Goal: Contribute content: Contribute content

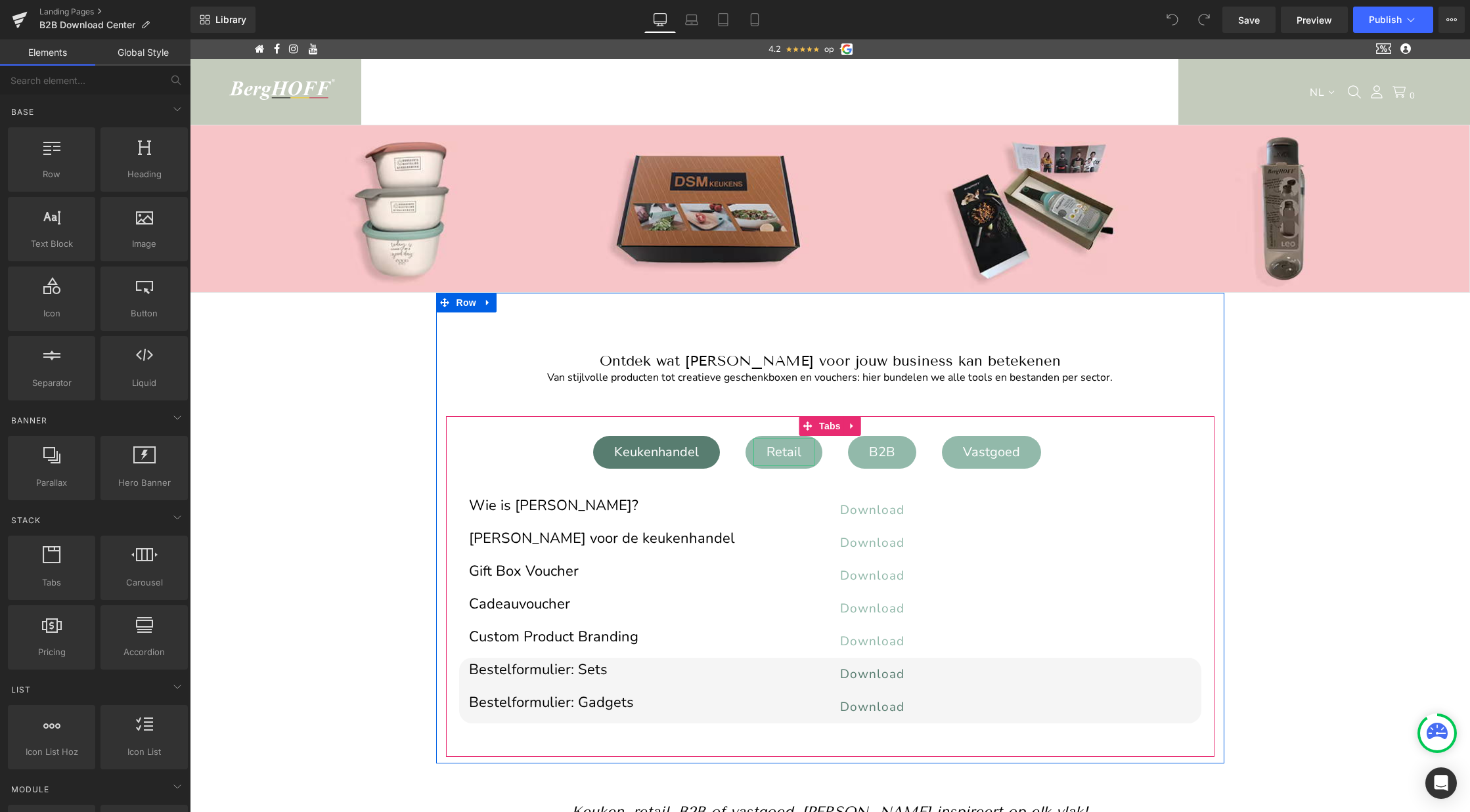
click at [779, 450] on div "Retail" at bounding box center [784, 452] width 61 height 28
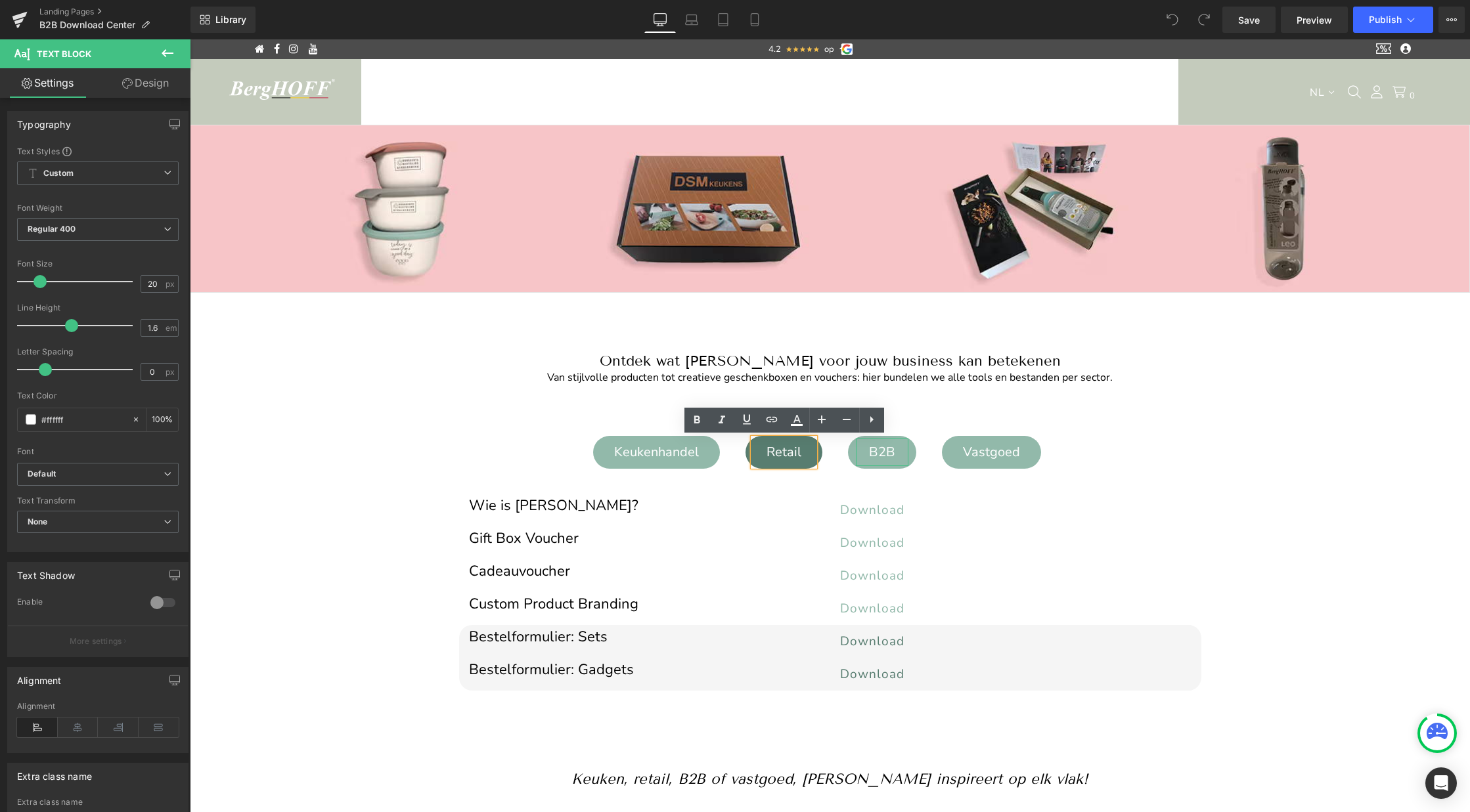
click at [892, 455] on div "B2B" at bounding box center [881, 452] width 52 height 28
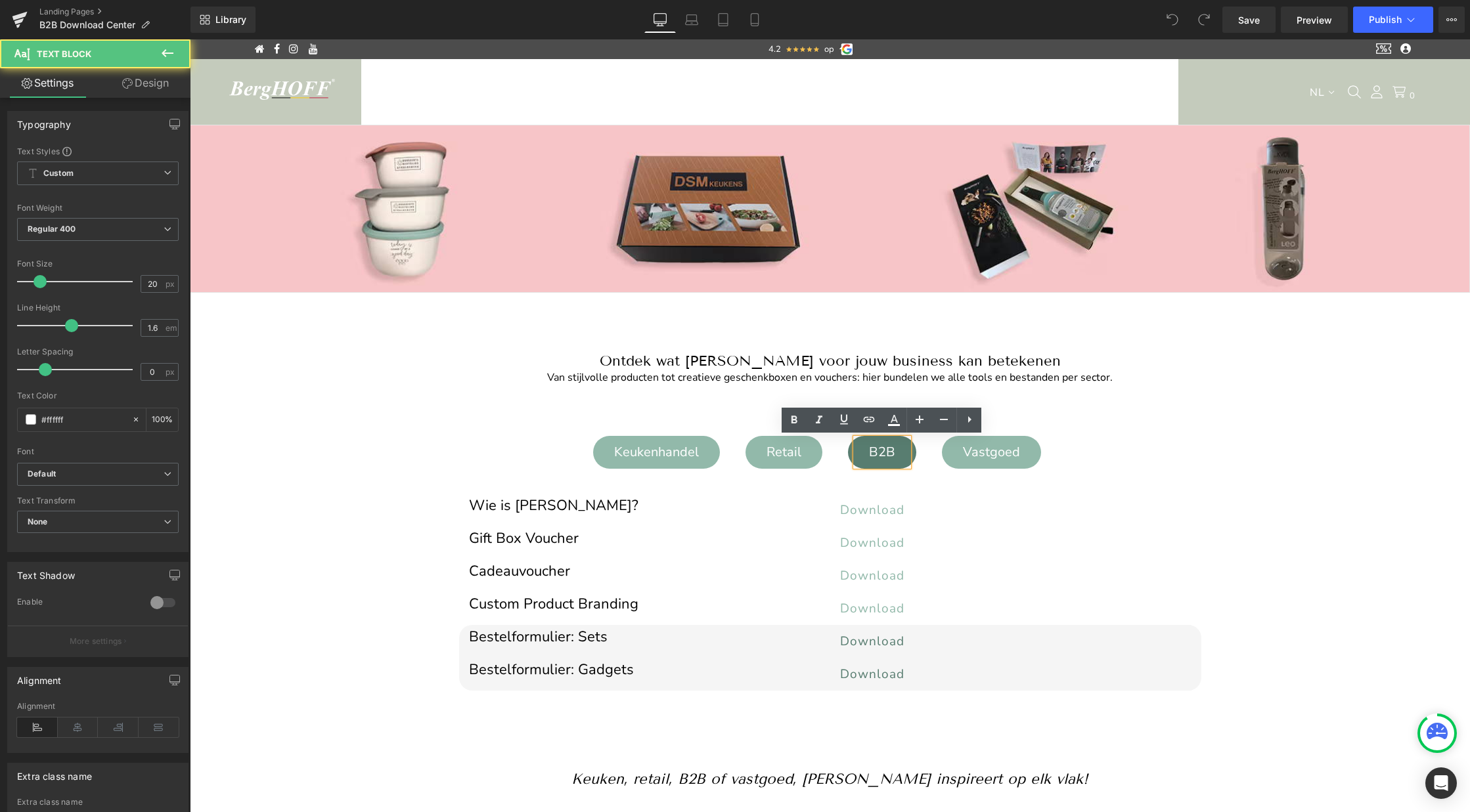
click at [981, 449] on div "Vastgoed" at bounding box center [991, 452] width 83 height 28
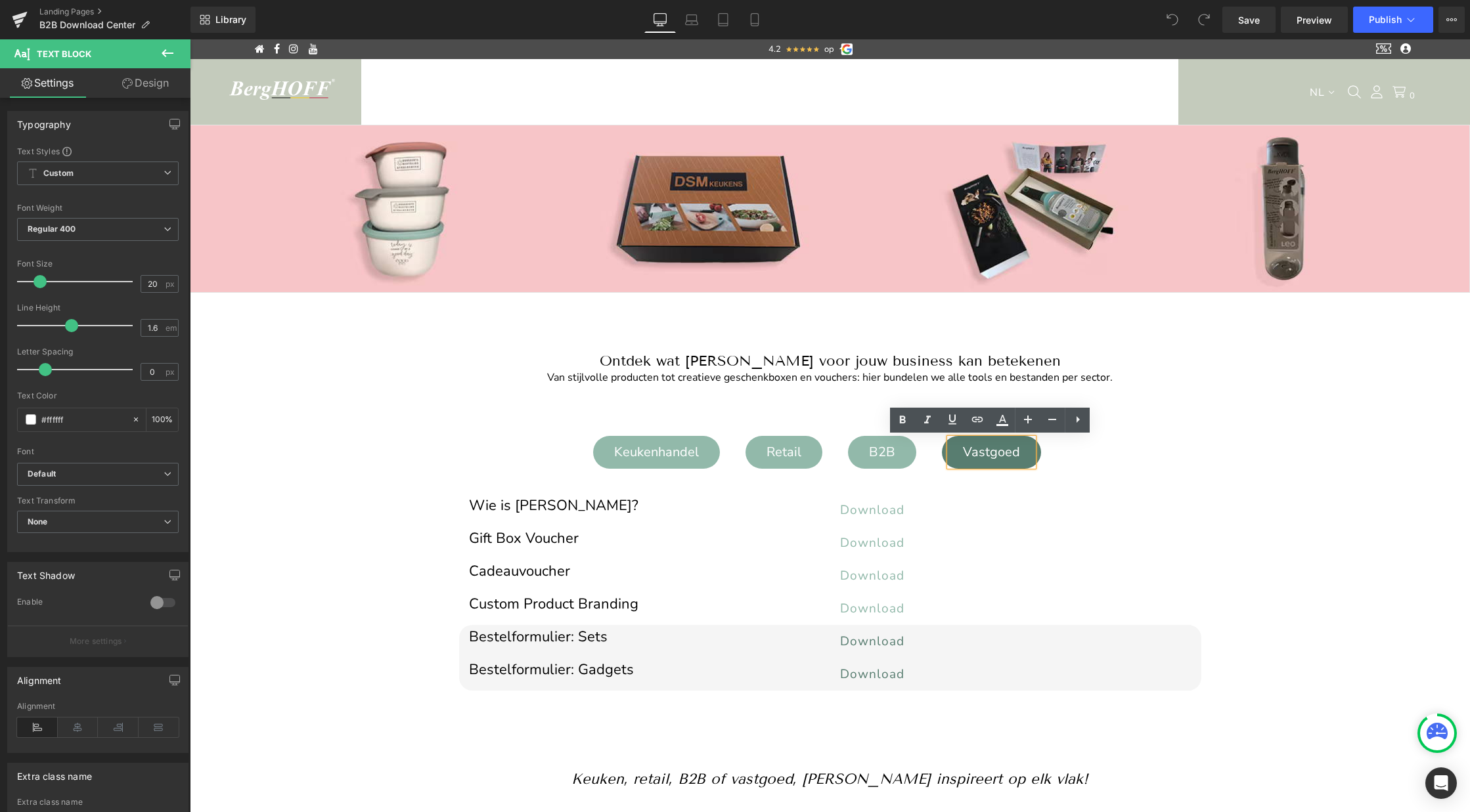
click at [647, 460] on div "Keukenhandel" at bounding box center [656, 452] width 111 height 28
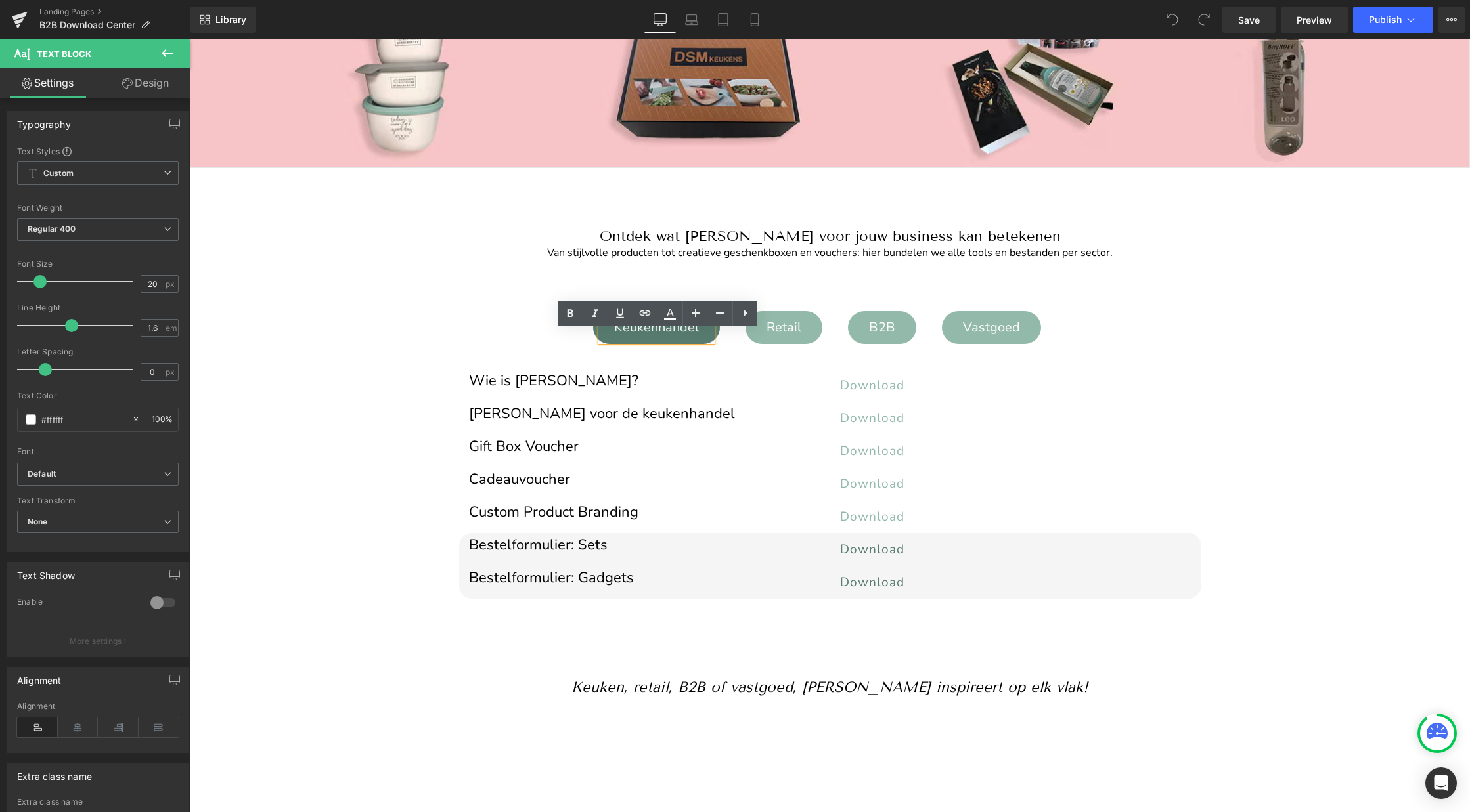
scroll to position [121, 0]
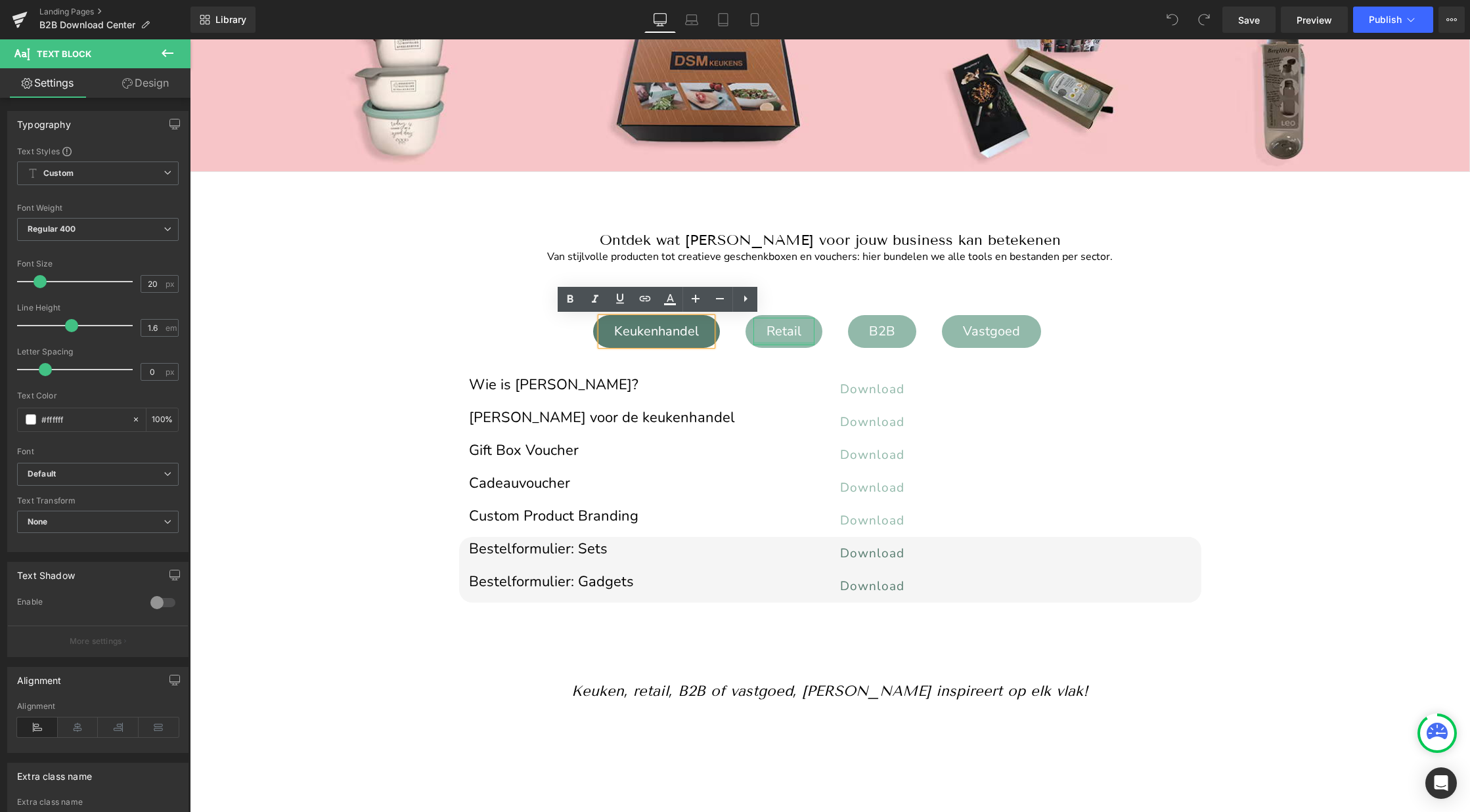
click at [777, 342] on div at bounding box center [784, 344] width 61 height 3
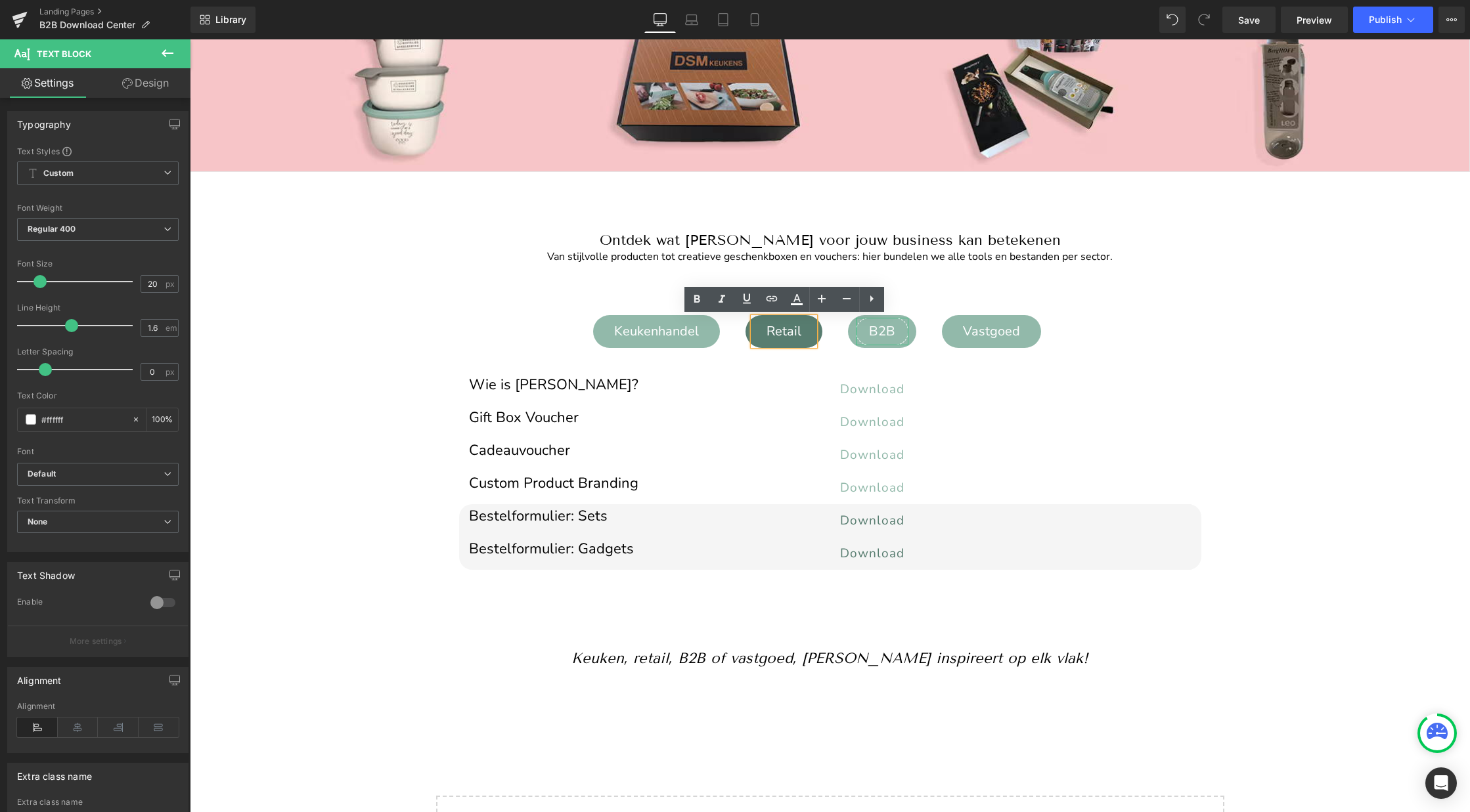
click at [895, 328] on div "B2B" at bounding box center [881, 331] width 52 height 28
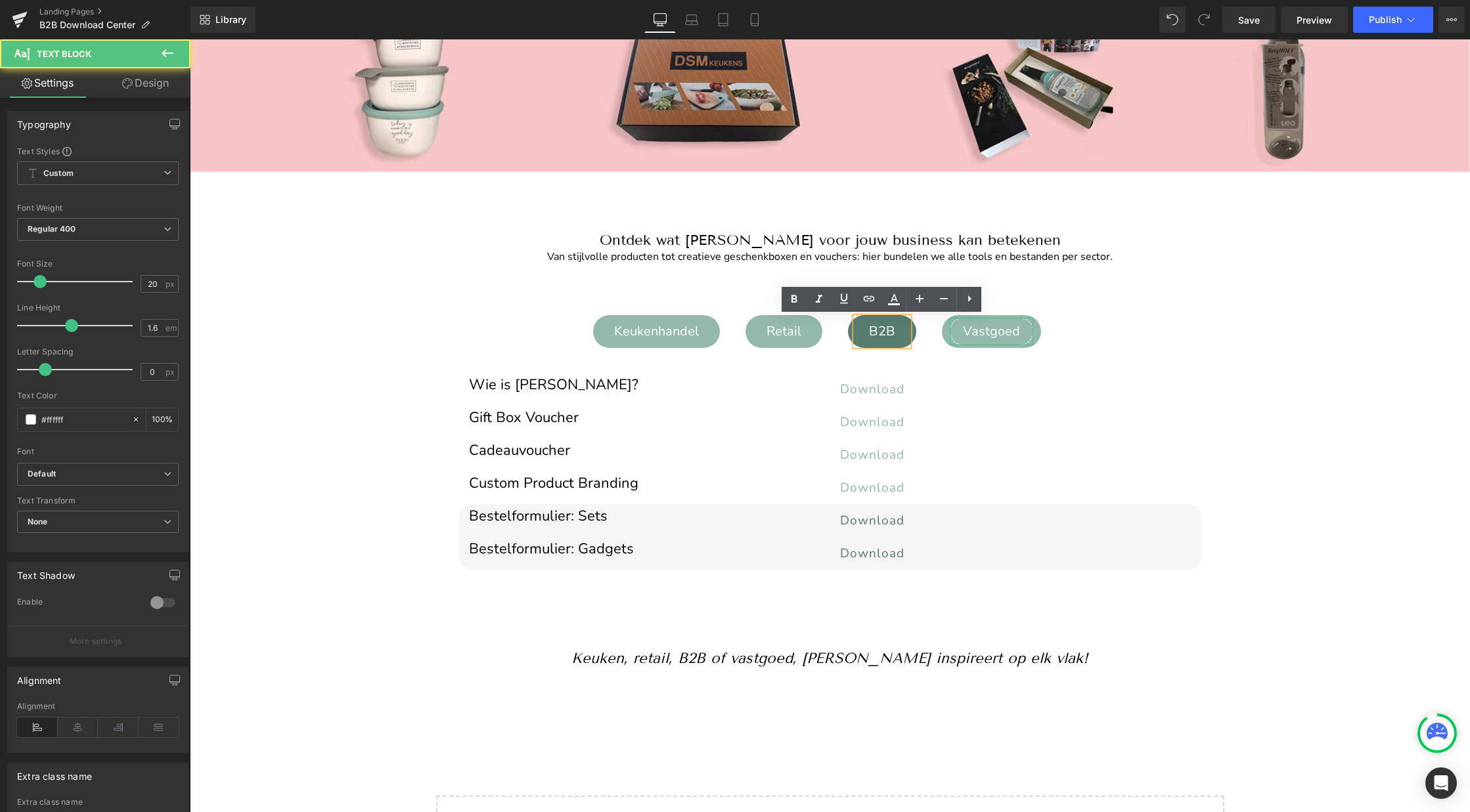
click at [993, 337] on div "Vastgoed" at bounding box center [991, 331] width 83 height 28
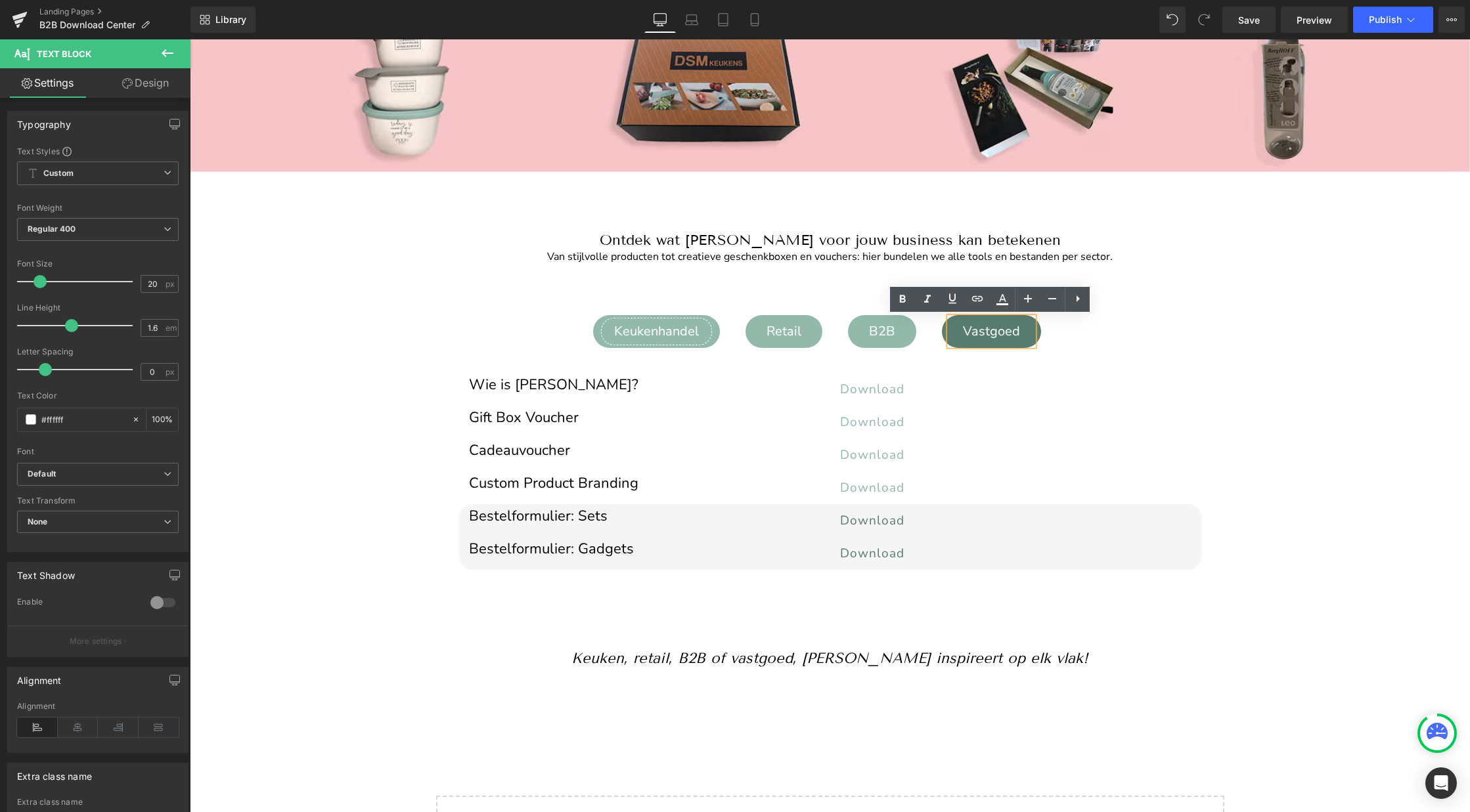
click at [640, 336] on div "Keukenhandel" at bounding box center [656, 331] width 111 height 28
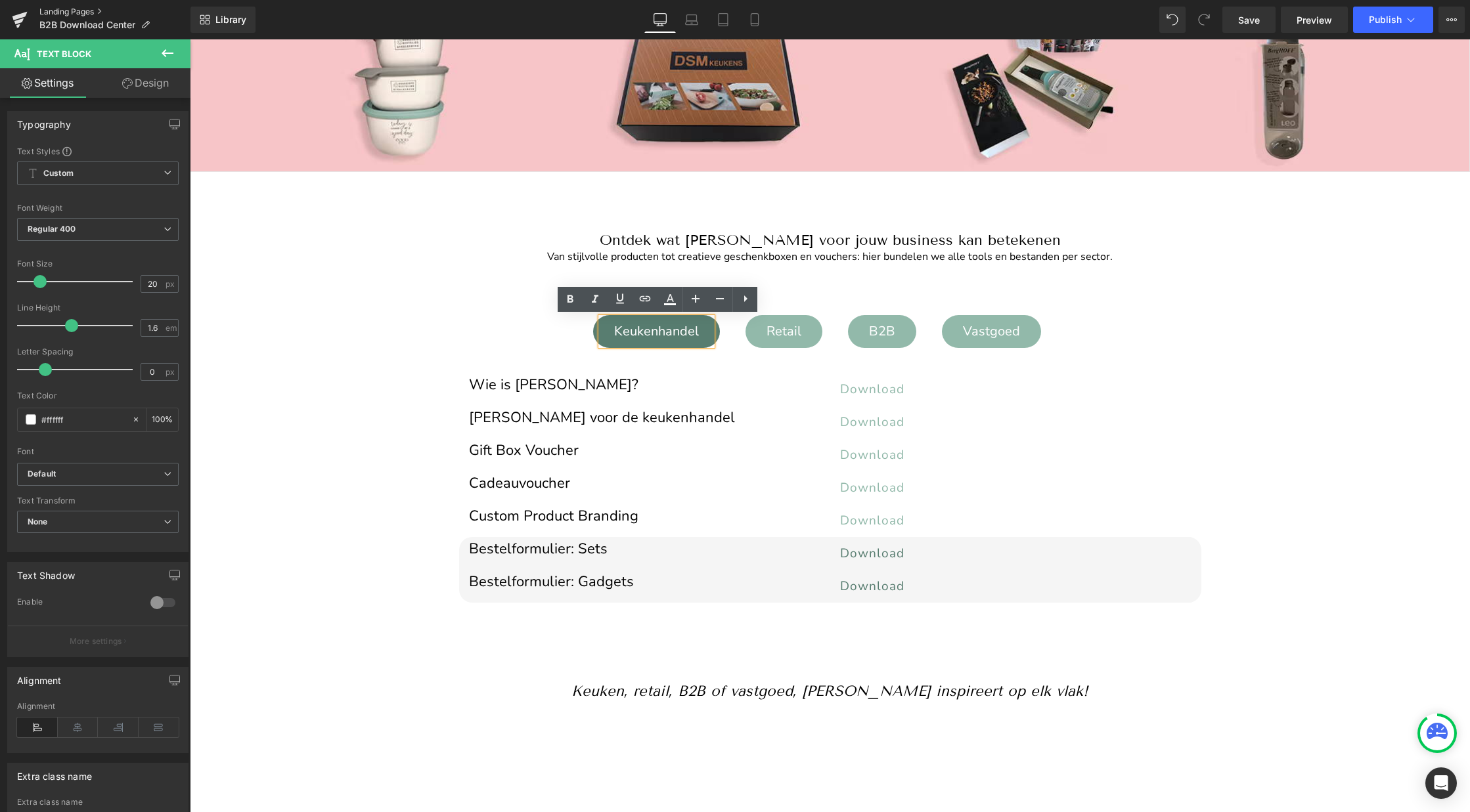
click at [65, 9] on link "Landing Pages" at bounding box center [115, 12] width 151 height 10
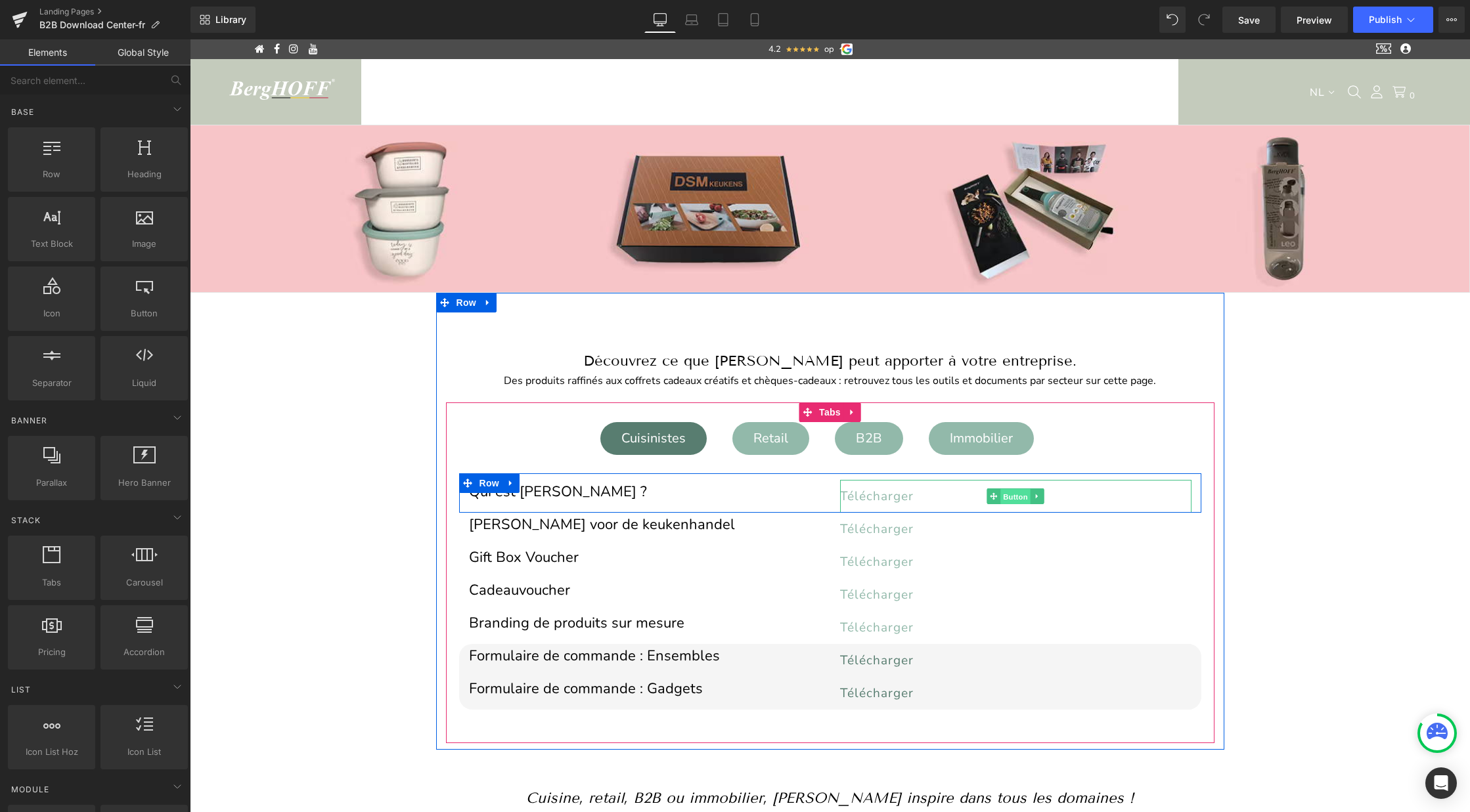
click at [1008, 495] on span "Button" at bounding box center [1015, 497] width 31 height 16
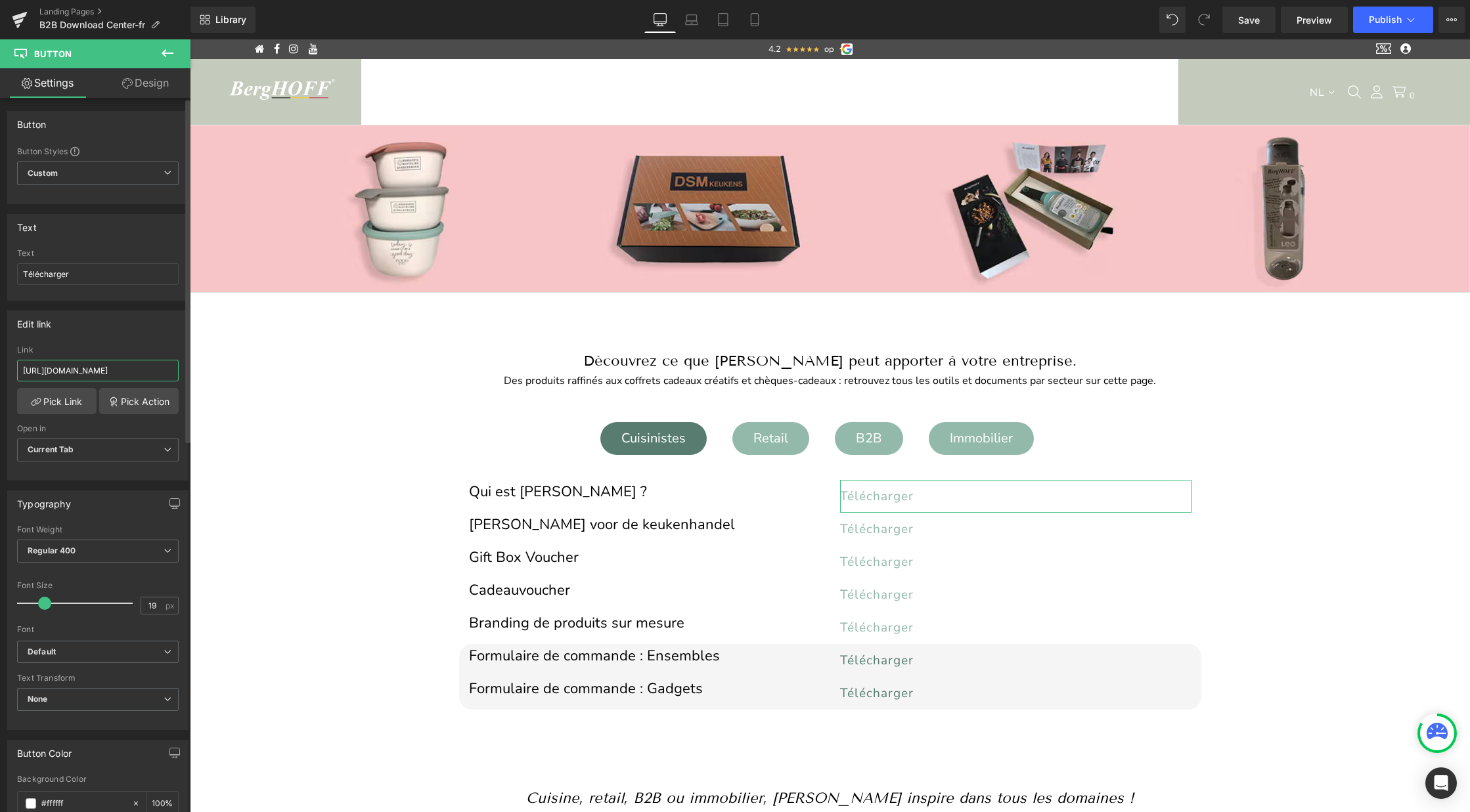
click at [59, 374] on input "https://cdn.shopify.com/s/files/1/0456/6312/5660/files/wie_is_BergHOFF.pdf?v=17…" at bounding box center [98, 371] width 161 height 22
paste input "qui_est_BergHOFF.pdf?v=1756032419"
type input "https://cdn.shopify.com/s/files/1/0456/6312/5660/files/qui_est_BergHOFF.pdf?v=1…"
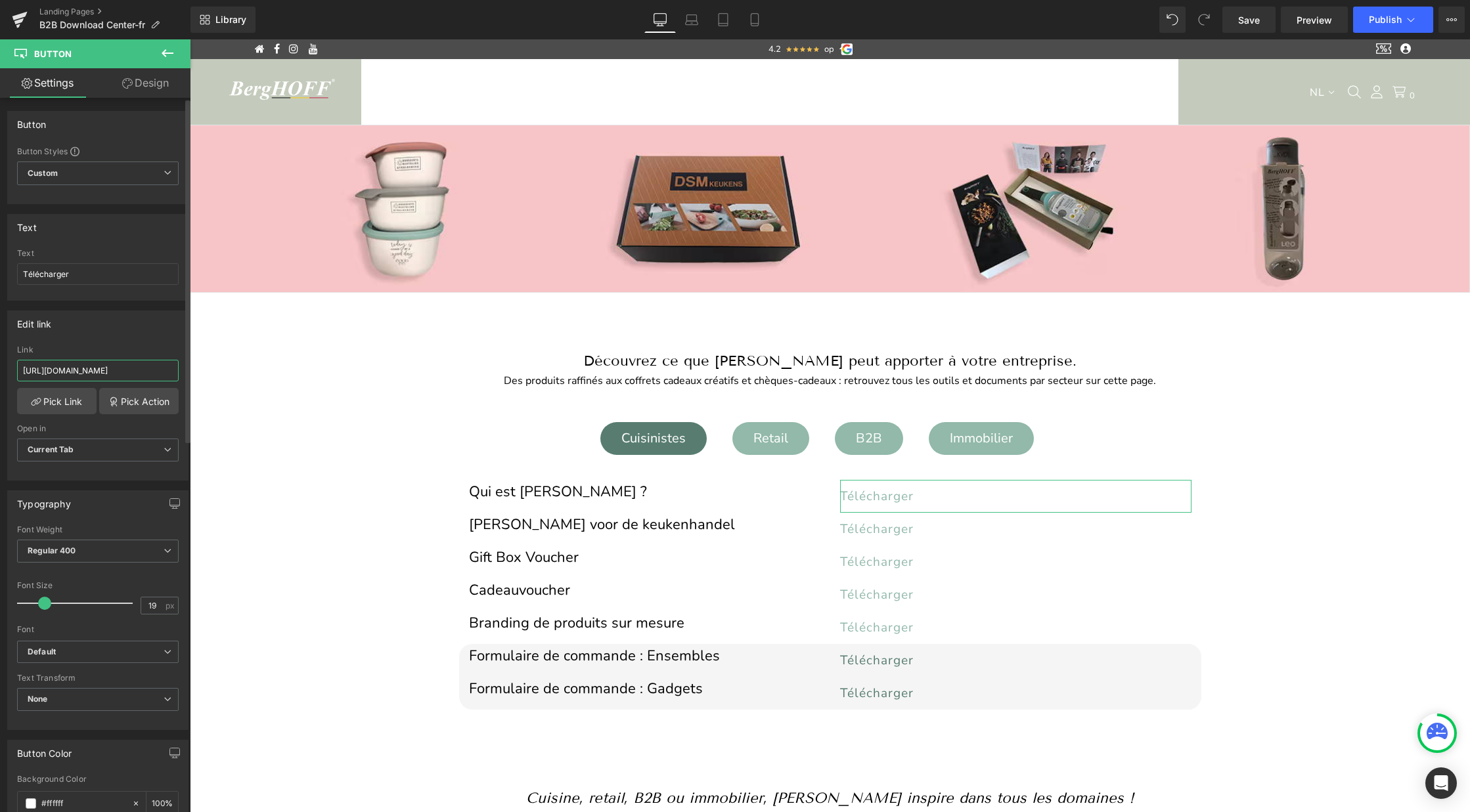
scroll to position [0, 204]
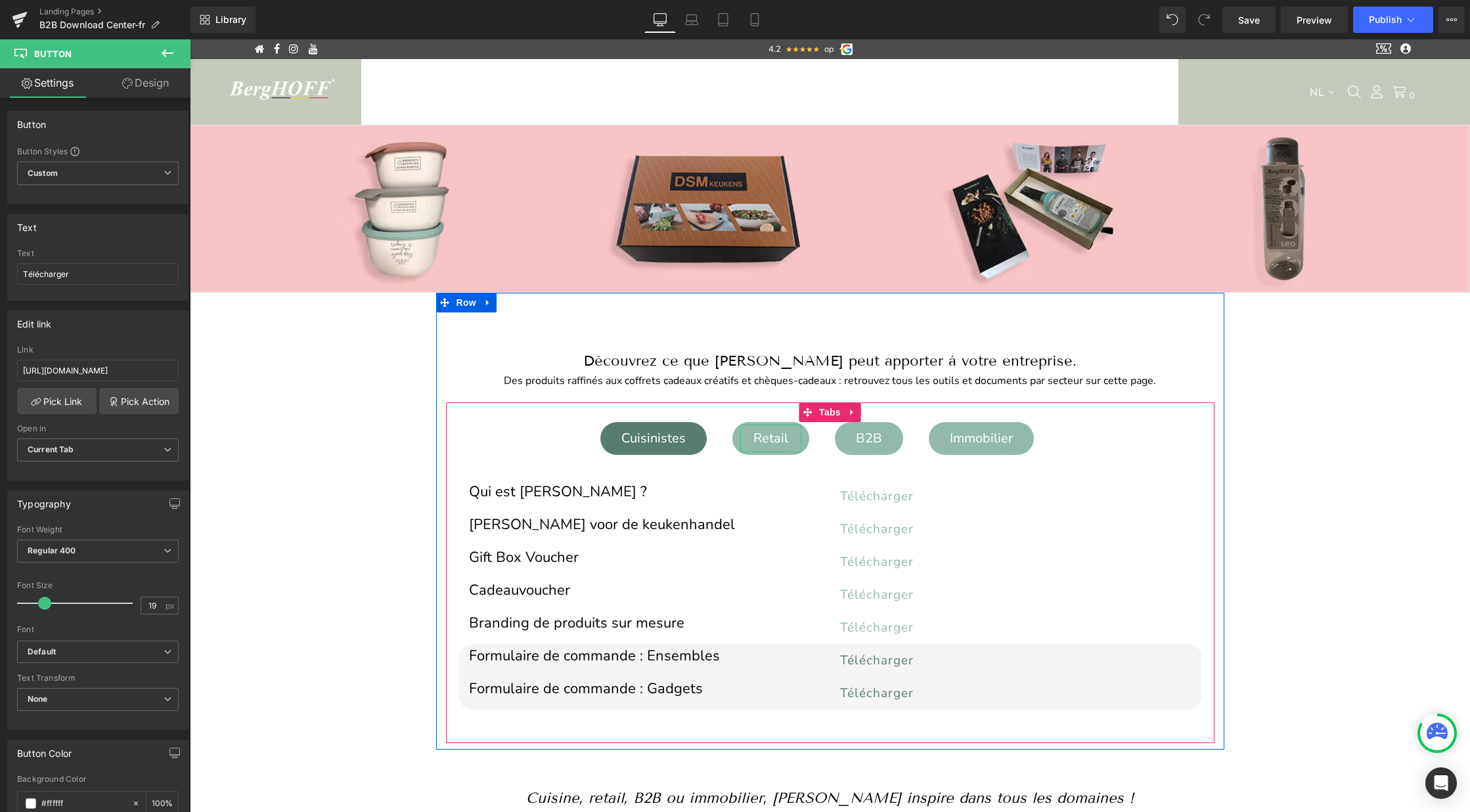
click at [766, 436] on div "Retail" at bounding box center [771, 439] width 61 height 28
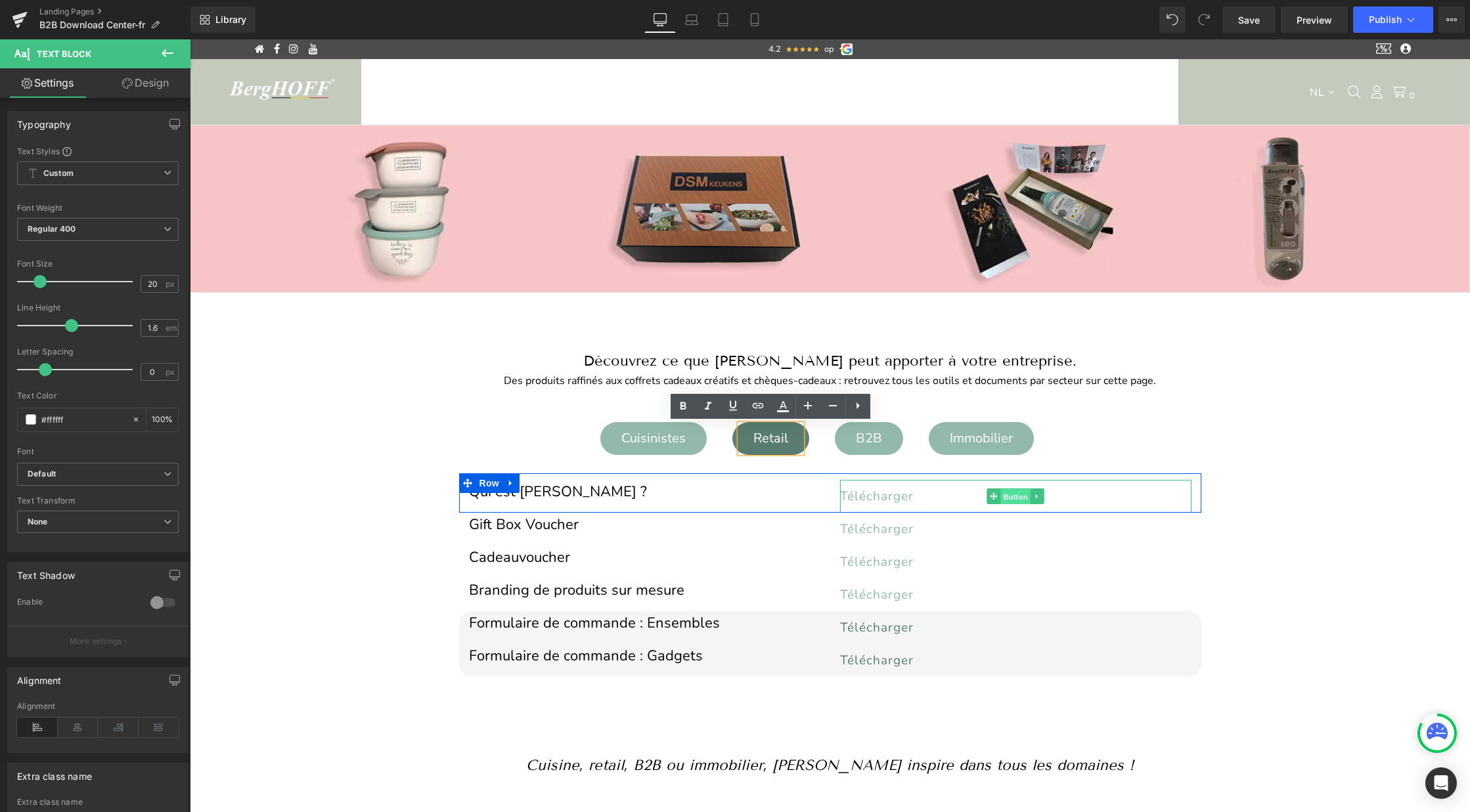
click at [1006, 495] on span "Button" at bounding box center [1015, 497] width 31 height 16
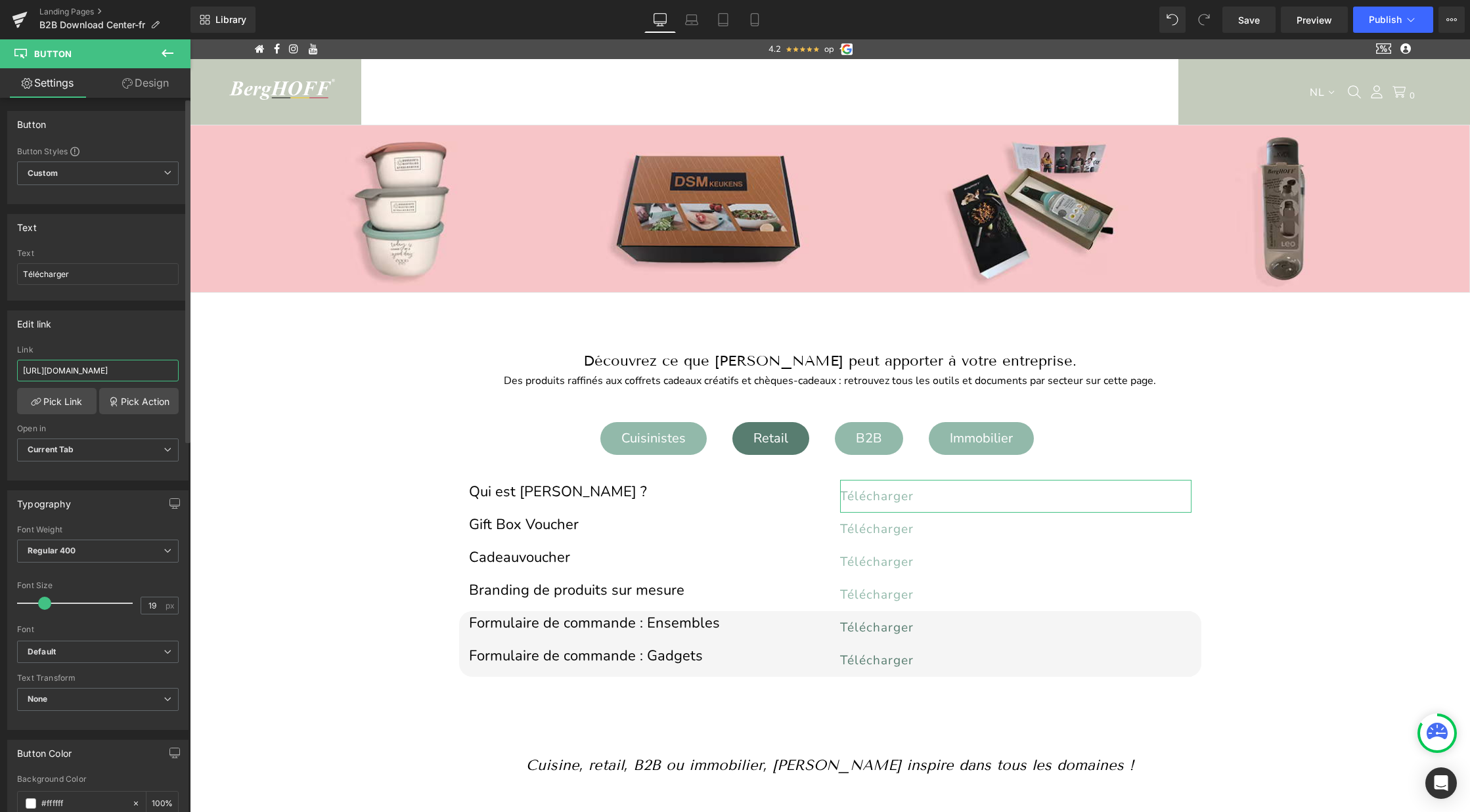
click at [113, 372] on input "https://cdn.shopify.com/s/files/1/0456/6312/5660/files/wie_is_BergHOFF.pdf?v=17…" at bounding box center [98, 371] width 161 height 22
paste input "qui_est_BergHOFF.pdf?v=1756032419"
type input "[URL][DOMAIN_NAME]"
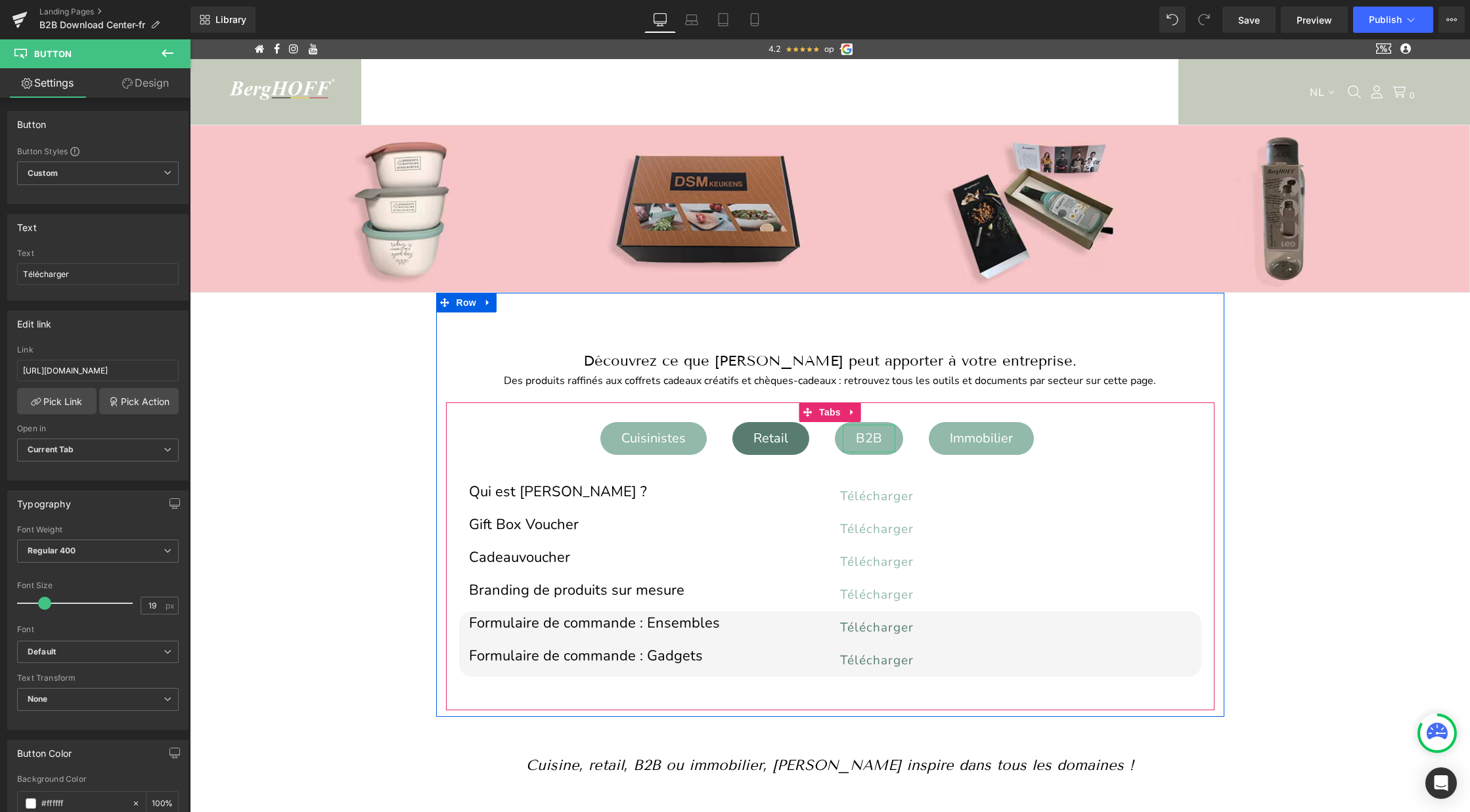
click at [867, 442] on div "B2B" at bounding box center [869, 439] width 52 height 28
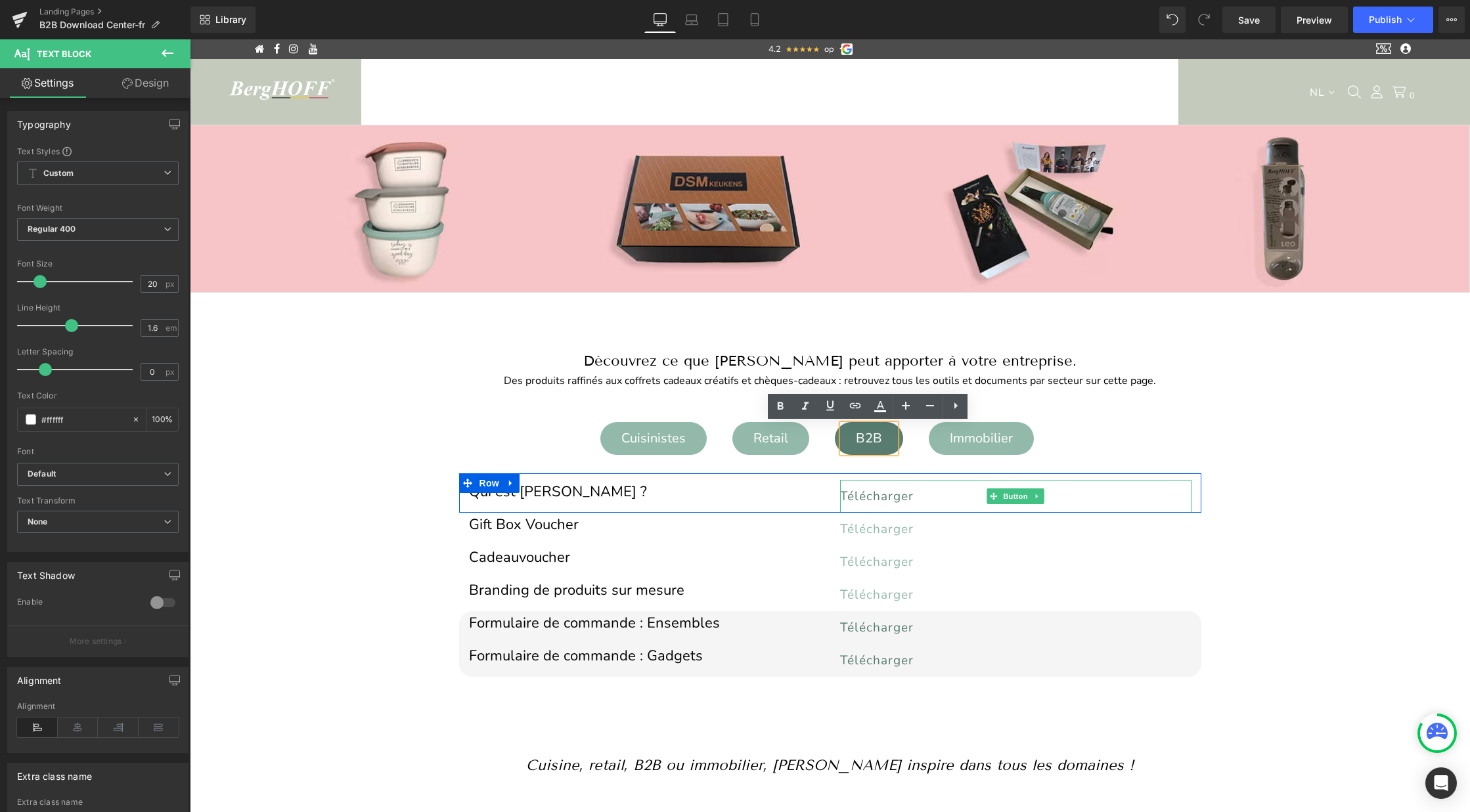
click at [869, 498] on span "Télécharger" at bounding box center [877, 496] width 73 height 17
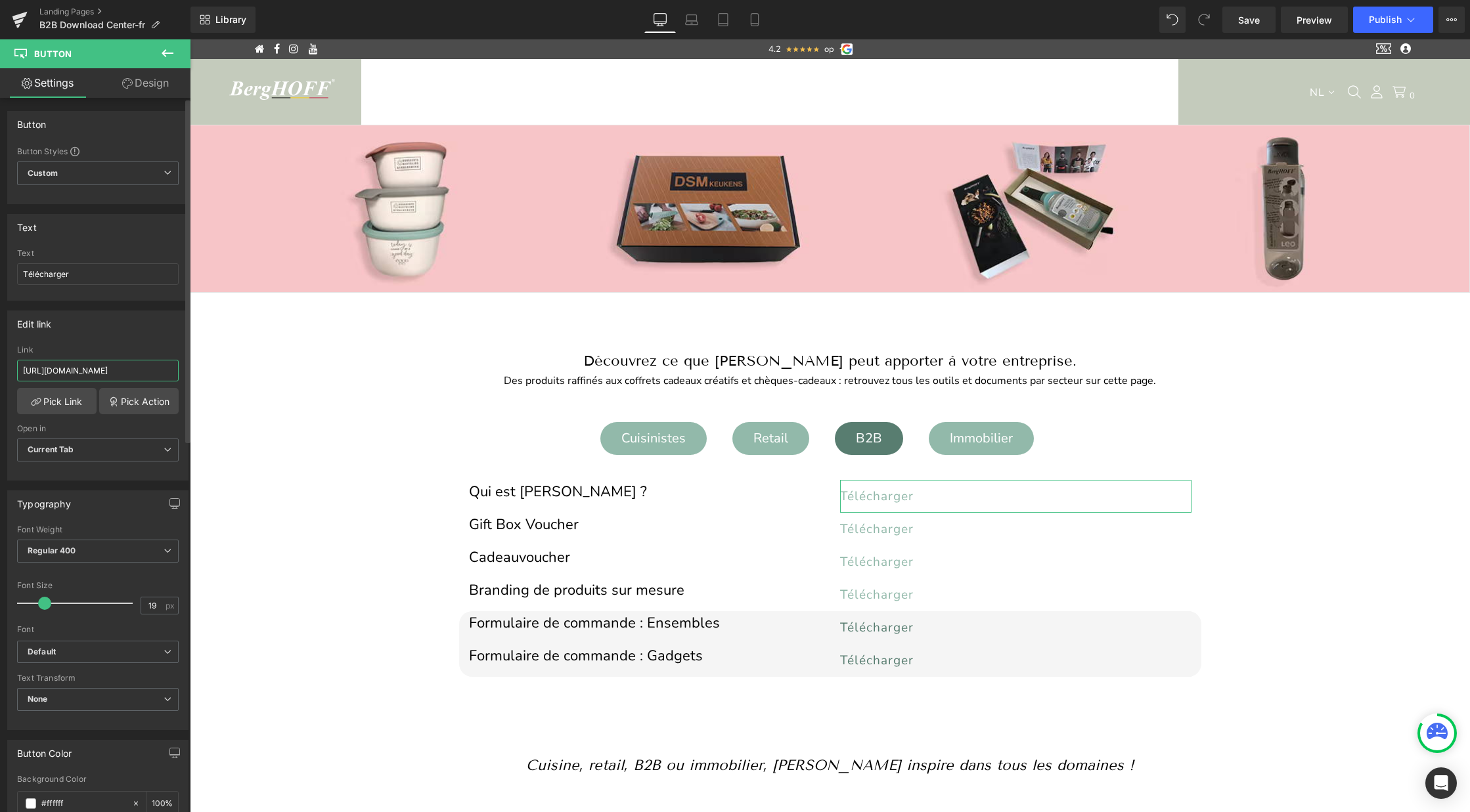
click at [95, 369] on input "https://cdn.shopify.com/s/files/1/0456/6312/5660/files/wie_is_BergHOFF.pdf?v=17…" at bounding box center [98, 371] width 161 height 22
type input "[URL][DOMAIN_NAME]"
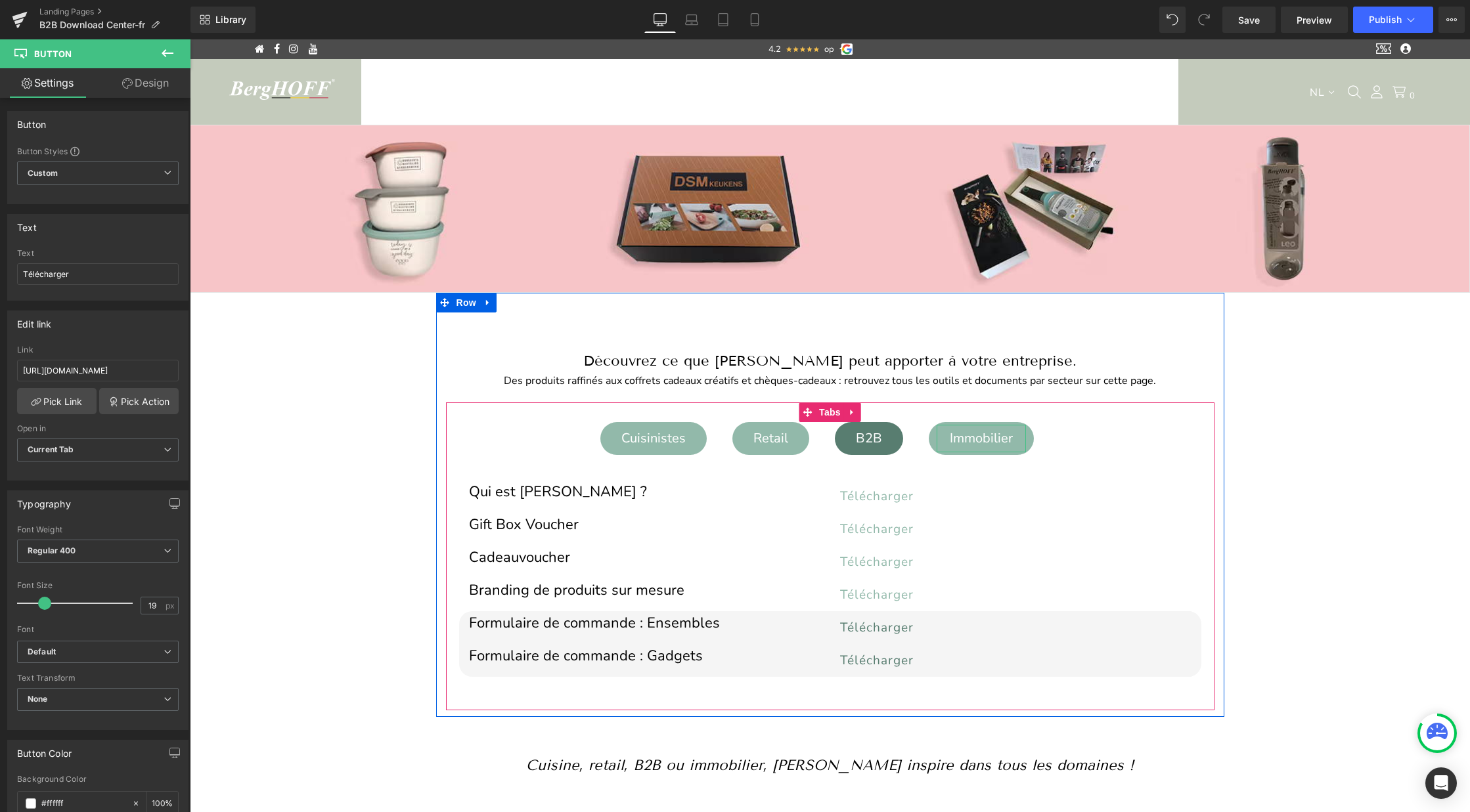
click at [978, 440] on div "Immobilier" at bounding box center [981, 439] width 90 height 28
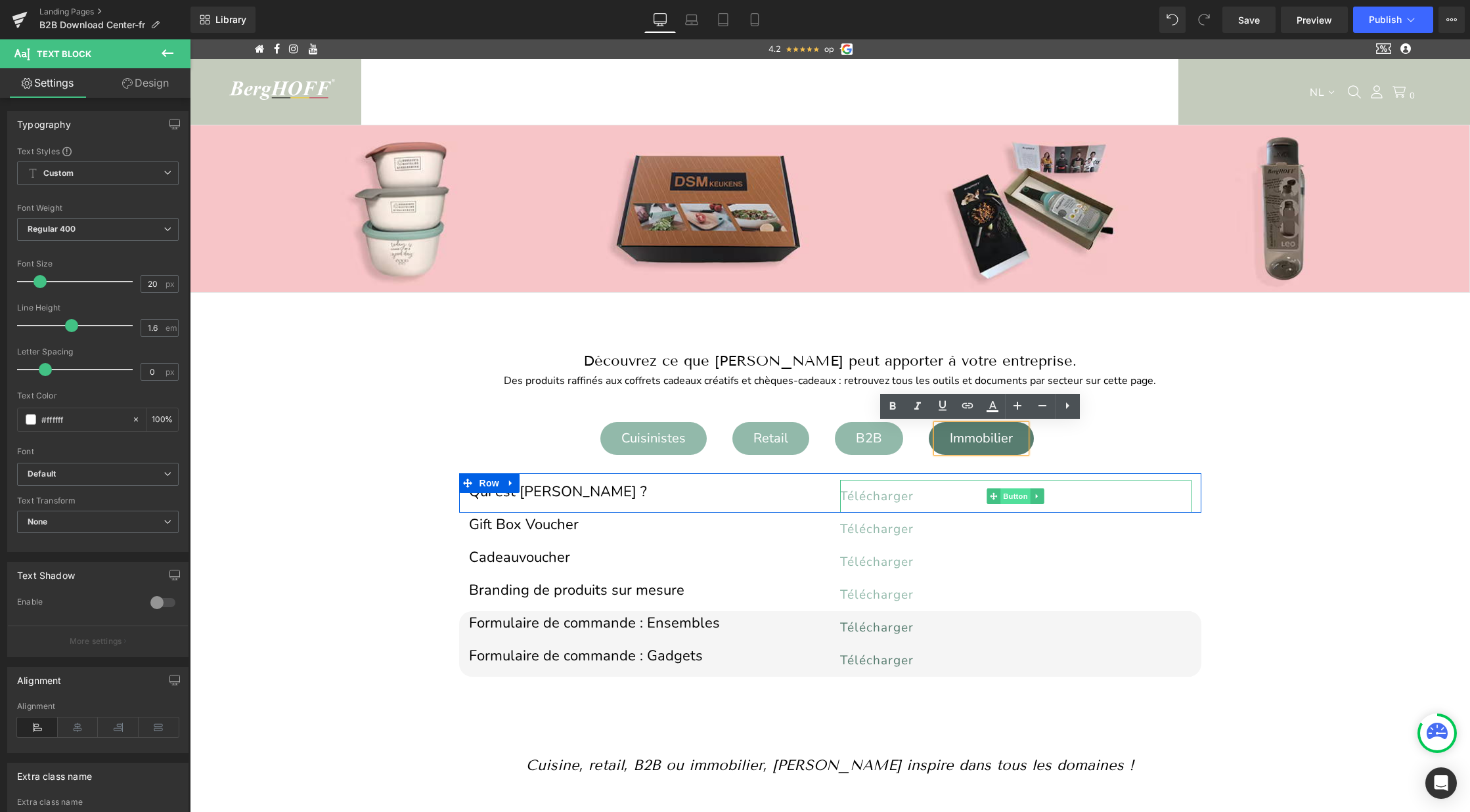
click at [1010, 495] on span "Button" at bounding box center [1015, 496] width 31 height 16
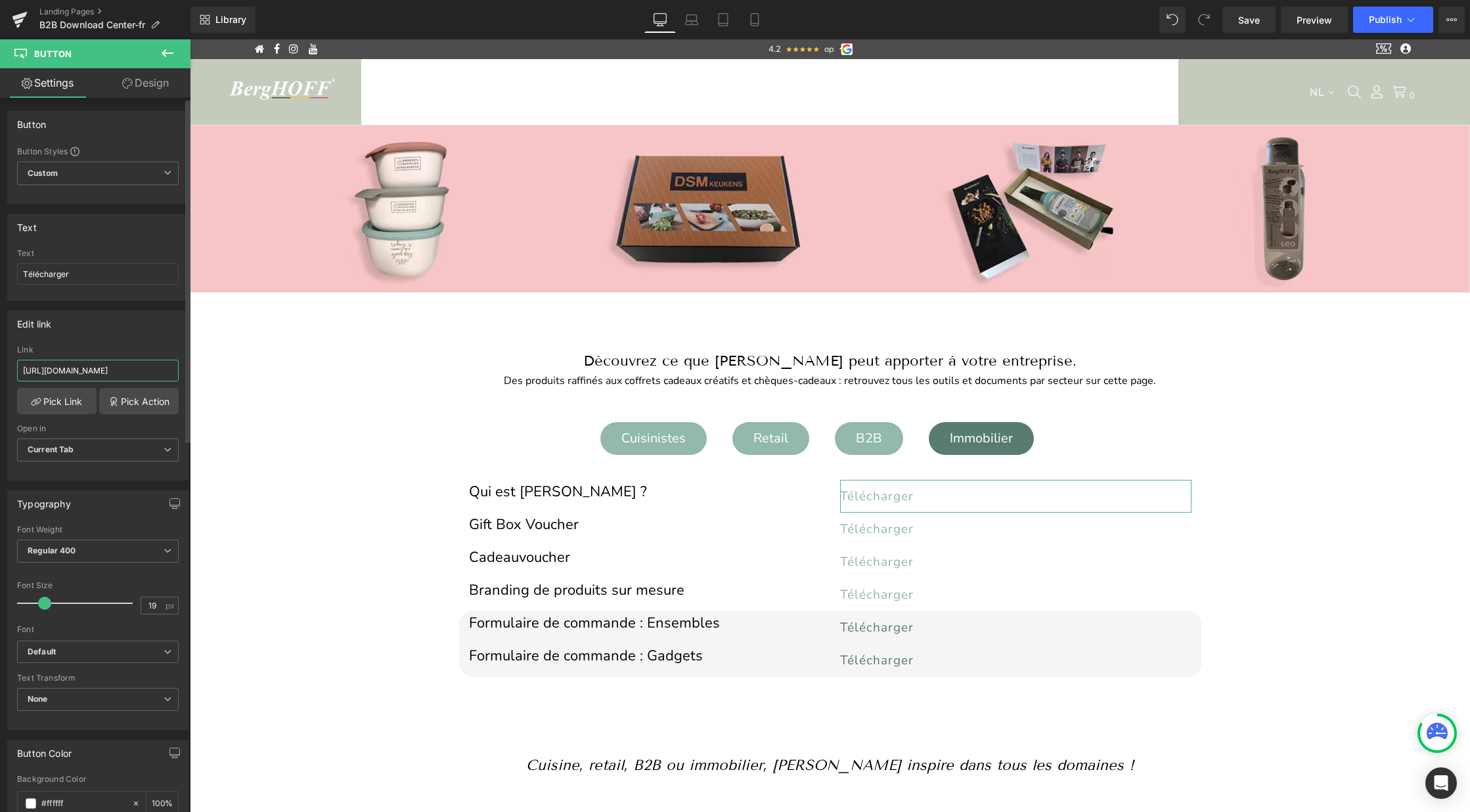
click at [121, 372] on input "https://cdn.shopify.com/s/files/1/0456/6312/5660/files/wie_is_BergHOFF.pdf?v=17…" at bounding box center [98, 371] width 161 height 22
paste input "qui_est_BergHOFF.pdf?v=1756032419"
type input "[URL][DOMAIN_NAME]"
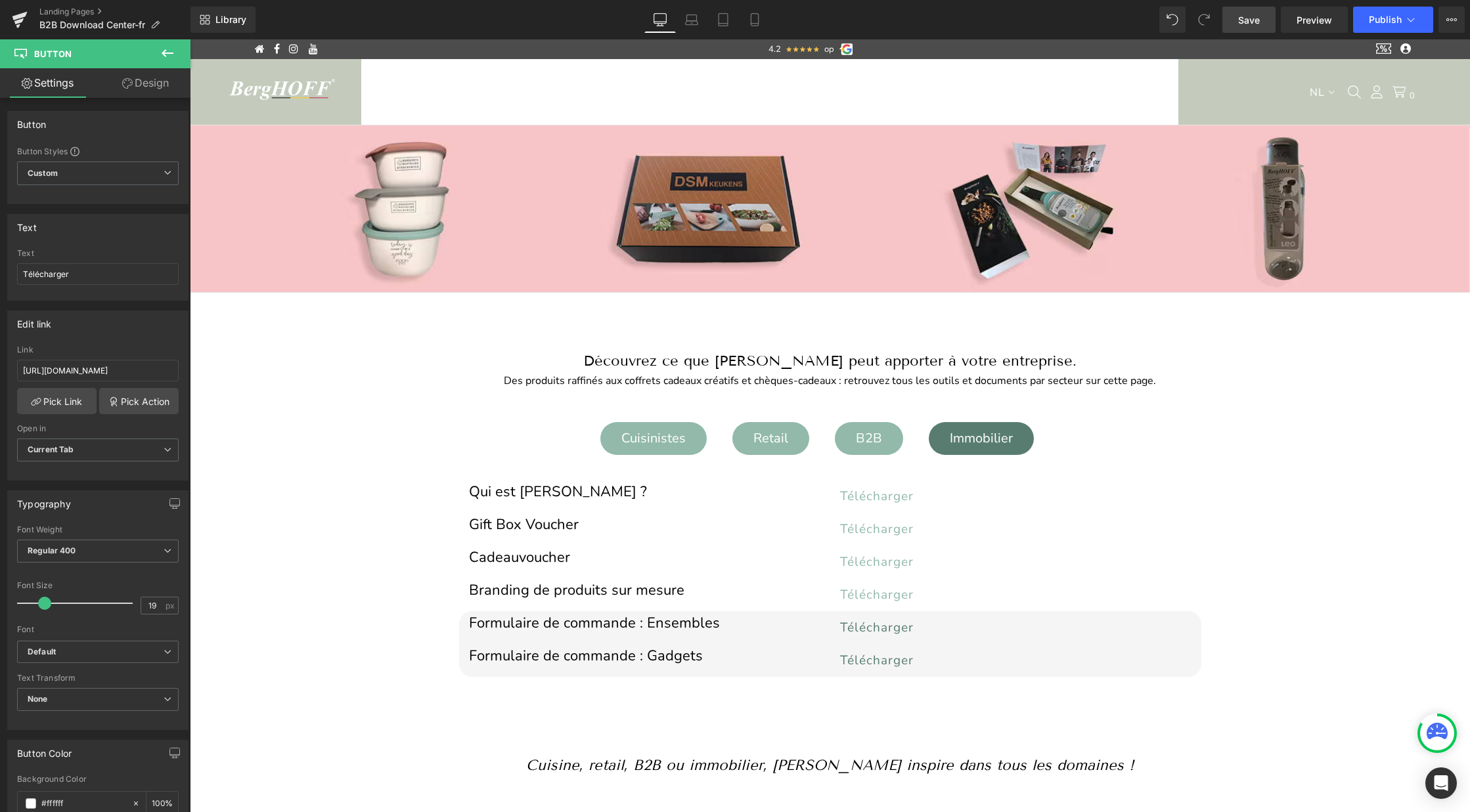
scroll to position [0, 0]
click at [1248, 12] on link "Save" at bounding box center [1249, 20] width 53 height 26
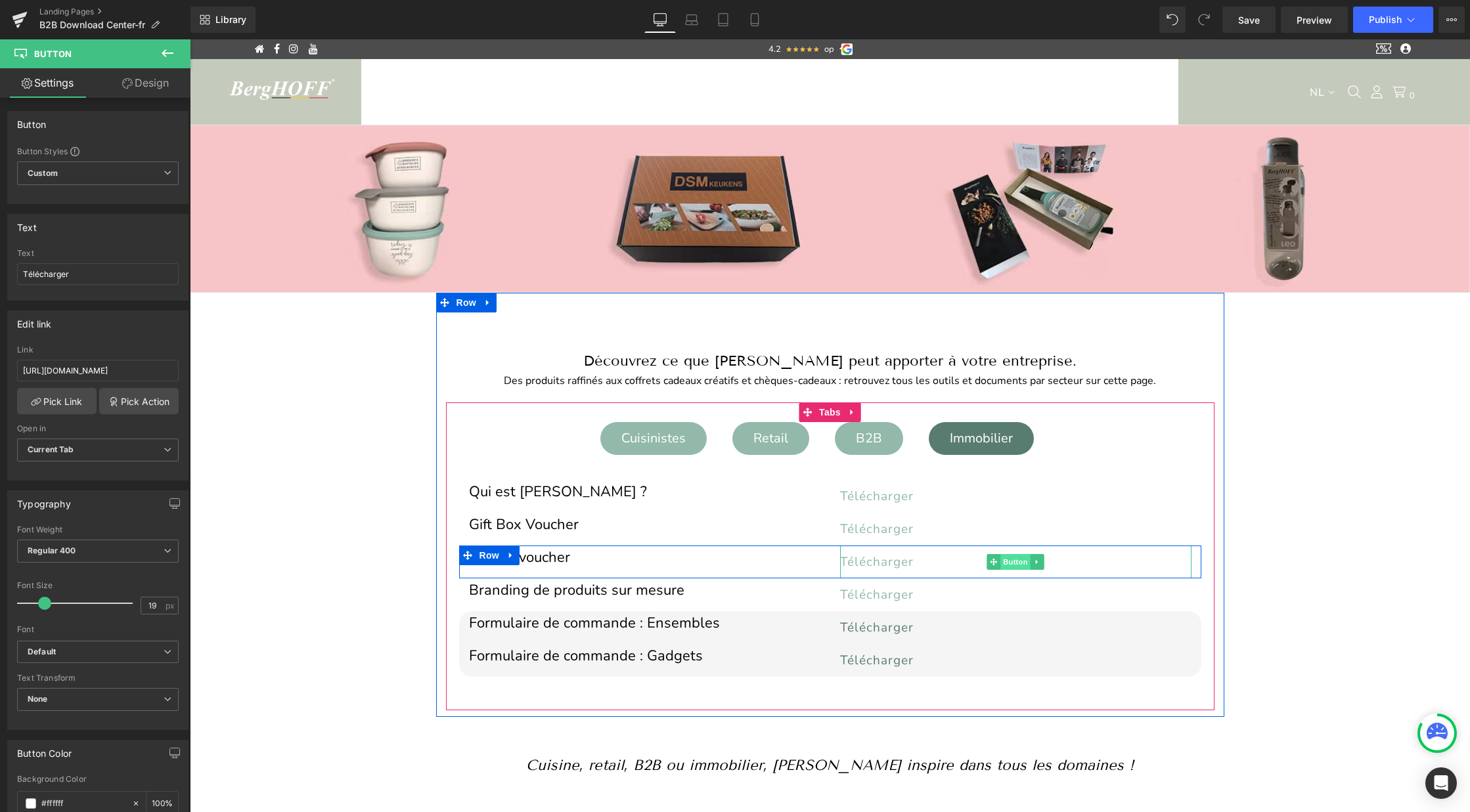
click at [1006, 564] on span "Button" at bounding box center [1015, 561] width 31 height 16
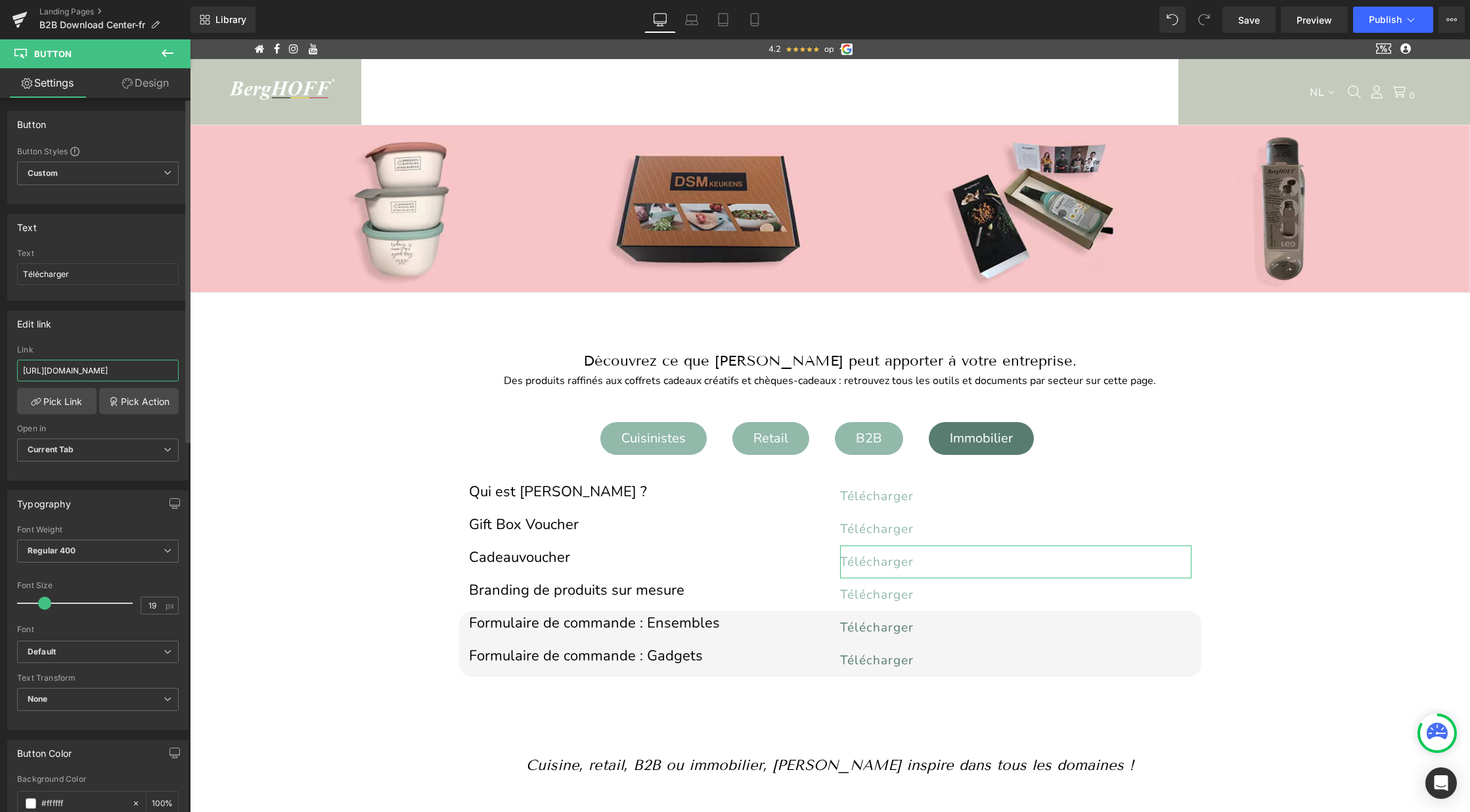
click at [136, 370] on input "https://cdn.shopify.com/s/files/1/0456/6312/5660/files/voucher_NL.pdf?v=1755861…" at bounding box center [98, 371] width 161 height 22
paste input "Voucher_FR.pdf?v=1756032503"
type input "https://cdn.shopify.com/s/files/1/0456/6312/5660/files/Voucher_FR.pdf?v=1756032…"
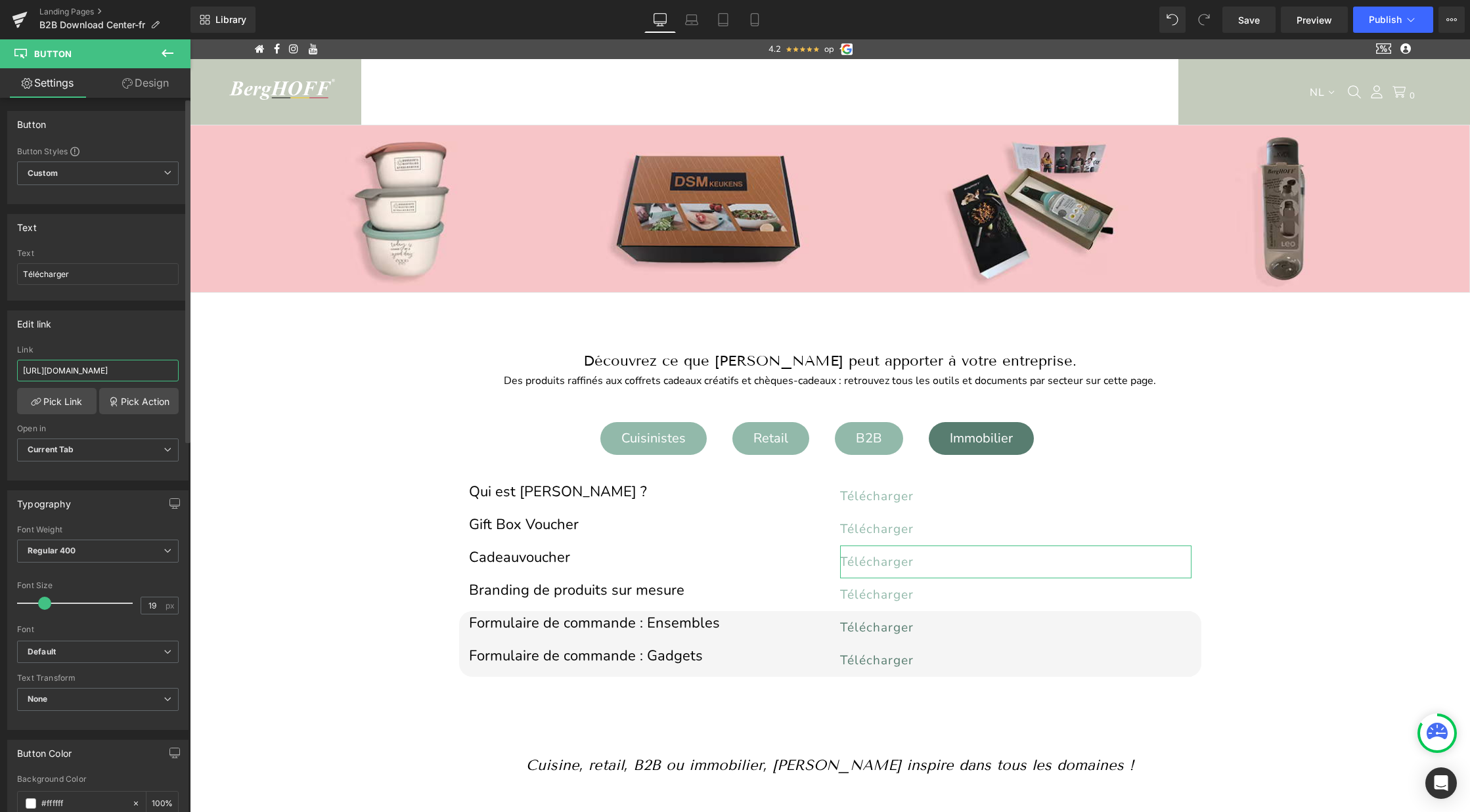
scroll to position [0, 182]
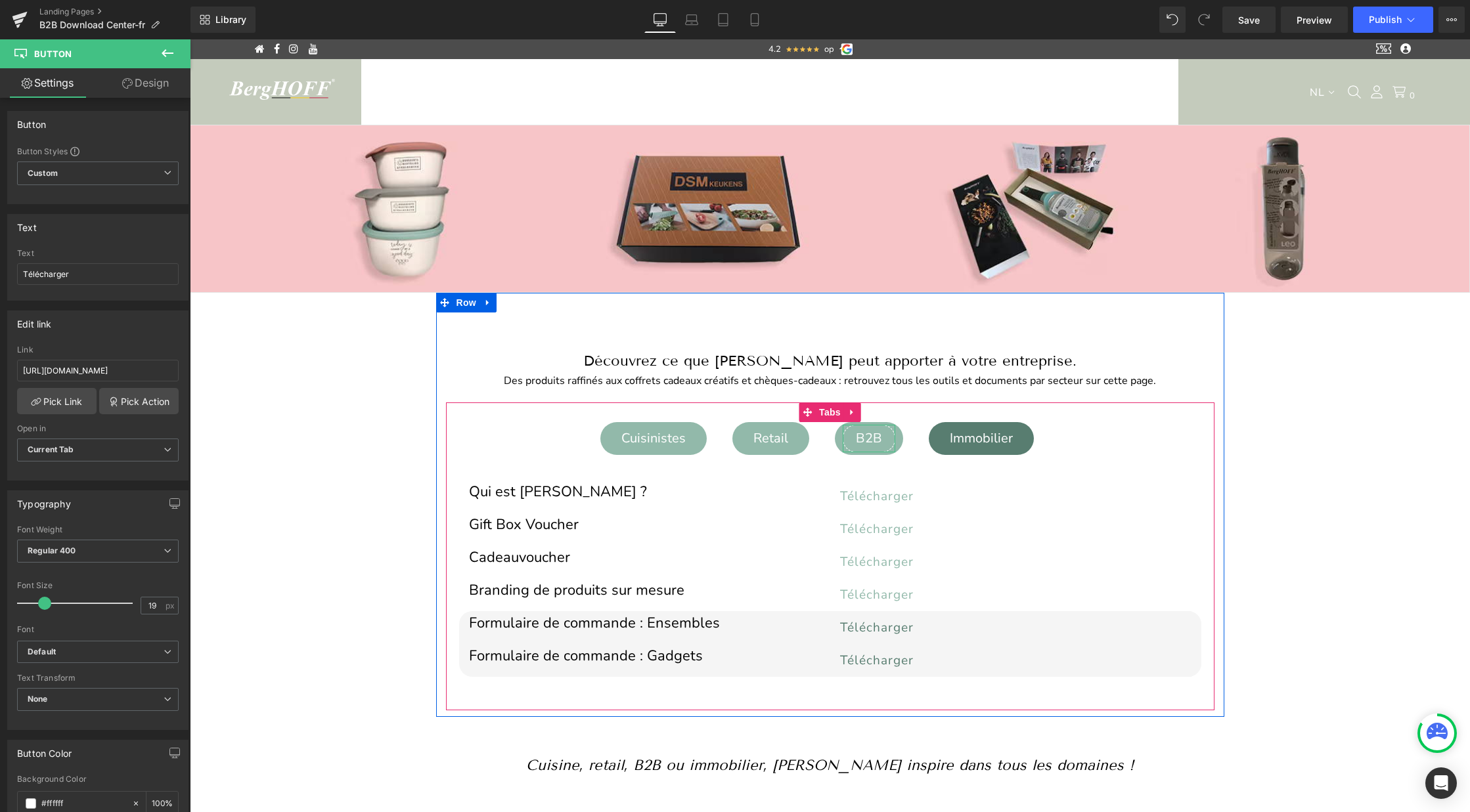
click at [862, 439] on div "B2B" at bounding box center [869, 439] width 52 height 28
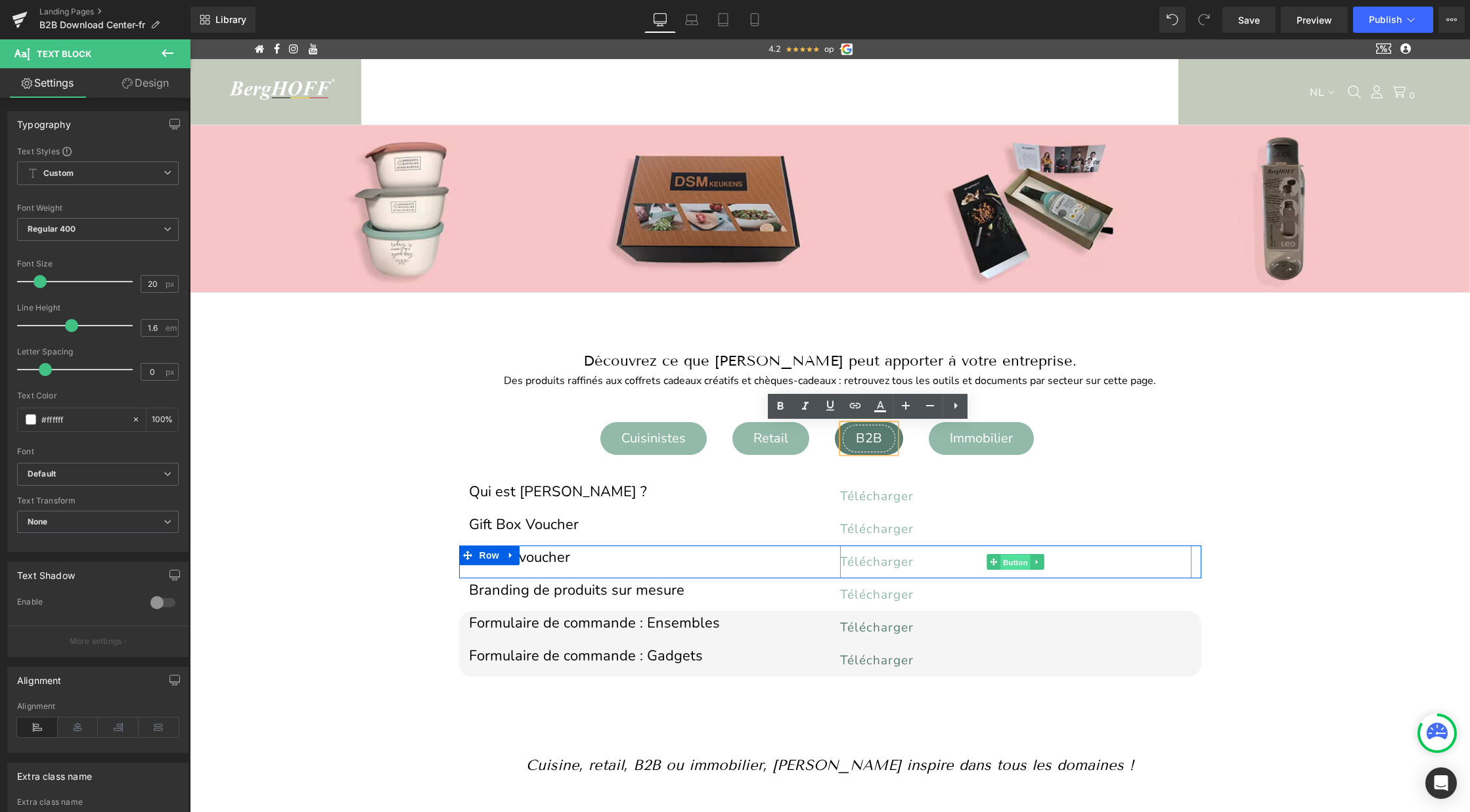
click at [1004, 561] on span "Button" at bounding box center [1015, 562] width 31 height 16
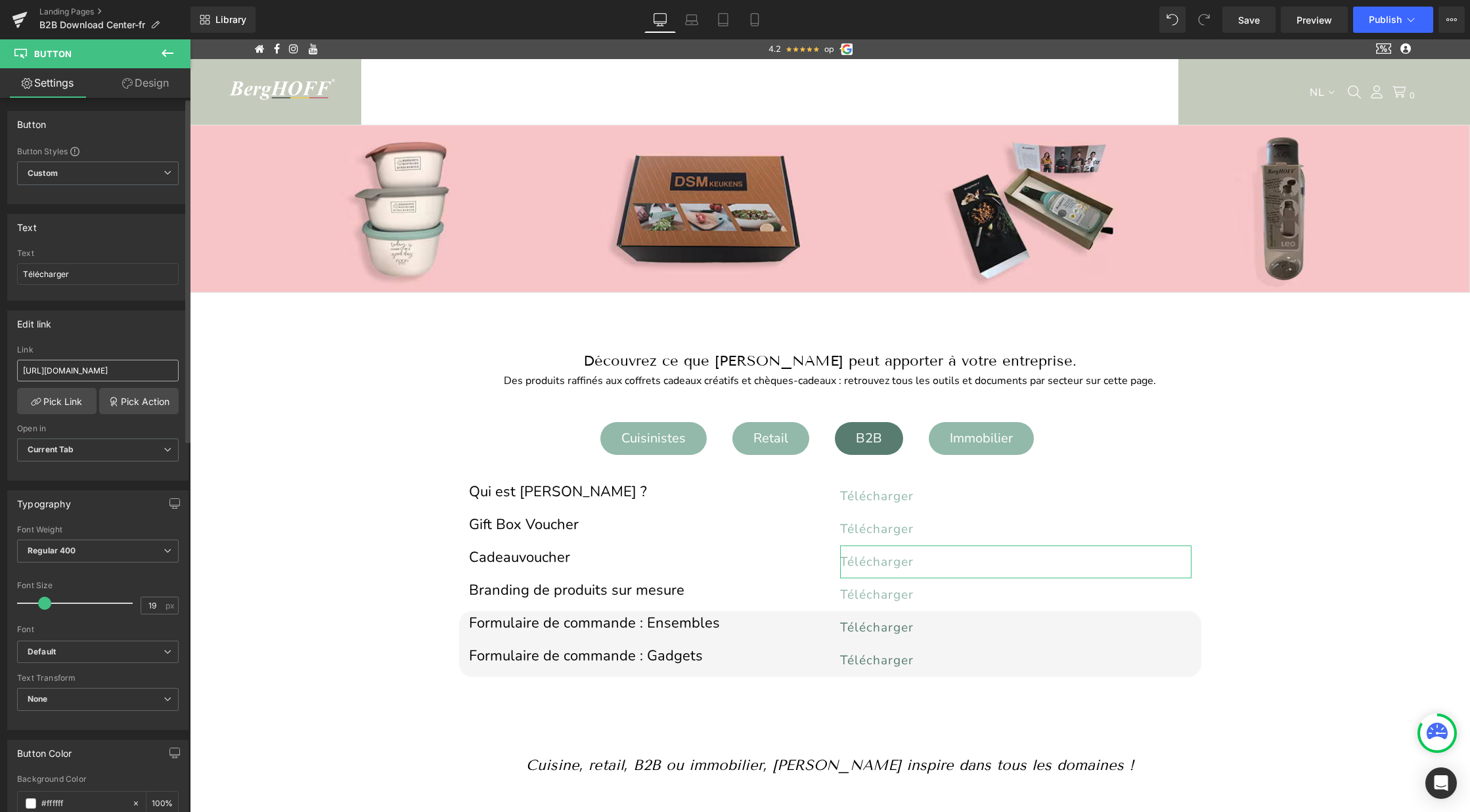
click at [94, 371] on input "https://cdn.shopify.com/s/files/1/0456/6312/5660/files/voucher_NL.pdf?v=1755861…" at bounding box center [98, 371] width 161 height 22
type input "https://cdn.shopify.com/s/files/1/0456/6312/5660/files/Voucher_FR.pdf?v=1756032…"
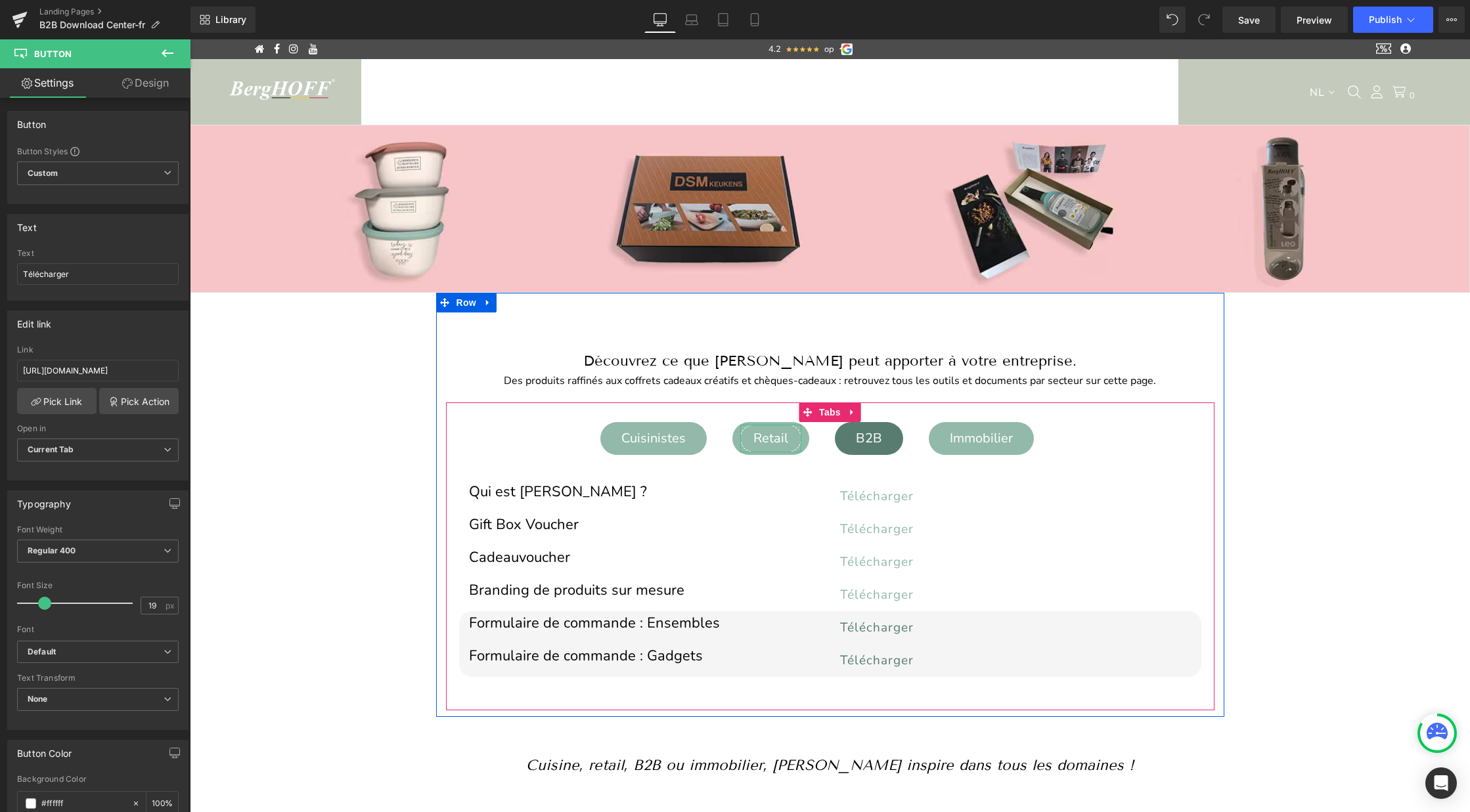
click at [775, 441] on div "Retail" at bounding box center [771, 439] width 61 height 28
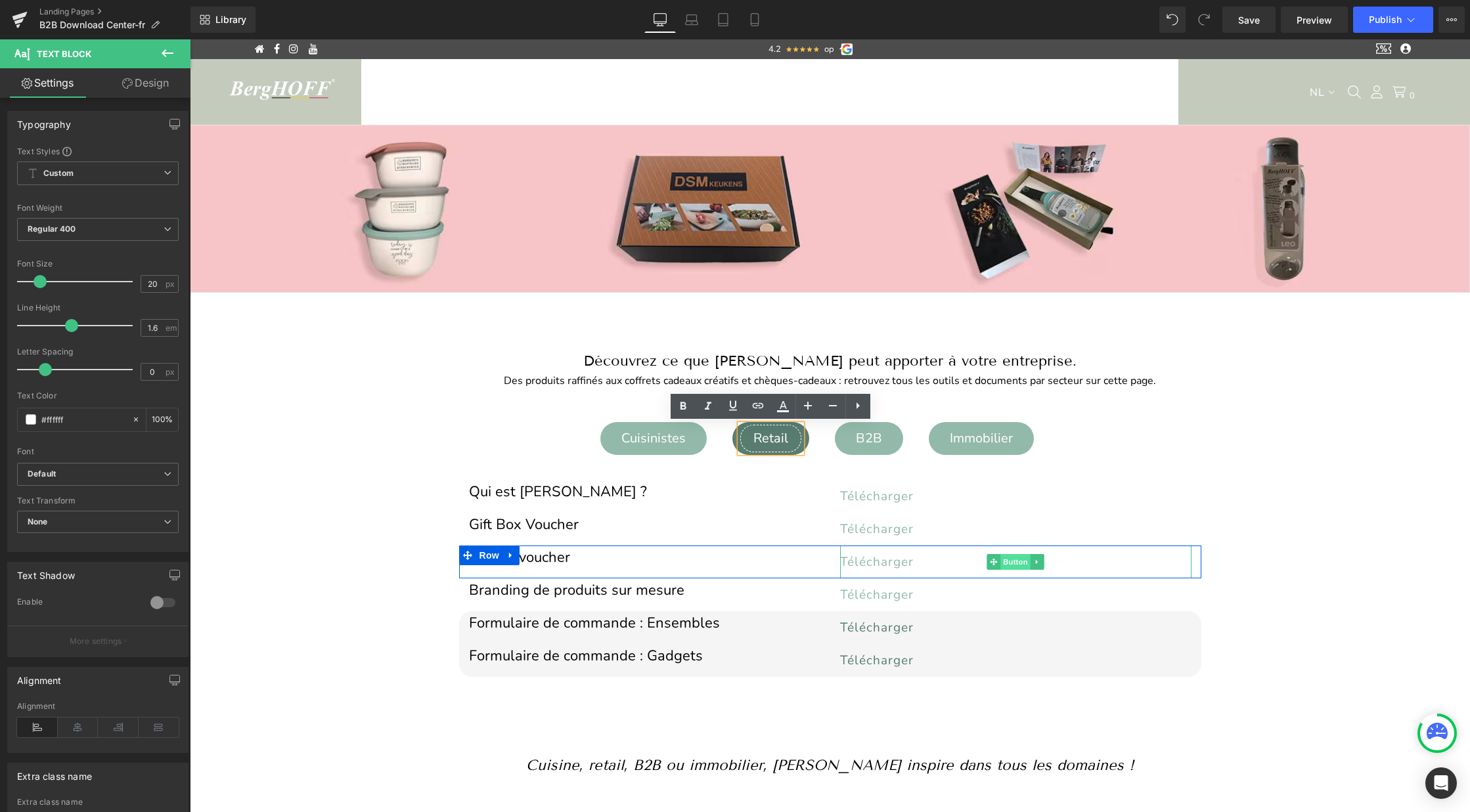
click at [1006, 563] on span "Button" at bounding box center [1015, 561] width 31 height 16
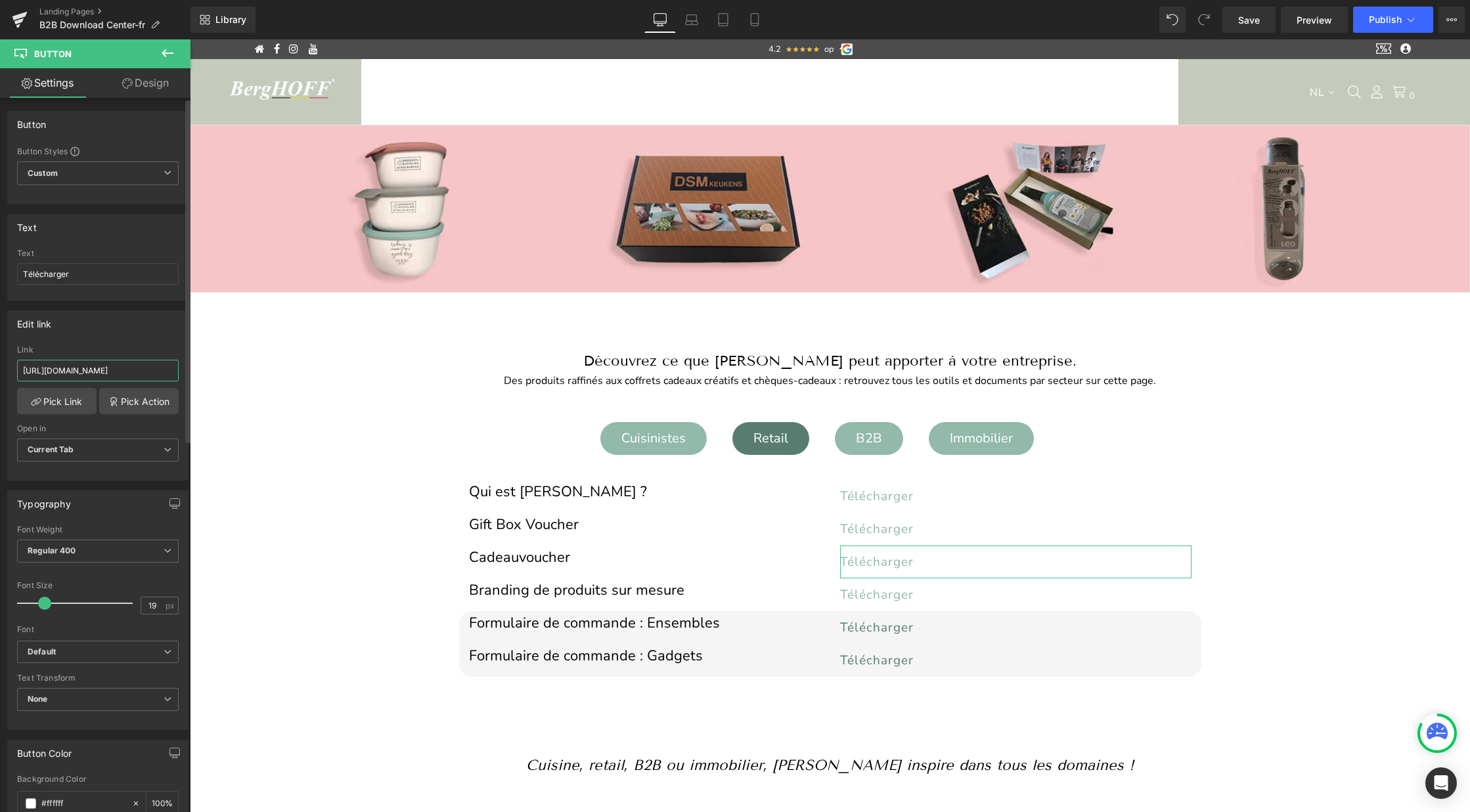
click at [119, 371] on input "https://cdn.shopify.com/s/files/1/0456/6312/5660/files/voucher_NL.pdf?v=1755861…" at bounding box center [98, 371] width 161 height 22
type input "https://cdn.shopify.com/s/files/1/0456/6312/5660/files/Voucher_FR.pdf?v=1756032…"
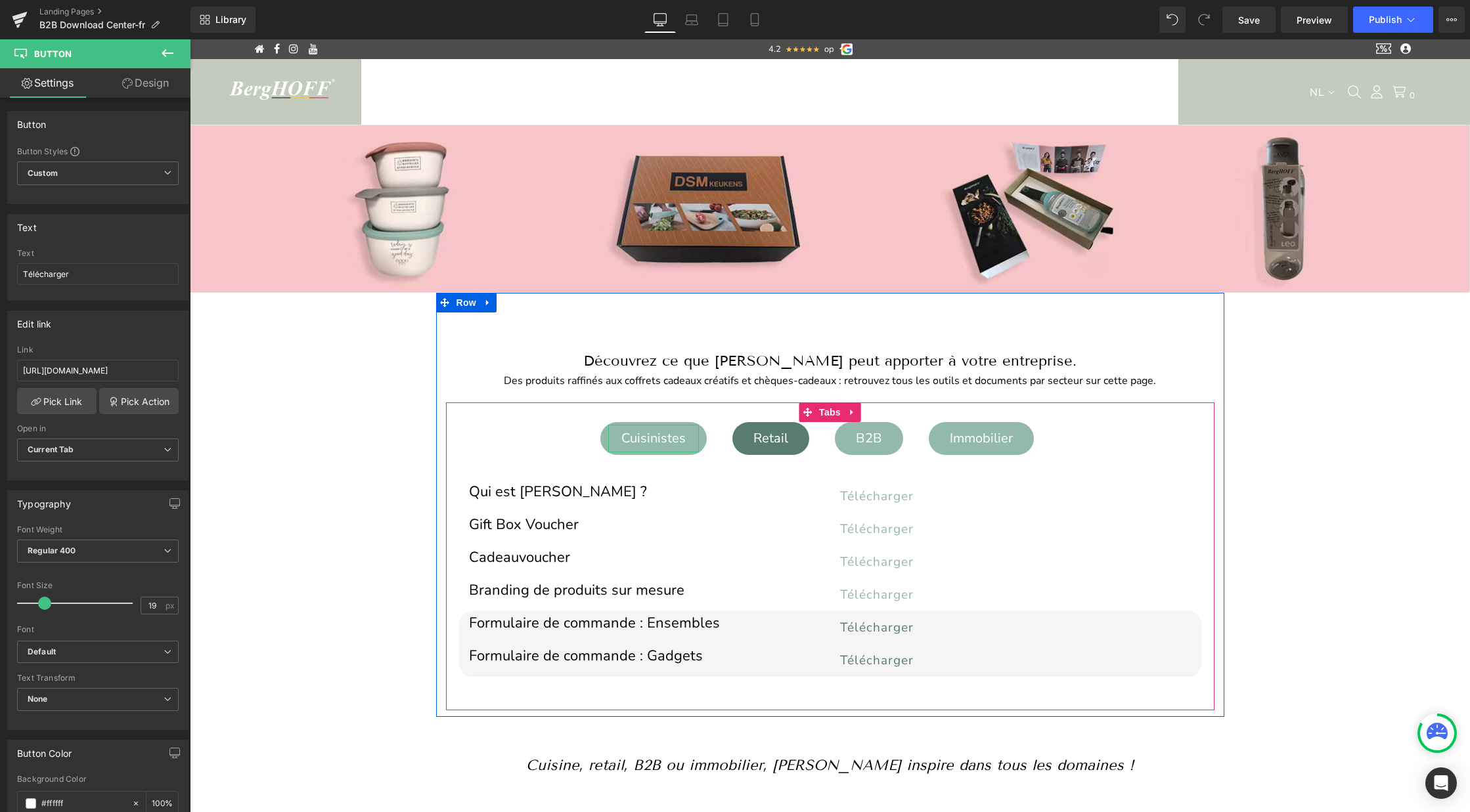
click at [655, 440] on div "Cuisinistes" at bounding box center [654, 439] width 91 height 28
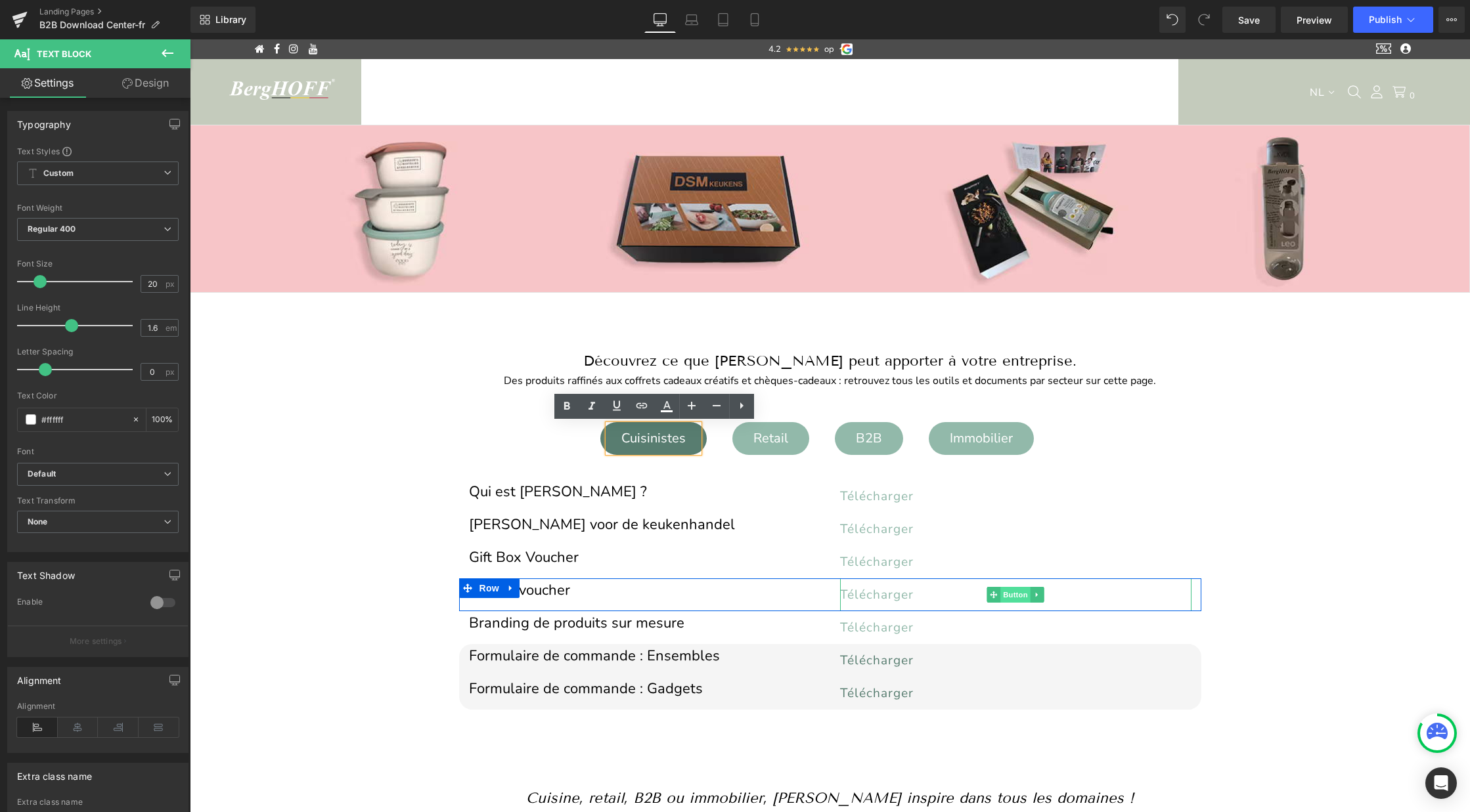
click at [1006, 596] on span "Button" at bounding box center [1015, 594] width 31 height 16
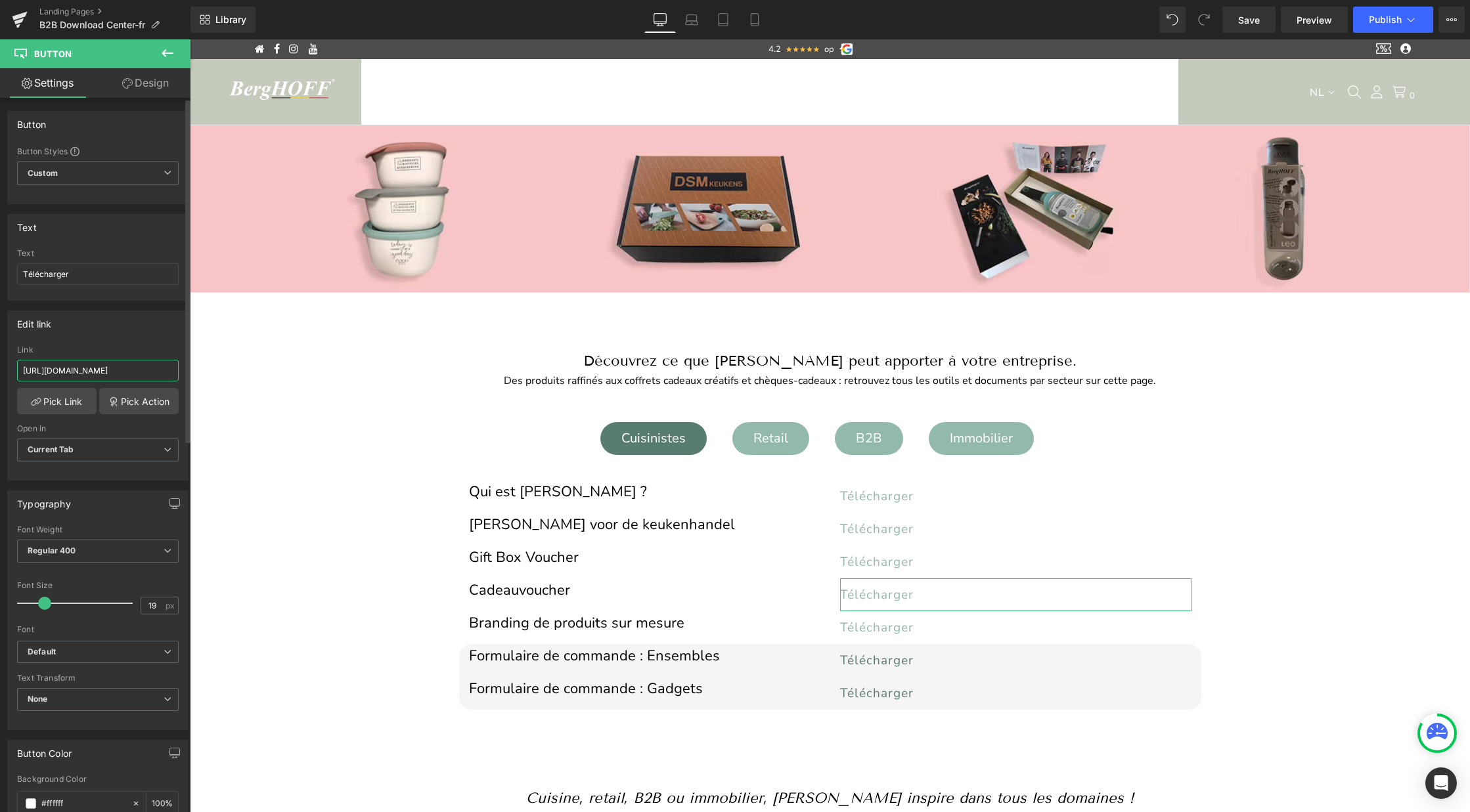
click at [91, 371] on input "https://cdn.shopify.com/s/files/1/0456/6312/5660/files/voucher_NL.pdf?v=1755861…" at bounding box center [98, 371] width 161 height 22
paste input "Voucher_FR.pdf?v=1756032503"
type input "https://cdn.shopify.com/s/files/1/0456/6312/5660/files/Voucher_FR.pdf?v=1756032…"
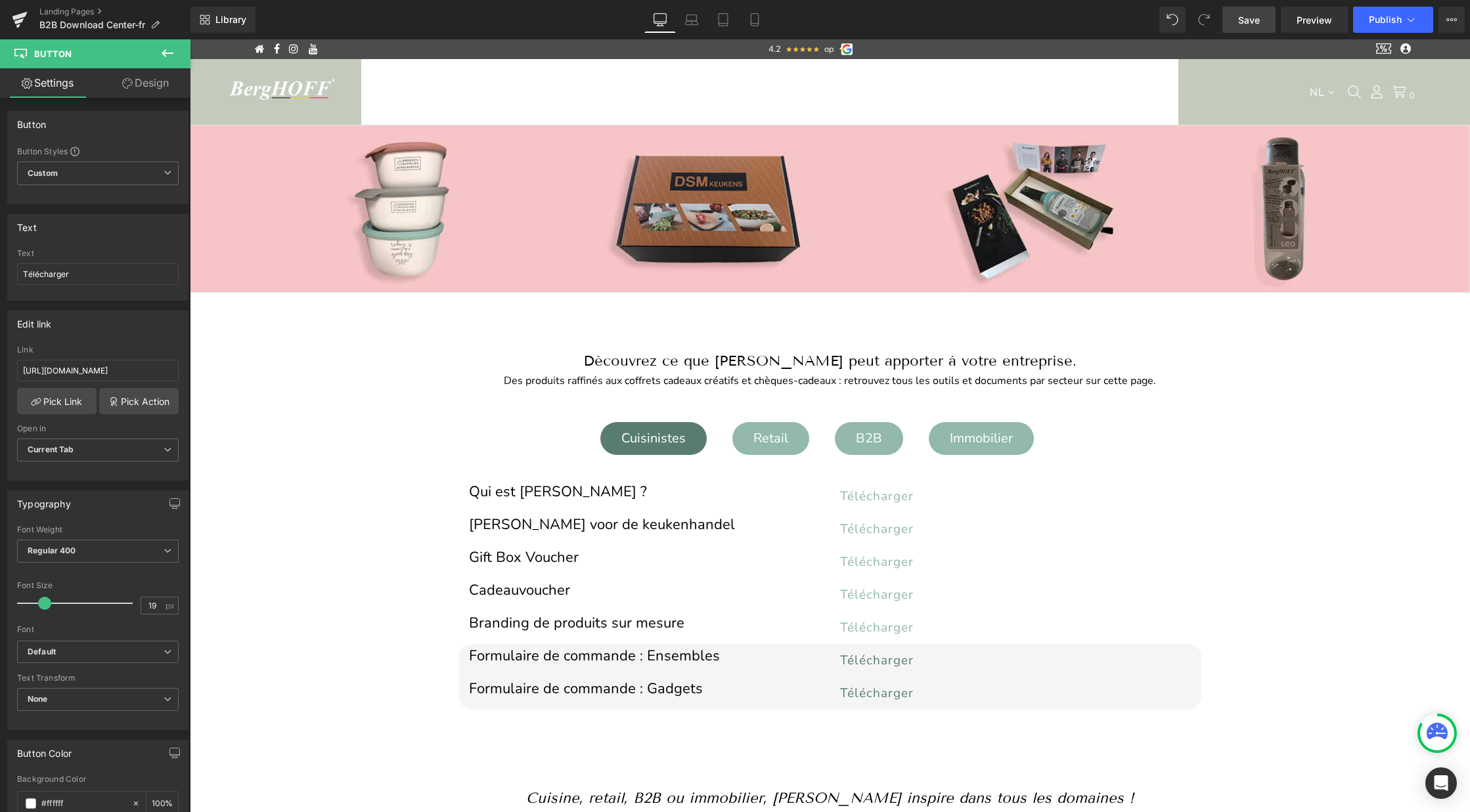
click at [1246, 20] on span "Save" at bounding box center [1249, 20] width 22 height 14
click at [1365, 17] on button "Publish" at bounding box center [1393, 20] width 80 height 26
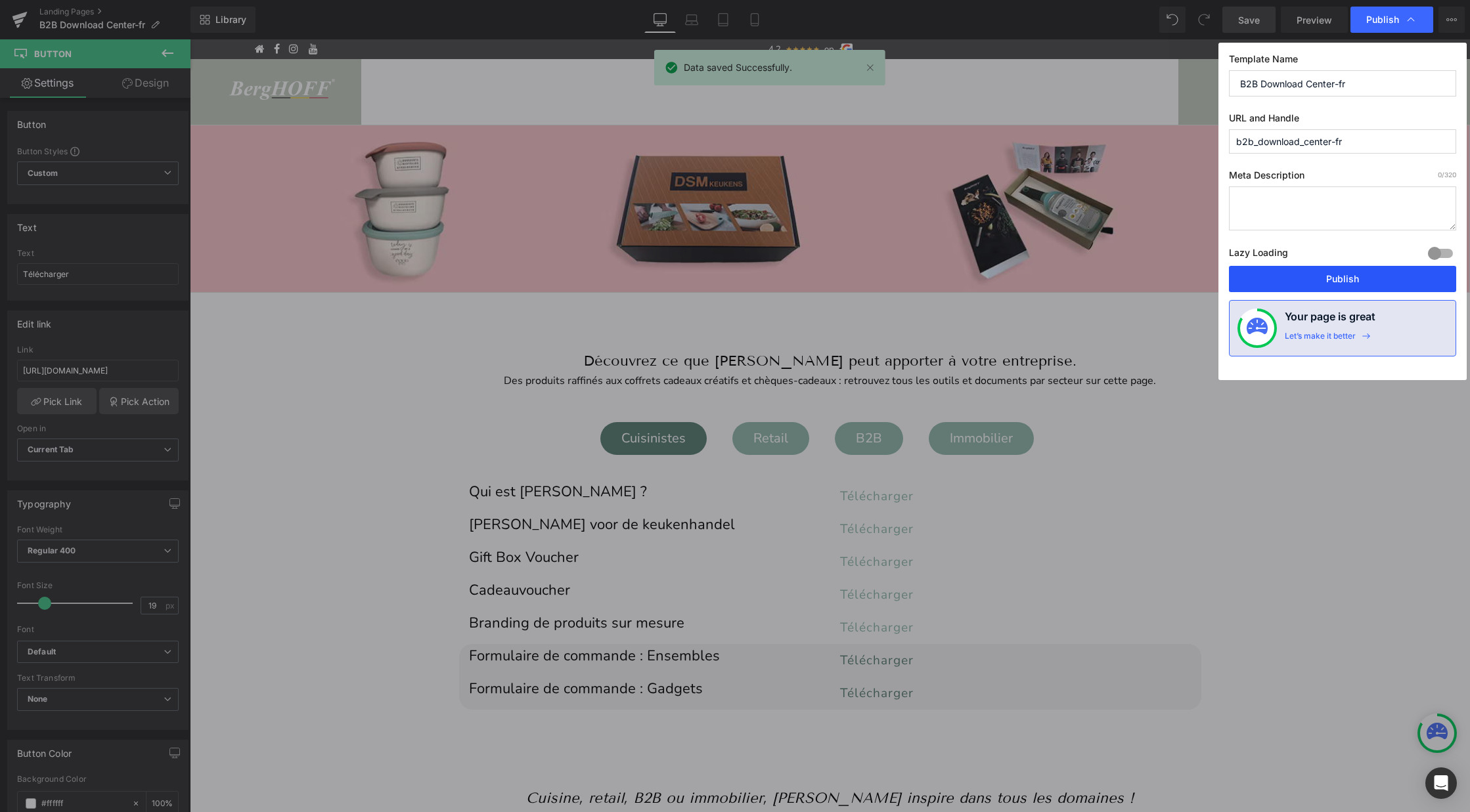
click at [1308, 282] on button "Publish" at bounding box center [1342, 279] width 227 height 26
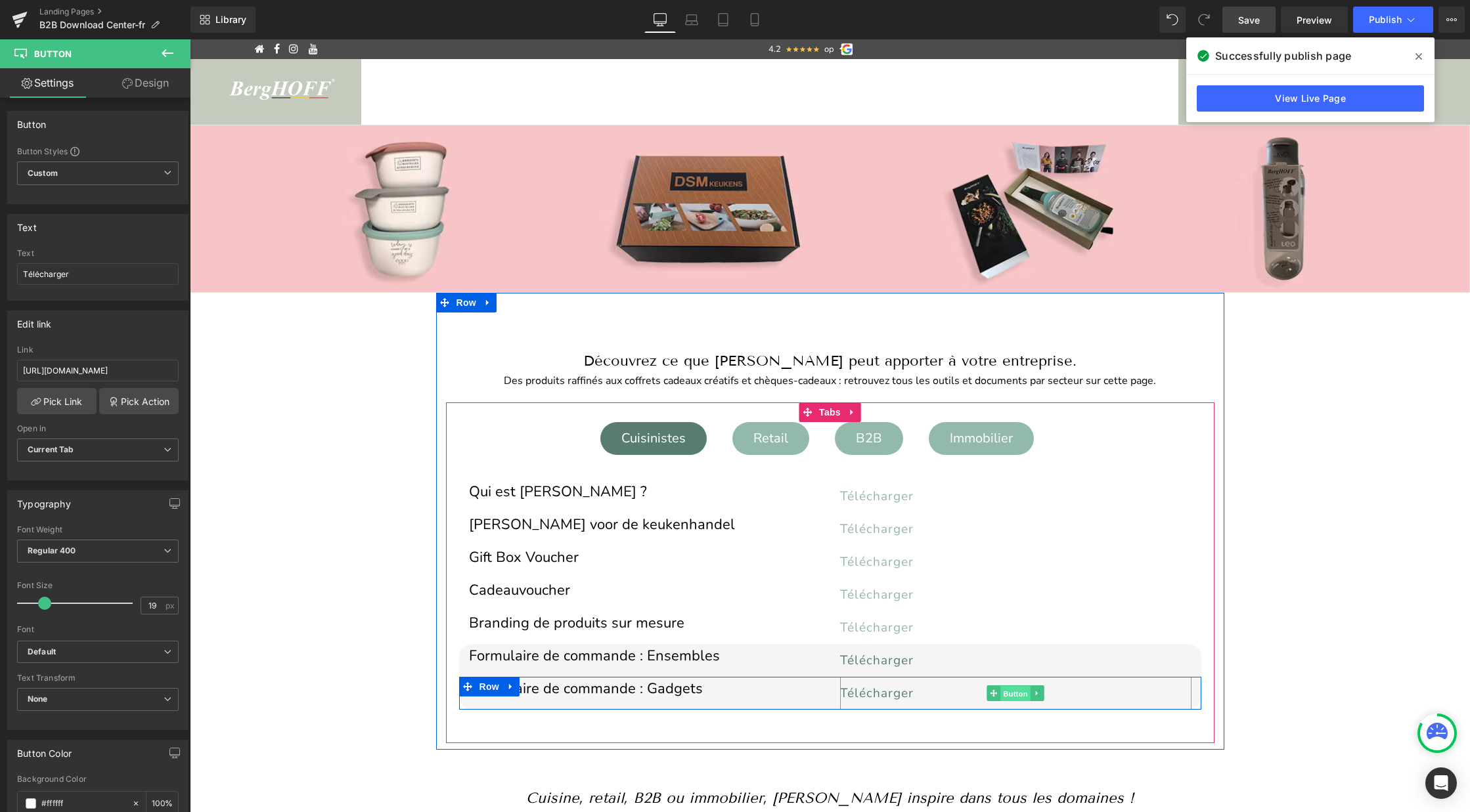
click at [1004, 692] on span "Button" at bounding box center [1015, 693] width 31 height 16
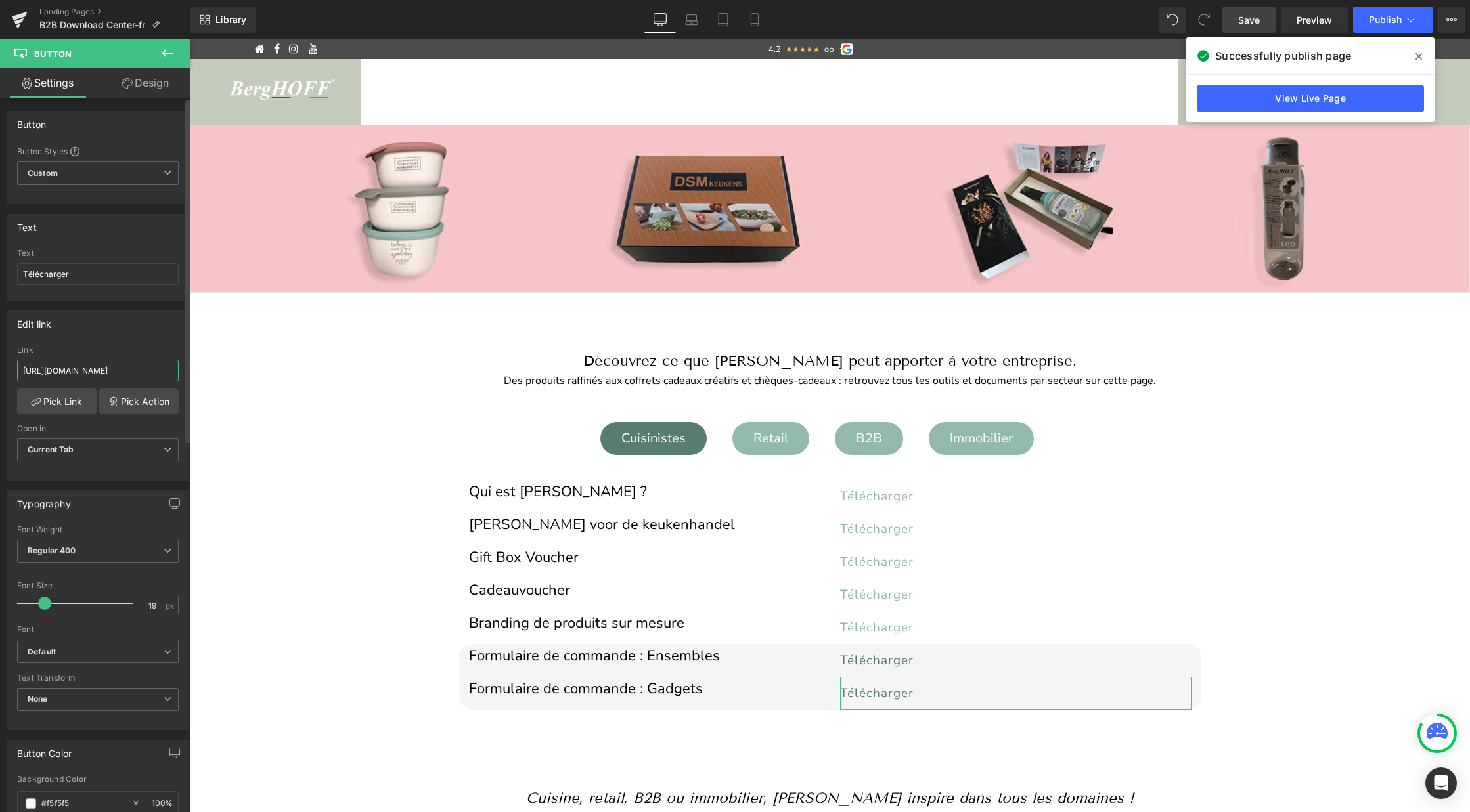
click at [115, 368] on input "https://cdn.shopify.com/s/files/1/0456/6312/5660/files/Bestelformulier_gadgets_…" at bounding box center [98, 371] width 161 height 22
paste input "fr.pdf?v=1756033845"
type input "https://cdn.shopify.com/s/files/1/0456/6312/5660/files/Bestelformulier_gadgets_…"
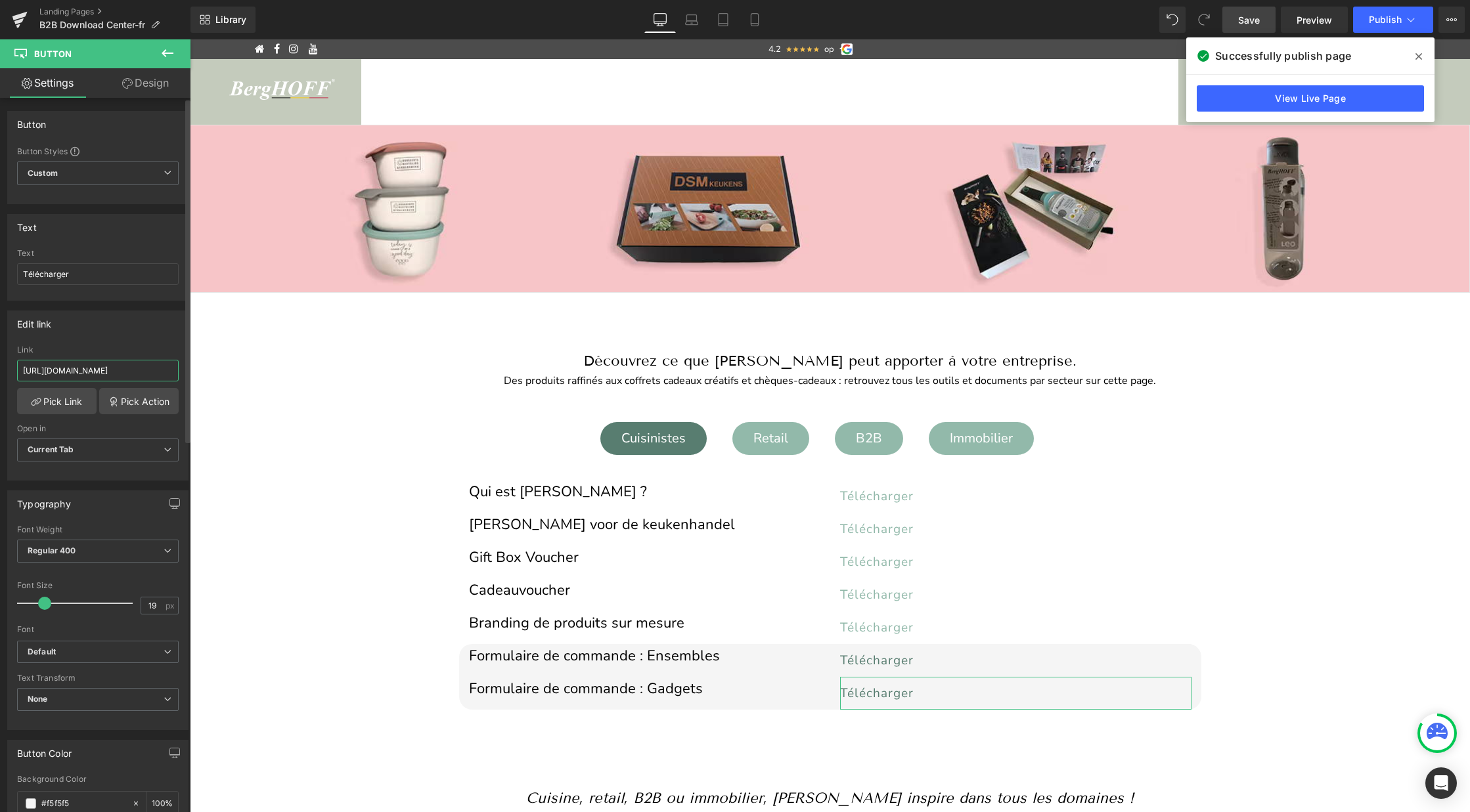
scroll to position [0, 237]
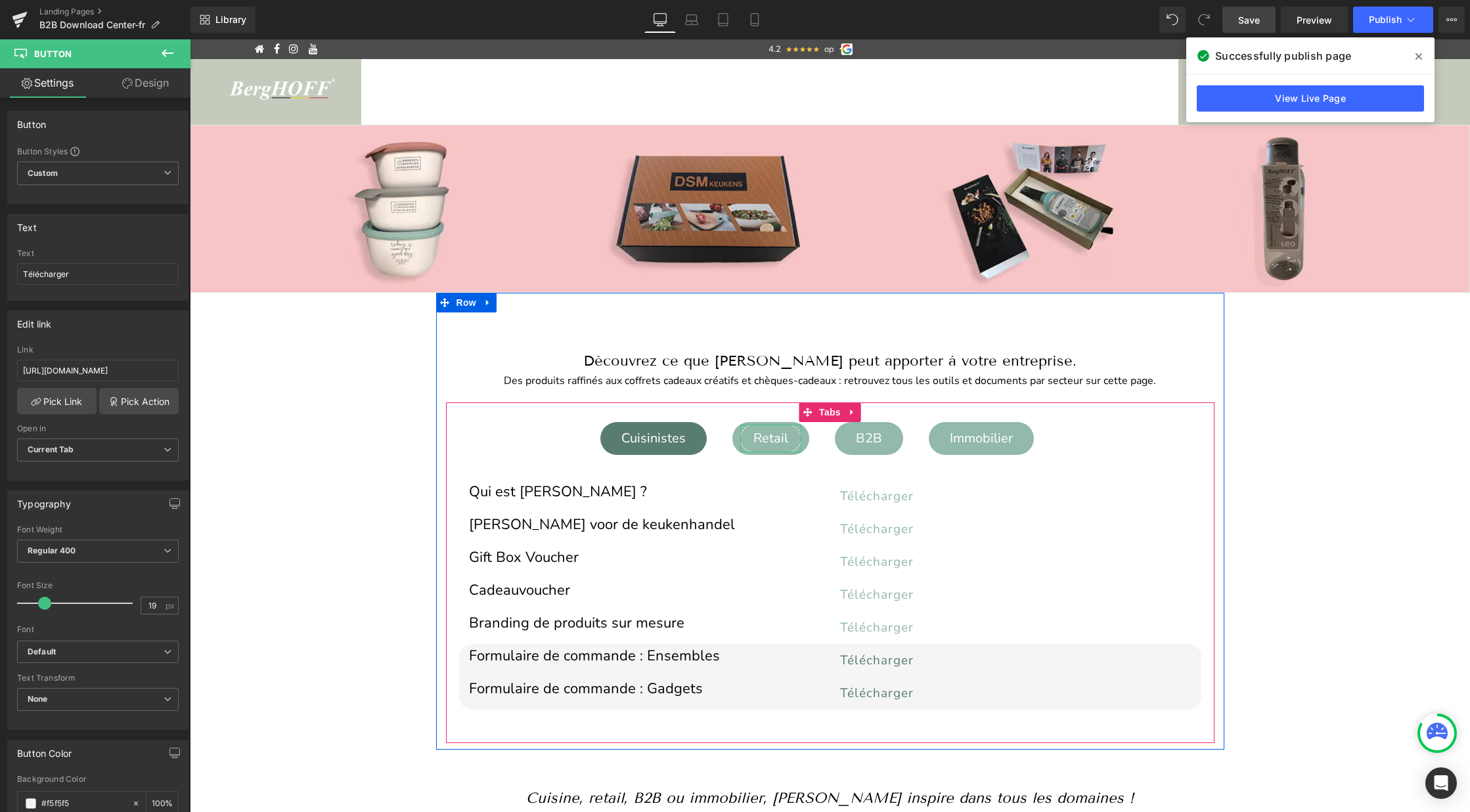
click at [774, 442] on div "Retail" at bounding box center [771, 439] width 61 height 28
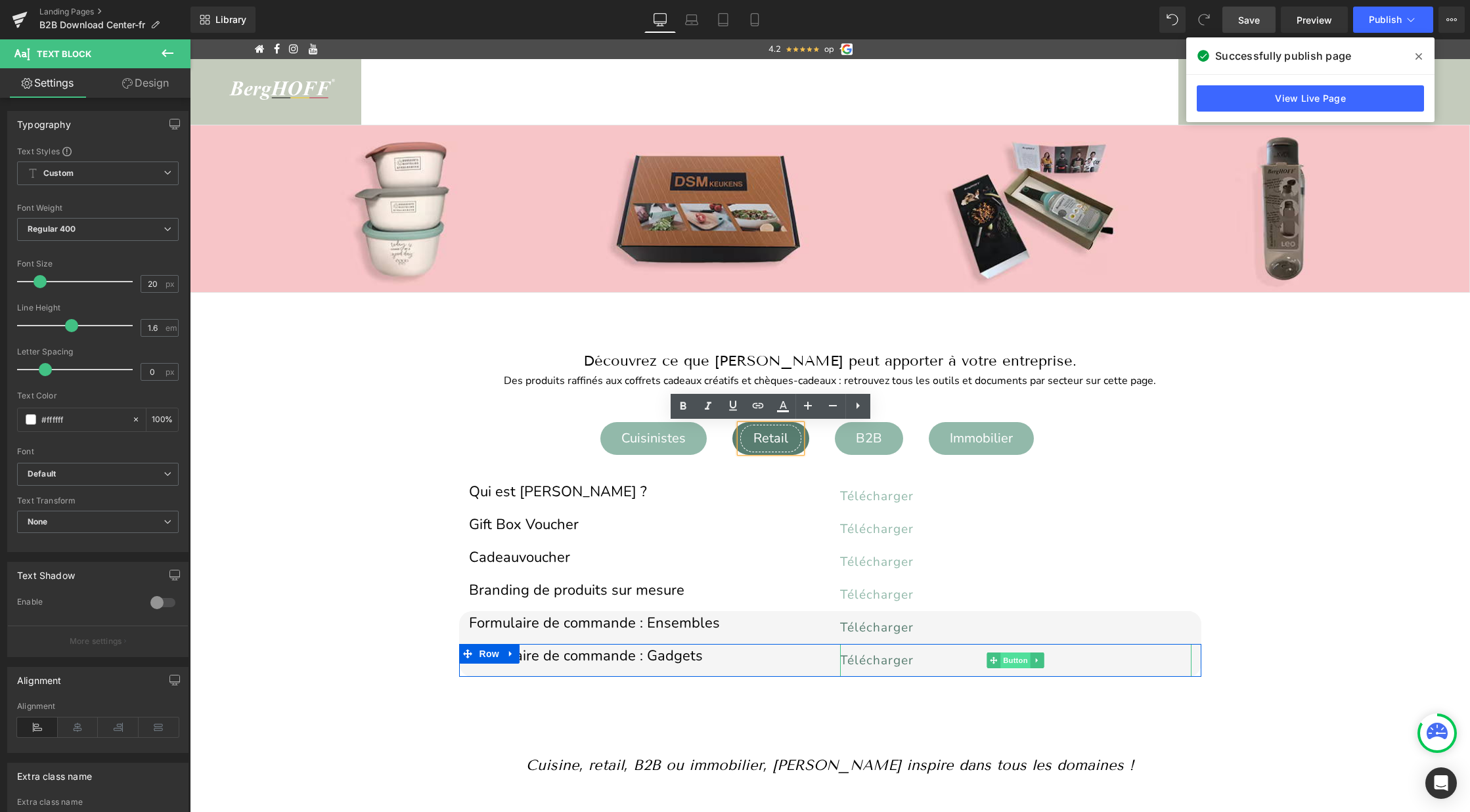
click at [1013, 663] on span "Button" at bounding box center [1015, 660] width 31 height 16
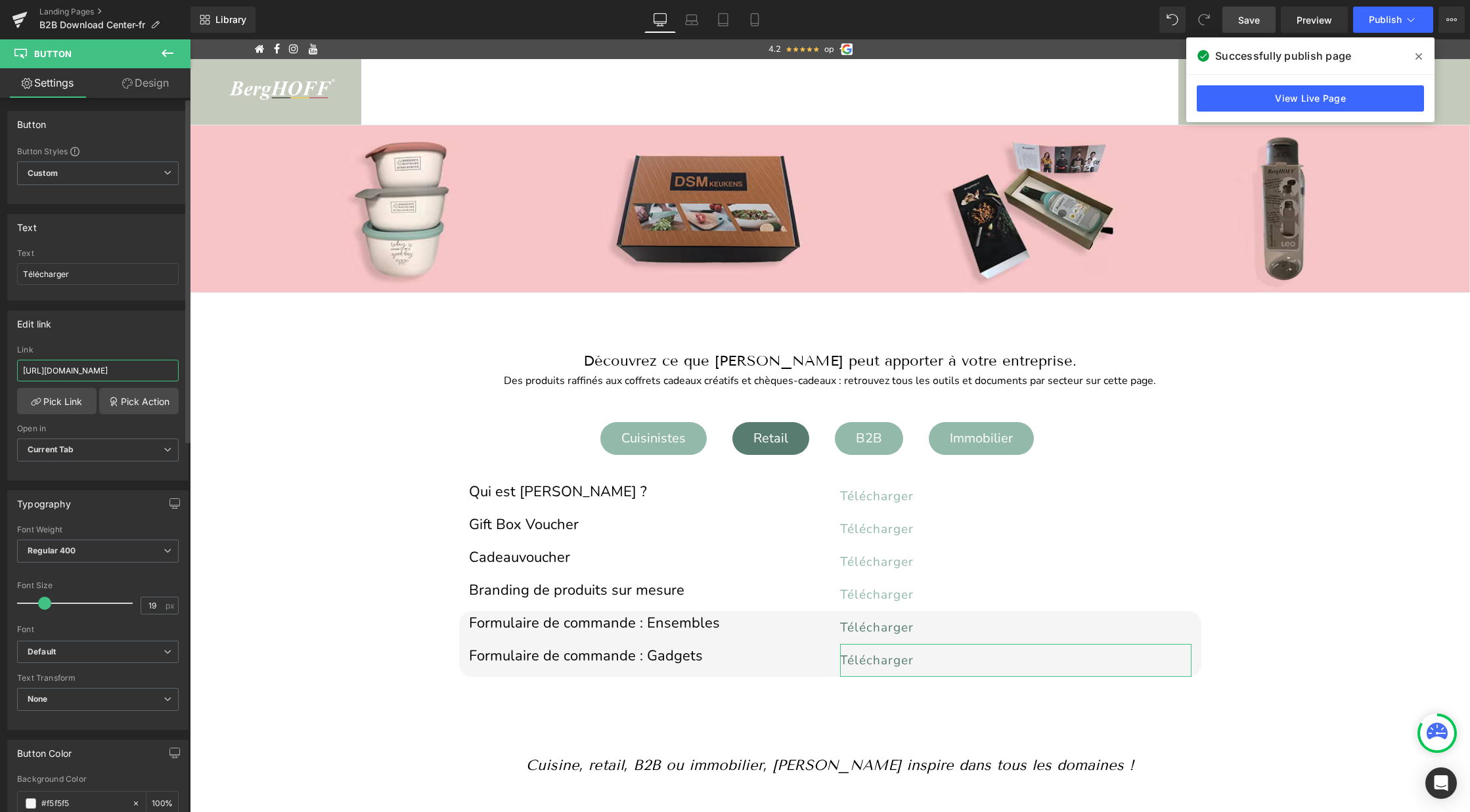
click at [89, 362] on input "https://cdn.shopify.com/s/files/1/0456/6312/5660/files/Bestelformulier_gadgets_…" at bounding box center [98, 371] width 161 height 22
type input "https://cdn.shopify.com/s/files/1/0456/6312/5660/files/Bestelformulier_gadgets_…"
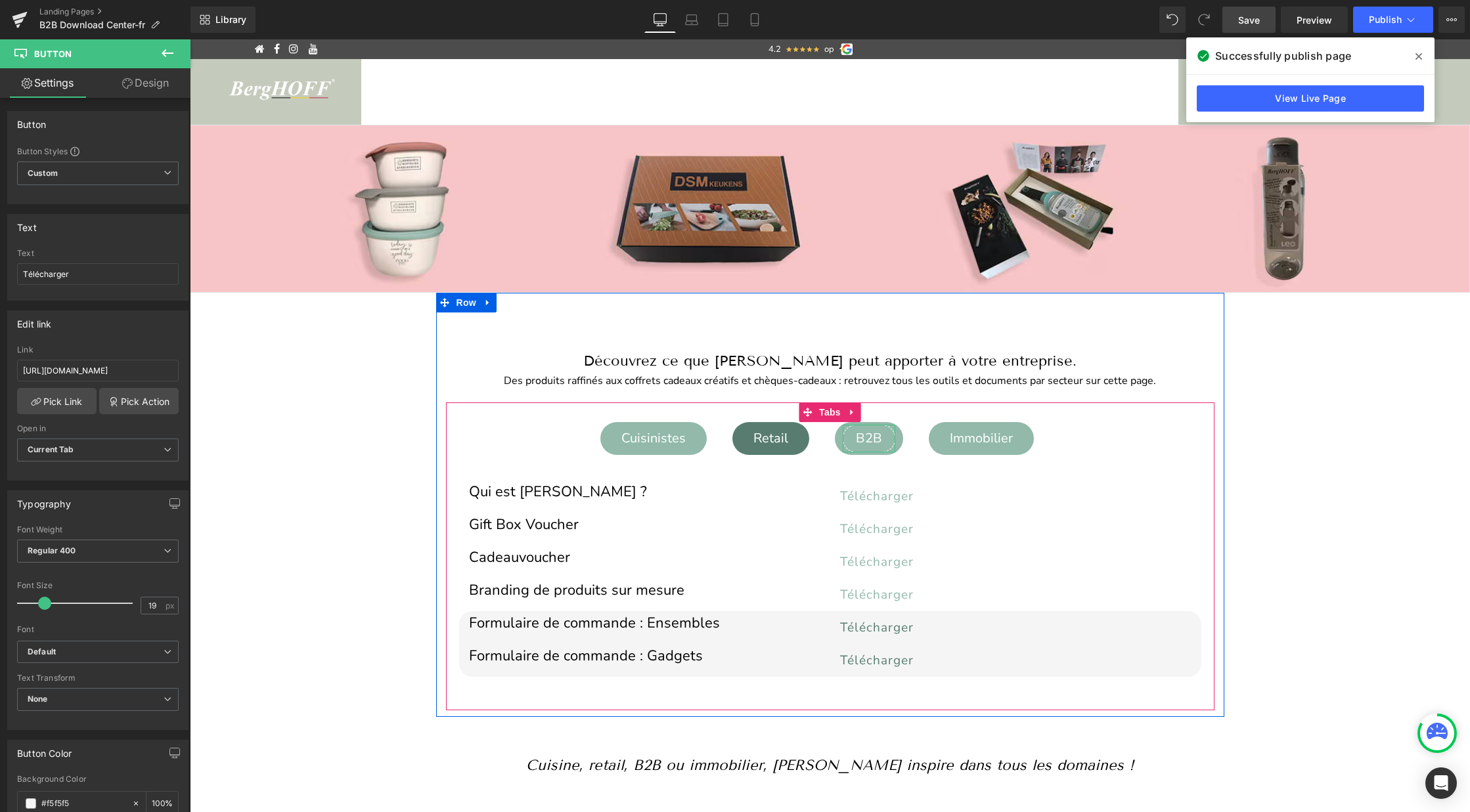
click at [879, 441] on div "B2B" at bounding box center [869, 439] width 52 height 28
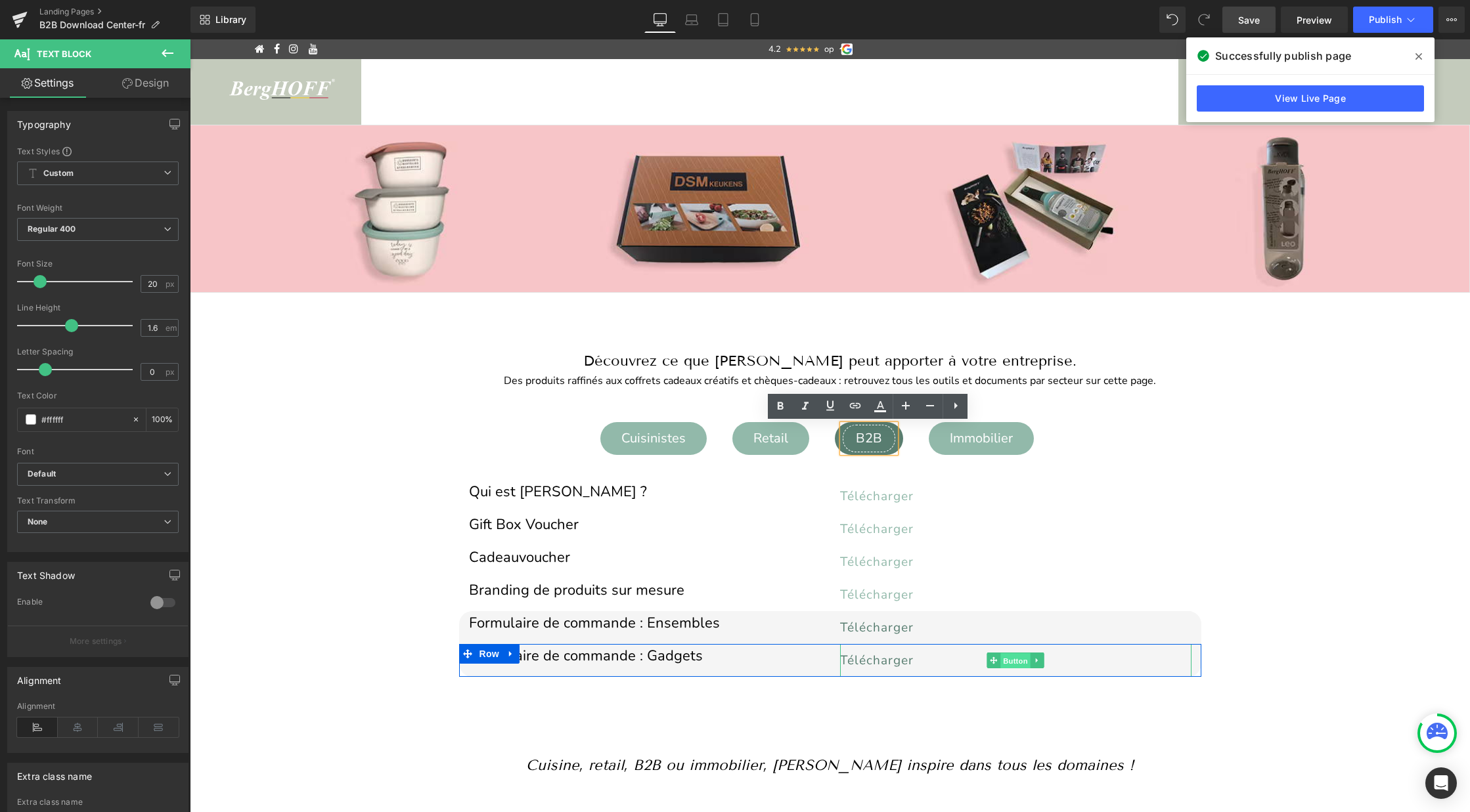
click at [1010, 661] on span "Button" at bounding box center [1015, 661] width 31 height 16
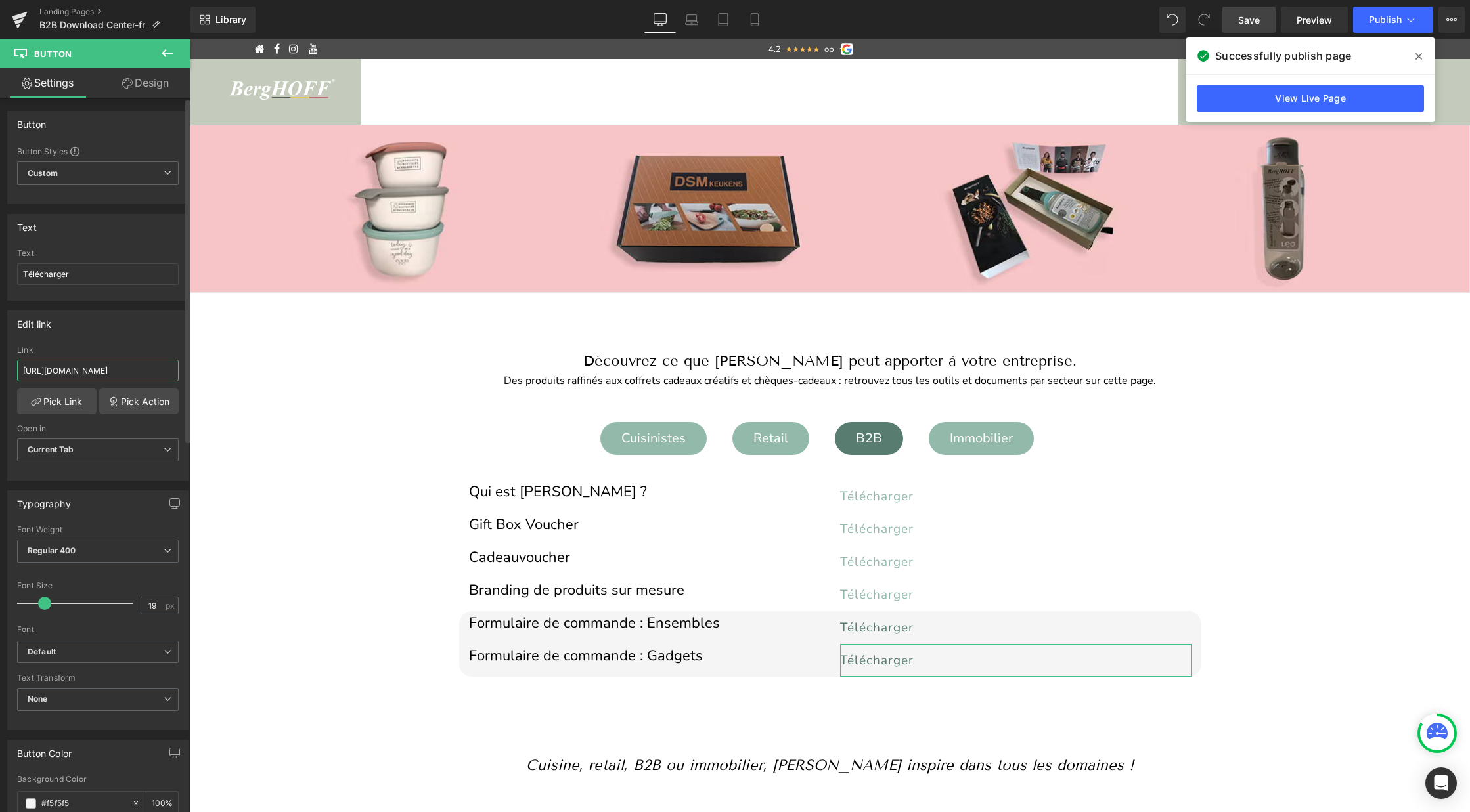
click at [96, 367] on input "https://cdn.shopify.com/s/files/1/0456/6312/5660/files/Bestelformulier_gadgets_…" at bounding box center [98, 371] width 161 height 22
paste input "fr.pdf?v=1756033845"
type input "https://cdn.shopify.com/s/files/1/0456/6312/5660/files/Bestelformulier_gadgets_…"
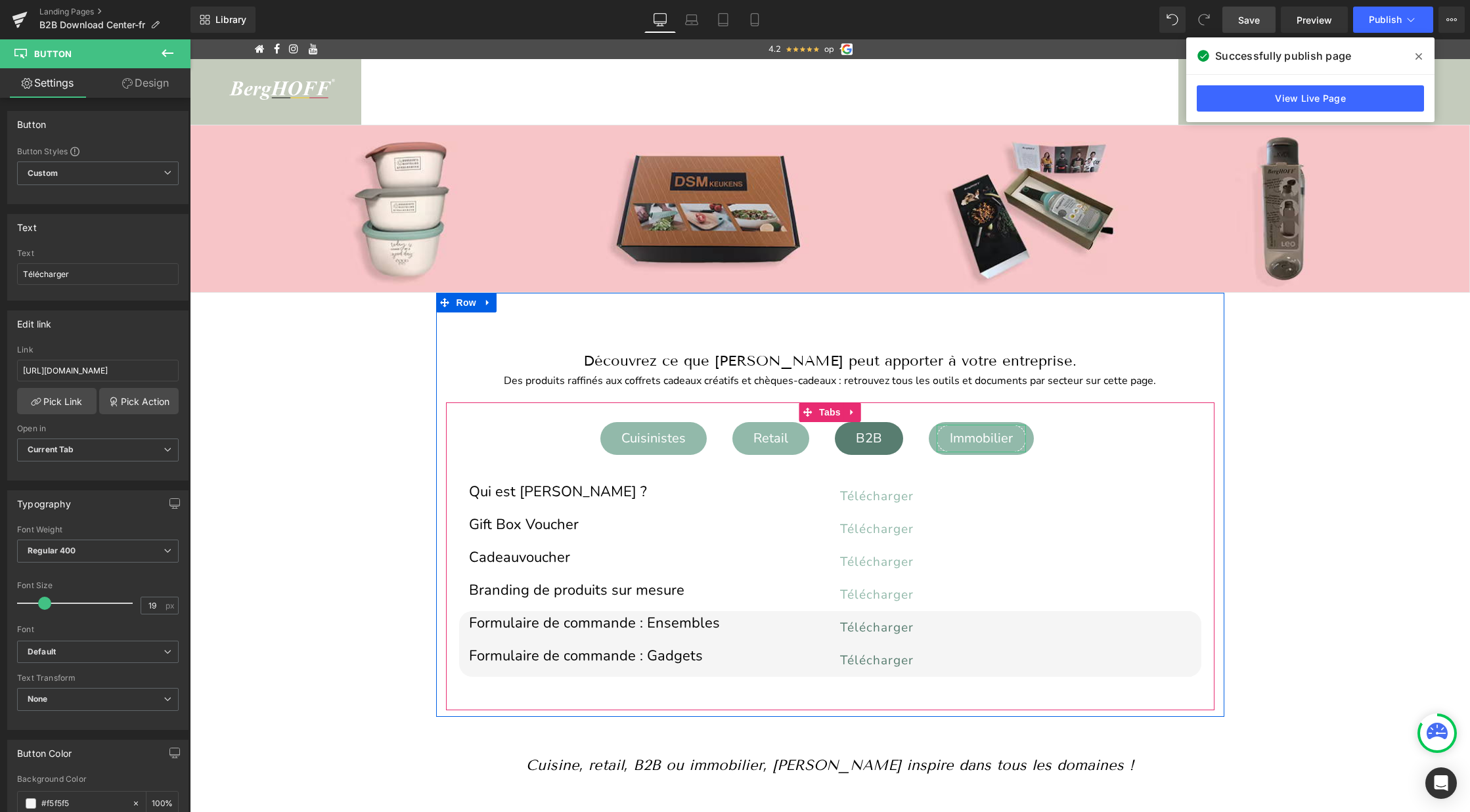
click at [973, 440] on div "Immobilier" at bounding box center [981, 439] width 90 height 28
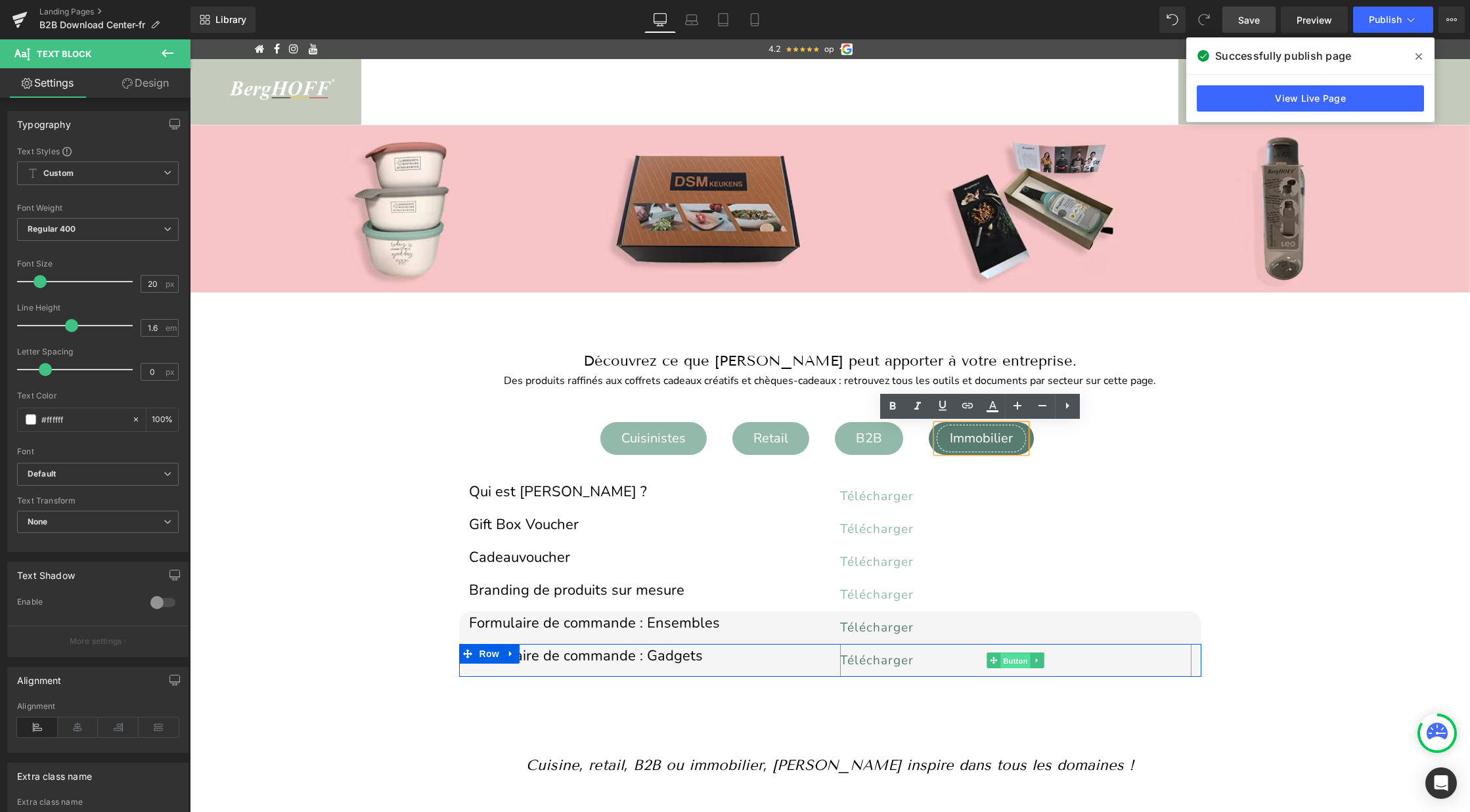
click at [1004, 659] on span "Button" at bounding box center [1015, 661] width 31 height 16
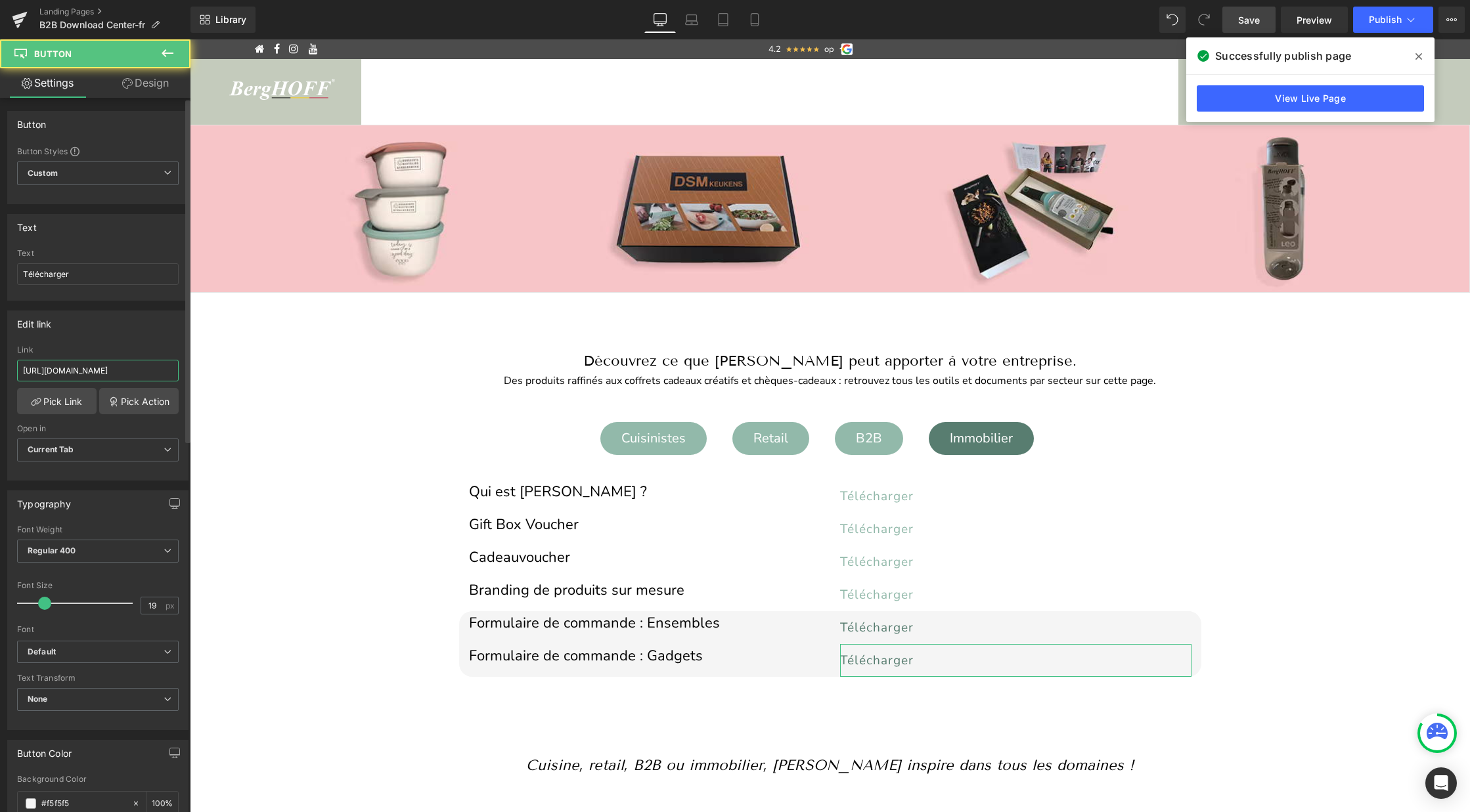
click at [107, 369] on input "https://cdn.shopify.com/s/files/1/0456/6312/5660/files/Bestelformulier_gadgets_…" at bounding box center [98, 371] width 161 height 22
type input "https://cdn.shopify.com/s/files/1/0456/6312/5660/files/Bestelformulier_gadgets_…"
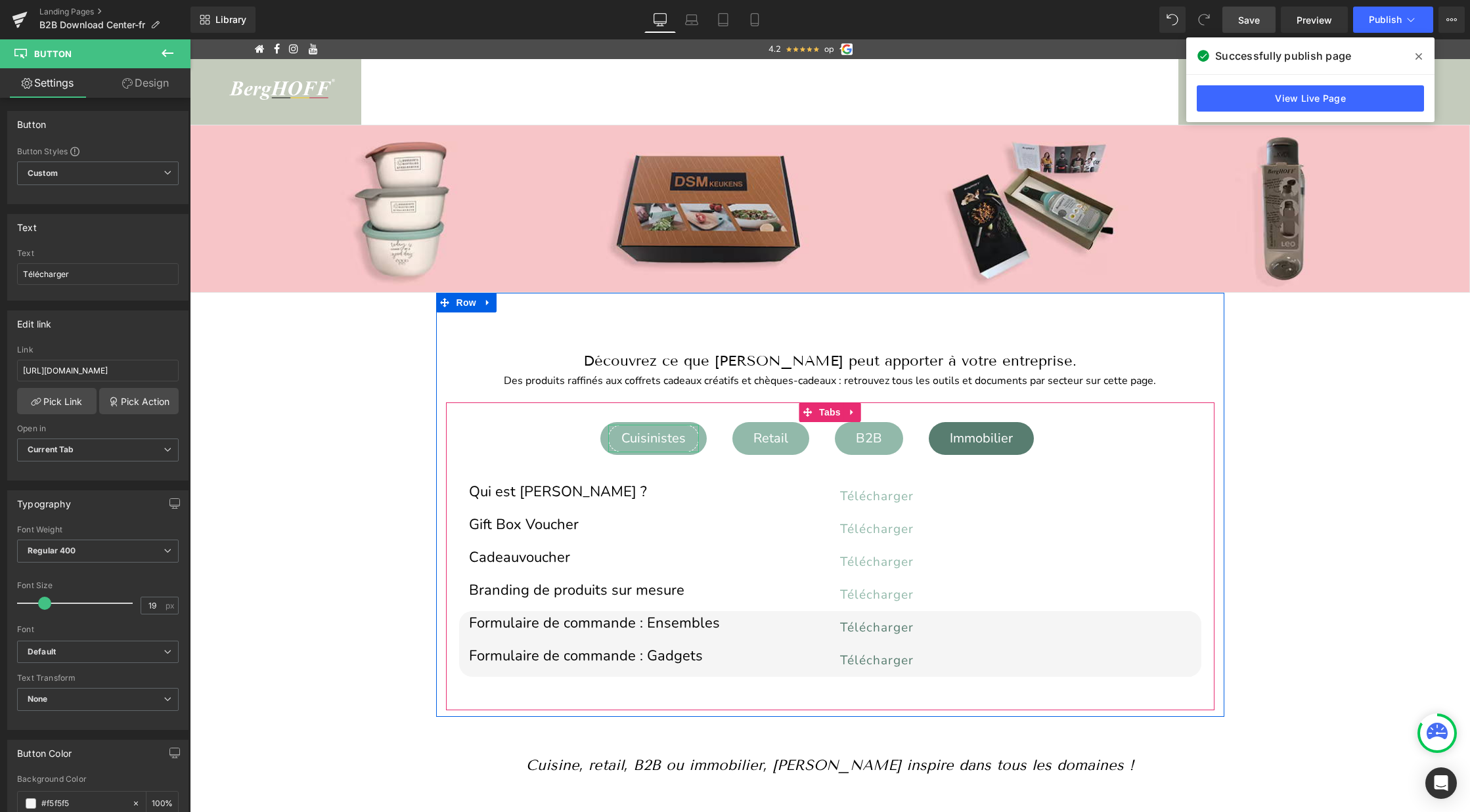
click at [656, 438] on div "Cuisinistes" at bounding box center [654, 439] width 91 height 28
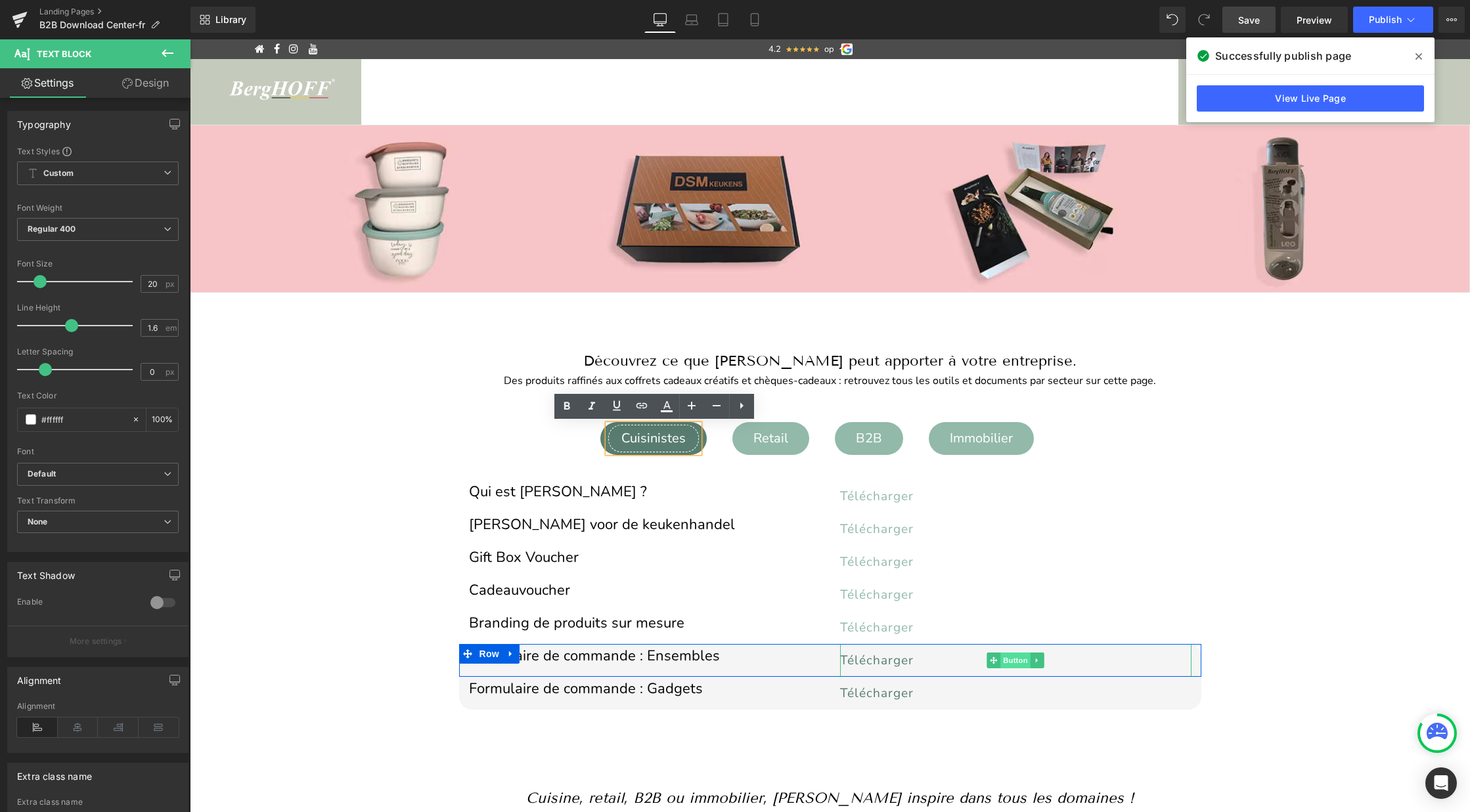
click at [1015, 663] on span "Button" at bounding box center [1015, 660] width 31 height 16
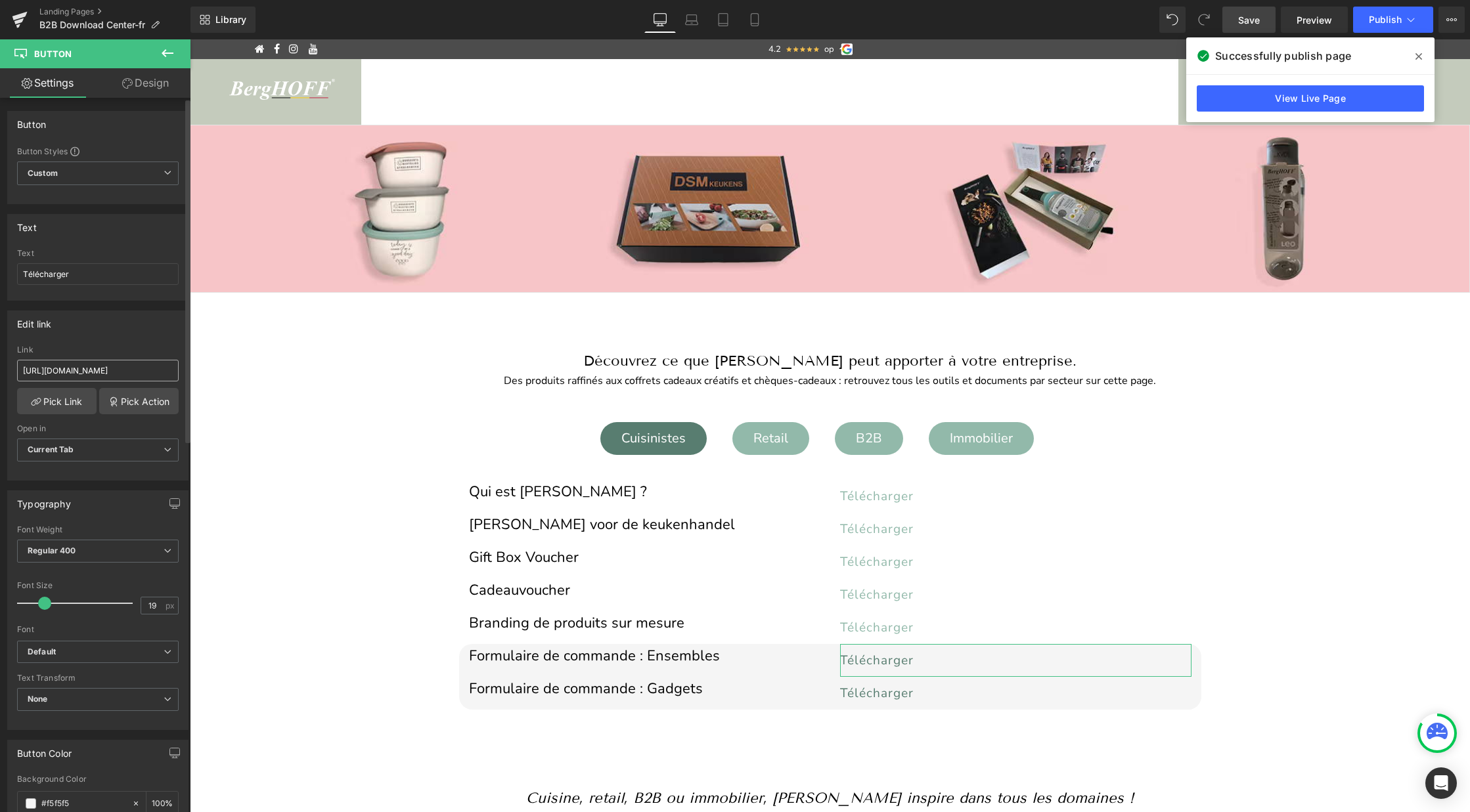
click at [91, 372] on input "https://cdn.shopify.com/s/files/1/0456/6312/5660/files/Bestelformulier_sets_nl.…" at bounding box center [98, 371] width 161 height 22
type input "https://cdn.shopify.com/s/files/1/0456/6312/5660/files/Bestelformulier_sets_fr.…"
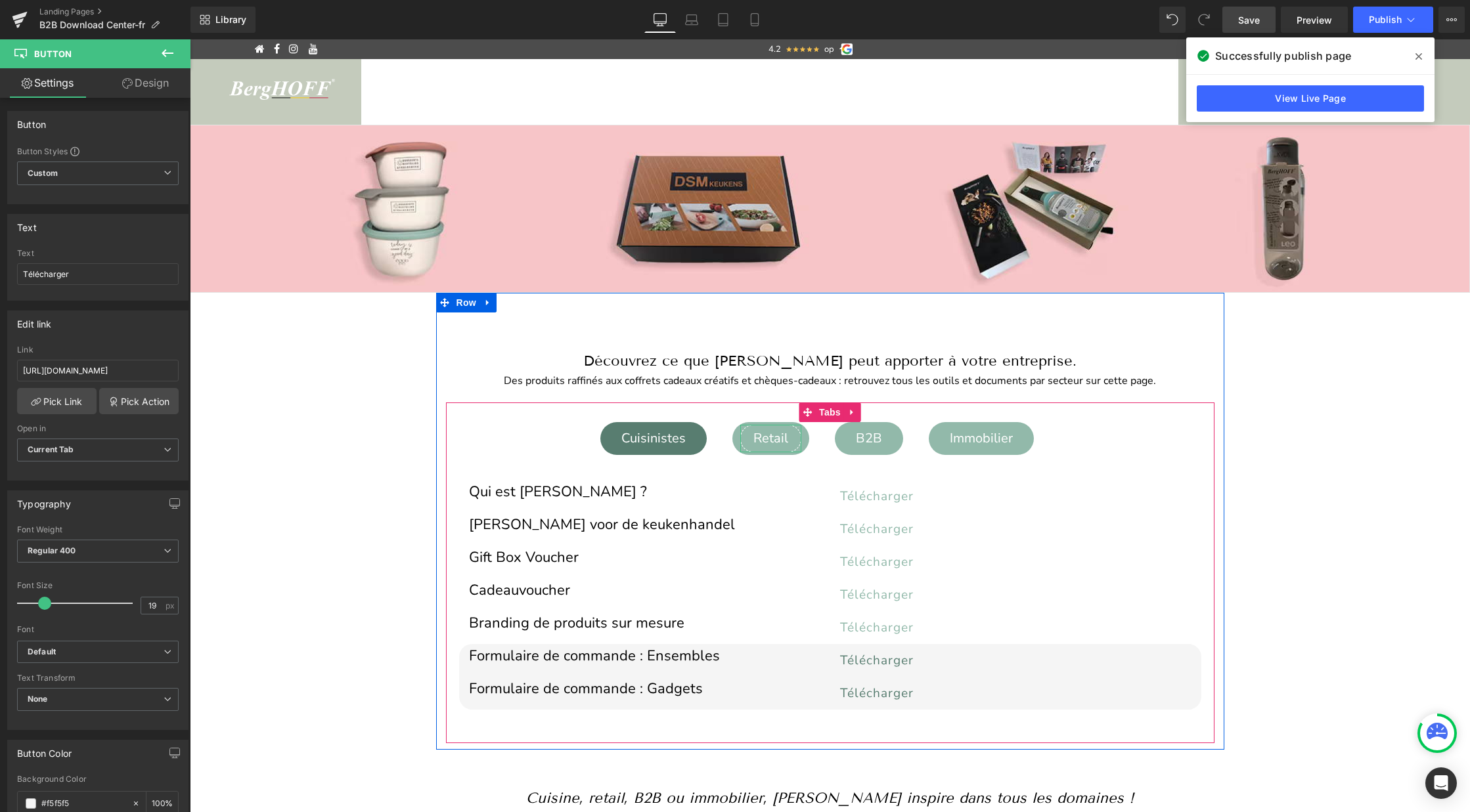
click at [782, 434] on div "Retail" at bounding box center [771, 439] width 61 height 28
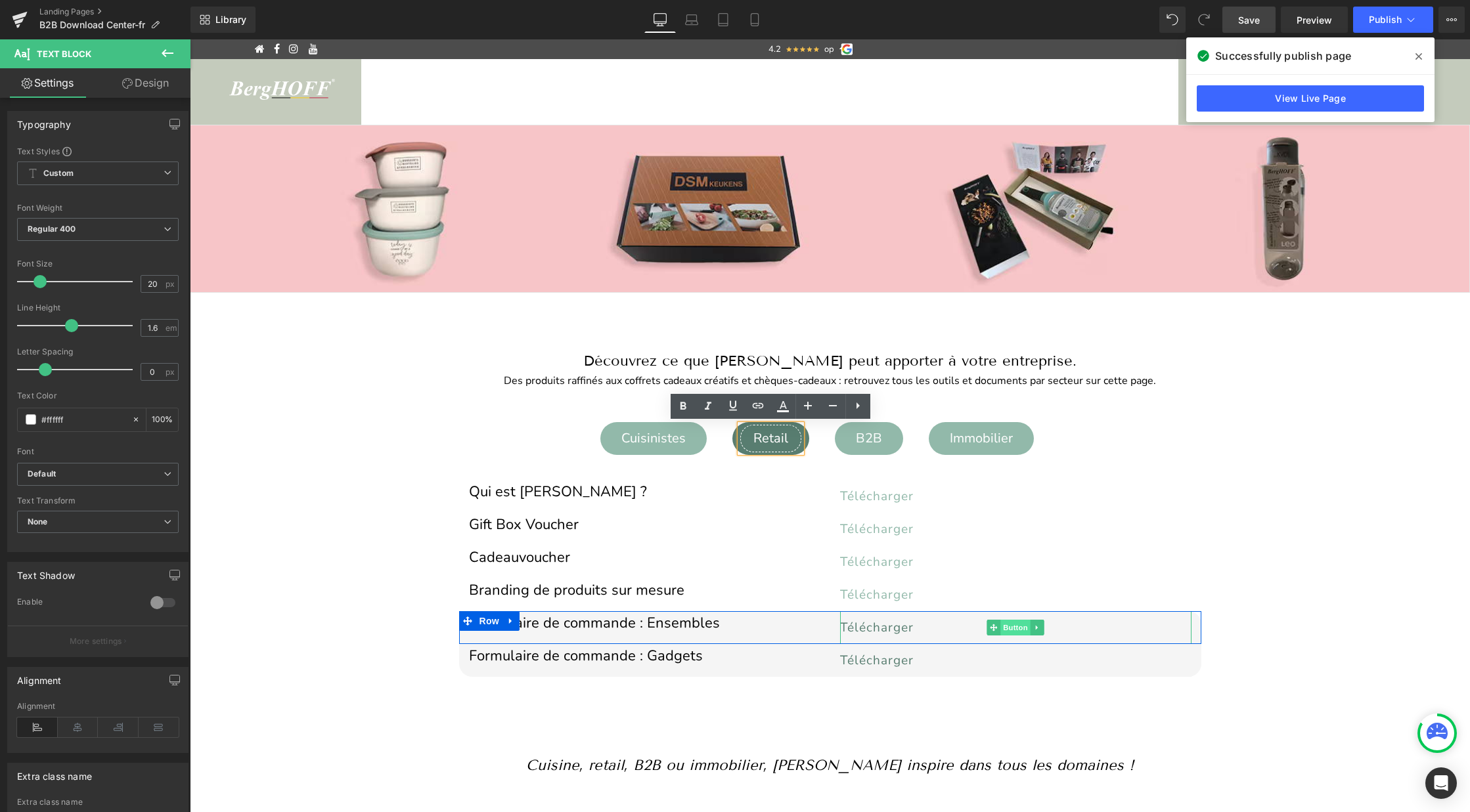
click at [1017, 630] on span "Button" at bounding box center [1015, 627] width 31 height 16
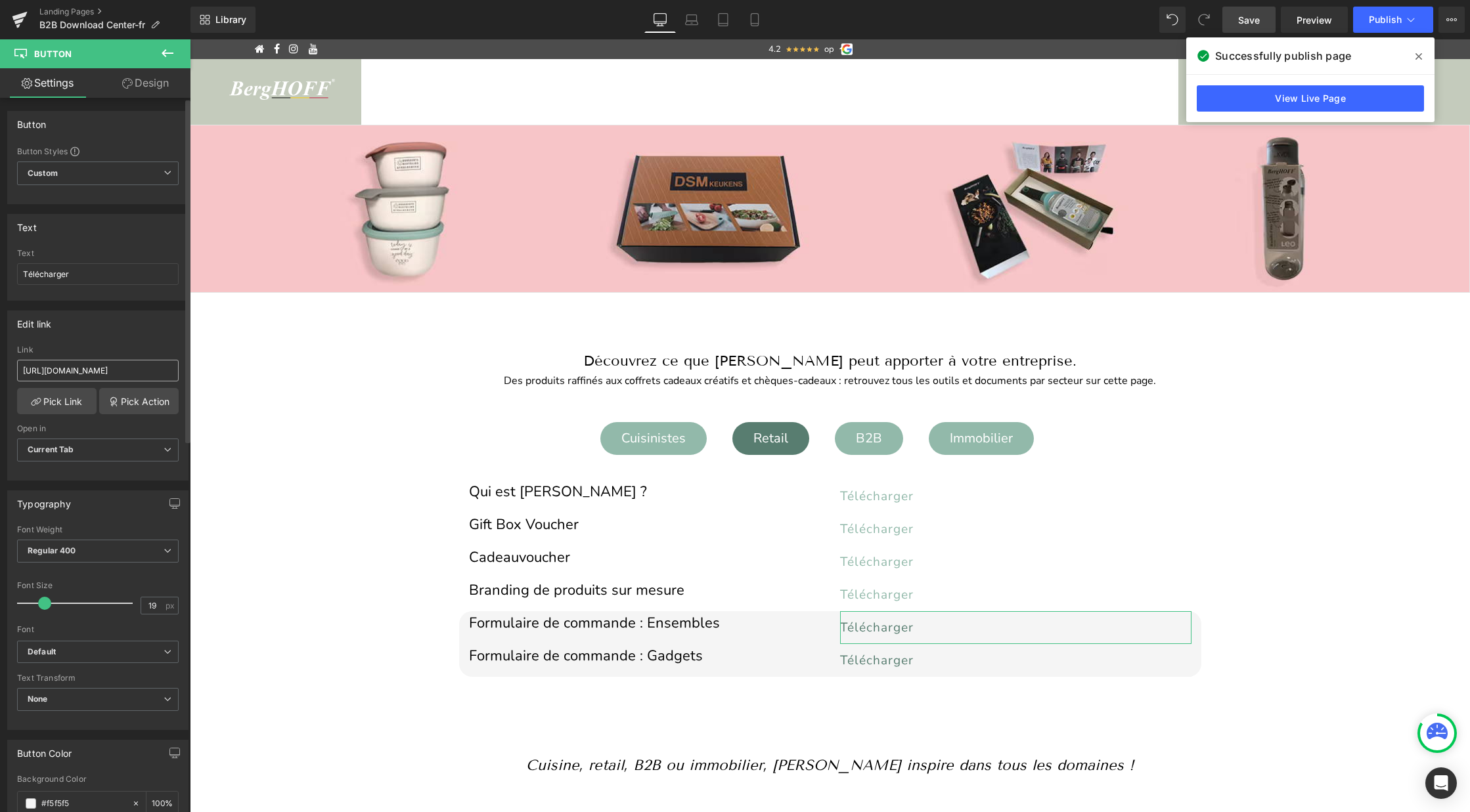
click at [113, 370] on input "https://cdn.shopify.com/s/files/1/0456/6312/5660/files/Bestelformulier_sets_nl.…" at bounding box center [98, 371] width 161 height 22
type input "https://cdn.shopify.com/s/files/1/0456/6312/5660/files/Bestelformulier_sets_fr.…"
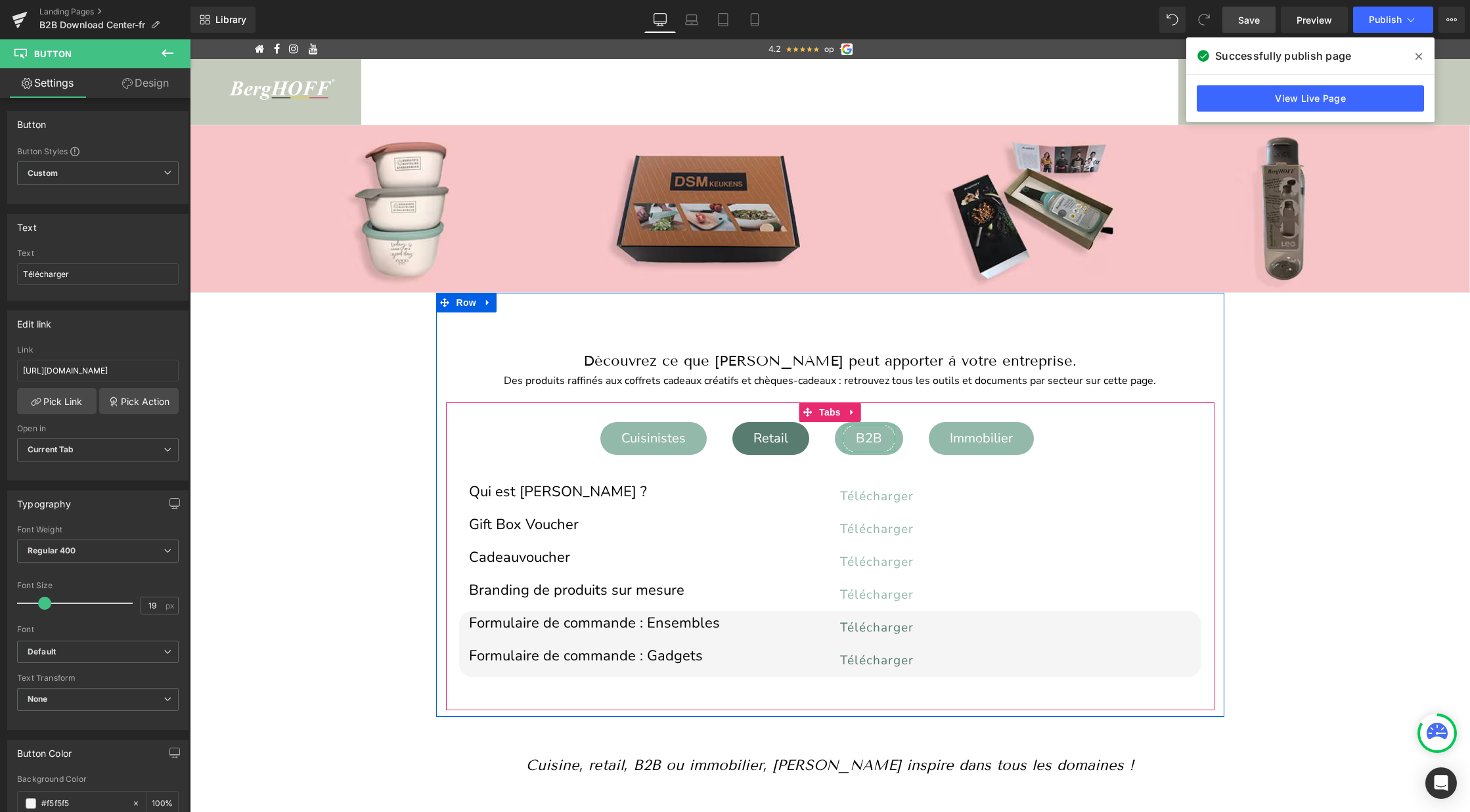
click at [867, 441] on div "B2B" at bounding box center [869, 439] width 52 height 28
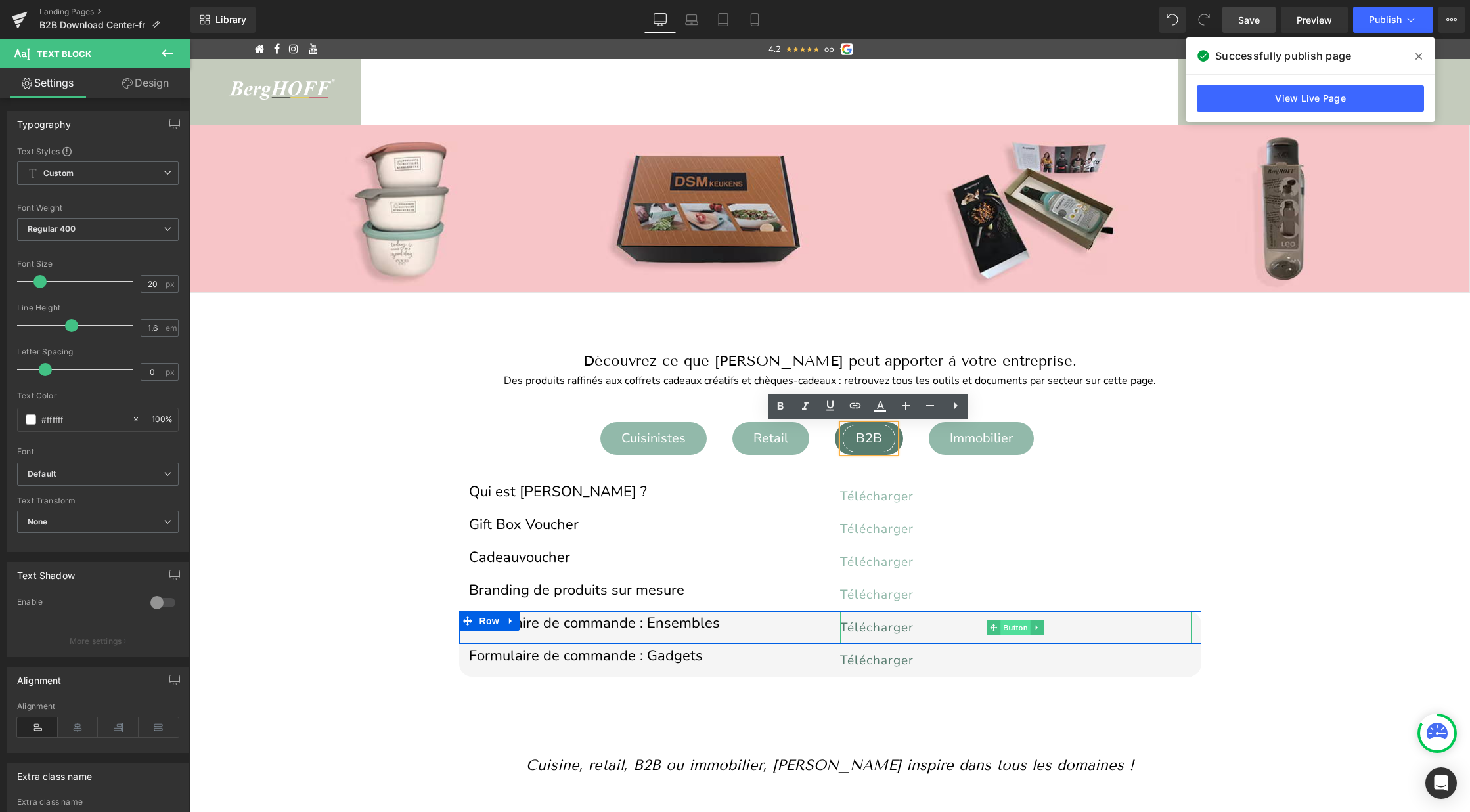
click at [1018, 630] on span "Button" at bounding box center [1015, 627] width 31 height 16
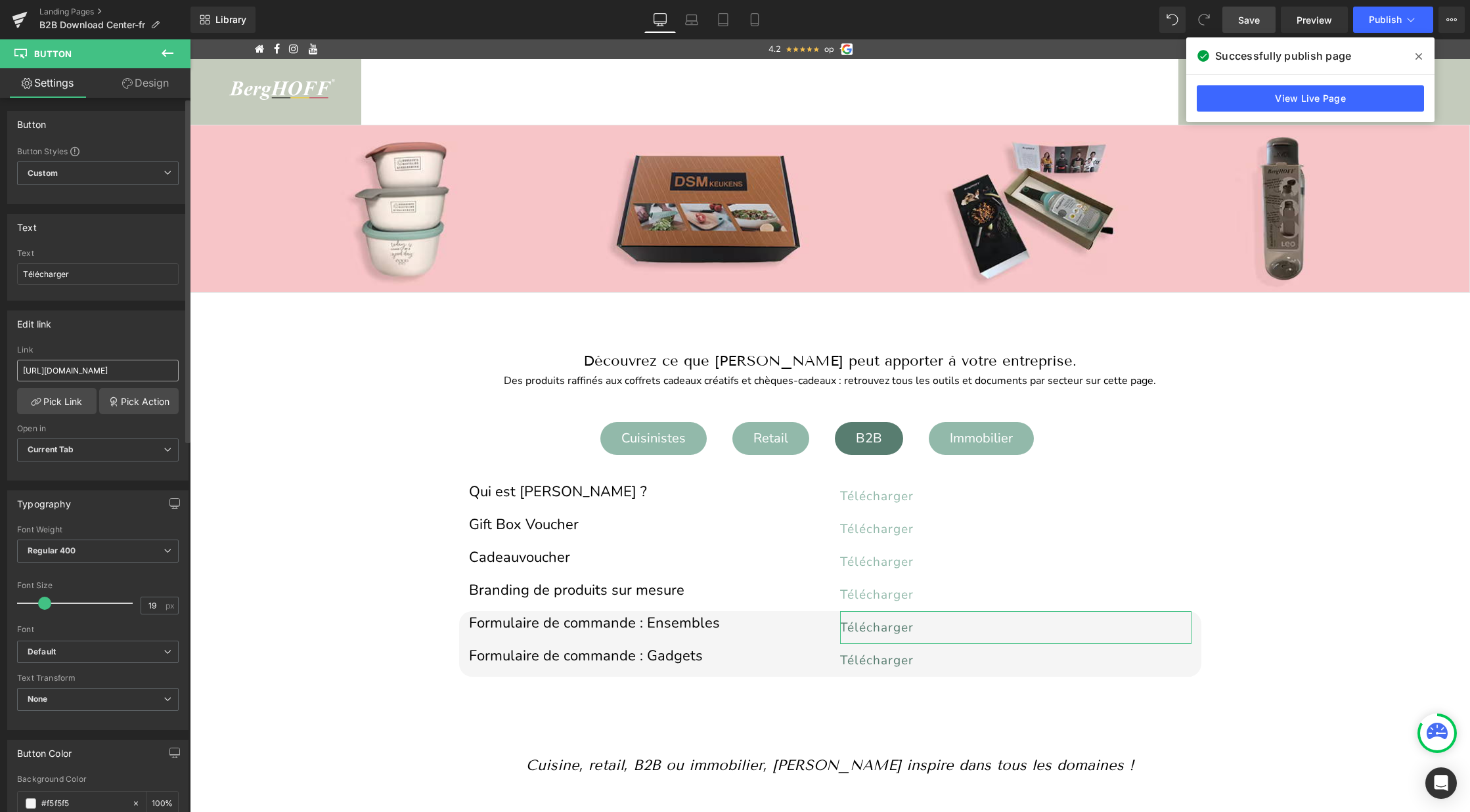
click at [125, 375] on input "https://cdn.shopify.com/s/files/1/0456/6312/5660/files/Bestelformulier_sets_nl.…" at bounding box center [98, 371] width 161 height 22
type input "https://cdn.shopify.com/s/files/1/0456/6312/5660/files/Bestelformulier_sets_fr.…"
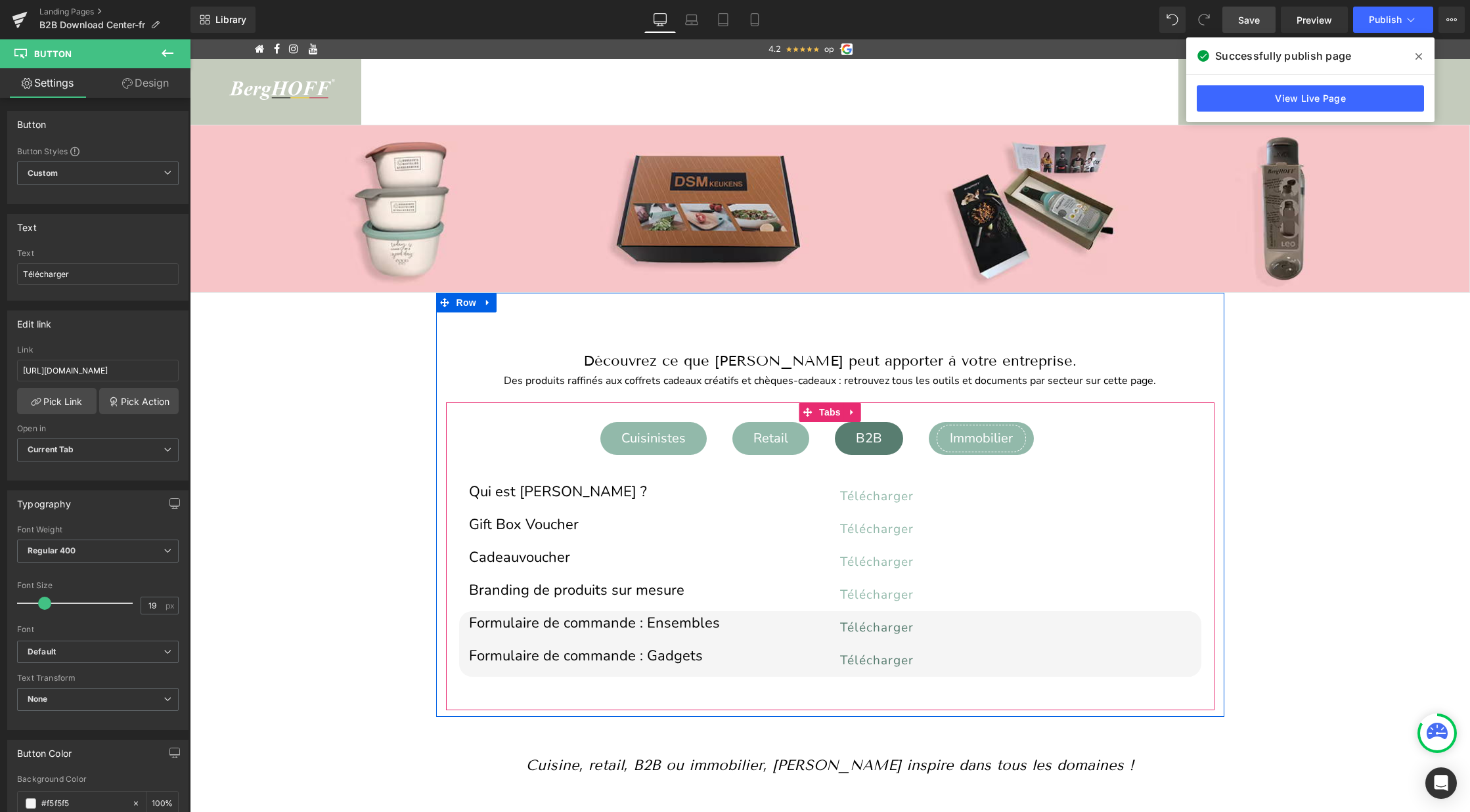
click at [985, 441] on div "Immobilier" at bounding box center [981, 439] width 90 height 28
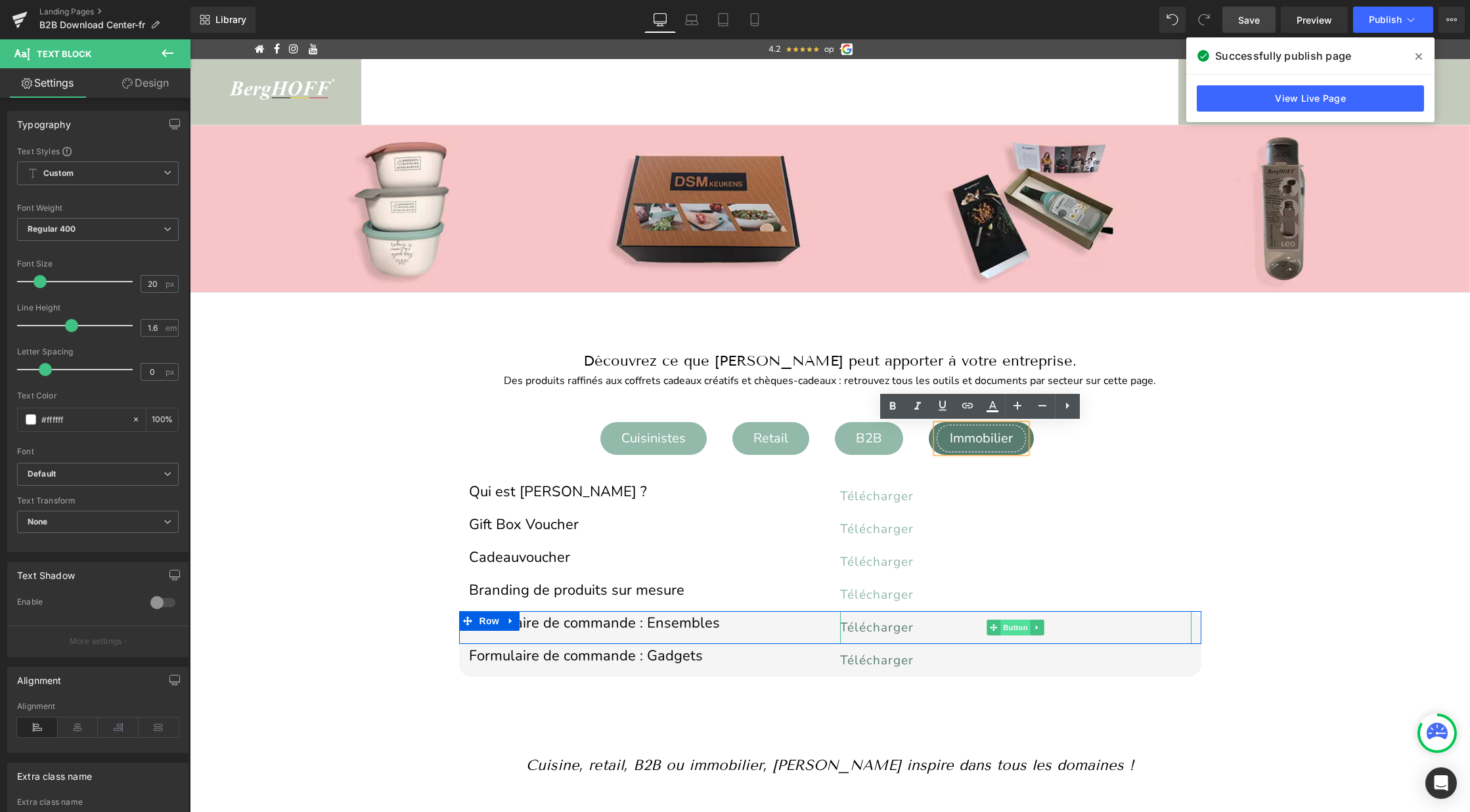
click at [1009, 627] on span "Button" at bounding box center [1015, 627] width 31 height 16
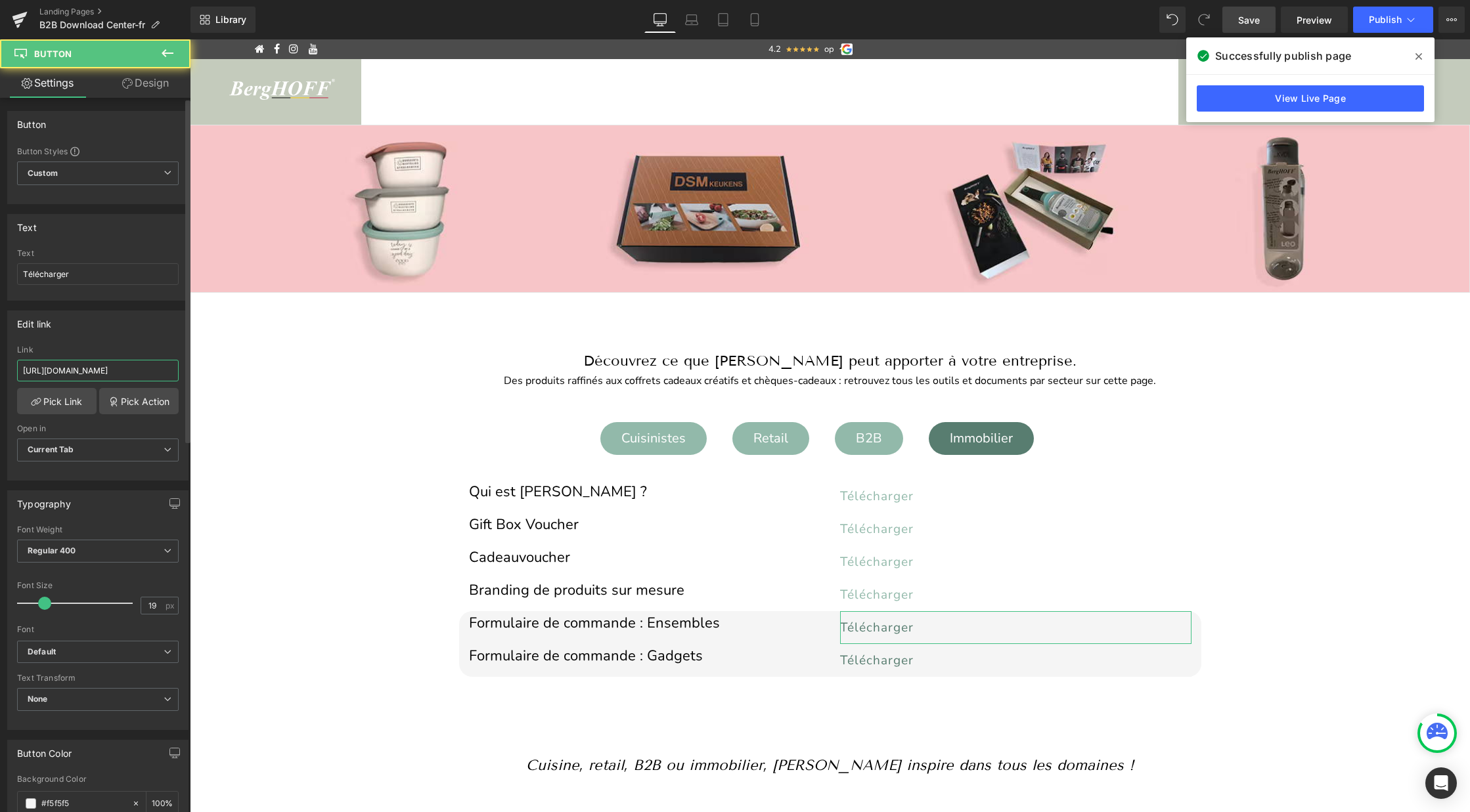
click at [130, 376] on input "https://cdn.shopify.com/s/files/1/0456/6312/5660/files/Bestelformulier_sets_nl.…" at bounding box center [98, 371] width 161 height 22
type input "https://cdn.shopify.com/s/files/1/0456/6312/5660/files/Bestelformulier_sets_fr.…"
click at [1241, 16] on span "Save" at bounding box center [1249, 20] width 22 height 14
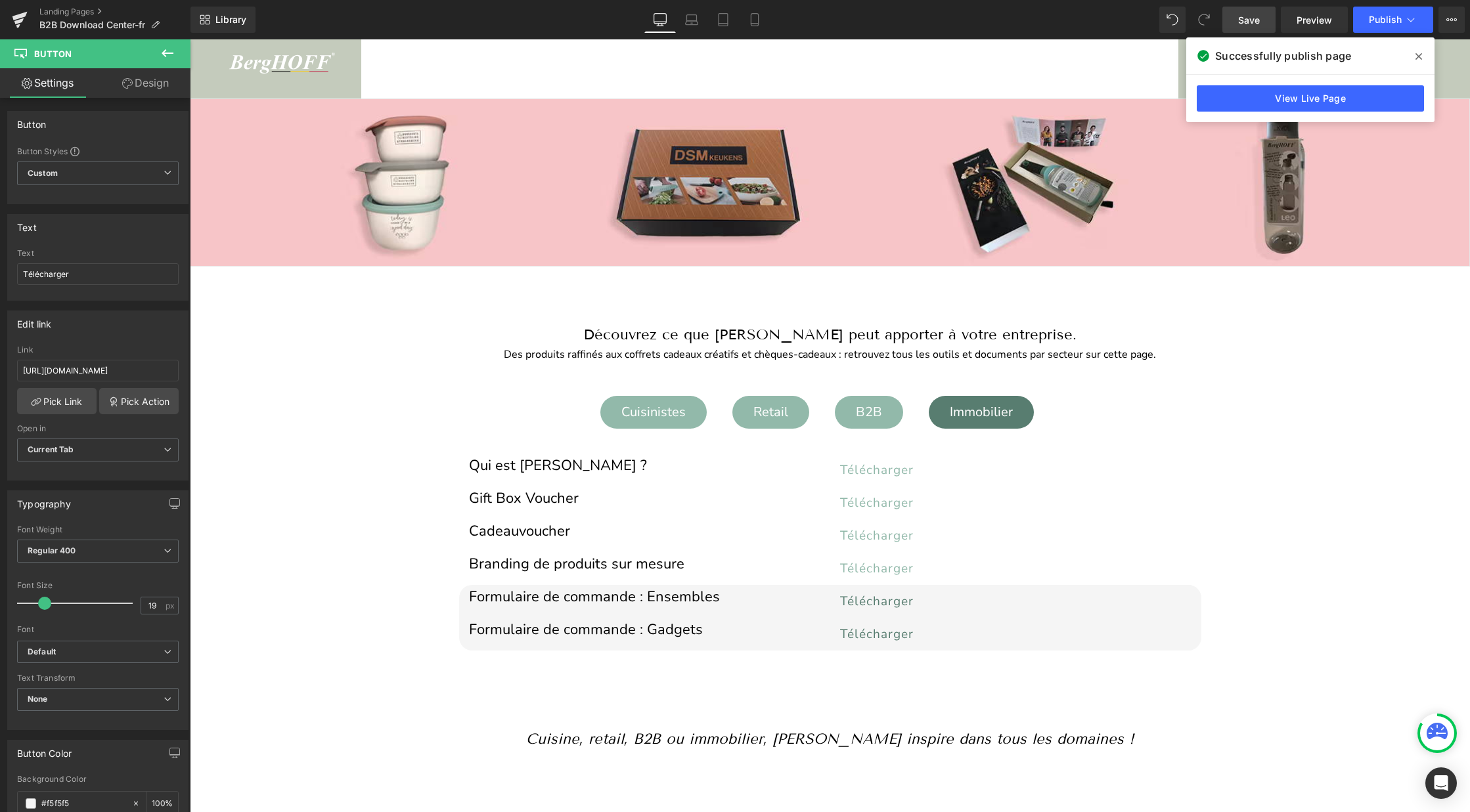
scroll to position [40, 0]
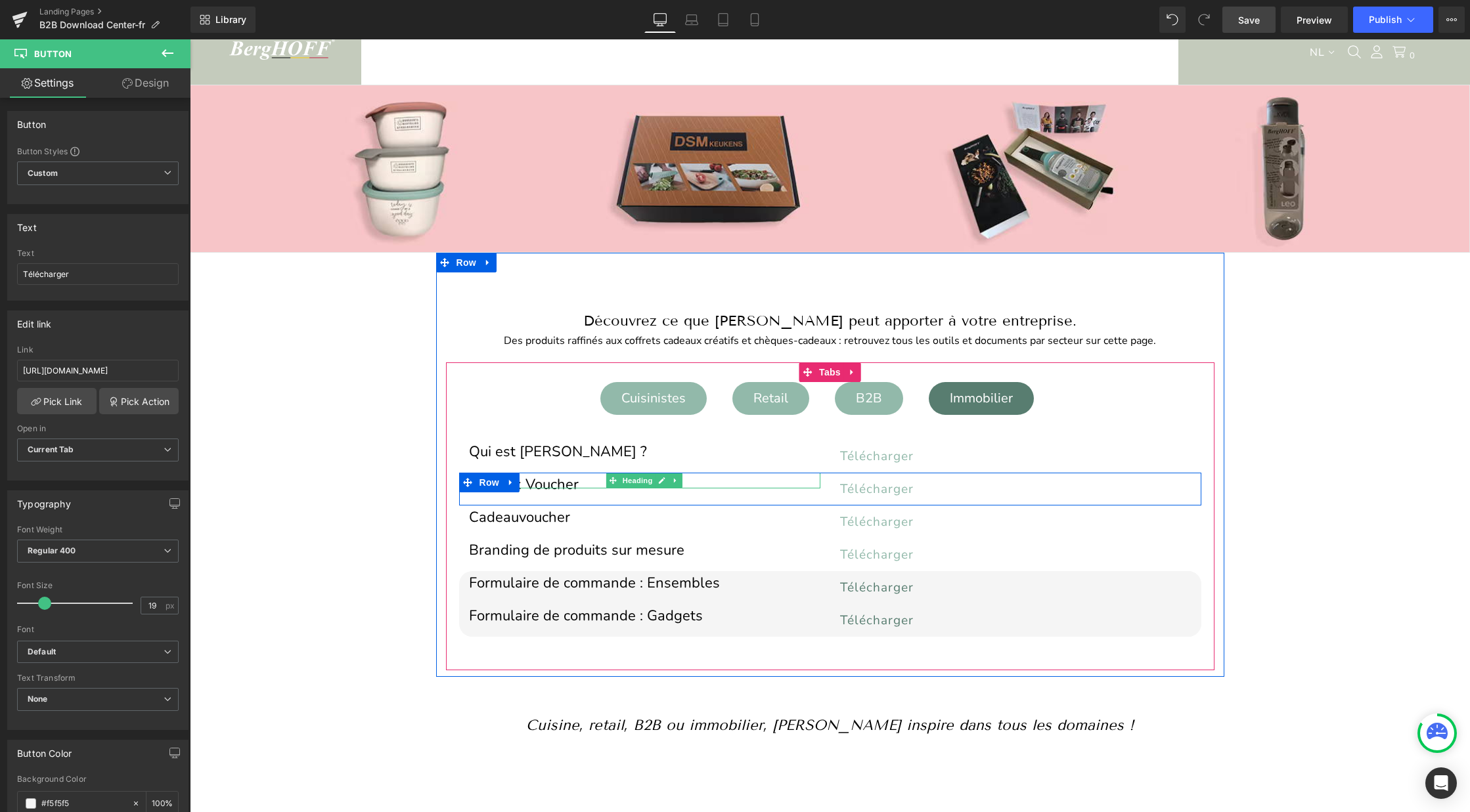
click at [553, 483] on h1 "Gift Box Voucher" at bounding box center [645, 485] width 351 height 7
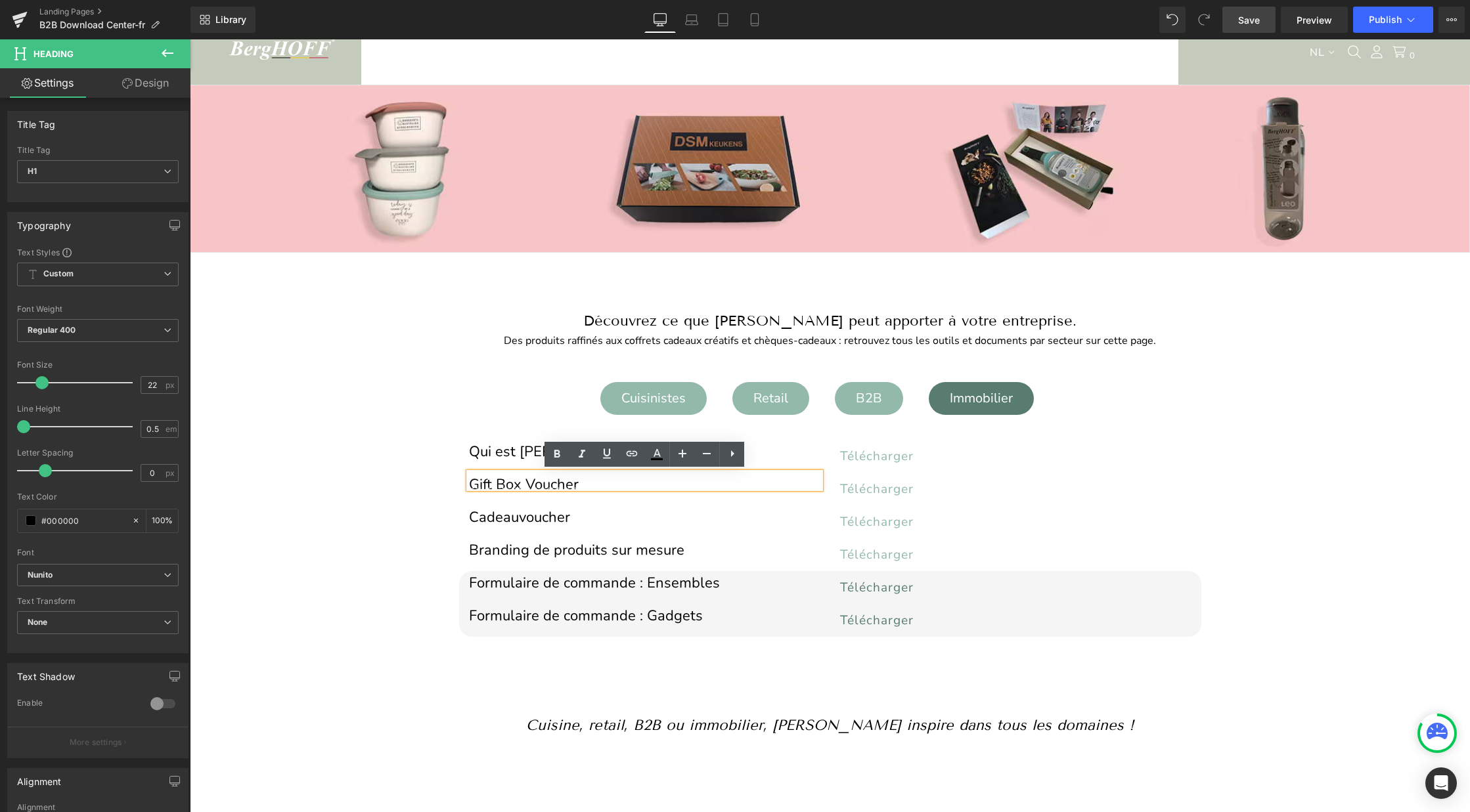
click at [553, 483] on h1 "Gift Box Voucher" at bounding box center [645, 485] width 351 height 7
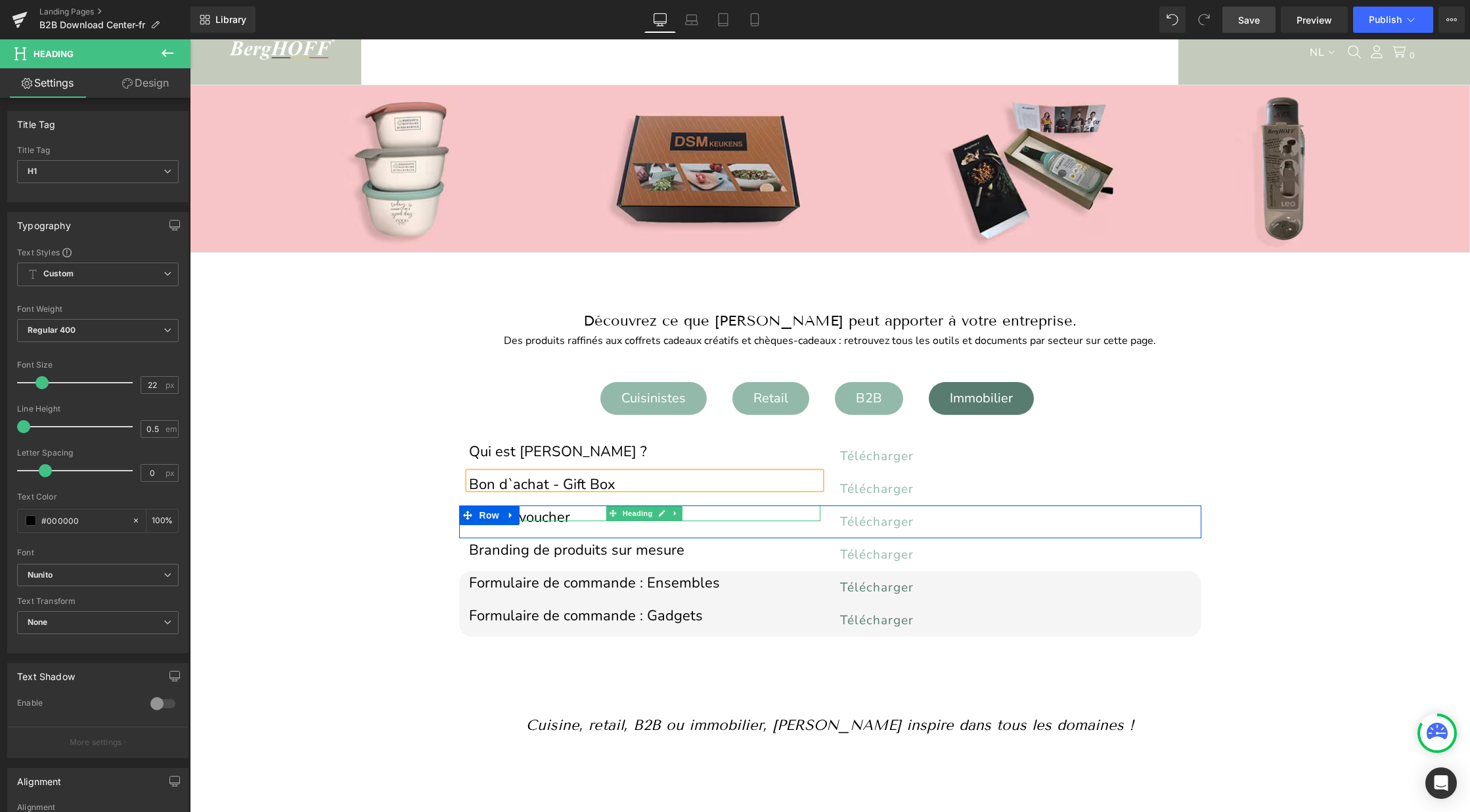
click at [544, 514] on h1 "Cadeauvoucher" at bounding box center [645, 517] width 351 height 7
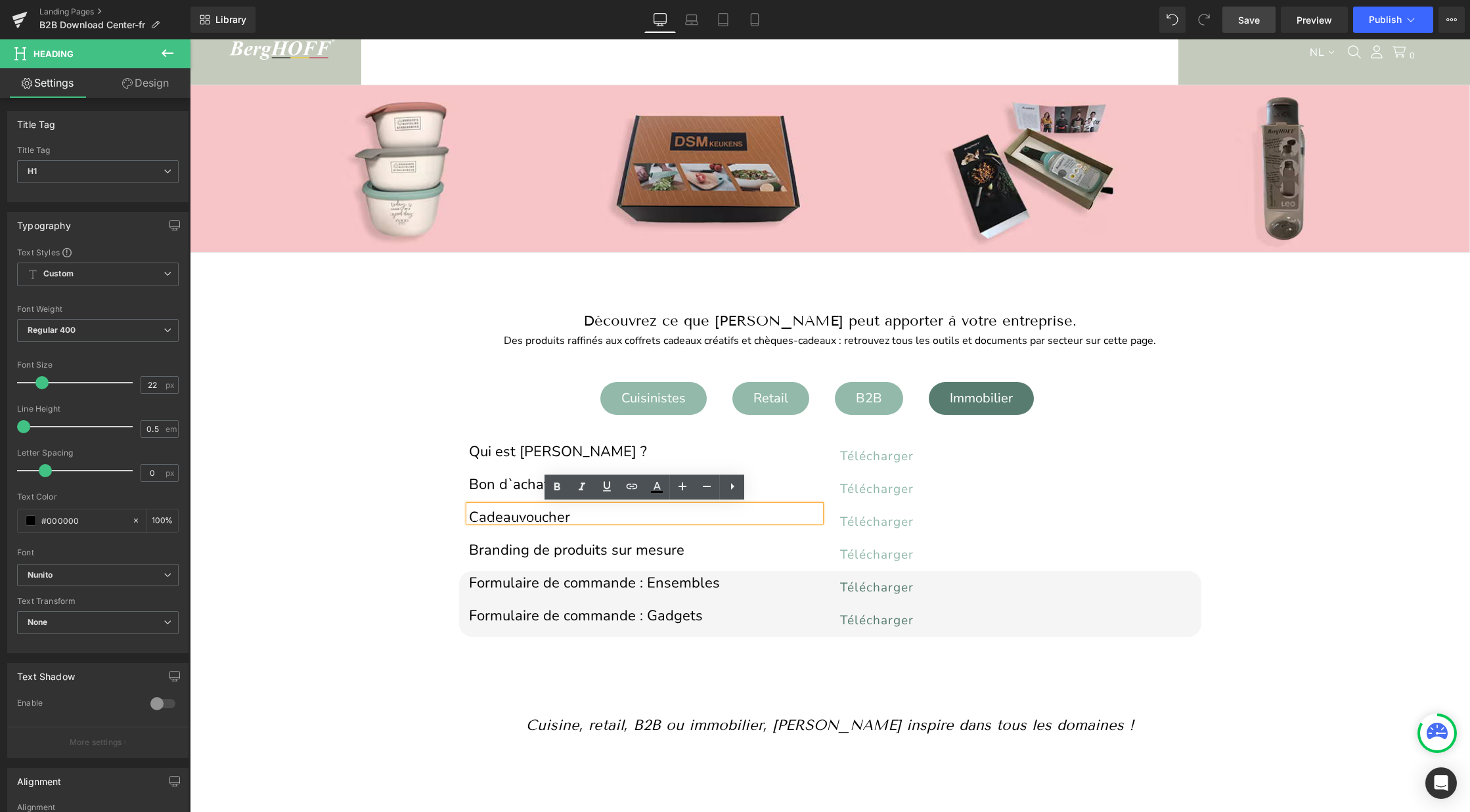
click at [544, 514] on h1 "Cadeauvoucher" at bounding box center [645, 517] width 351 height 7
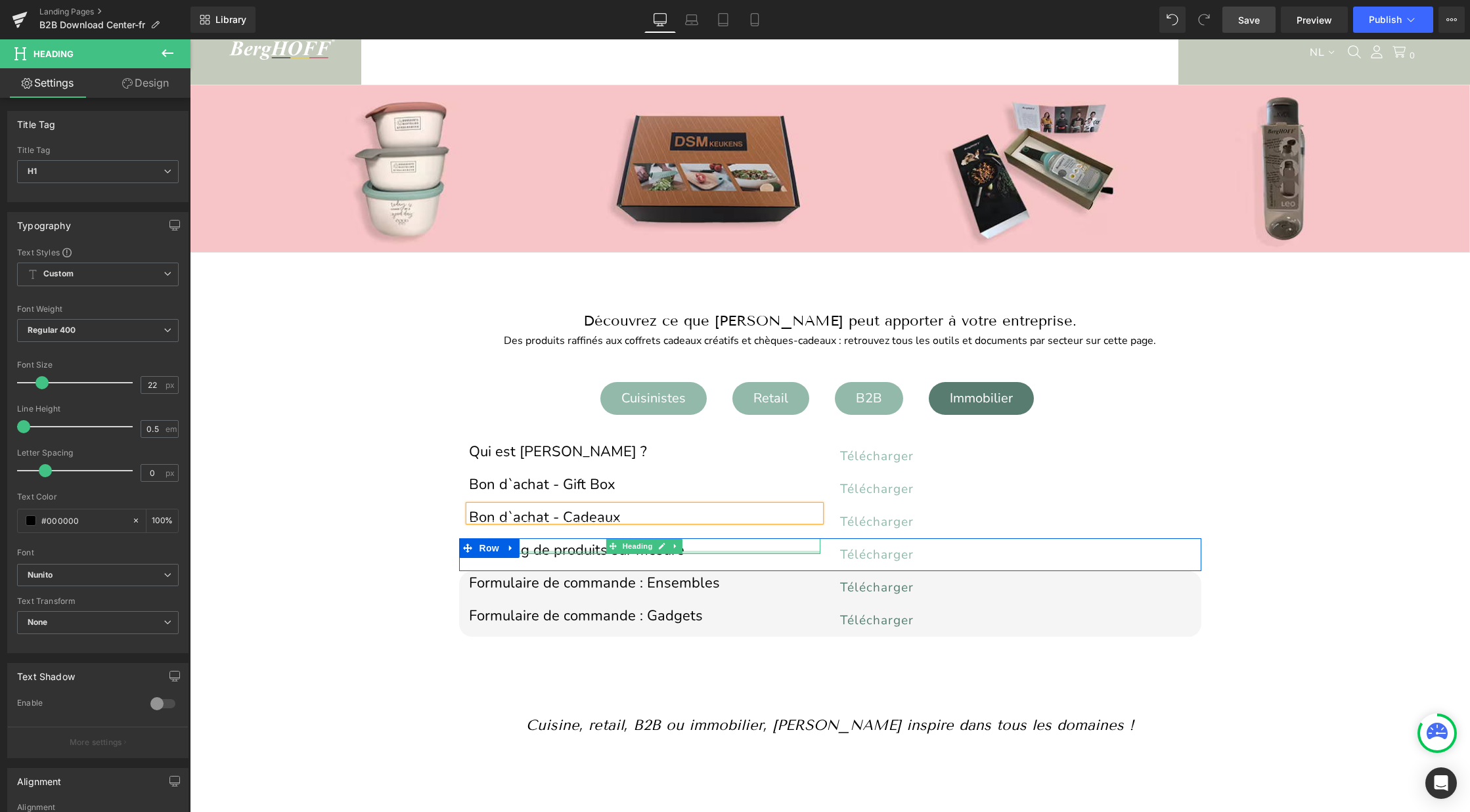
click at [564, 551] on div at bounding box center [645, 552] width 351 height 3
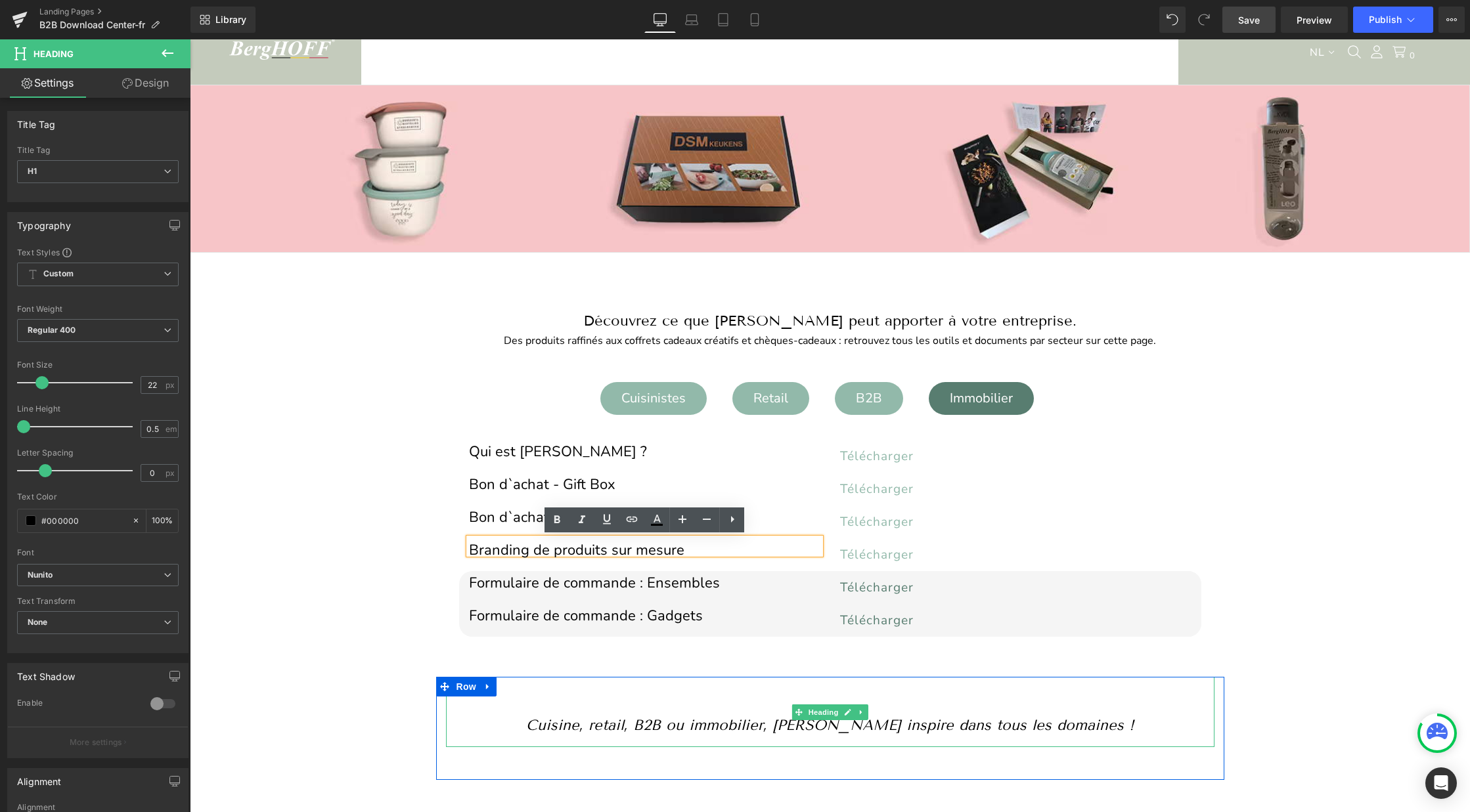
click at [1004, 729] on icon "Cuisine, retail, B2B ou immobilier, BergHOFF inspire dans tous les domaines !" at bounding box center [830, 725] width 608 height 18
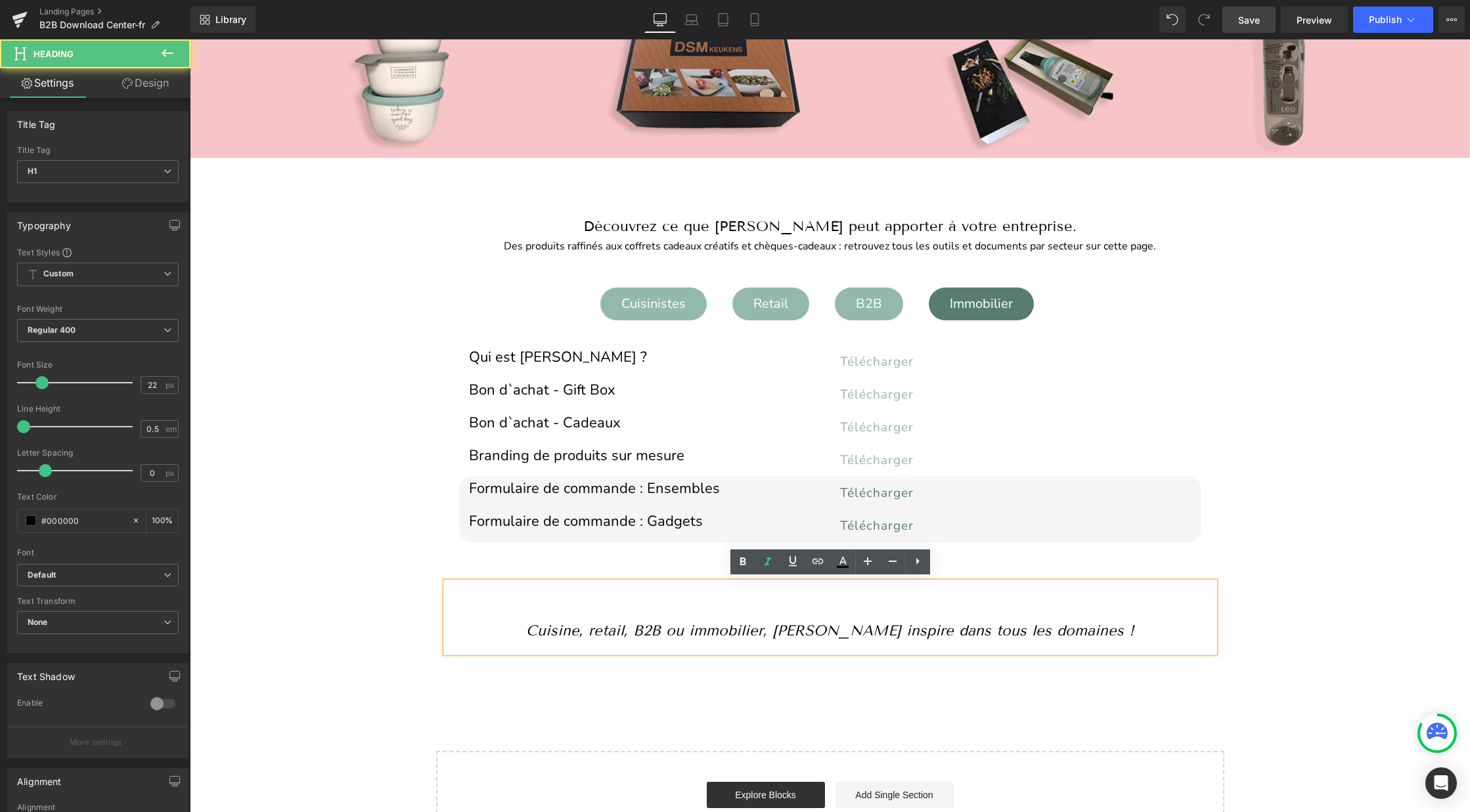
scroll to position [136, 0]
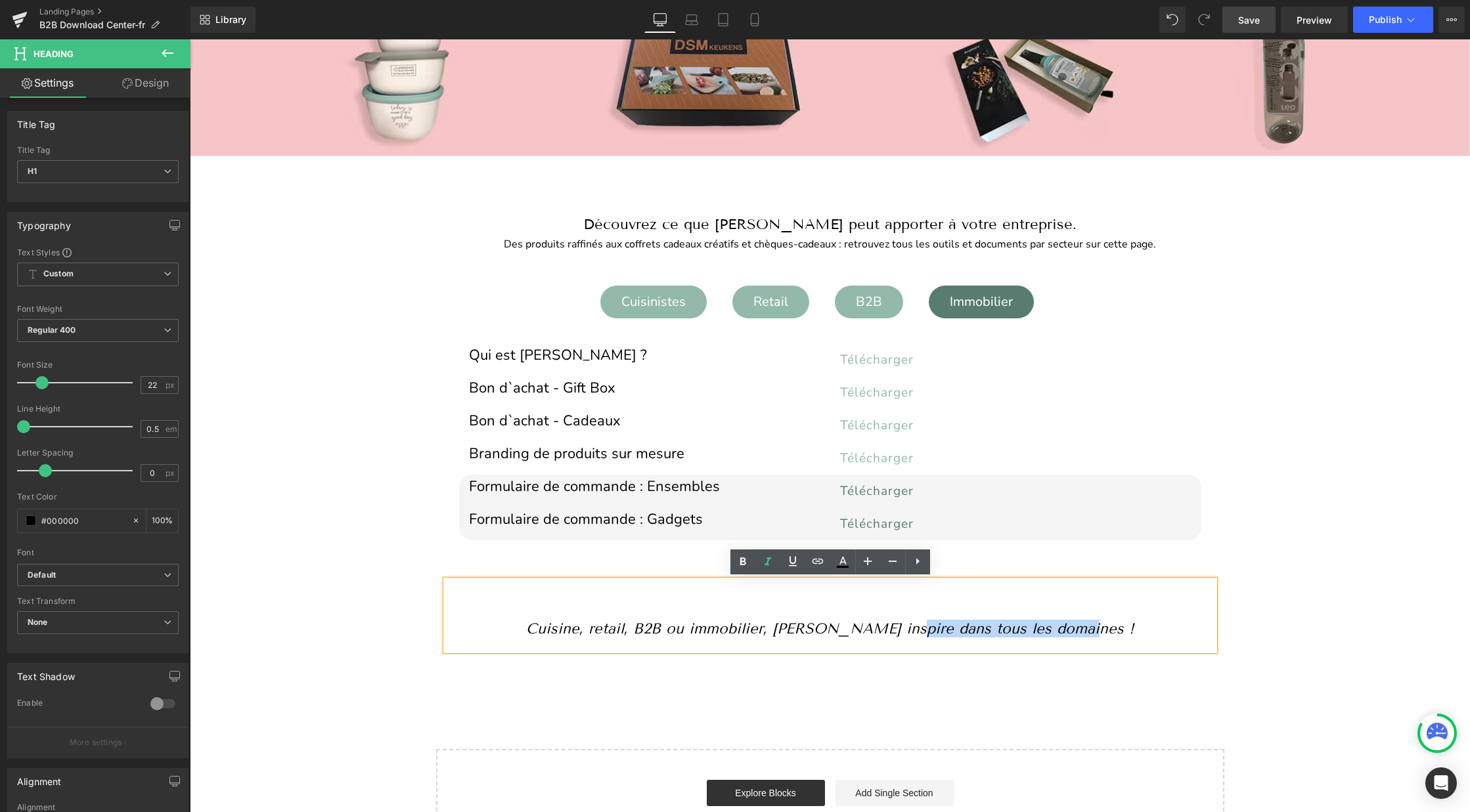
drag, startPoint x: 1106, startPoint y: 629, endPoint x: 932, endPoint y: 632, distance: 174.0
click at [932, 632] on h1 "Cuisine, retail, B2B ou immobilier, BergHOFF inspire dans tous les domaines !" at bounding box center [830, 628] width 768 height 18
paste div
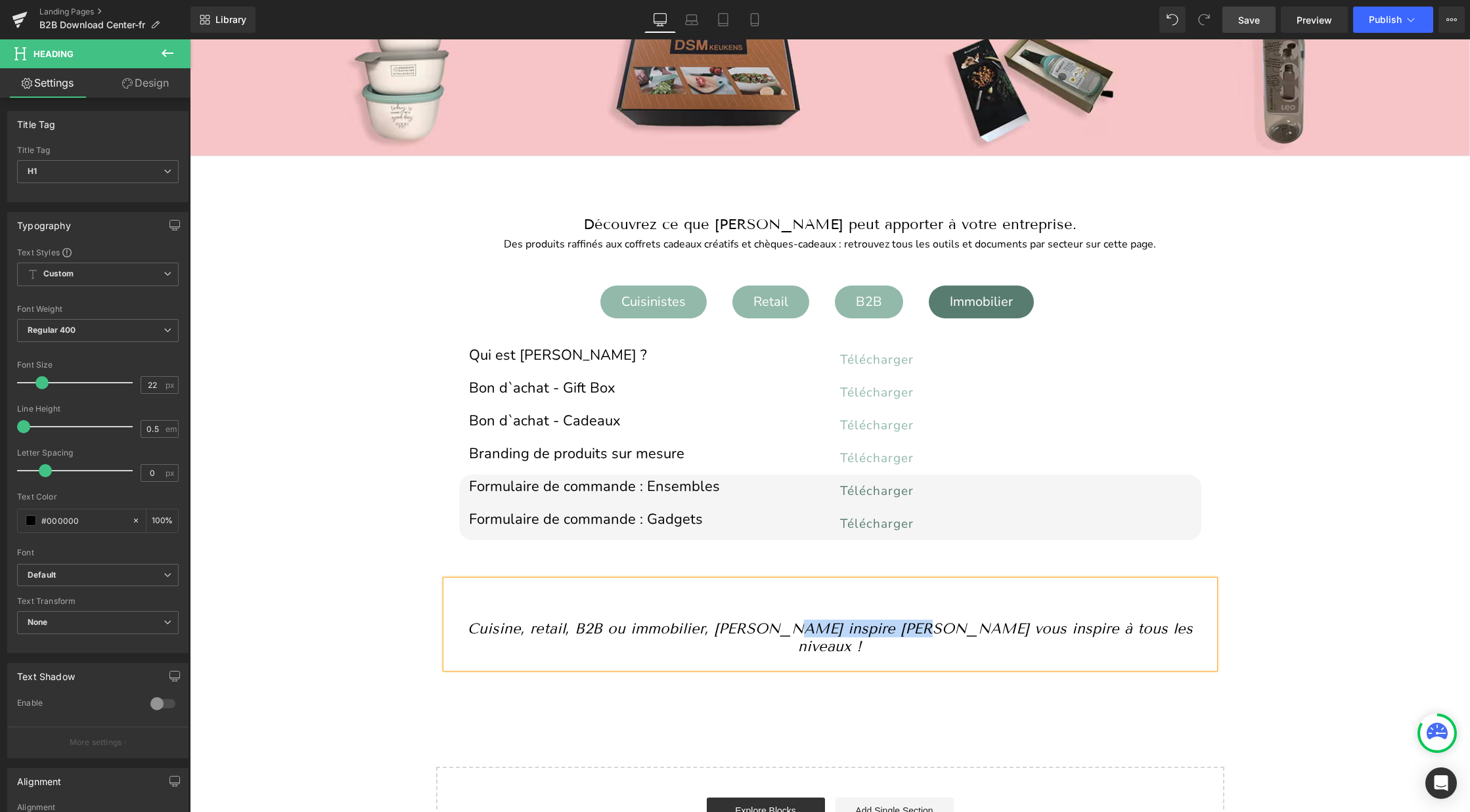
drag, startPoint x: 947, startPoint y: 628, endPoint x: 814, endPoint y: 629, distance: 133.0
click at [814, 629] on icon "Cuisine, retail, B2B ou immobilier, BergHOFF inspire BergHOFF vous inspire à to…" at bounding box center [830, 637] width 725 height 35
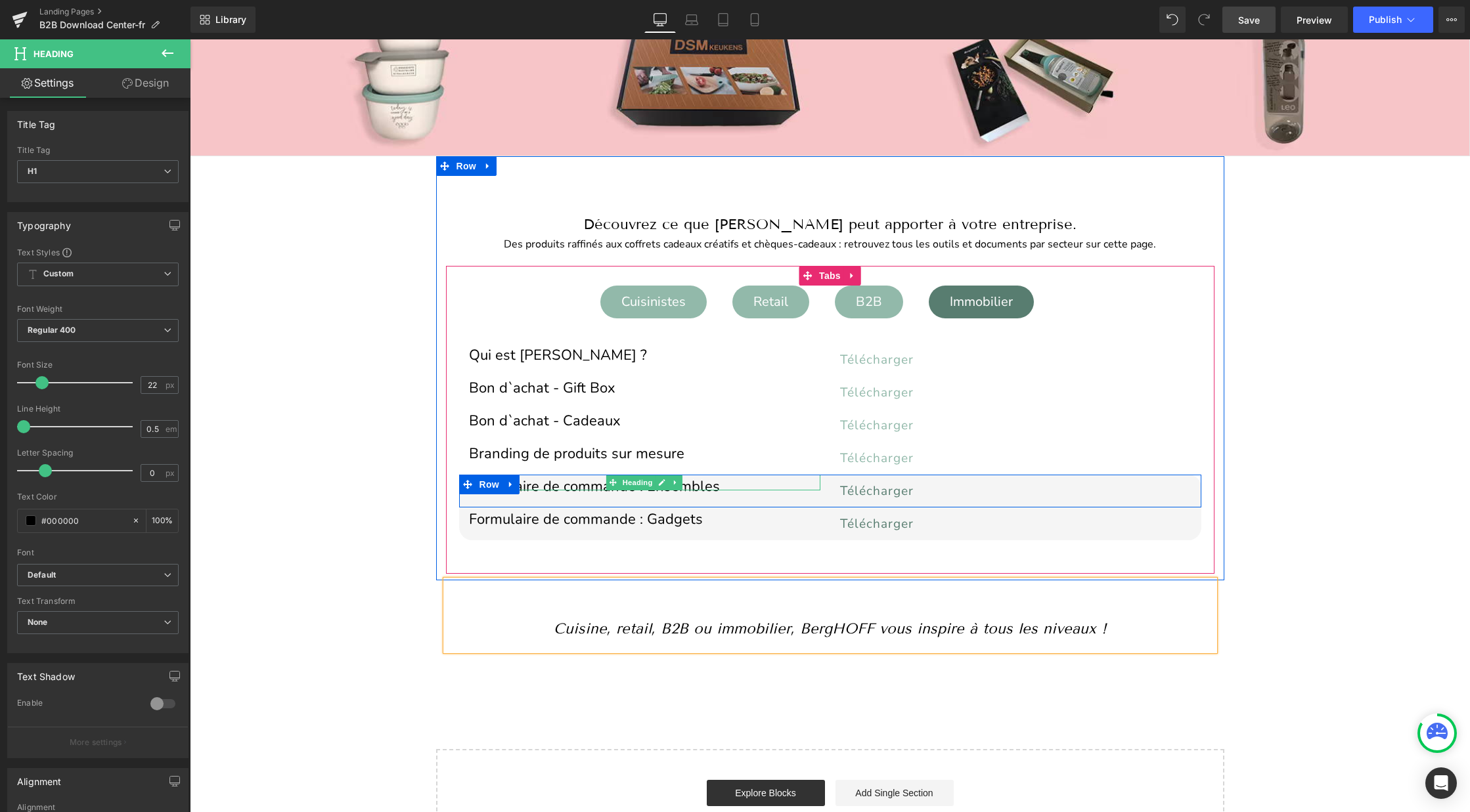
click at [584, 483] on h1 "Formulaire de commande : Ensembles" at bounding box center [645, 487] width 351 height 7
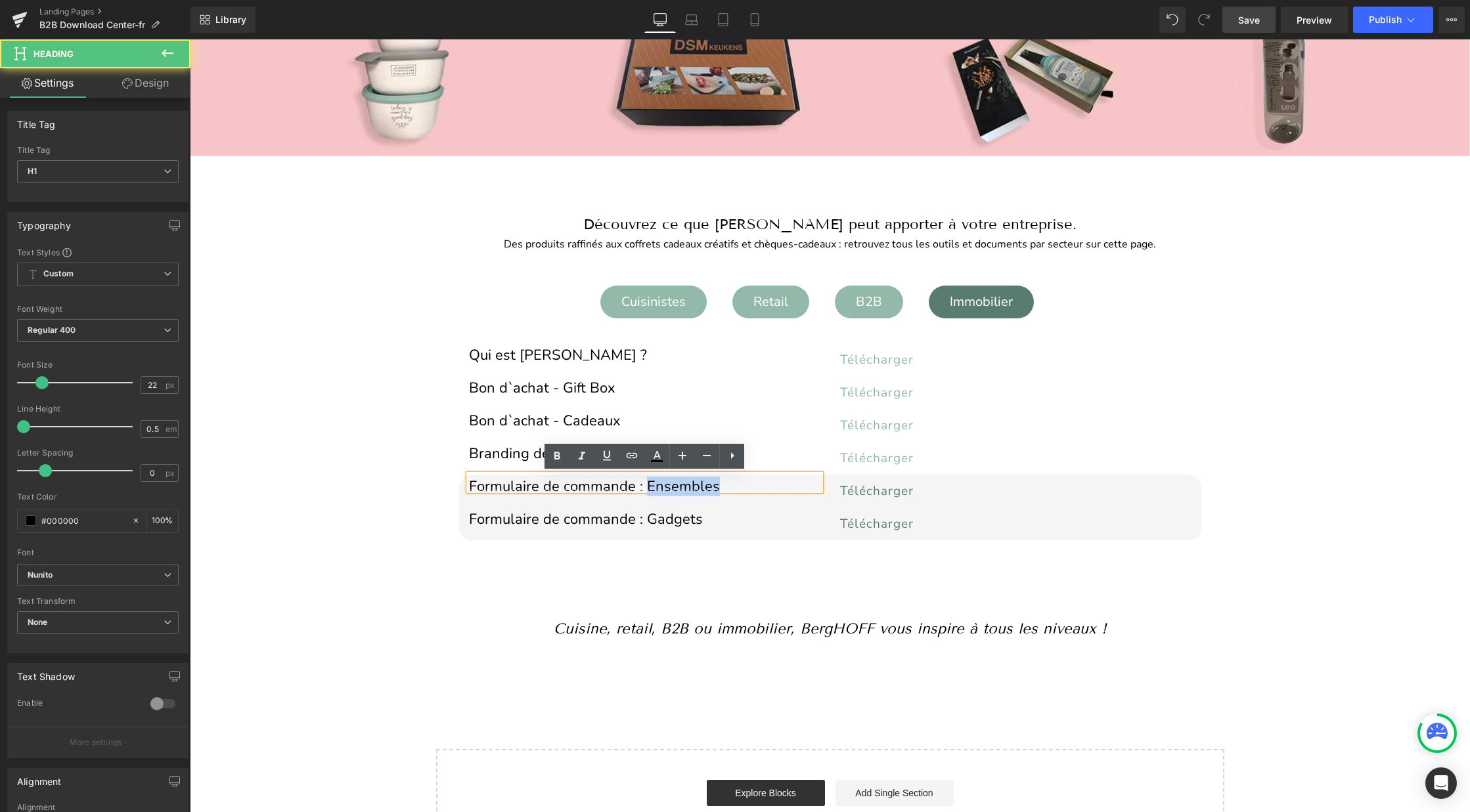
drag, startPoint x: 715, startPoint y: 487, endPoint x: 645, endPoint y: 487, distance: 70.0
click at [645, 487] on h1 "Formulaire de commande : Ensembles" at bounding box center [645, 487] width 351 height 7
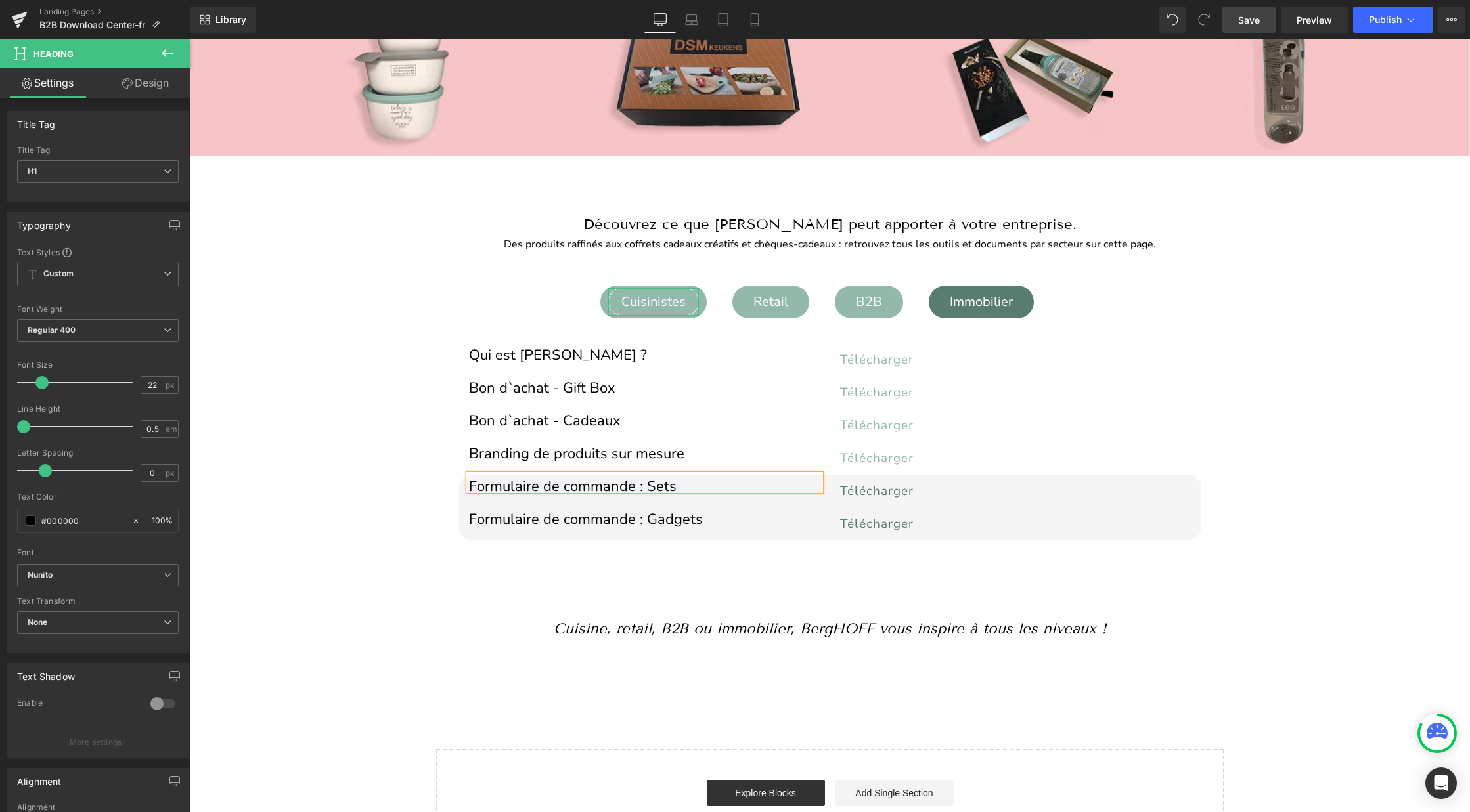
click at [664, 304] on div "Cuisinistes" at bounding box center [654, 302] width 91 height 28
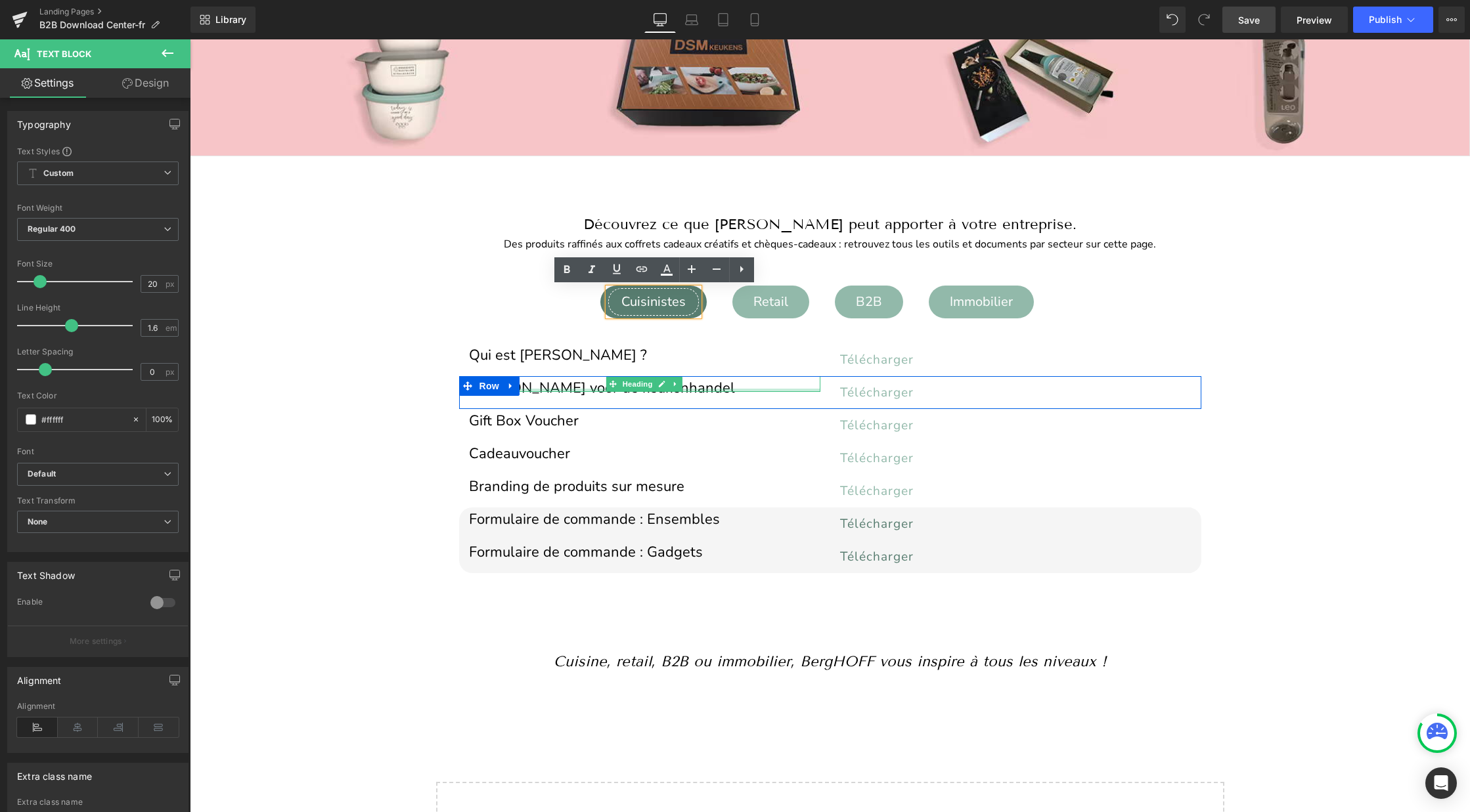
click at [582, 388] on div at bounding box center [645, 390] width 351 height 3
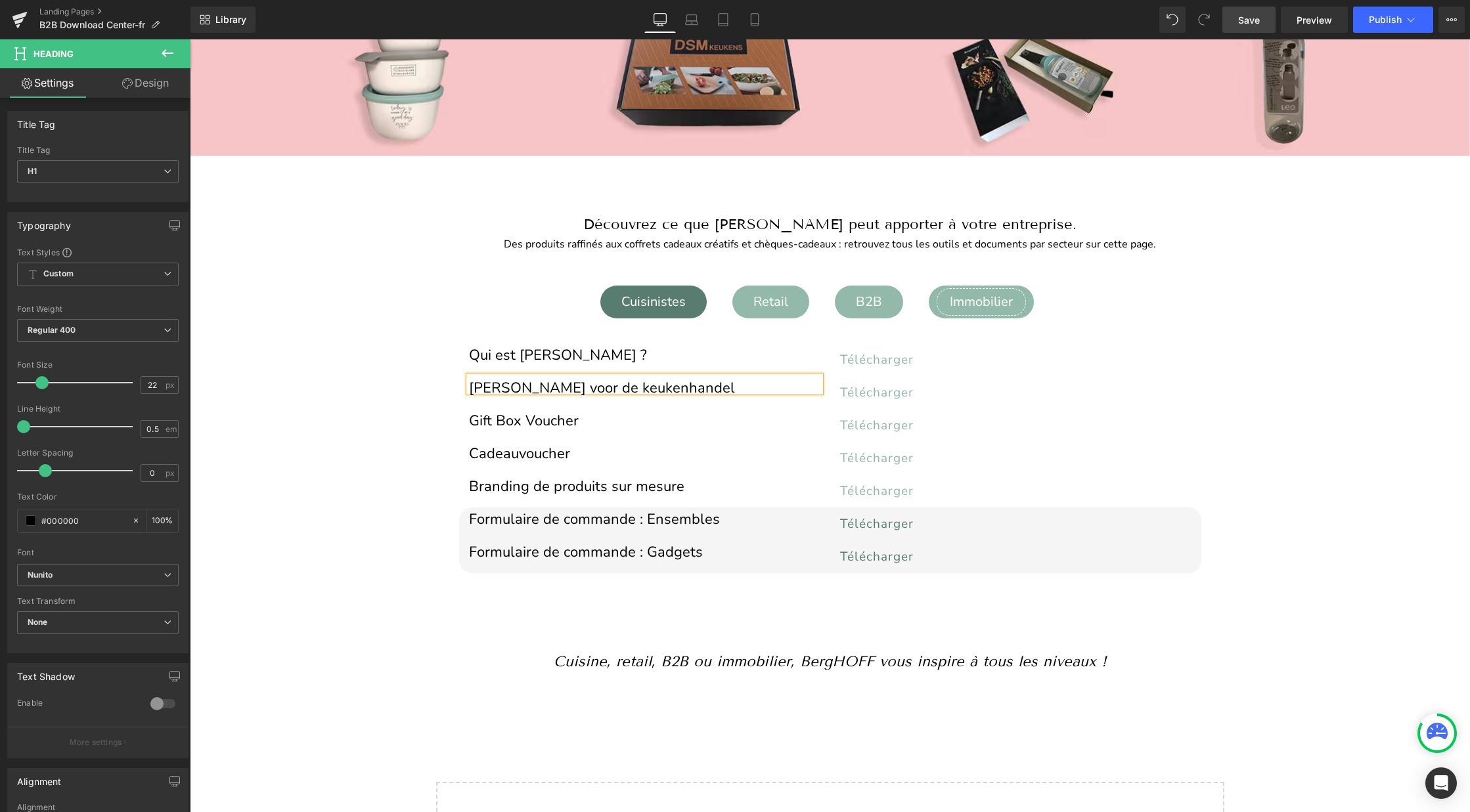
click at [964, 302] on div "Immobilier" at bounding box center [981, 302] width 90 height 28
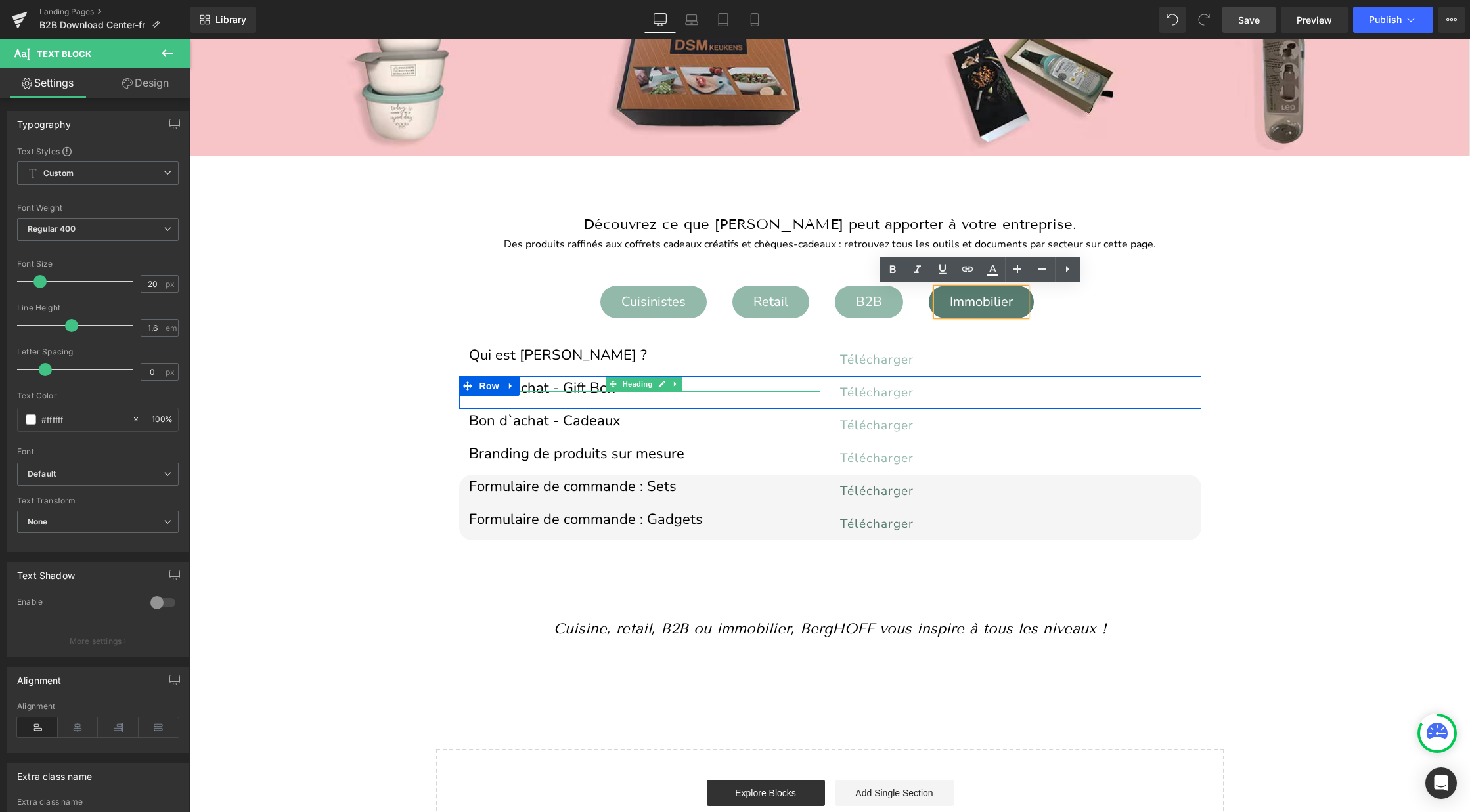
click at [566, 386] on h1 "Bon d`achat - Gift Box" at bounding box center [645, 388] width 351 height 7
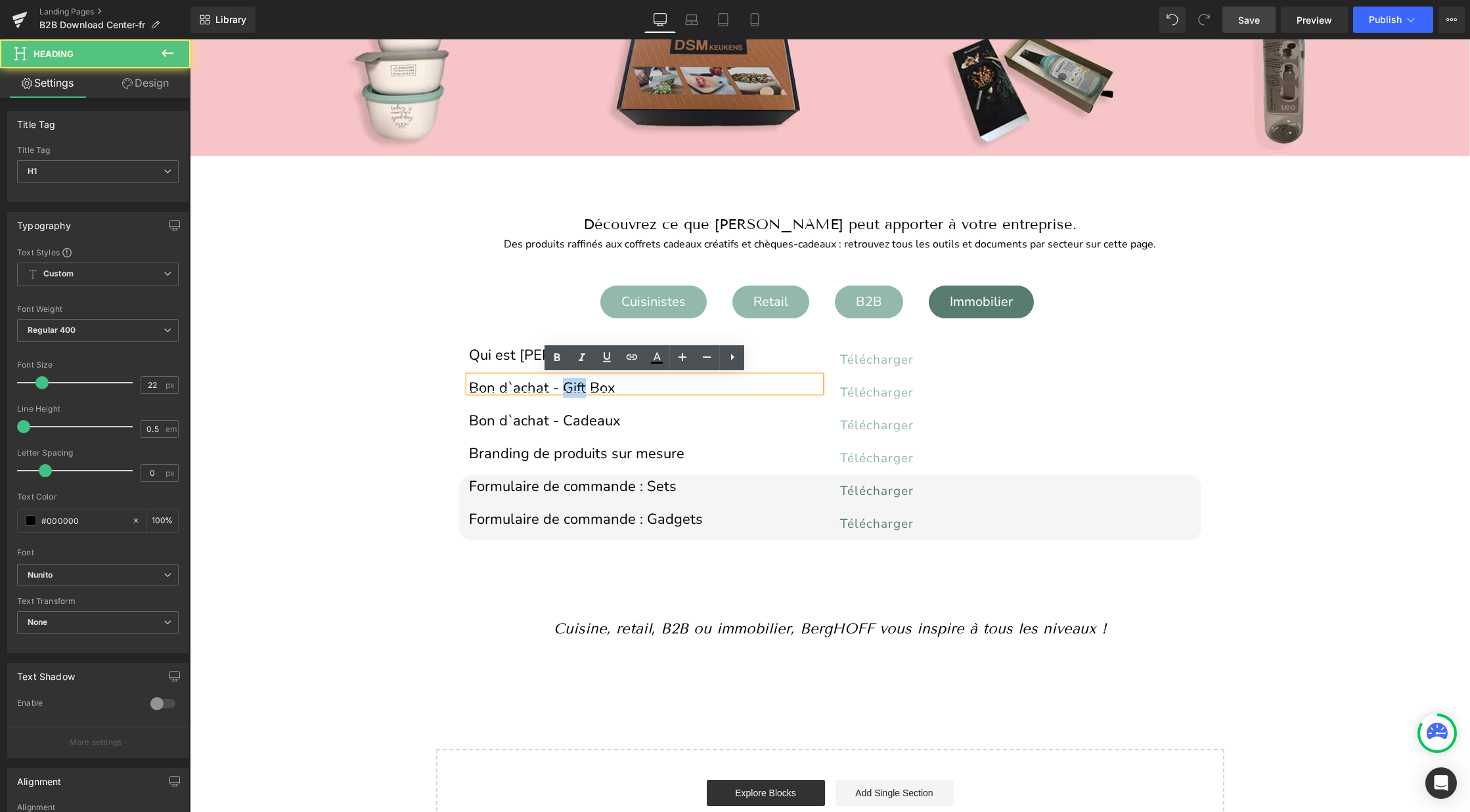
click at [566, 386] on h1 "Bon d`achat - Gift Box" at bounding box center [645, 388] width 351 height 7
copy h1 "Bon d`achat - Gift Box"
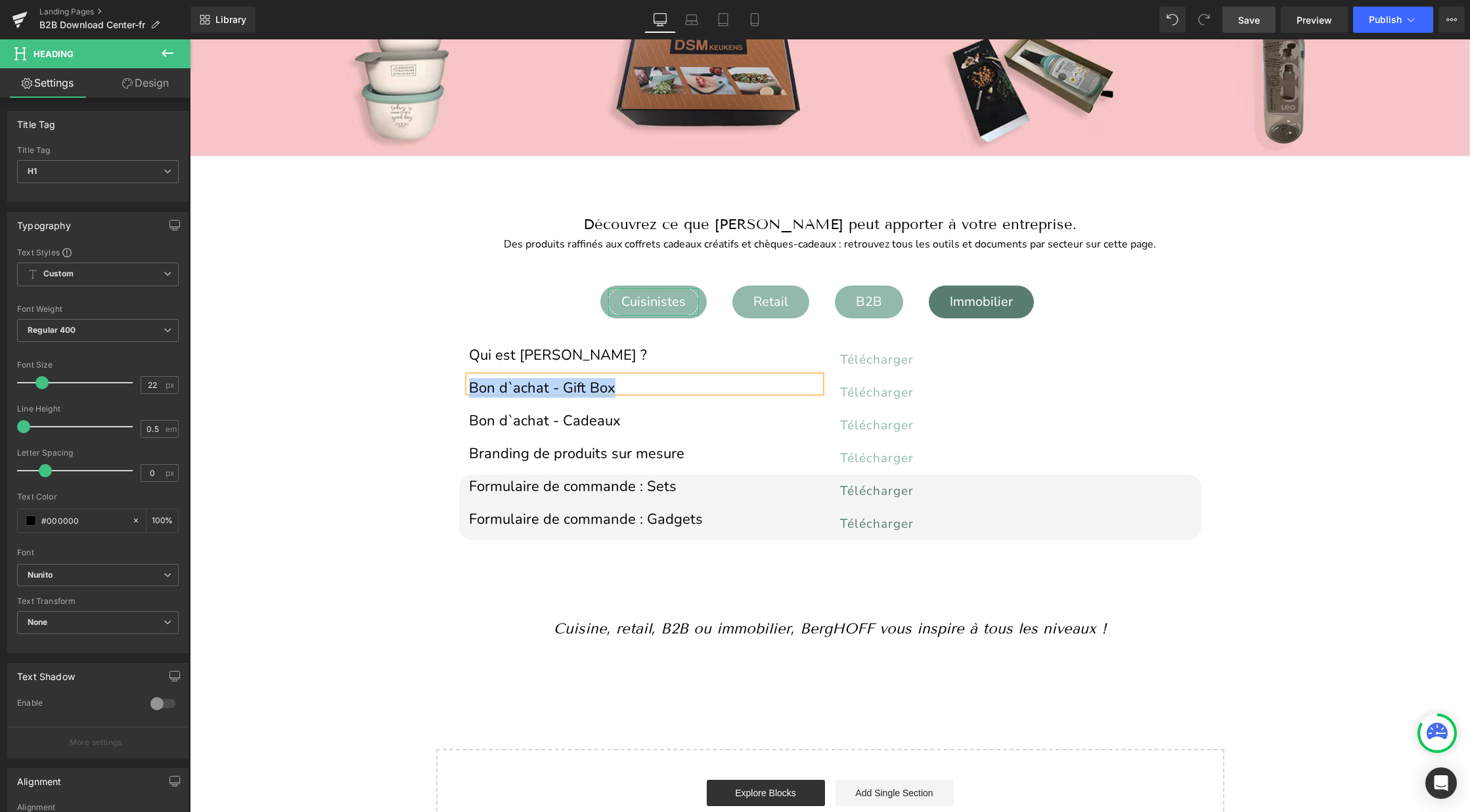
click at [646, 308] on div "Cuisinistes" at bounding box center [654, 302] width 91 height 28
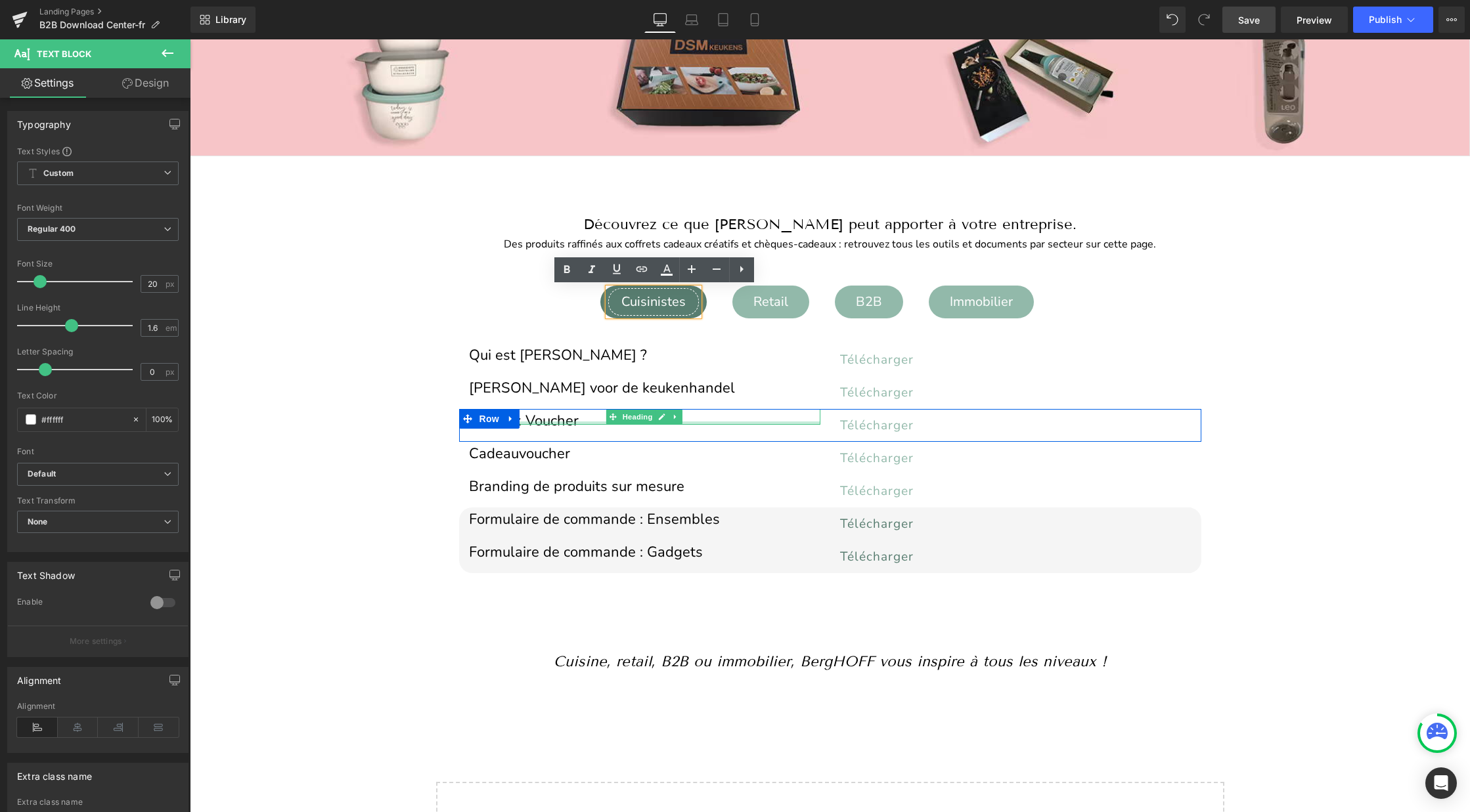
click at [538, 422] on div at bounding box center [645, 423] width 351 height 3
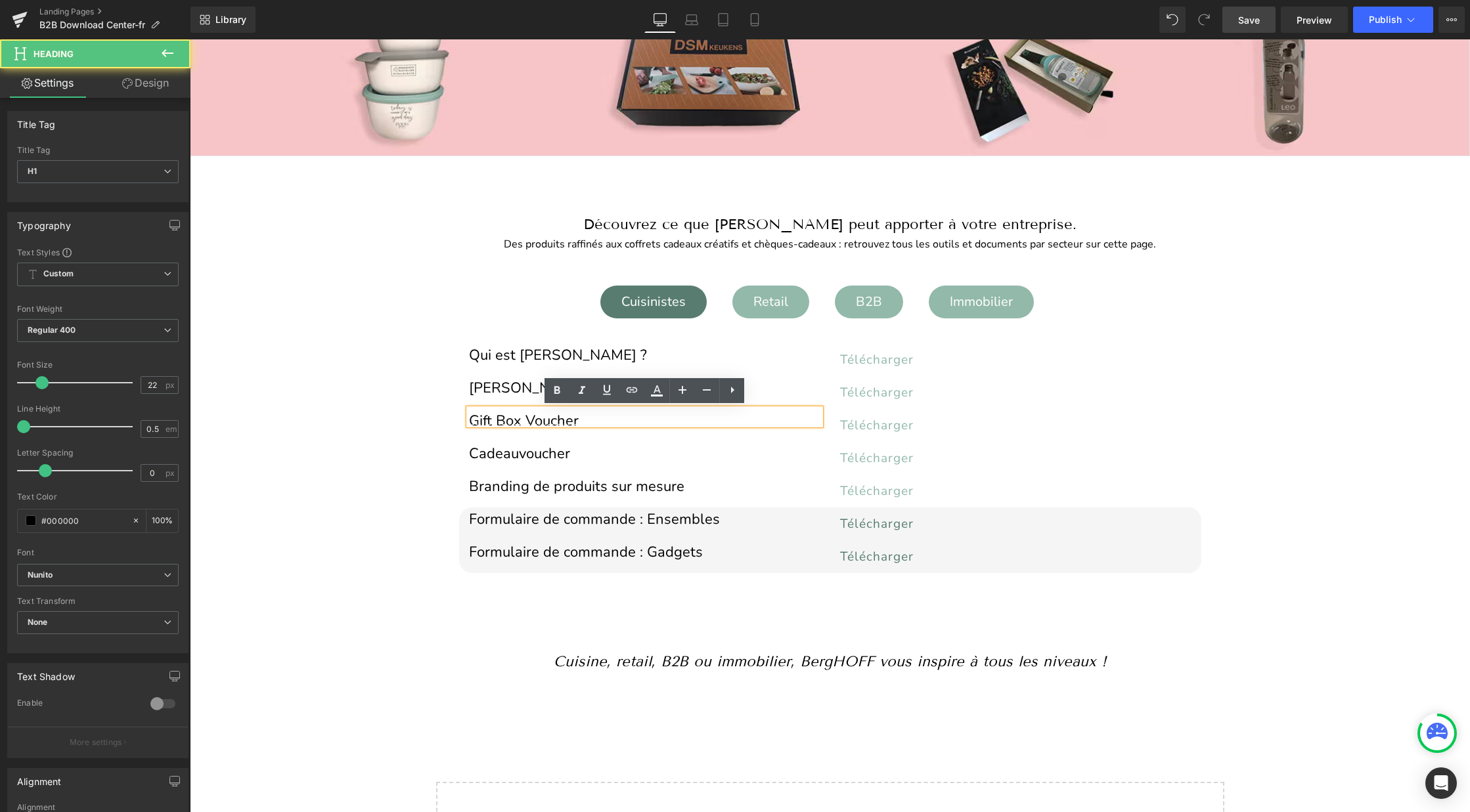
click at [547, 418] on h1 "Gift Box Voucher" at bounding box center [645, 421] width 351 height 7
paste div
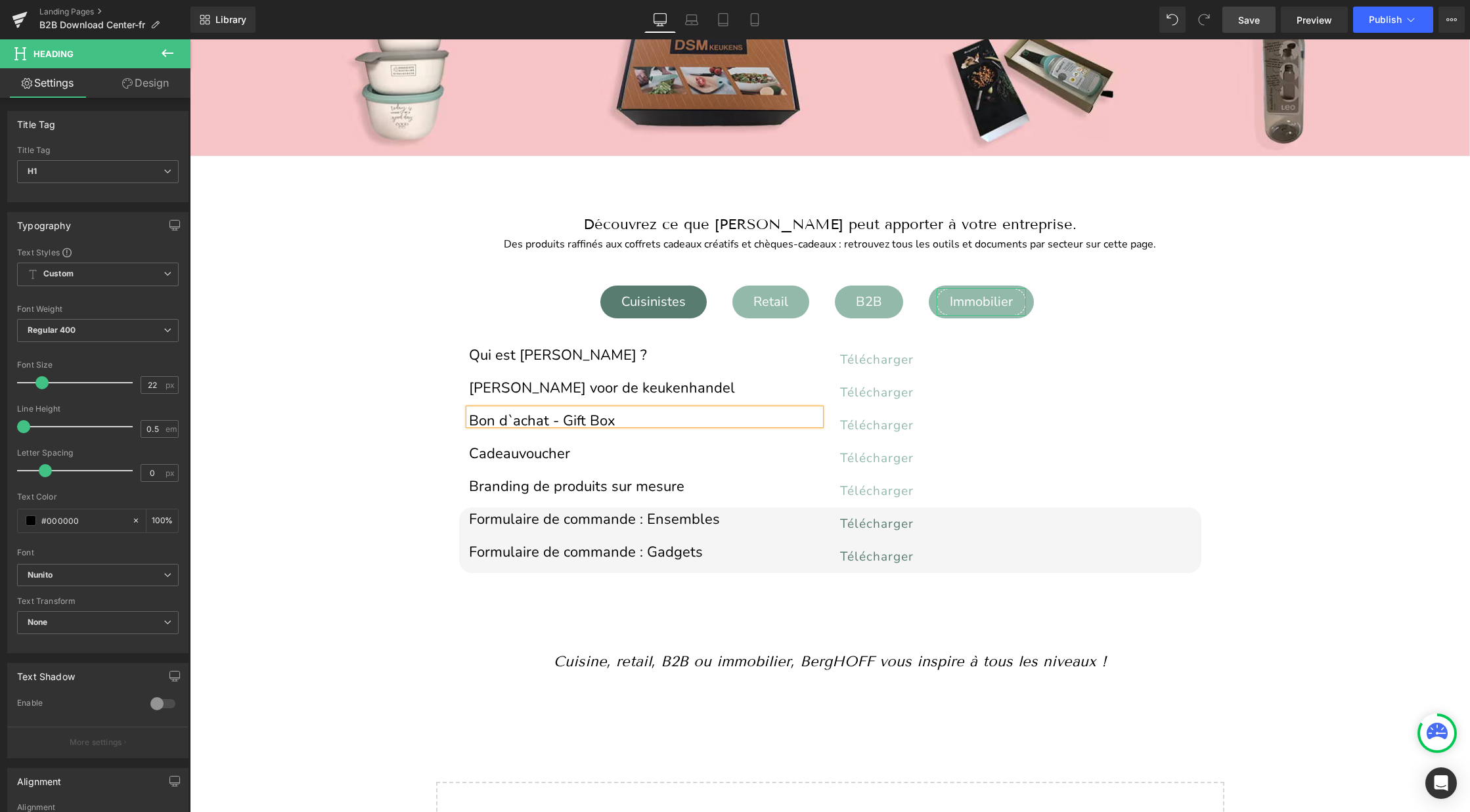
click at [964, 298] on div "Immobilier" at bounding box center [981, 302] width 90 height 28
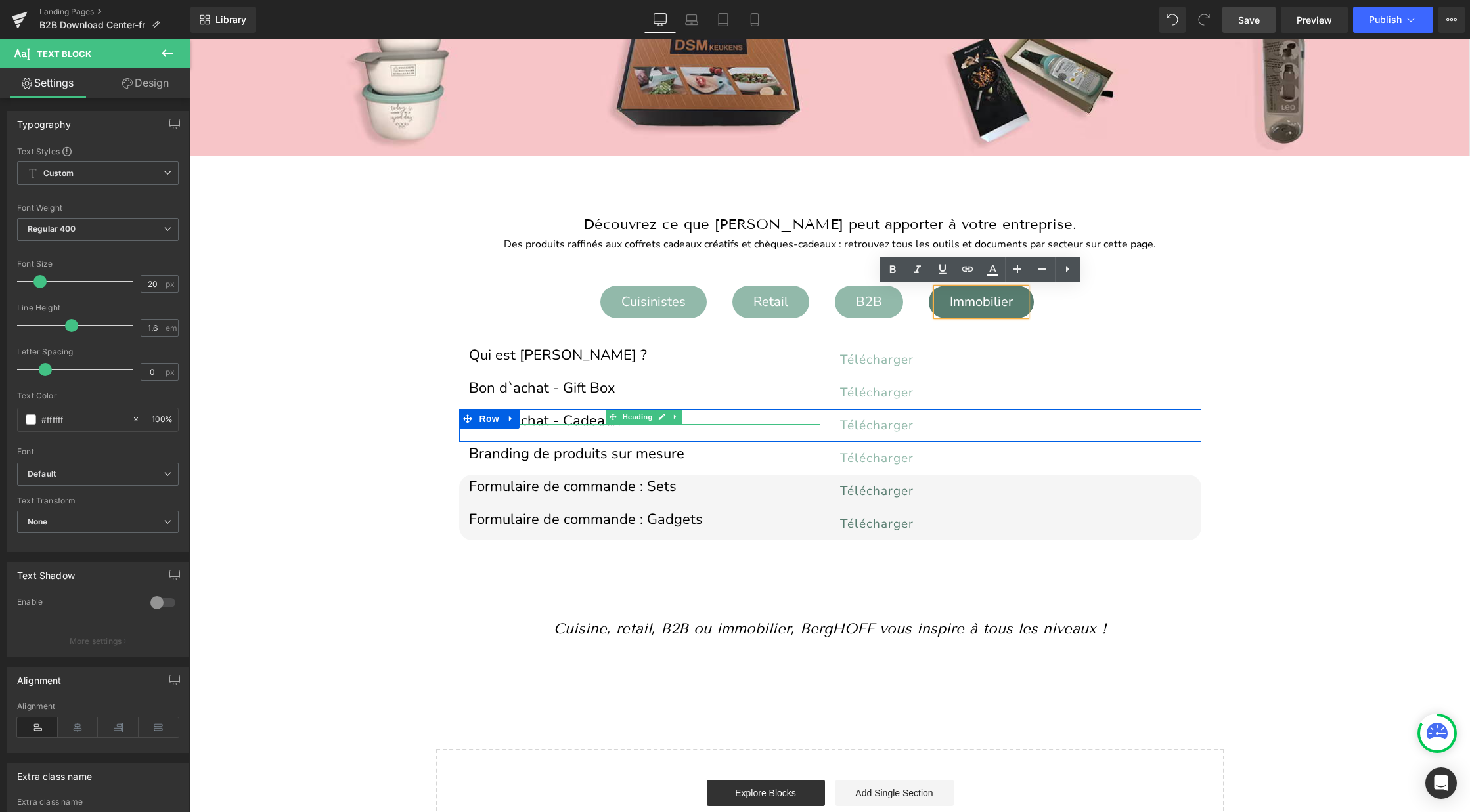
click at [542, 420] on h1 "Bon d`achat - Cadeaux" at bounding box center [645, 421] width 351 height 7
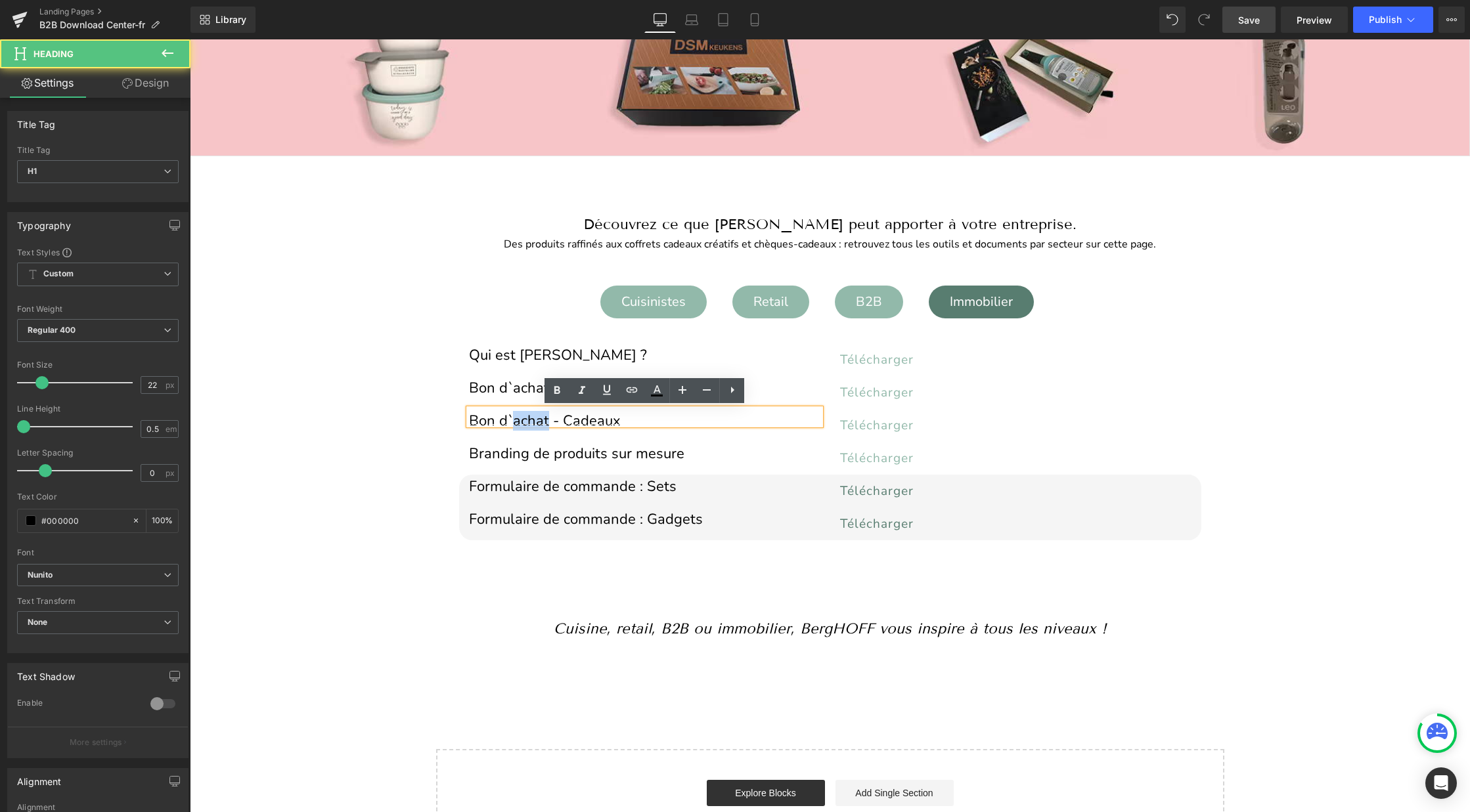
click at [542, 420] on h1 "Bon d`achat - Cadeaux" at bounding box center [645, 421] width 351 height 7
copy h1 "Bon d`achat - Cadeaux"
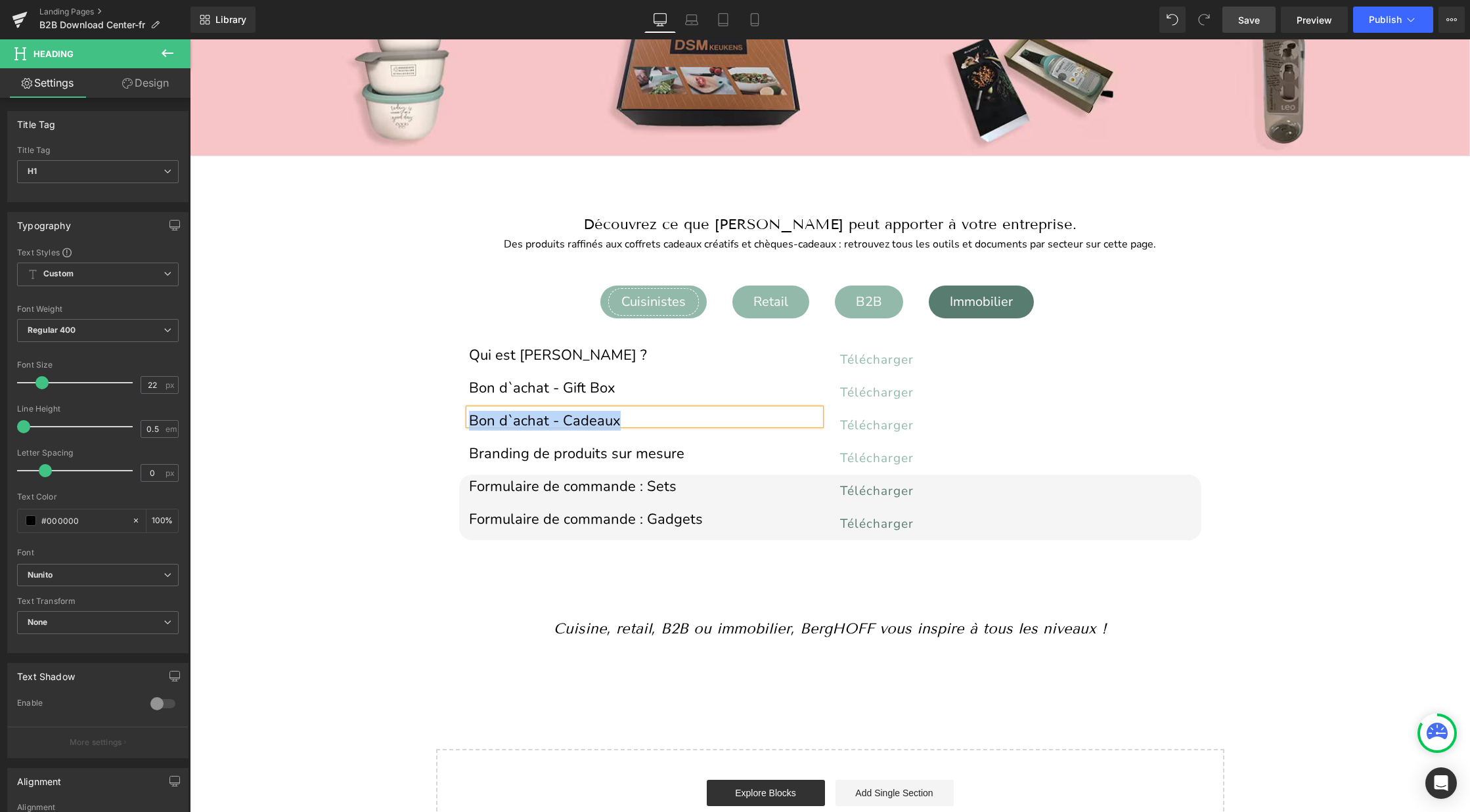
click at [633, 307] on div "Cuisinistes" at bounding box center [654, 302] width 91 height 28
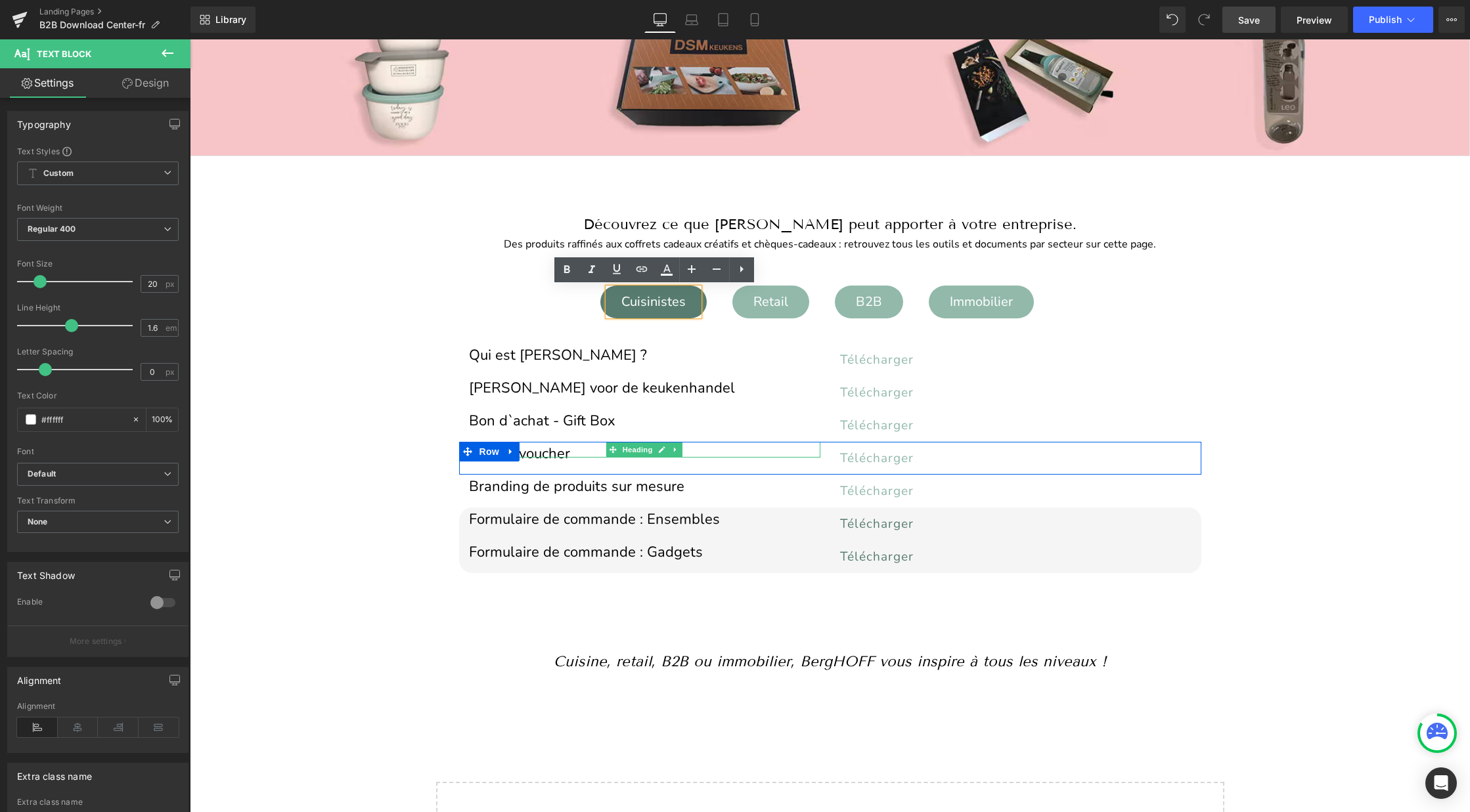
click at [546, 450] on h1 "Cadeauvoucher" at bounding box center [645, 453] width 351 height 7
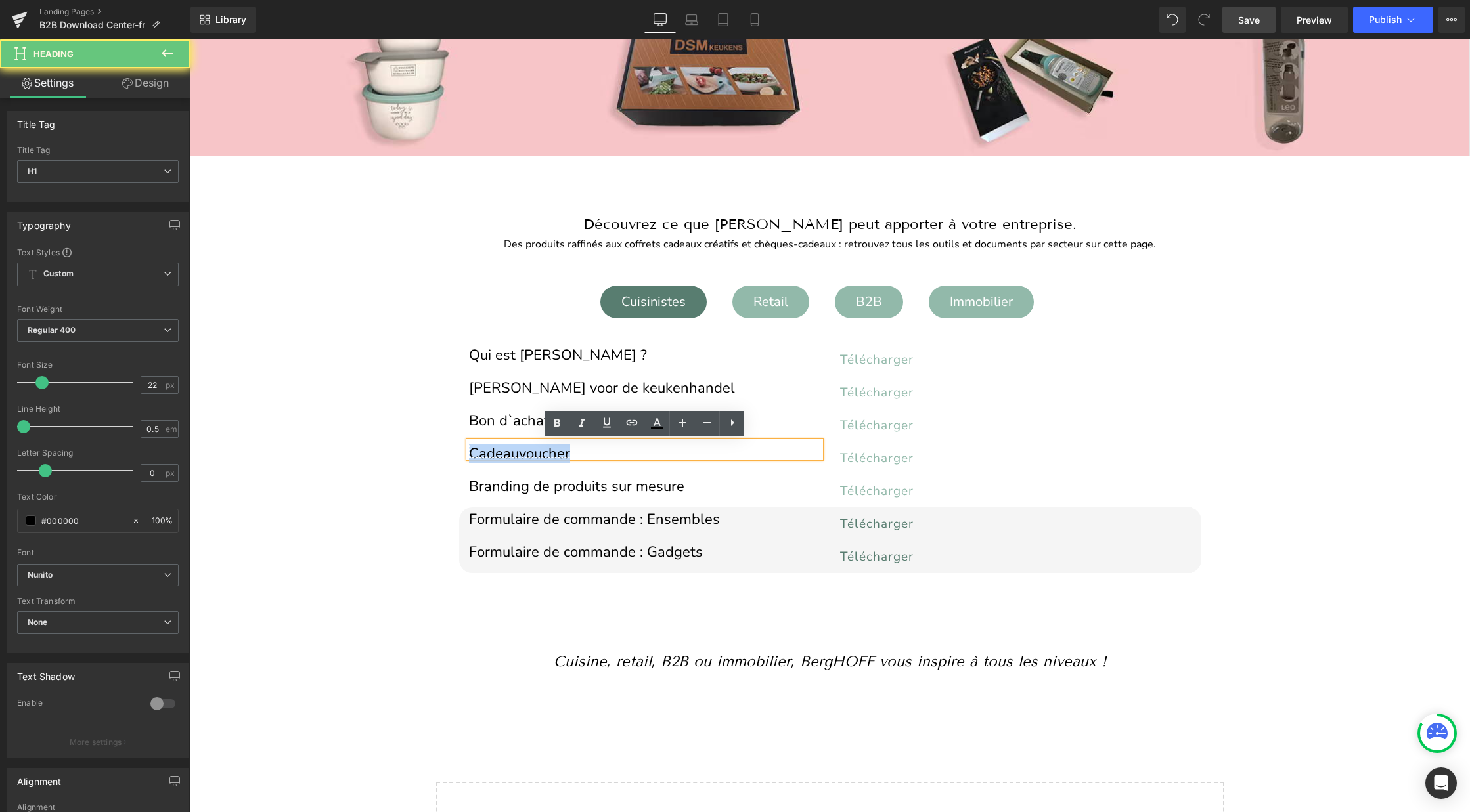
click at [546, 450] on h1 "Cadeauvoucher" at bounding box center [645, 453] width 351 height 7
paste div
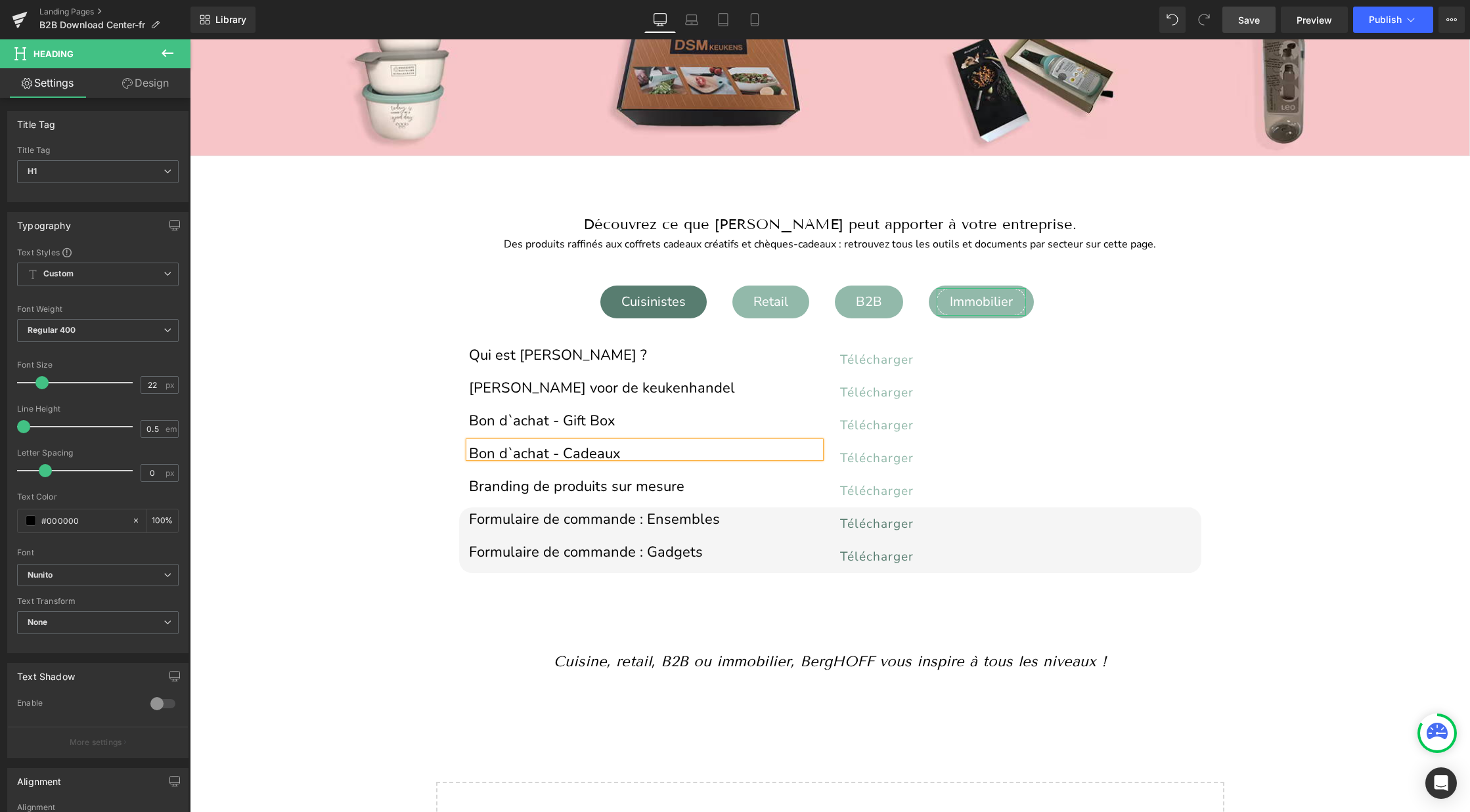
click at [986, 307] on div "Immobilier" at bounding box center [981, 302] width 90 height 28
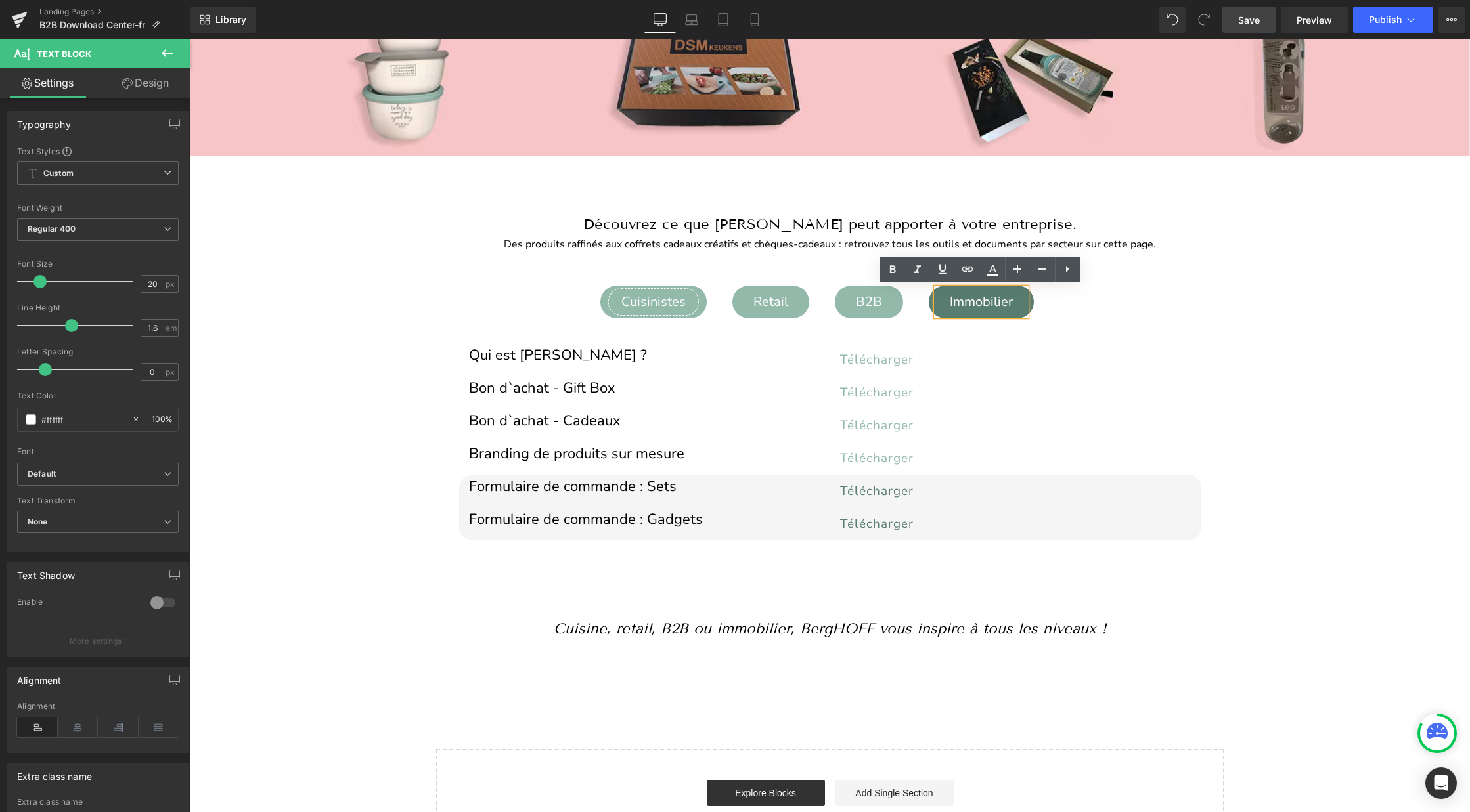
click at [643, 302] on div "Cuisinistes" at bounding box center [654, 302] width 91 height 28
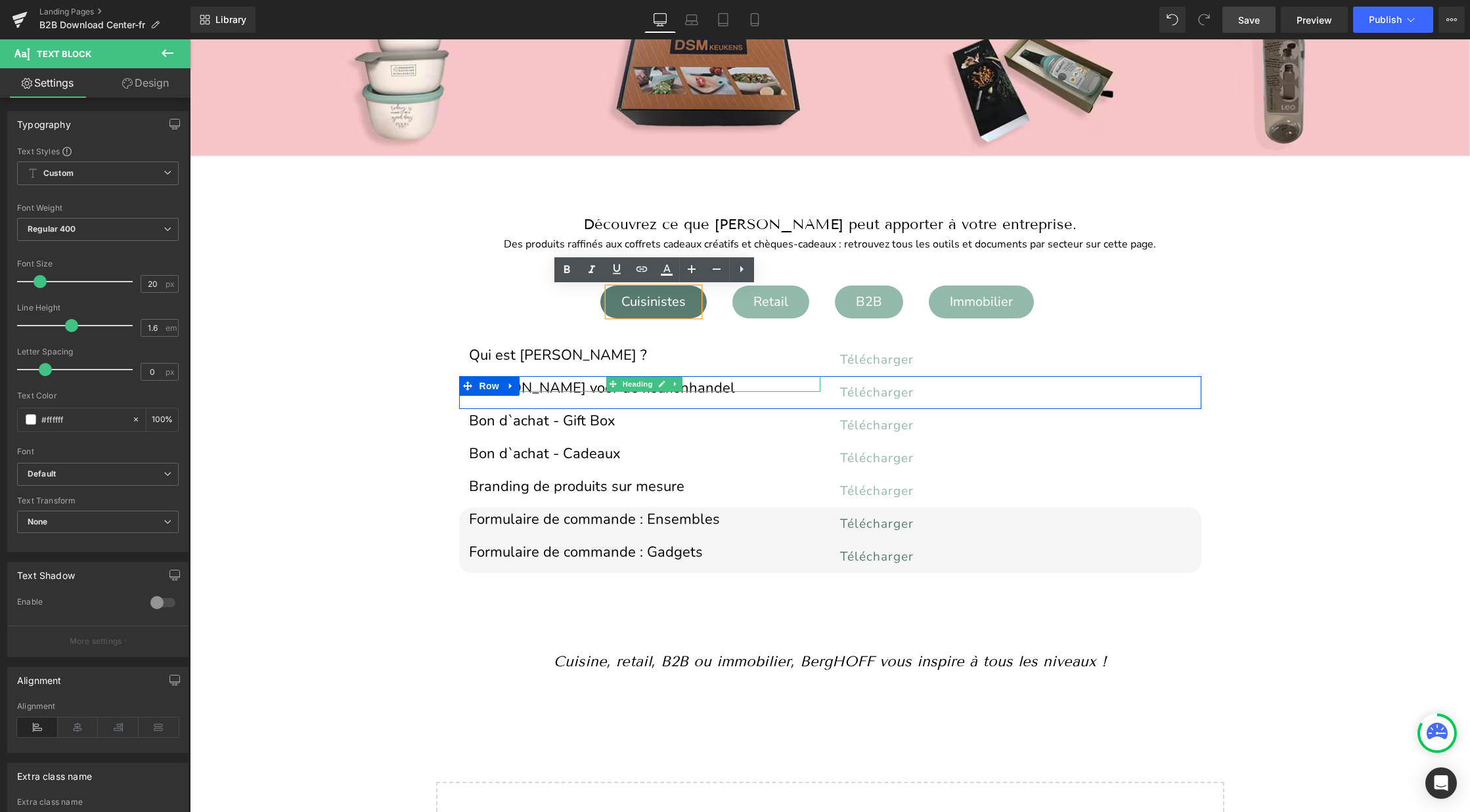
click at [572, 385] on h1 "BergHOFF voor de keukenhandel" at bounding box center [645, 388] width 351 height 7
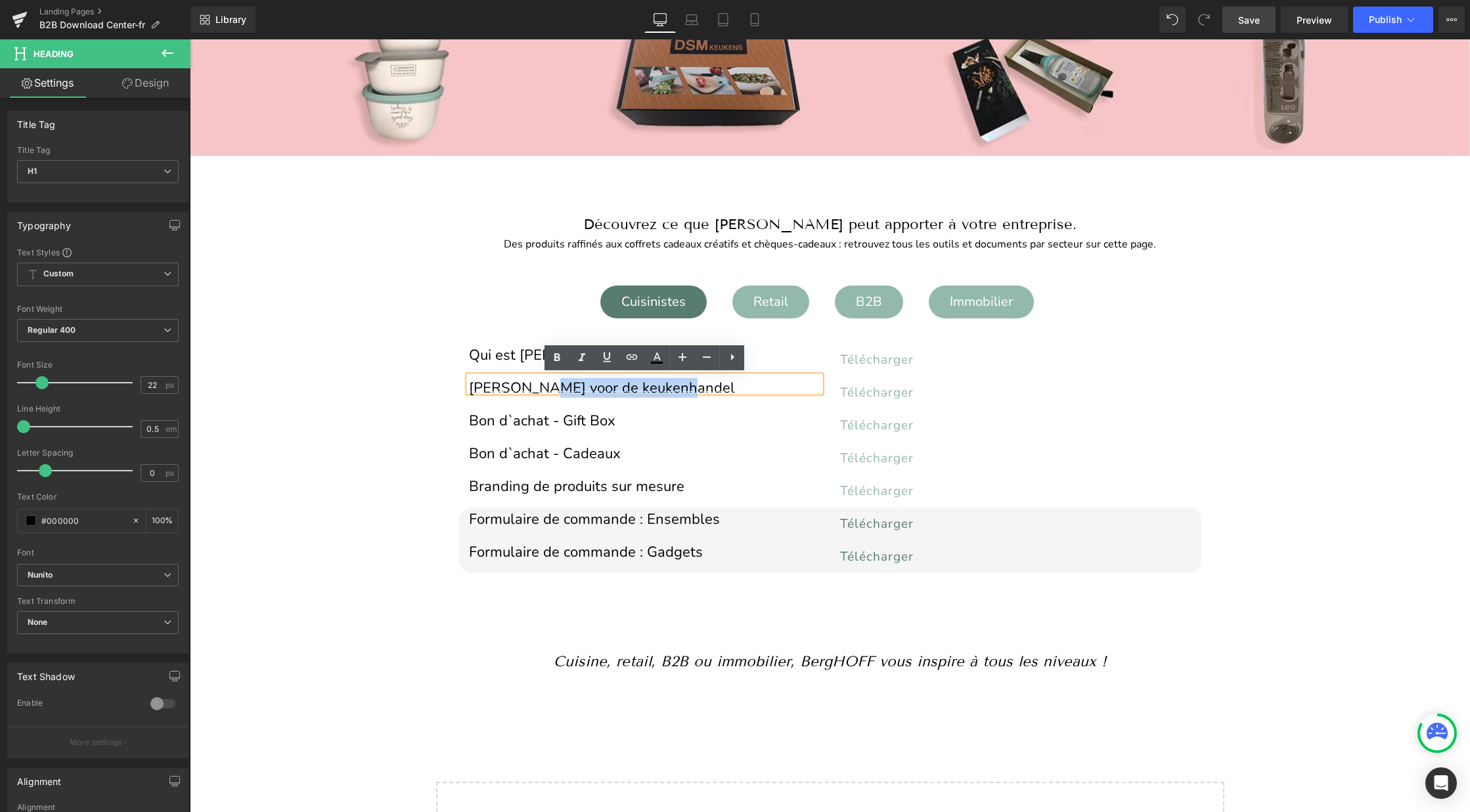
drag, startPoint x: 695, startPoint y: 386, endPoint x: 545, endPoint y: 388, distance: 150.0
click at [545, 388] on h1 "BergHOFF voor de keukenhandel" at bounding box center [645, 388] width 351 height 7
paste div
click at [549, 387] on h1 "BergHOFF vpour les cuisinistes" at bounding box center [645, 388] width 351 height 7
click at [1261, 22] on link "Save" at bounding box center [1249, 20] width 53 height 26
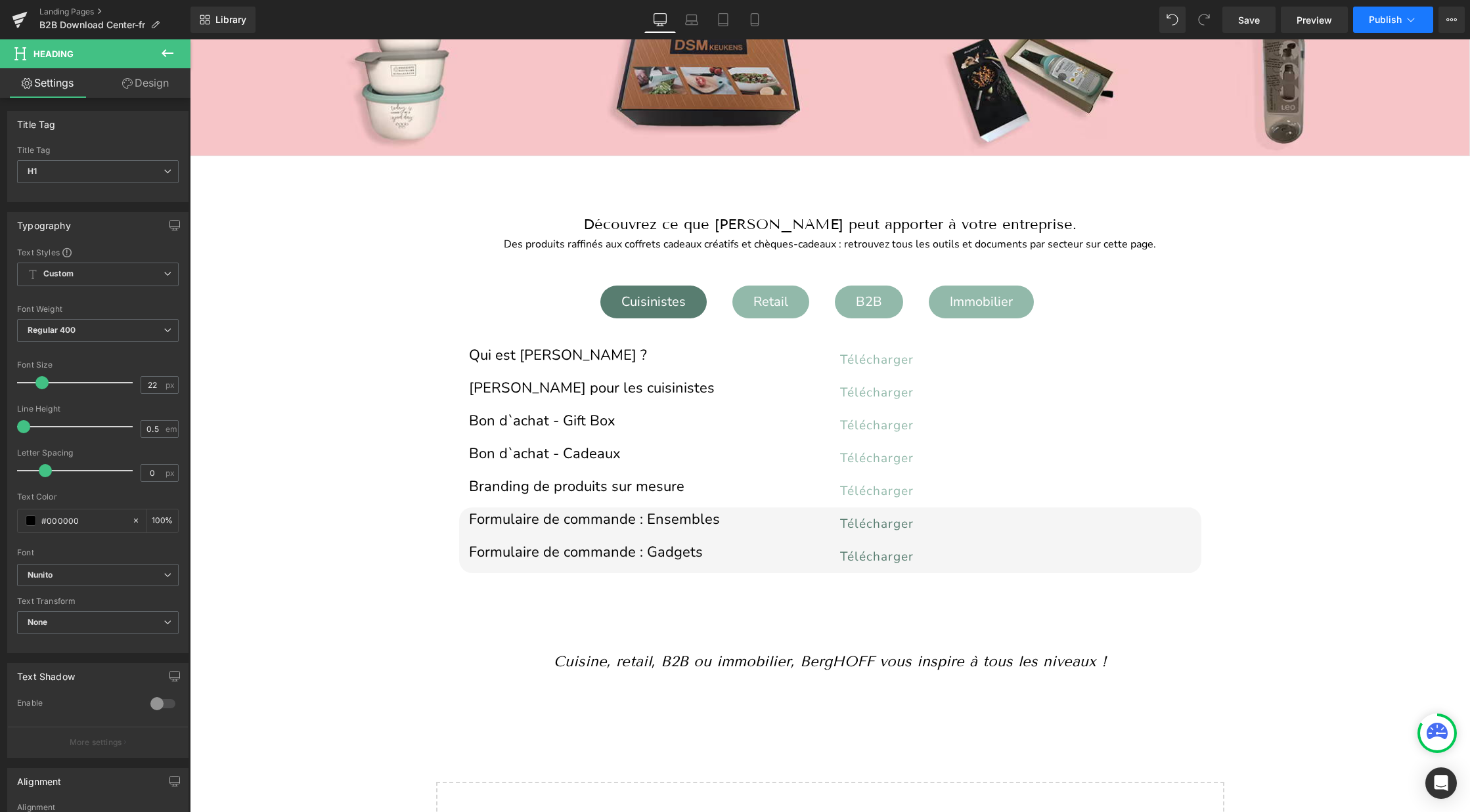
click at [1374, 9] on button "Publish" at bounding box center [1393, 20] width 80 height 26
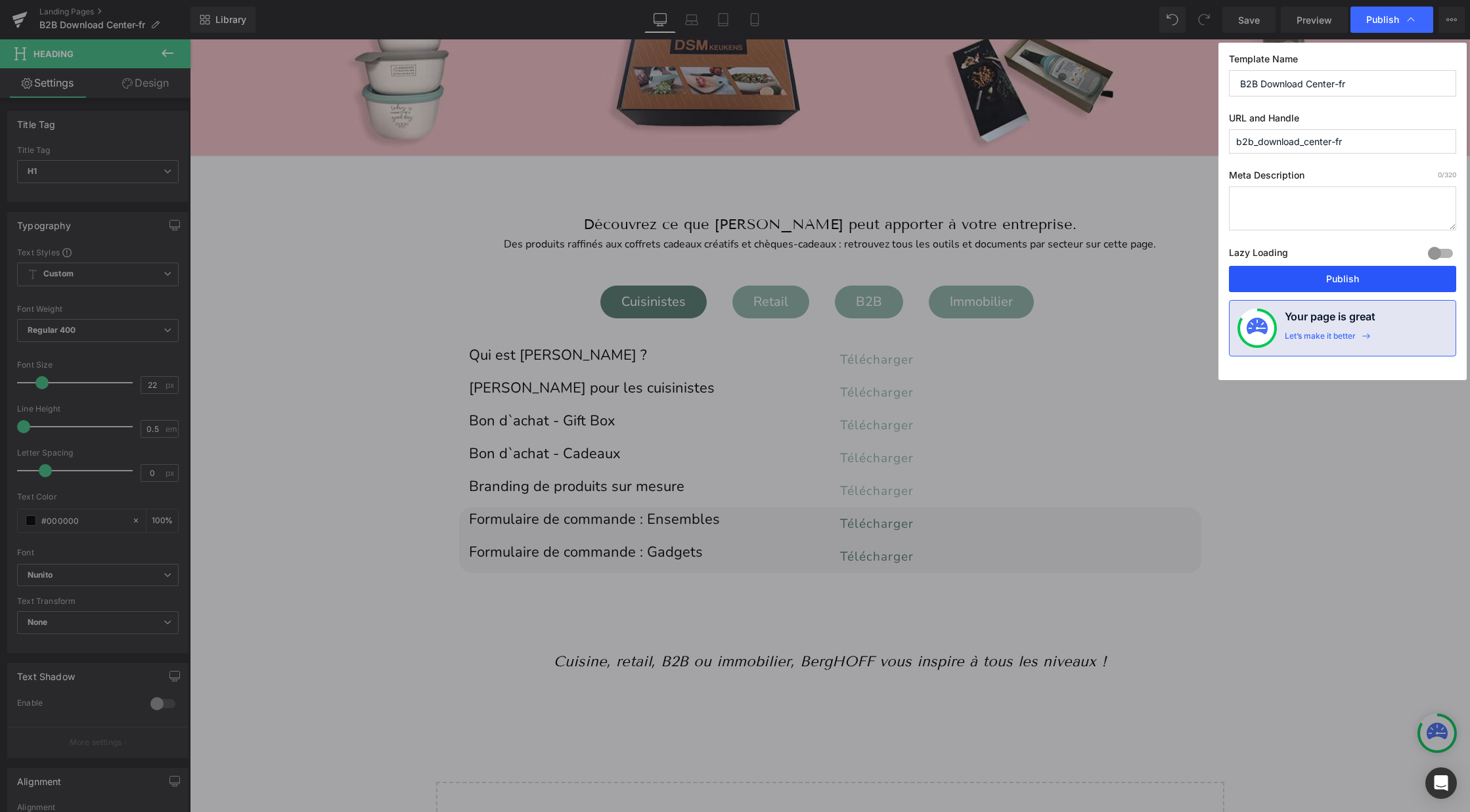
click at [1317, 283] on button "Publish" at bounding box center [1342, 279] width 227 height 26
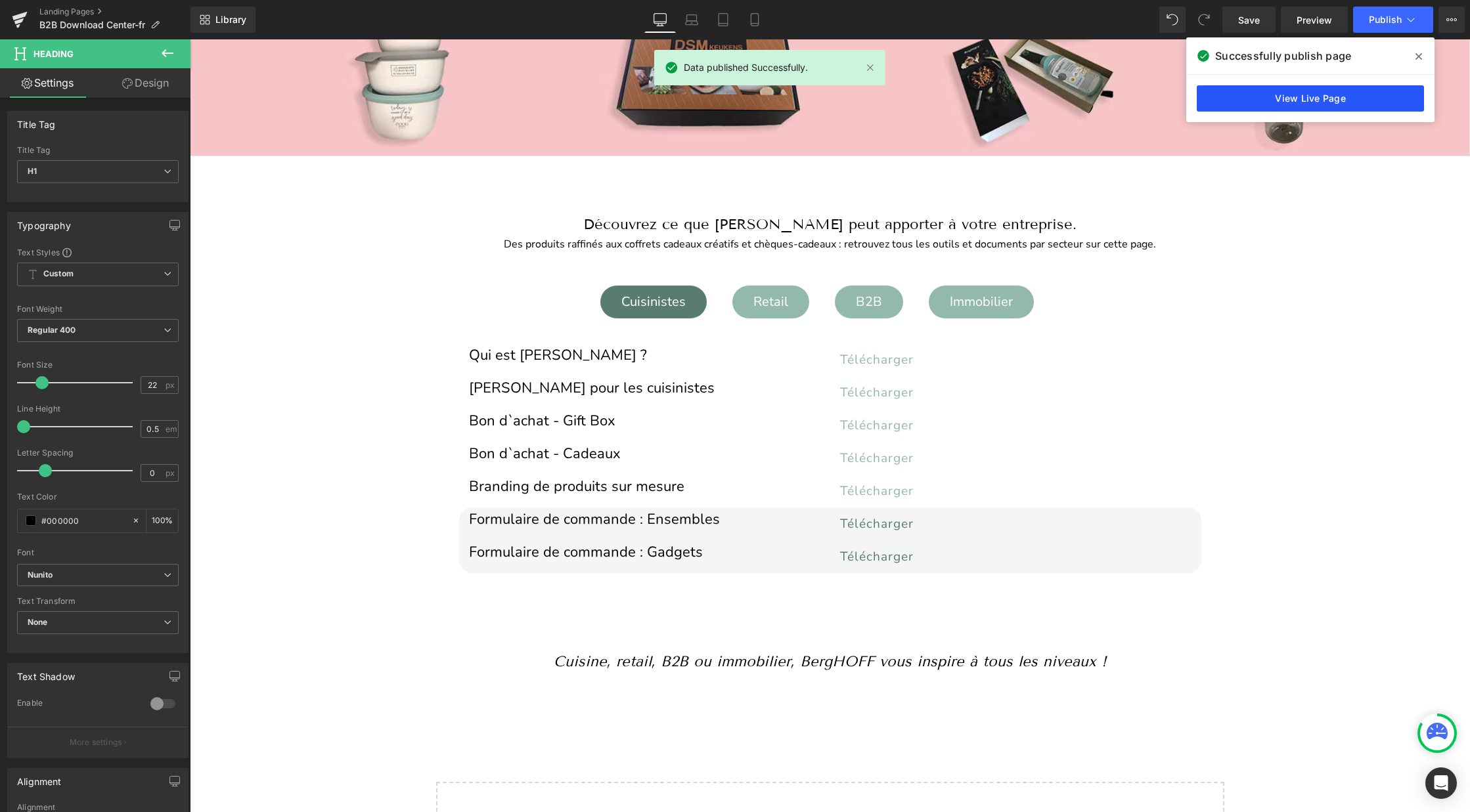
click at [1281, 99] on link "View Live Page" at bounding box center [1310, 98] width 227 height 26
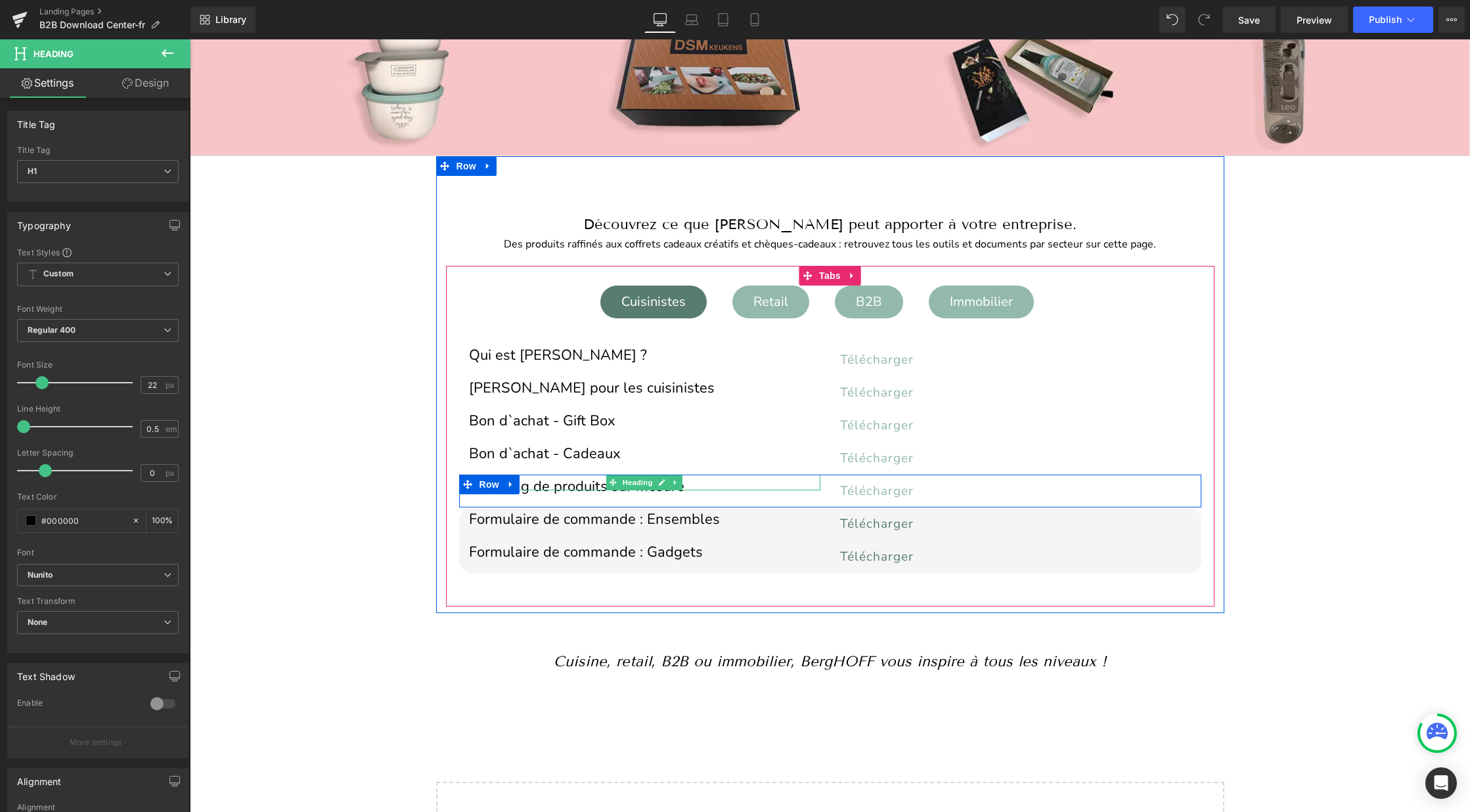
click at [524, 484] on h1 "Branding de produits sur mesure" at bounding box center [645, 487] width 351 height 7
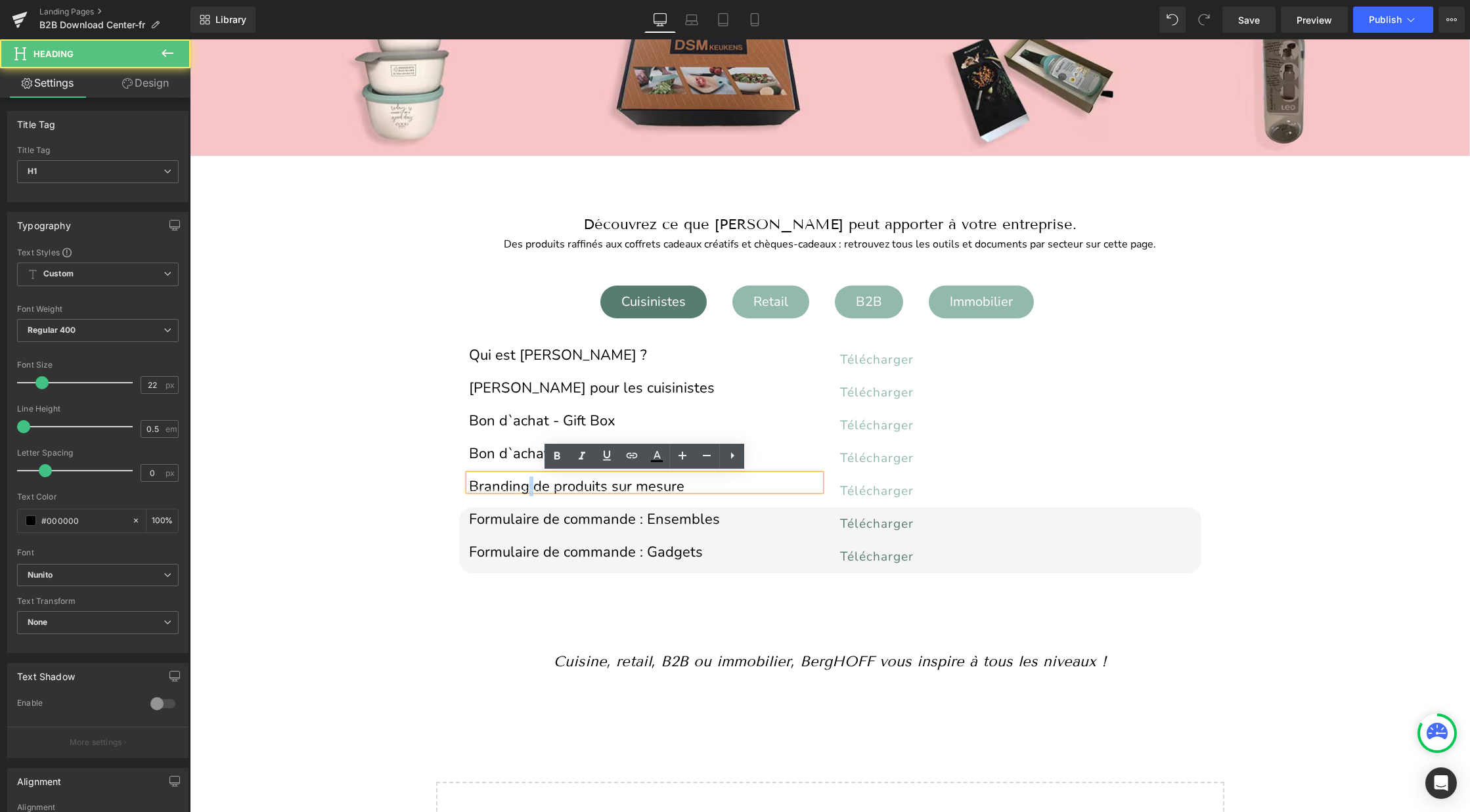
click at [524, 484] on h1 "Branding de produits sur mesure" at bounding box center [645, 487] width 351 height 7
paste div
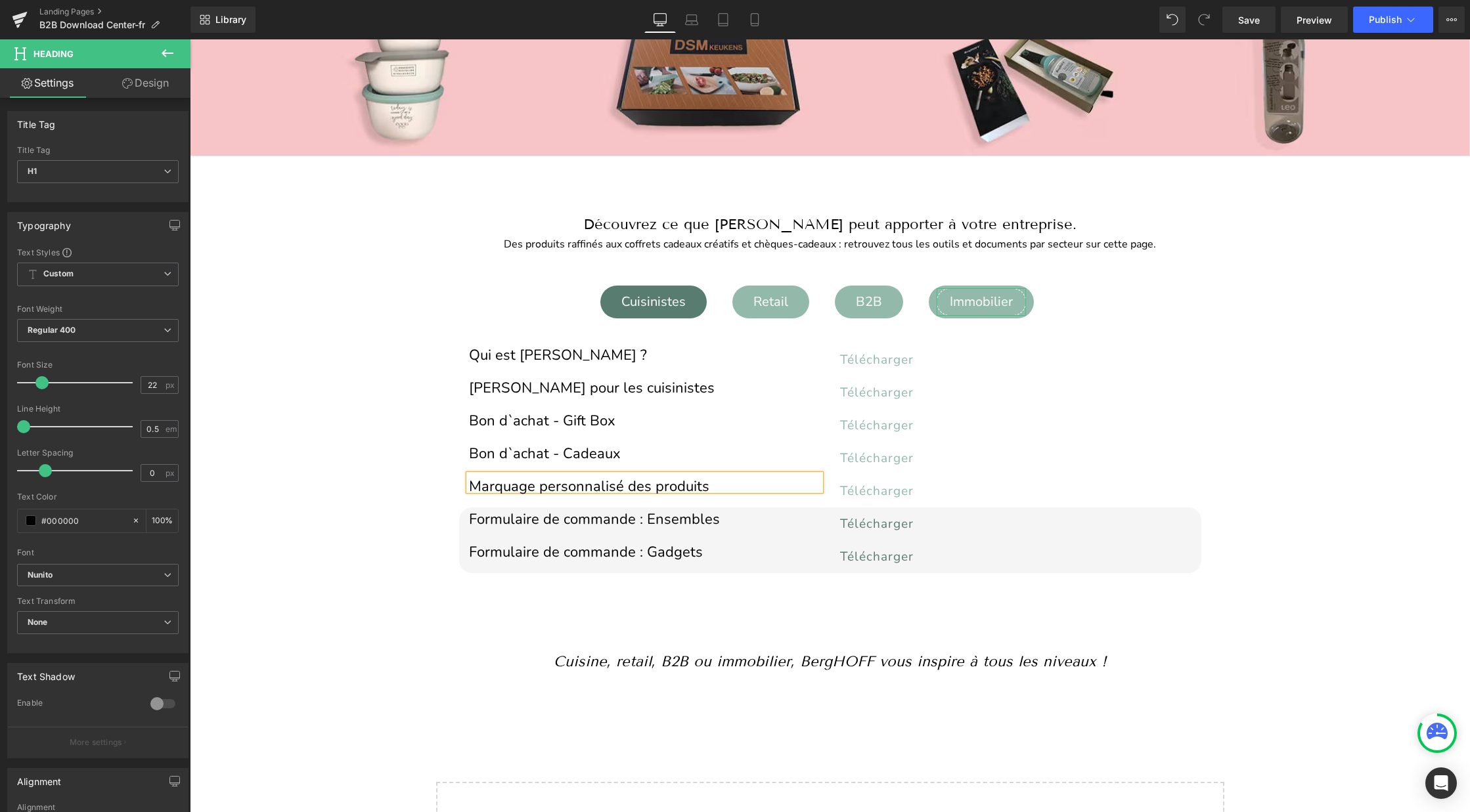
click at [954, 293] on div "Immobilier" at bounding box center [981, 302] width 90 height 28
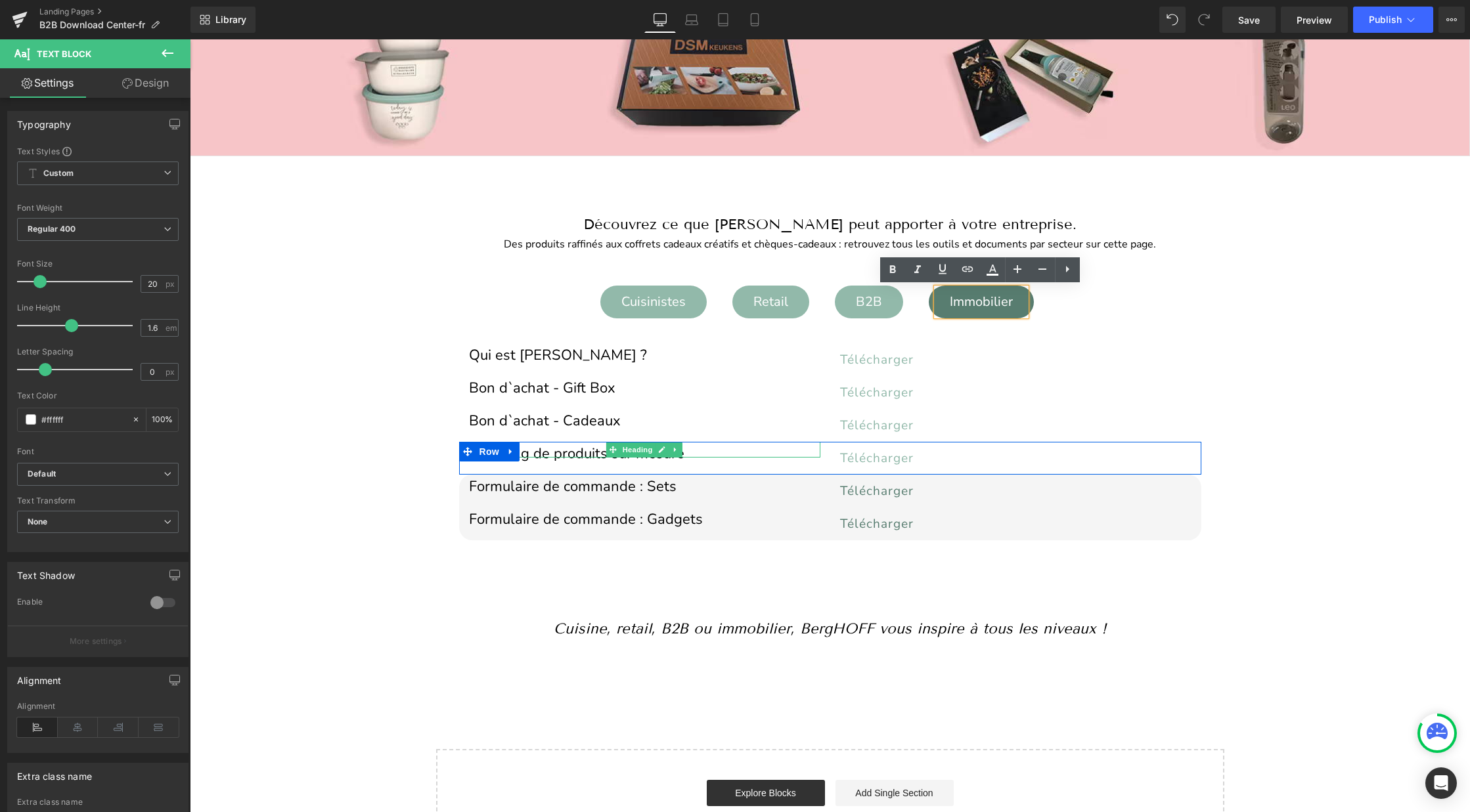
click at [576, 451] on h1 "Branding de produits sur mesure" at bounding box center [645, 453] width 351 height 7
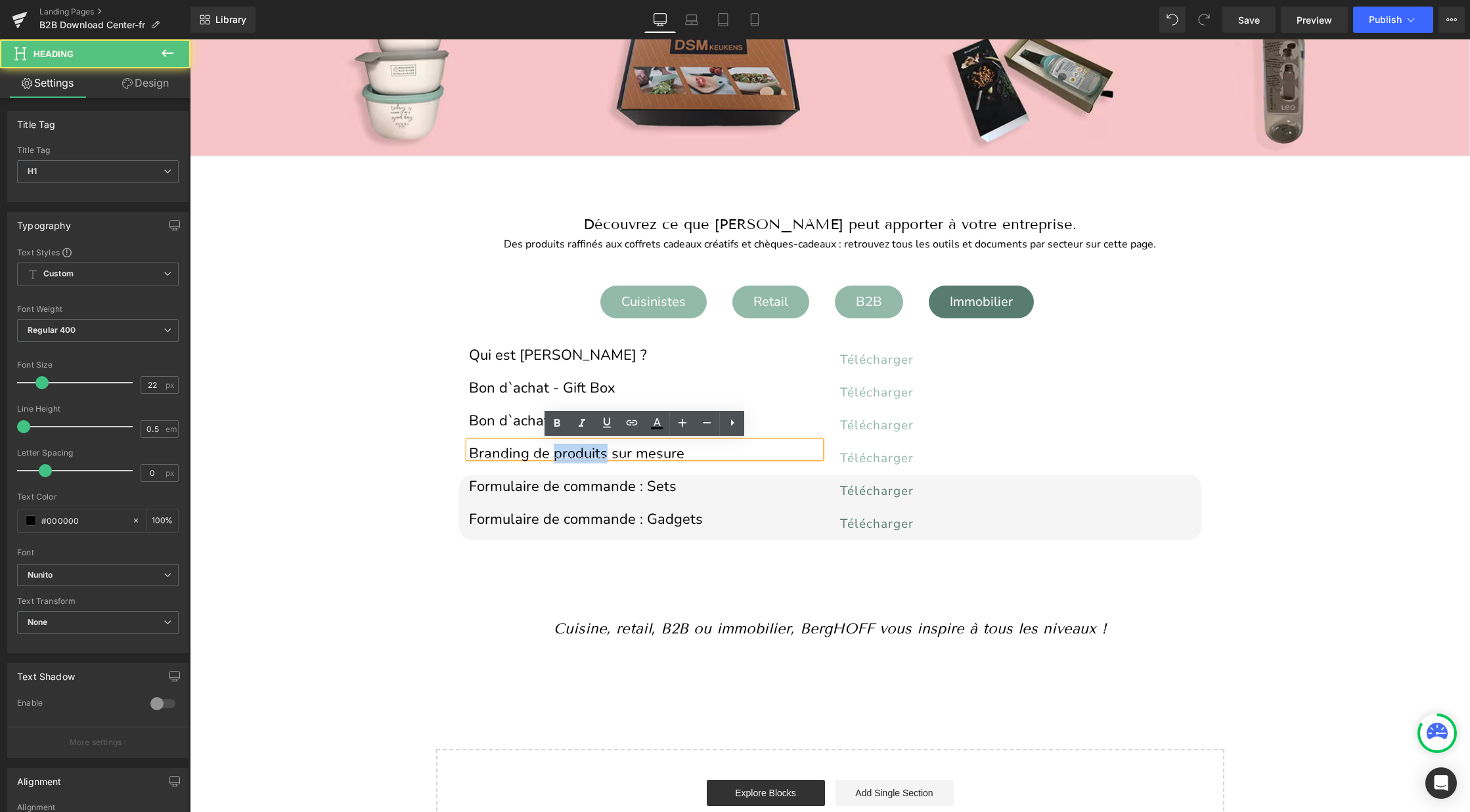
click at [576, 451] on h1 "Branding de produits sur mesure" at bounding box center [645, 453] width 351 height 7
paste div
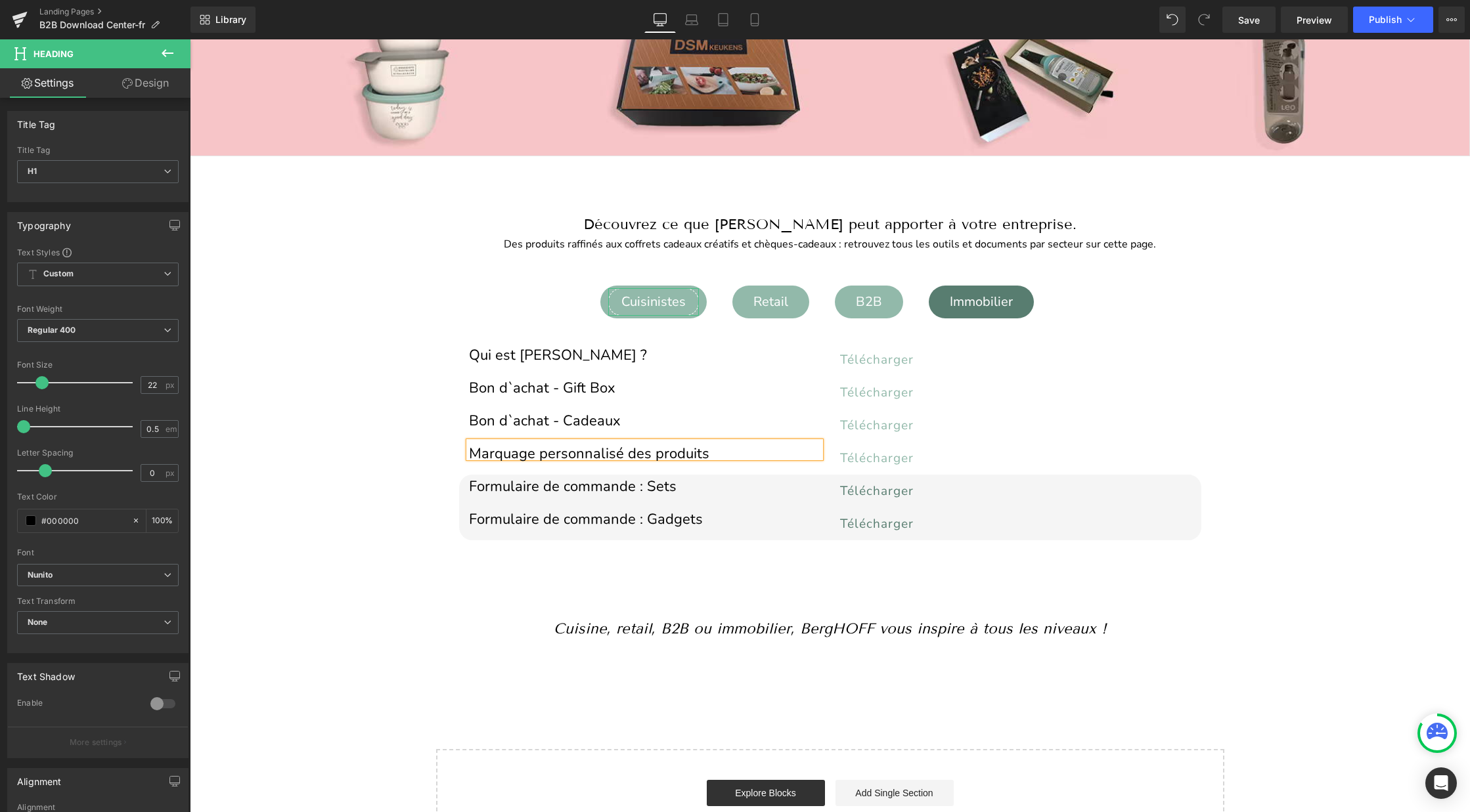
click at [664, 302] on div "Cuisinistes" at bounding box center [654, 302] width 91 height 28
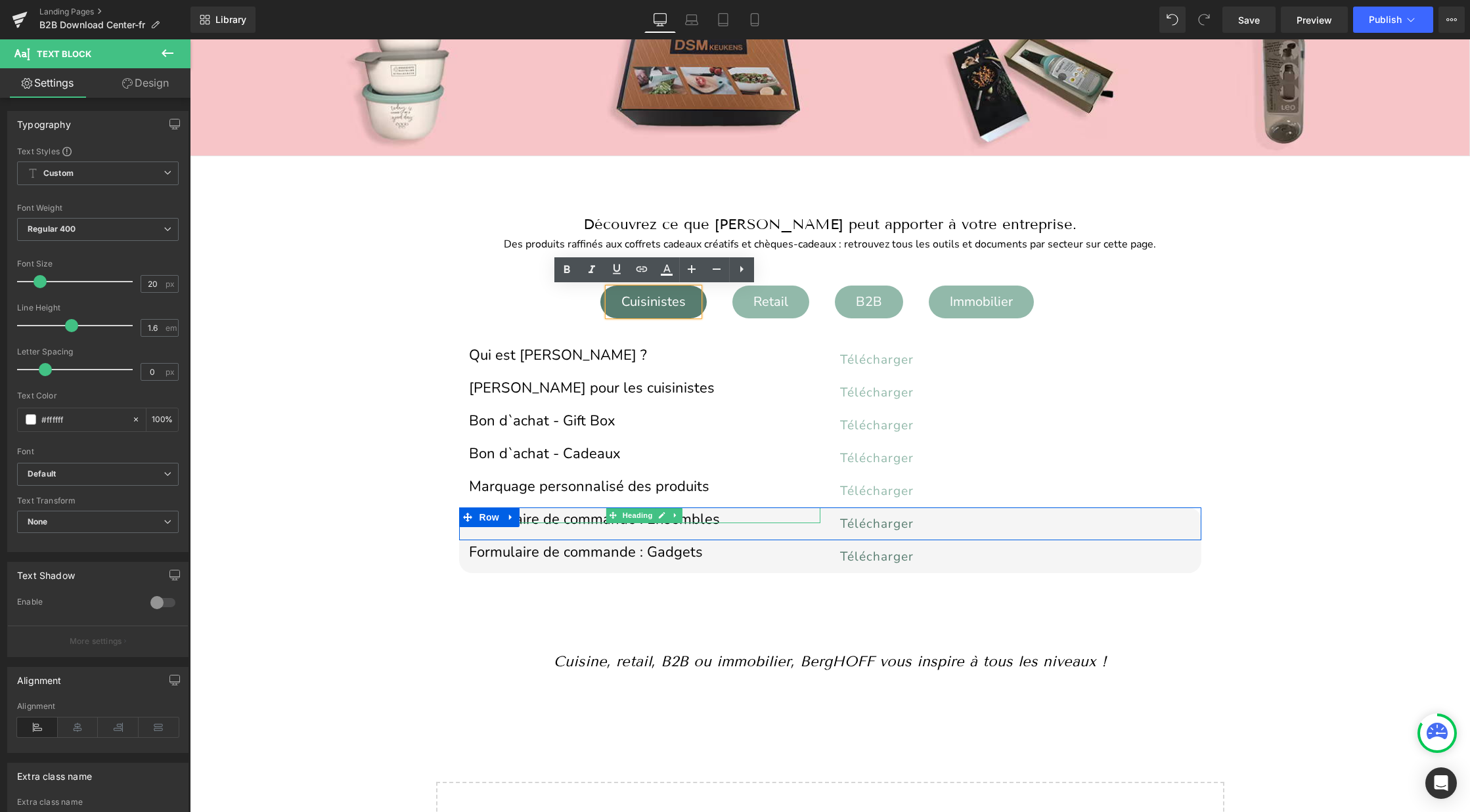
click at [703, 517] on h1 "Formulaire de commande : Ensembles" at bounding box center [645, 519] width 351 height 7
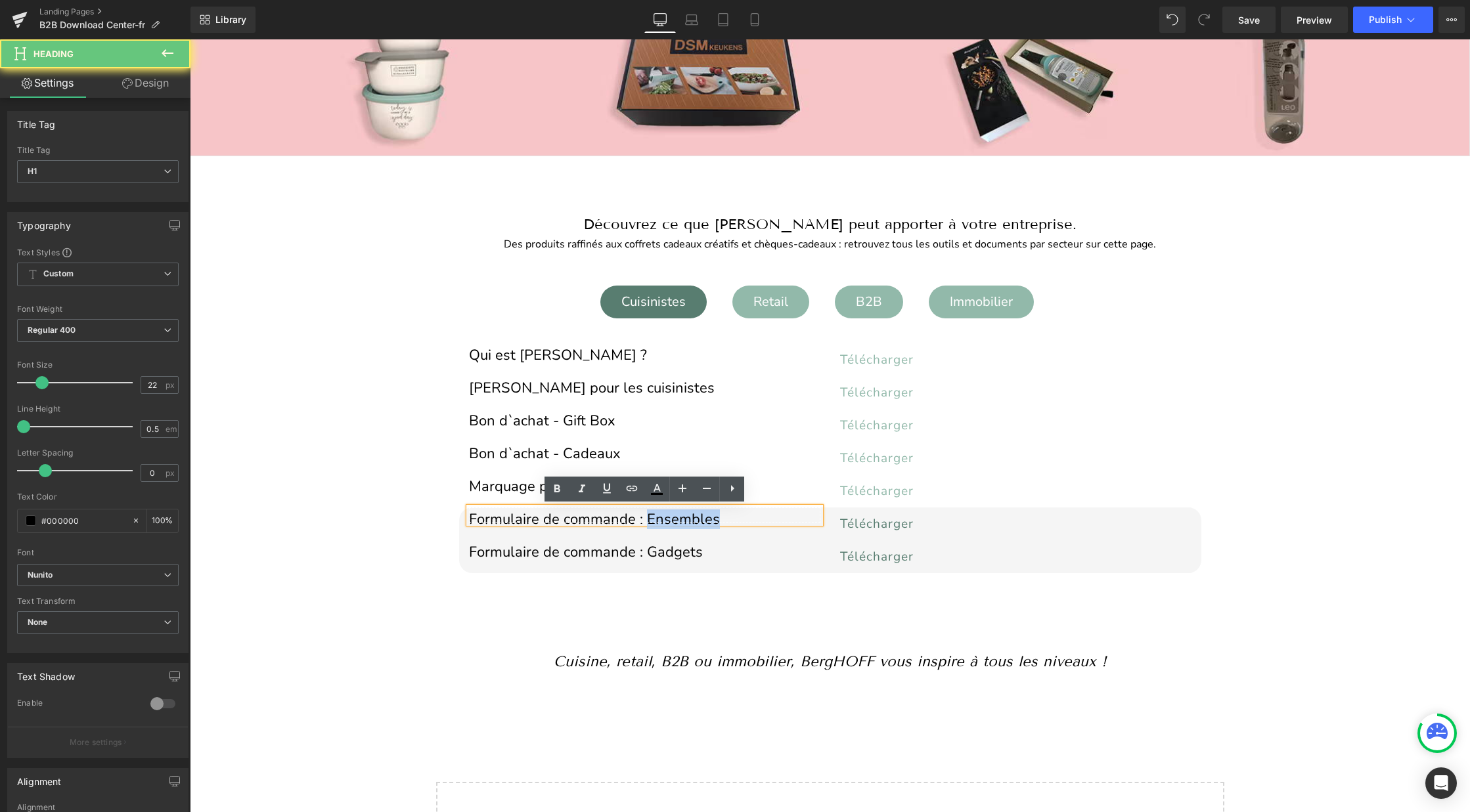
click at [703, 517] on h1 "Formulaire de commande : Ensembles" at bounding box center [645, 519] width 351 height 7
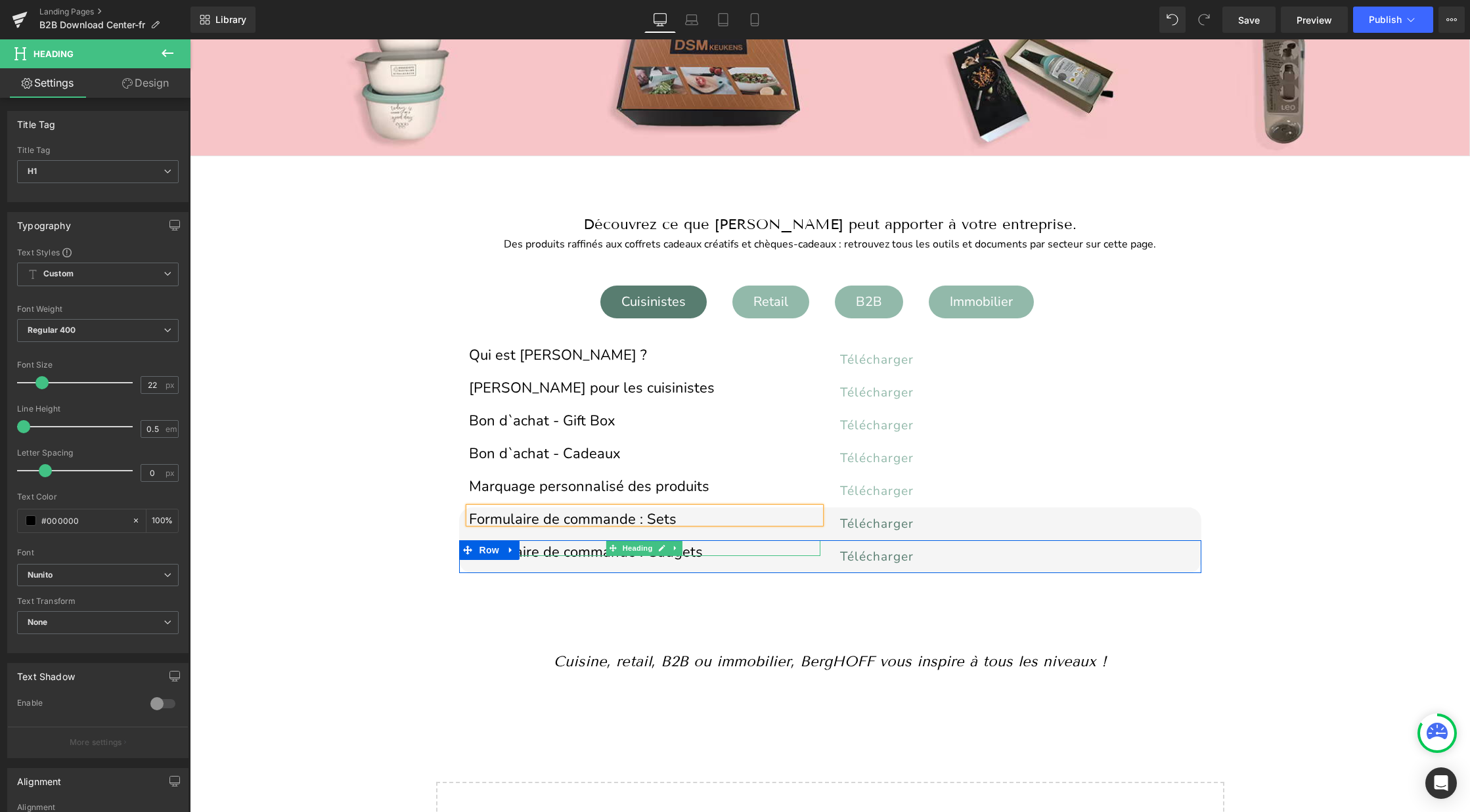
click at [704, 549] on h1 "Formulaire de commande : Gadgets" at bounding box center [645, 552] width 351 height 7
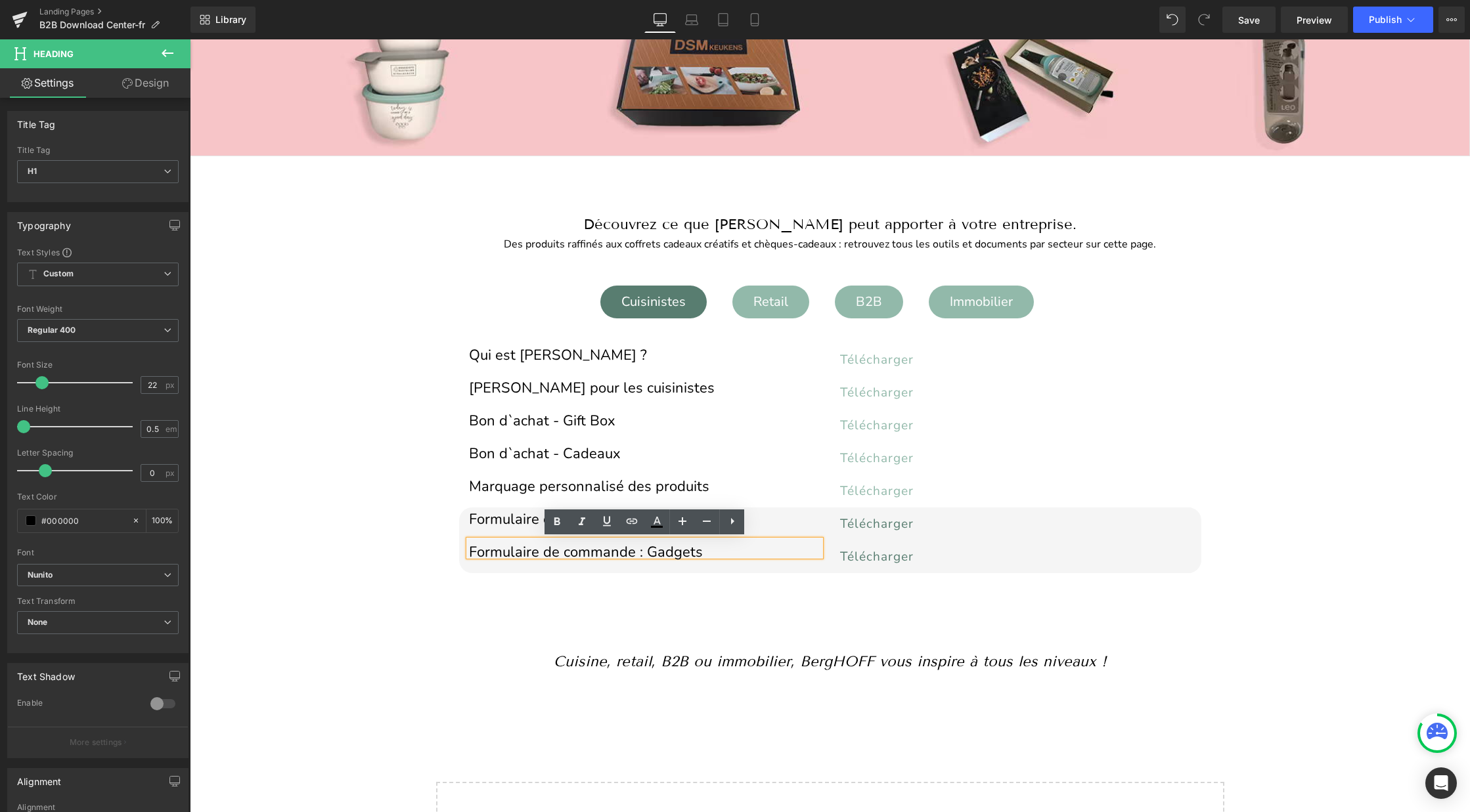
click at [981, 316] on span "Immobilier Text Block" at bounding box center [981, 302] width 105 height 33
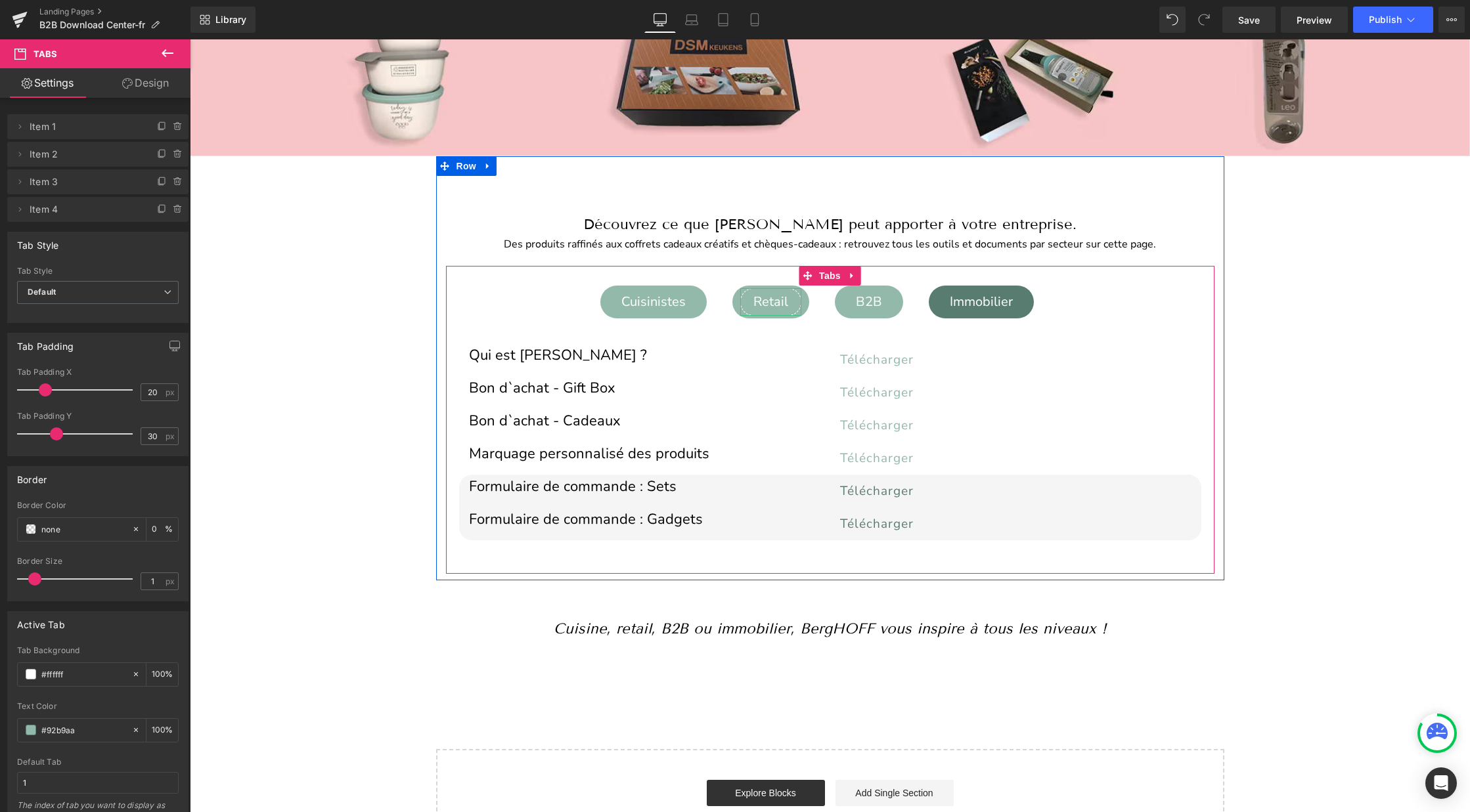
click at [785, 300] on div "Retail" at bounding box center [771, 302] width 61 height 28
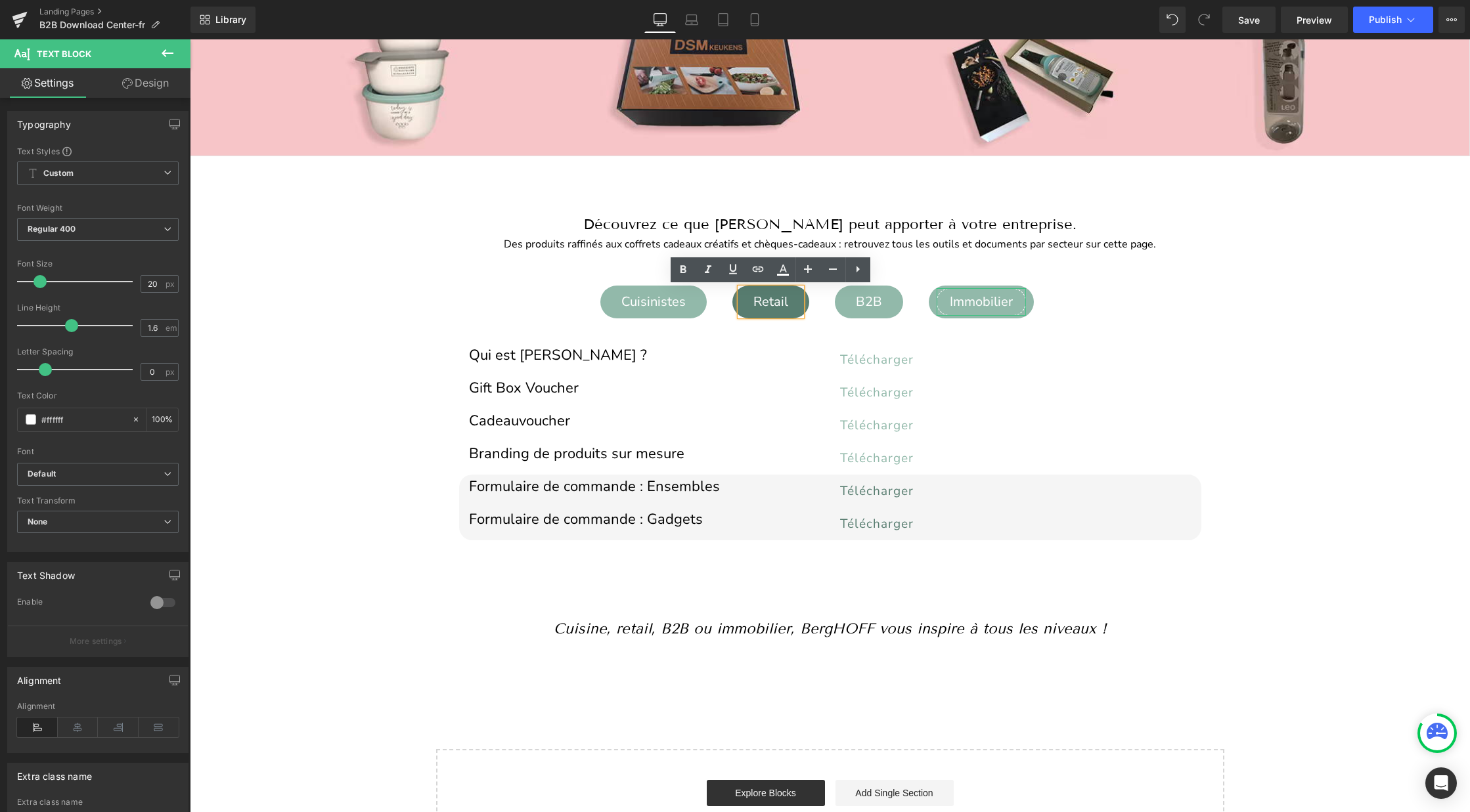
click at [977, 304] on div "Immobilier" at bounding box center [981, 302] width 90 height 28
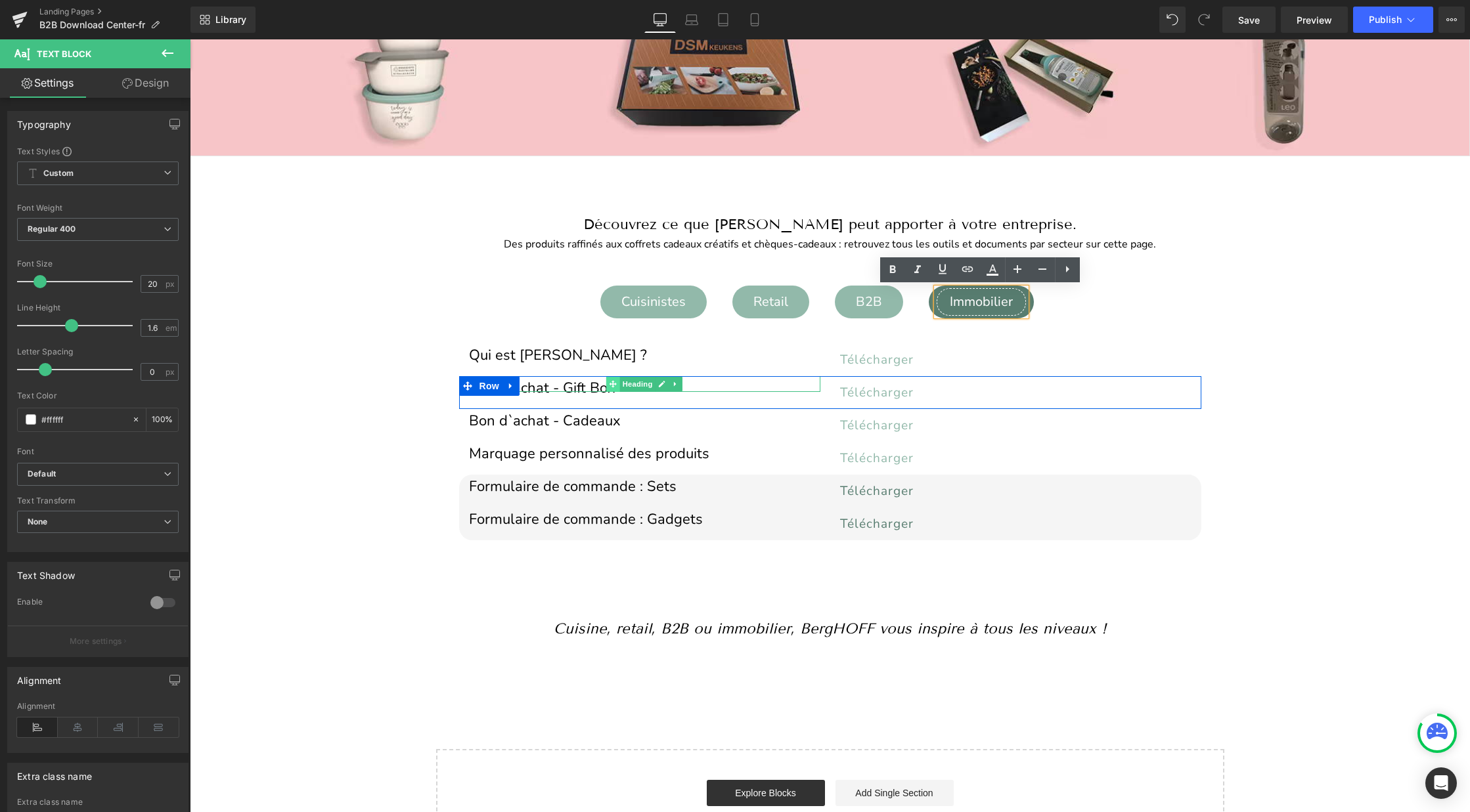
click at [606, 386] on span at bounding box center [613, 384] width 14 height 16
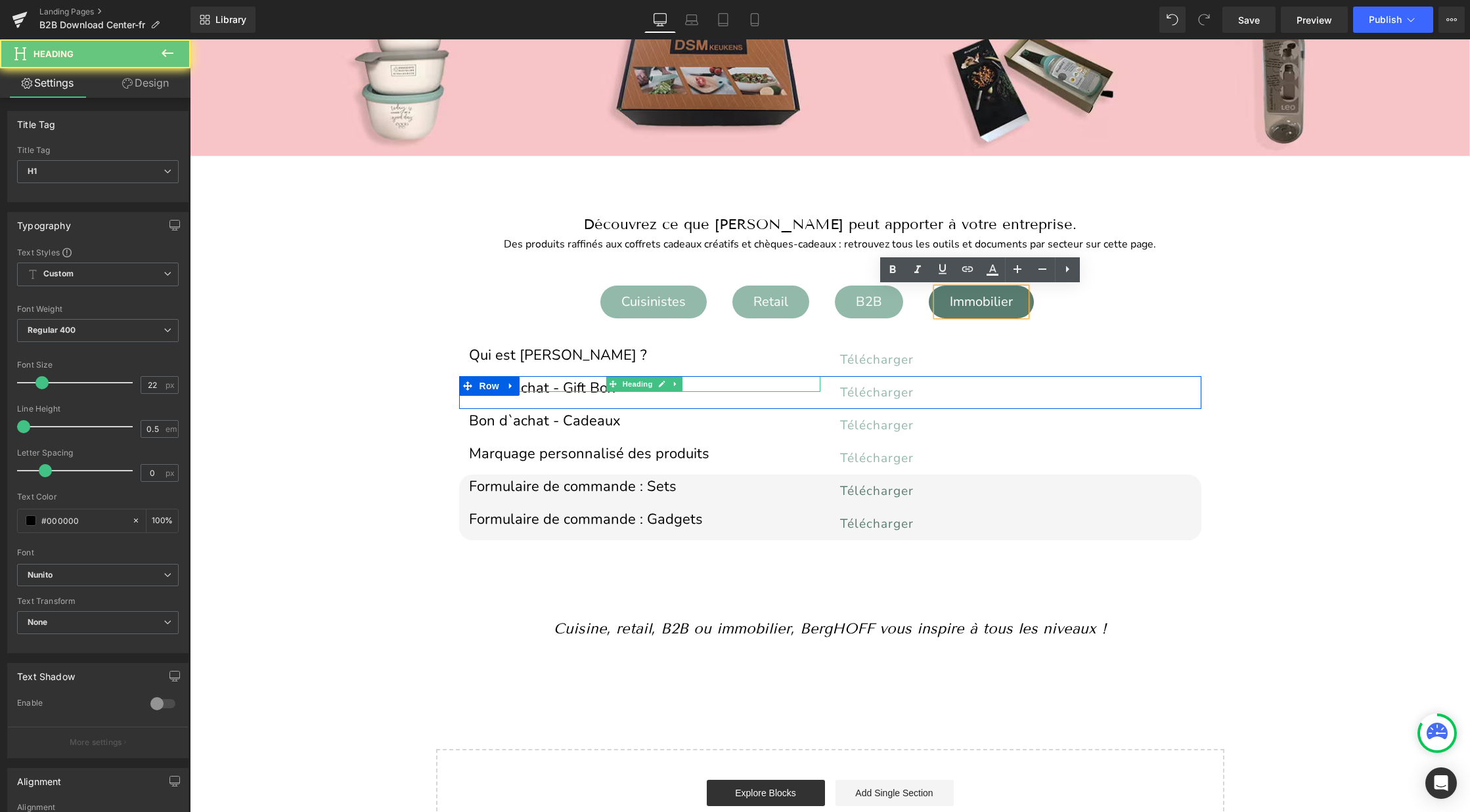
click at [588, 385] on h1 "Bon d`achat - Gift Box" at bounding box center [645, 388] width 351 height 7
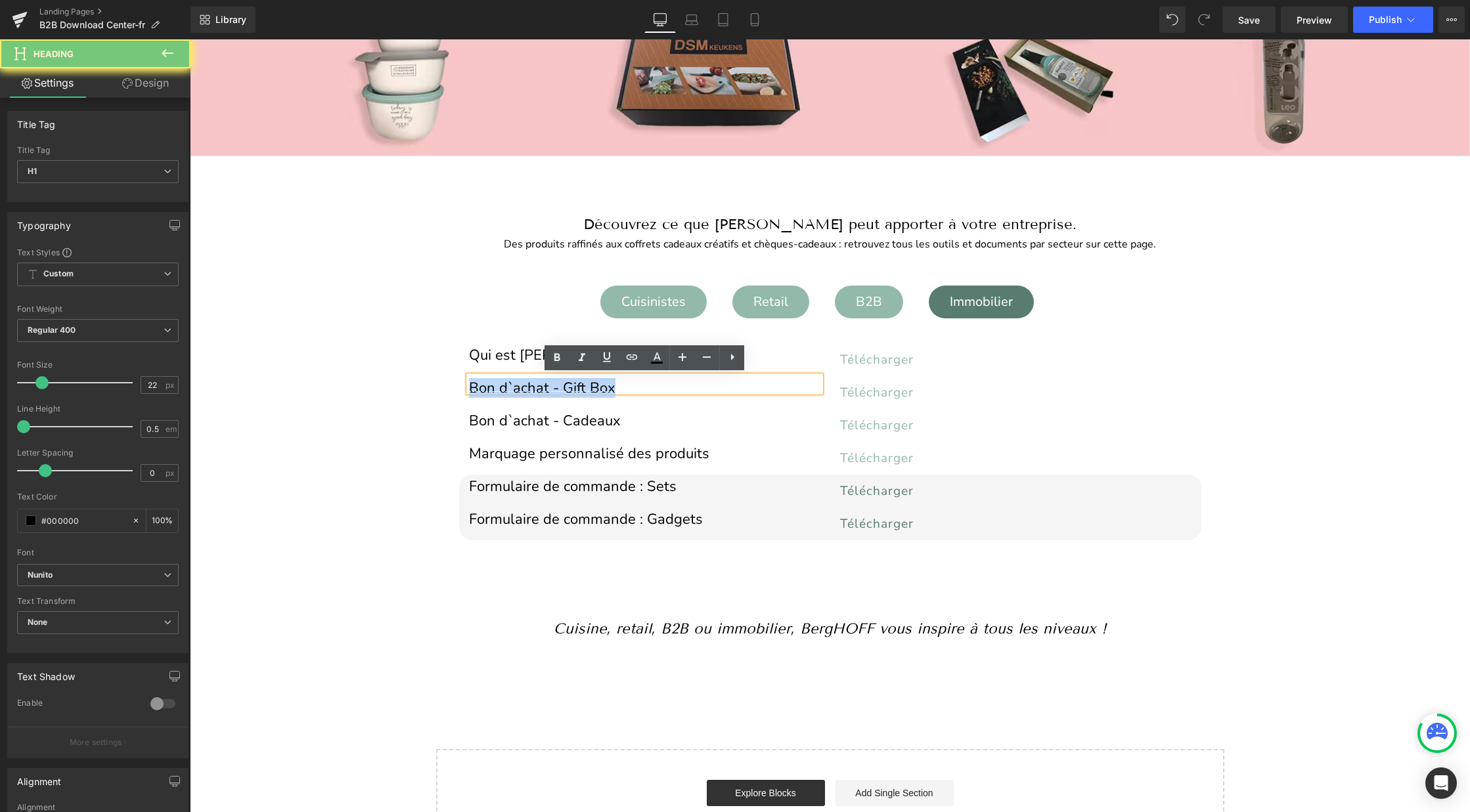
click at [588, 385] on h1 "Bon d`achat - Gift Box" at bounding box center [645, 388] width 351 height 7
copy h1 "Bon d`achat - Gift Box"
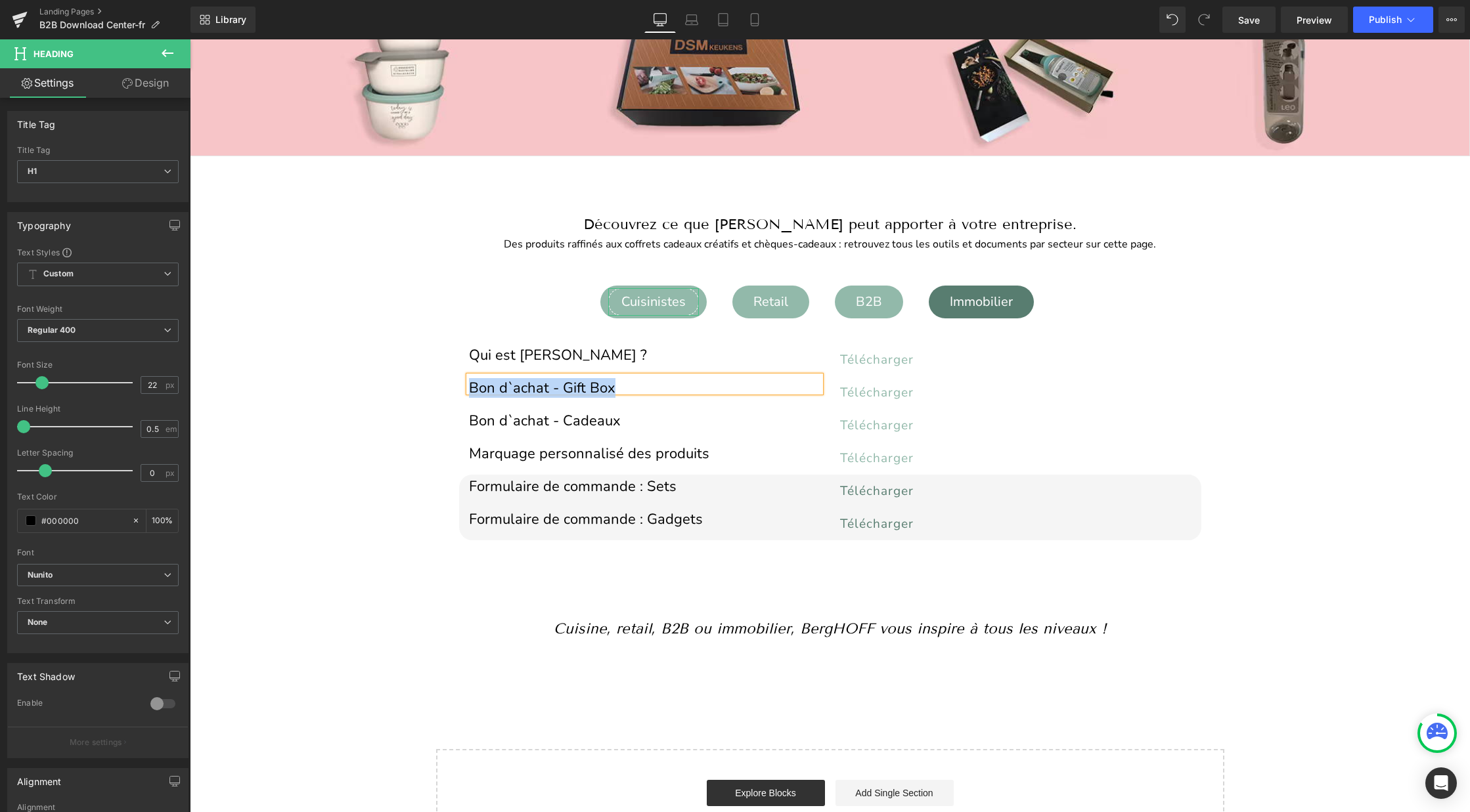
click at [664, 307] on div "Cuisinistes" at bounding box center [654, 302] width 91 height 28
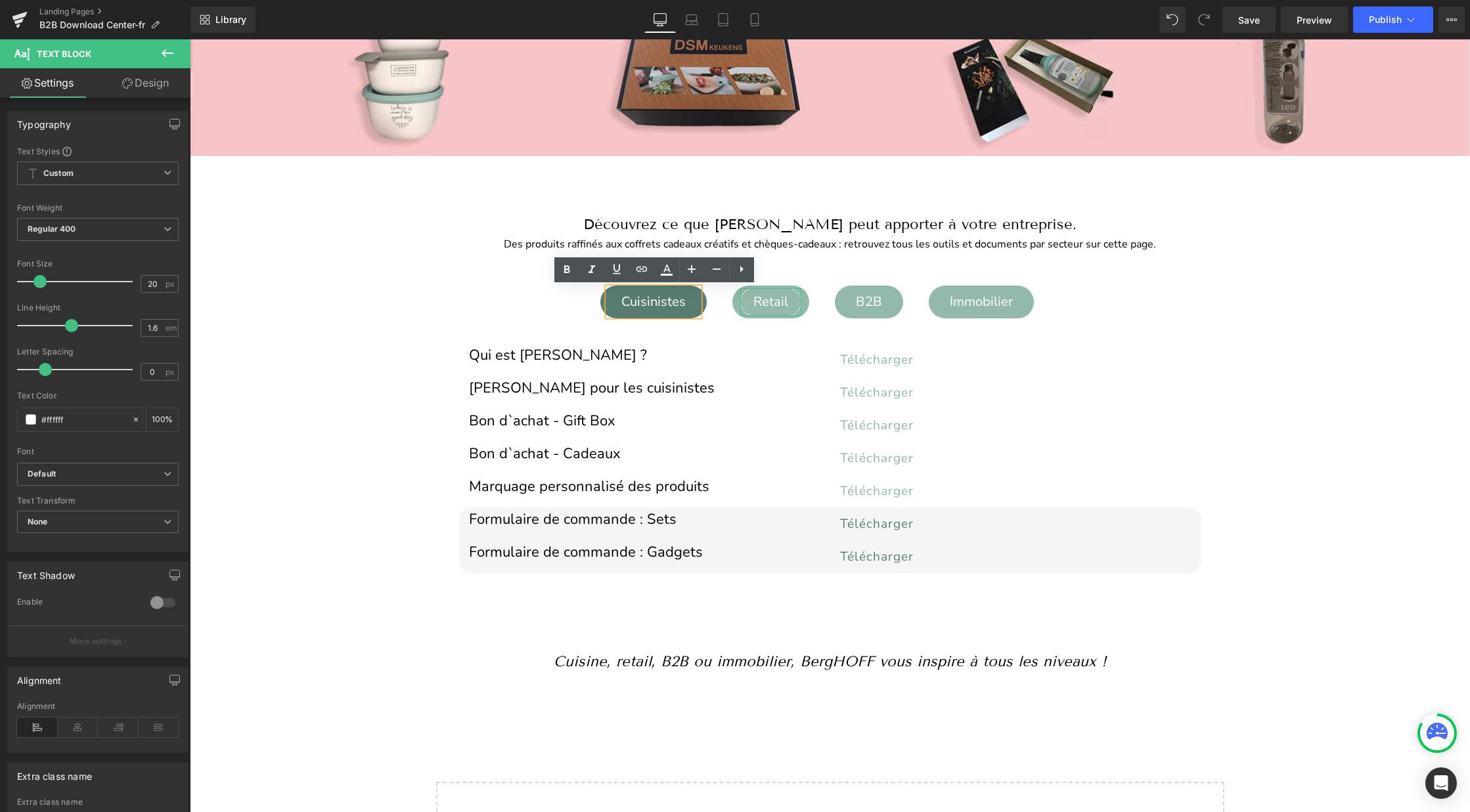
click at [759, 304] on div "Retail" at bounding box center [771, 302] width 61 height 28
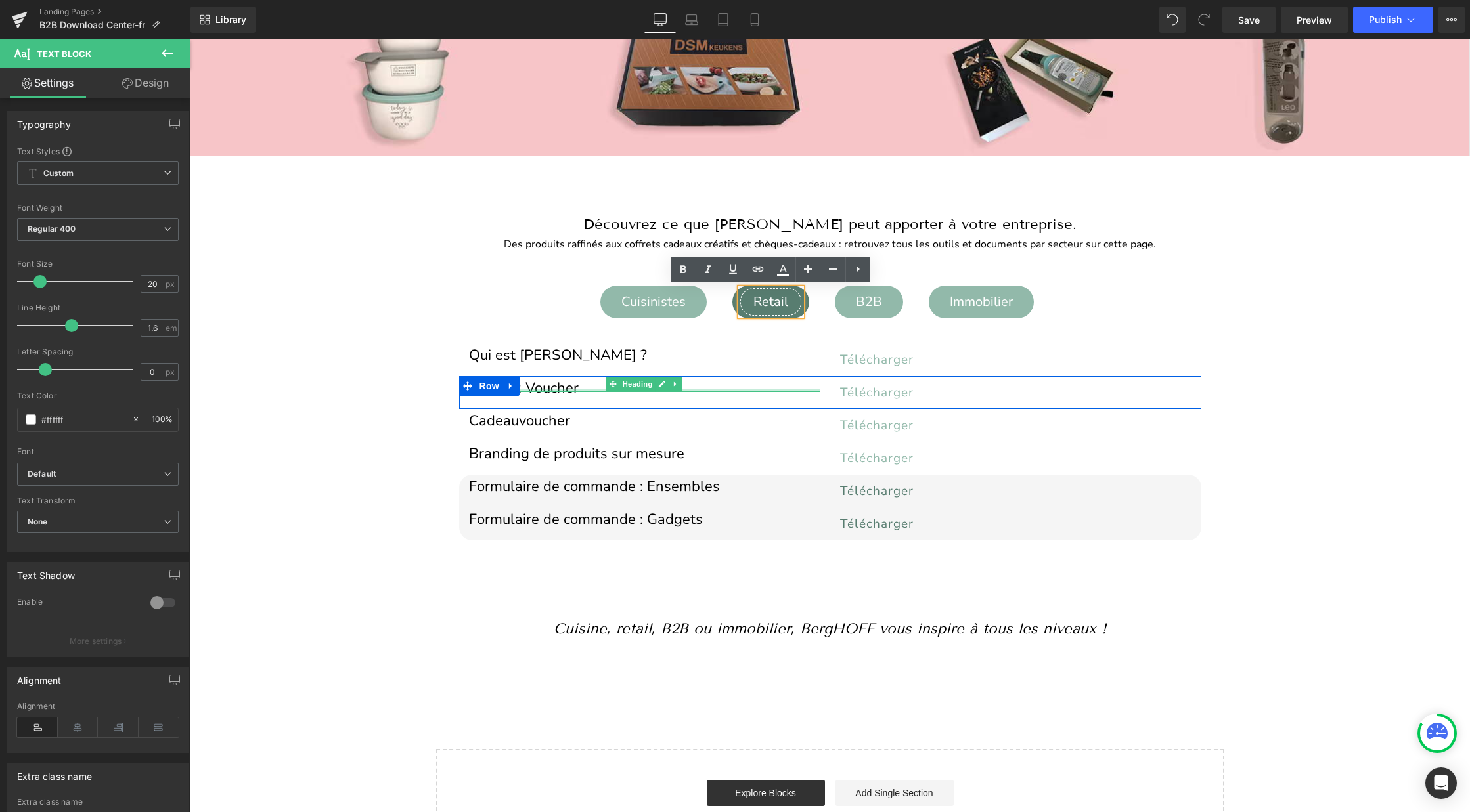
click at [547, 388] on div at bounding box center [645, 390] width 351 height 3
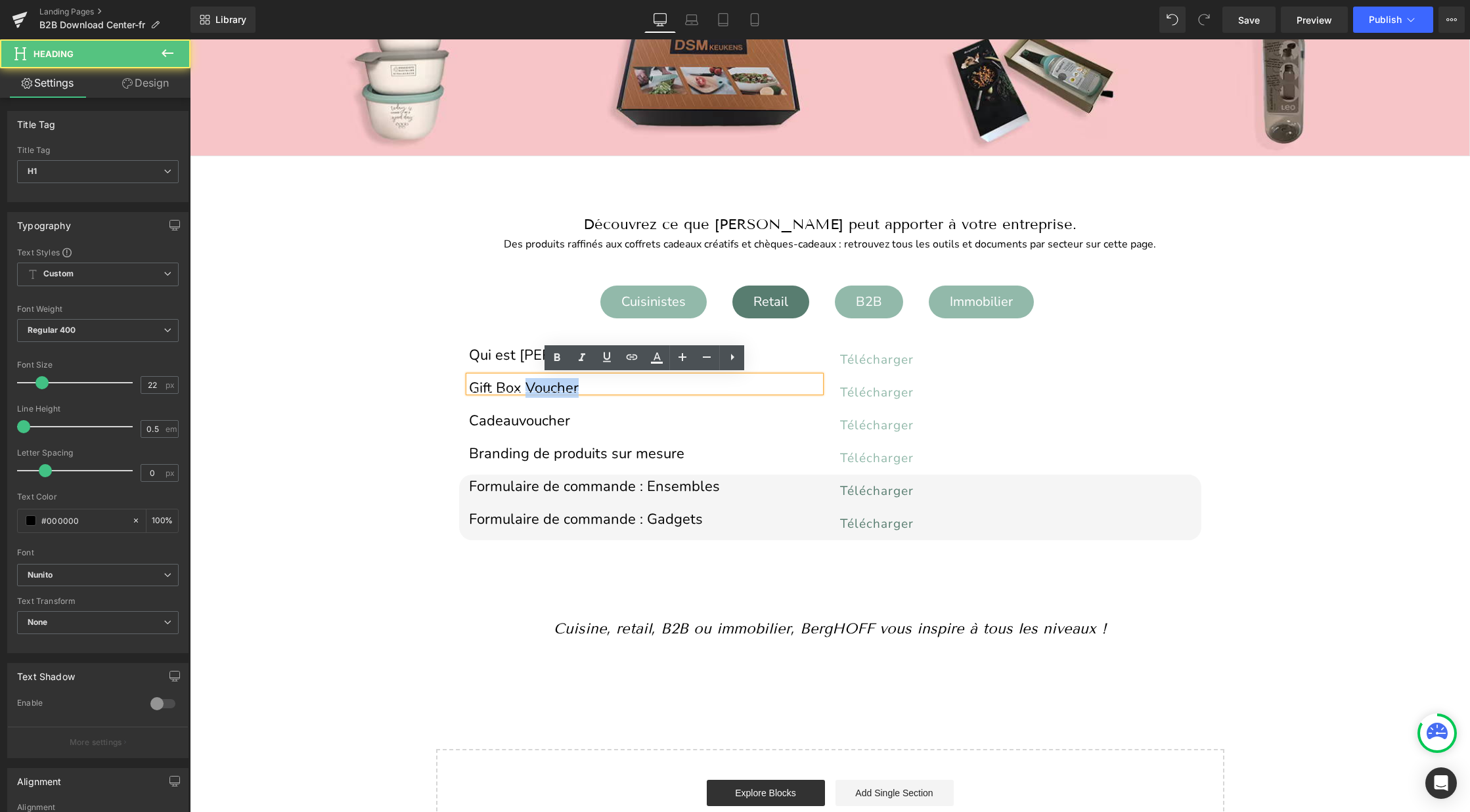
click at [547, 388] on h1 "Gift Box Voucher" at bounding box center [645, 388] width 351 height 7
paste div
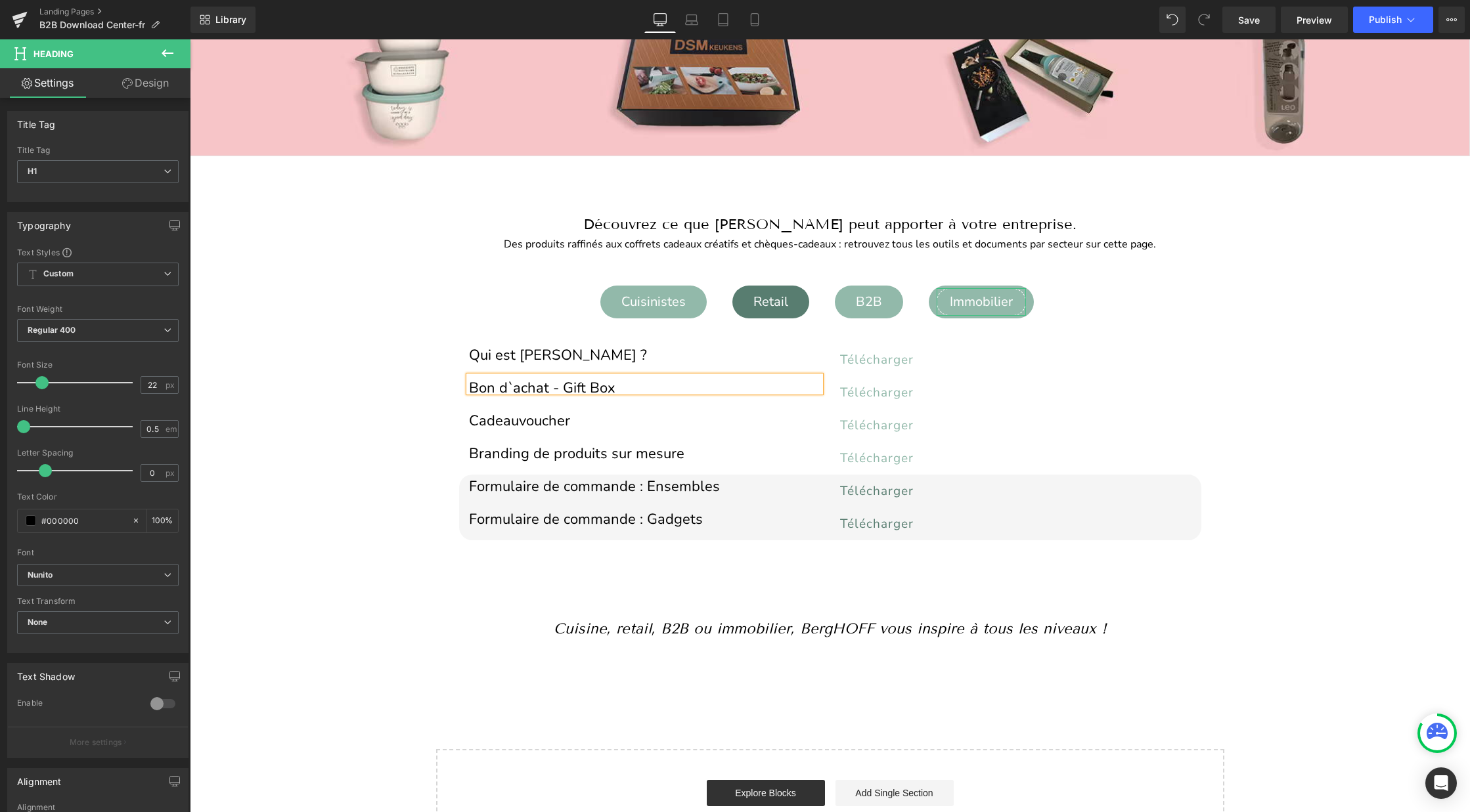
click at [964, 304] on div "Immobilier" at bounding box center [981, 302] width 90 height 28
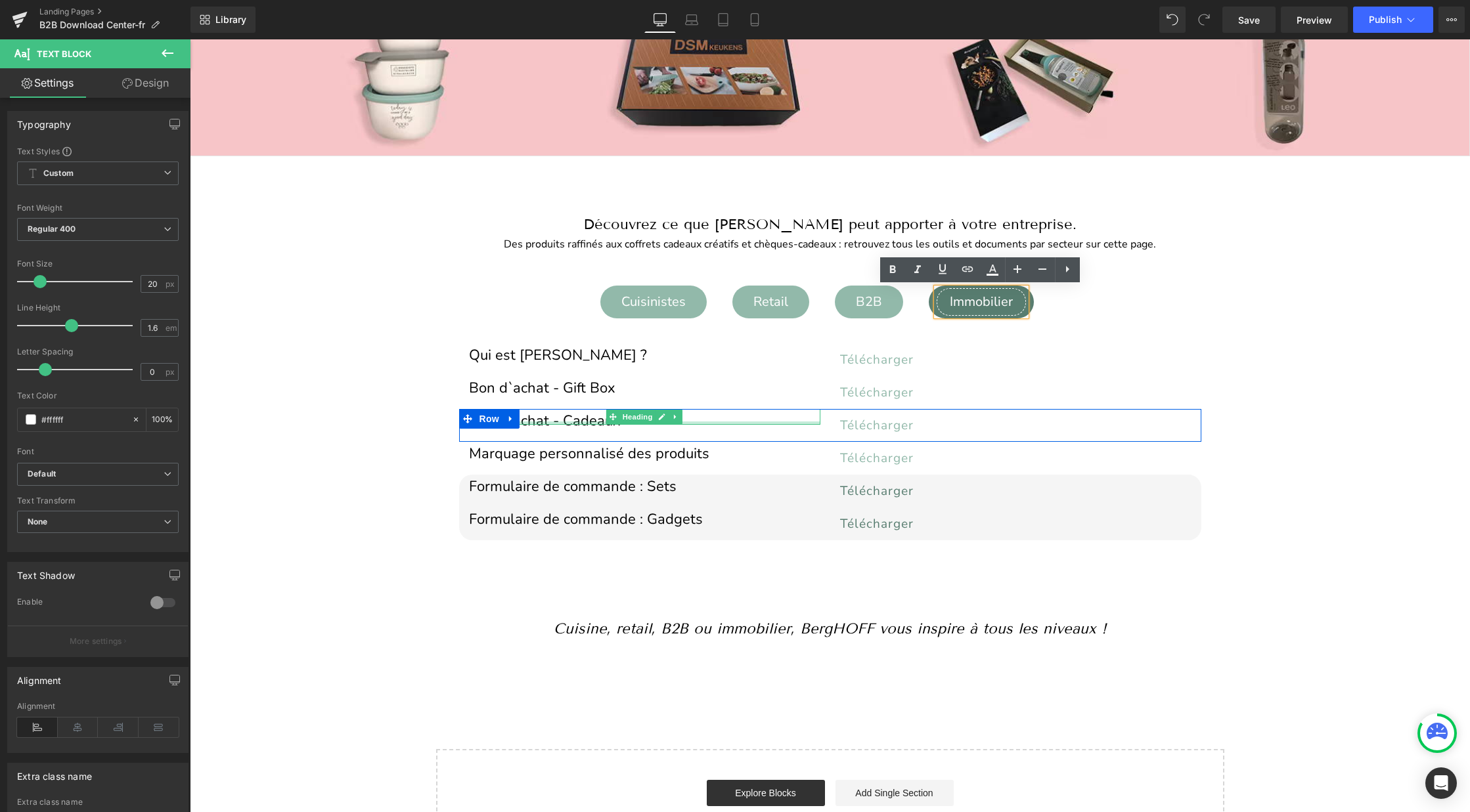
click at [546, 423] on div at bounding box center [645, 423] width 351 height 3
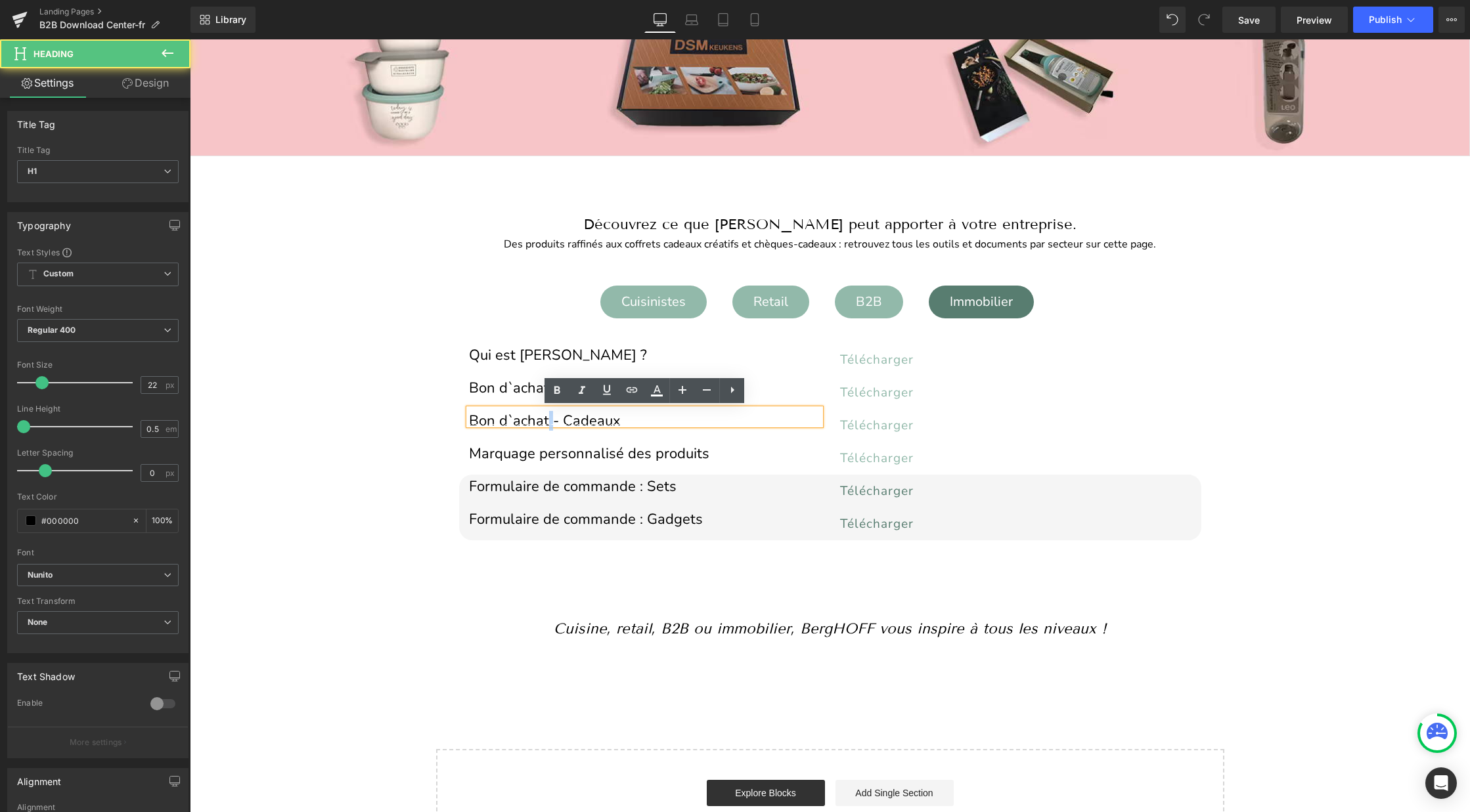
click at [546, 423] on h1 "Bon d`achat - Cadeaux" at bounding box center [645, 421] width 351 height 7
copy h1 "Bon d`achat - Cadeaux"
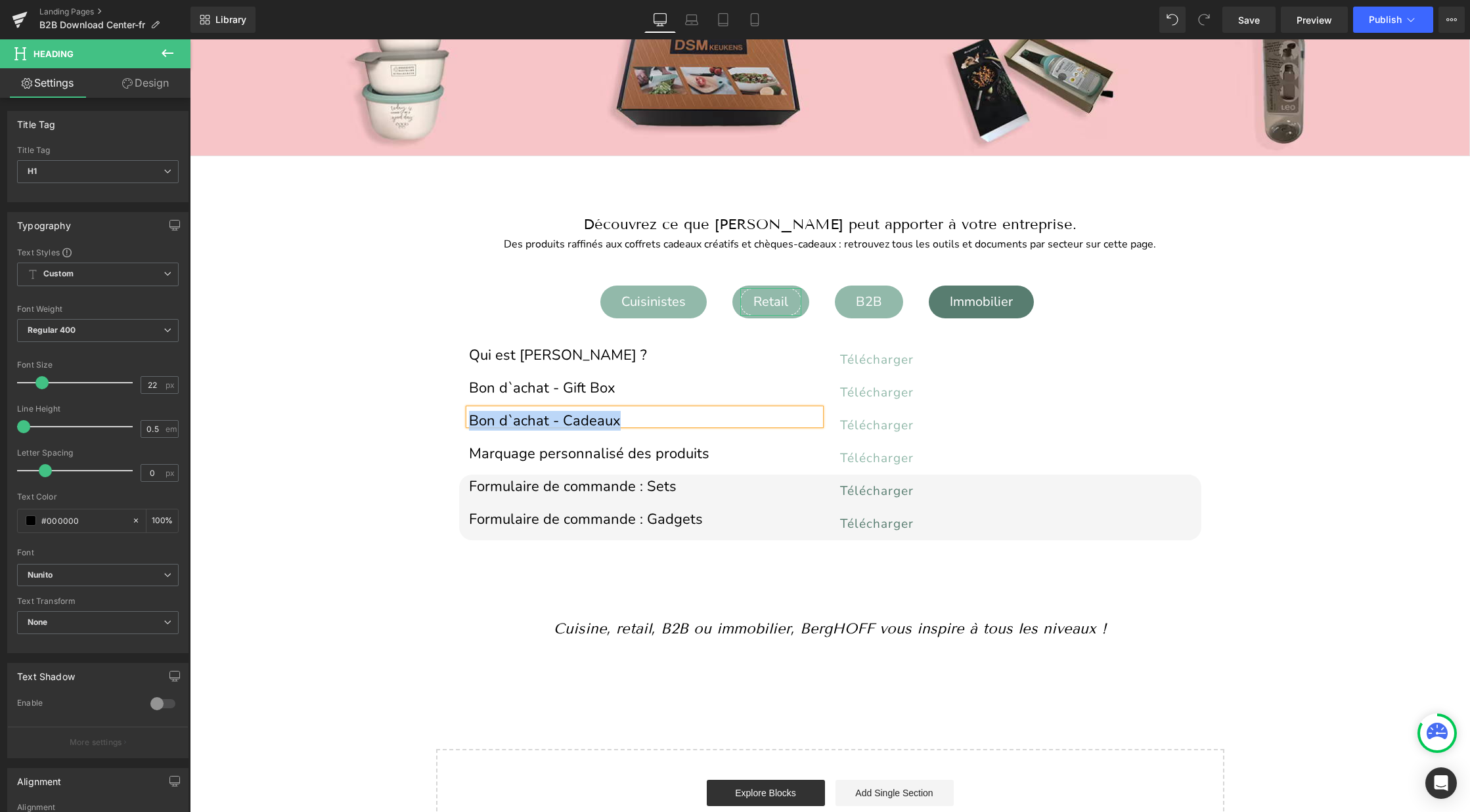
click at [773, 293] on div "Retail" at bounding box center [771, 302] width 61 height 28
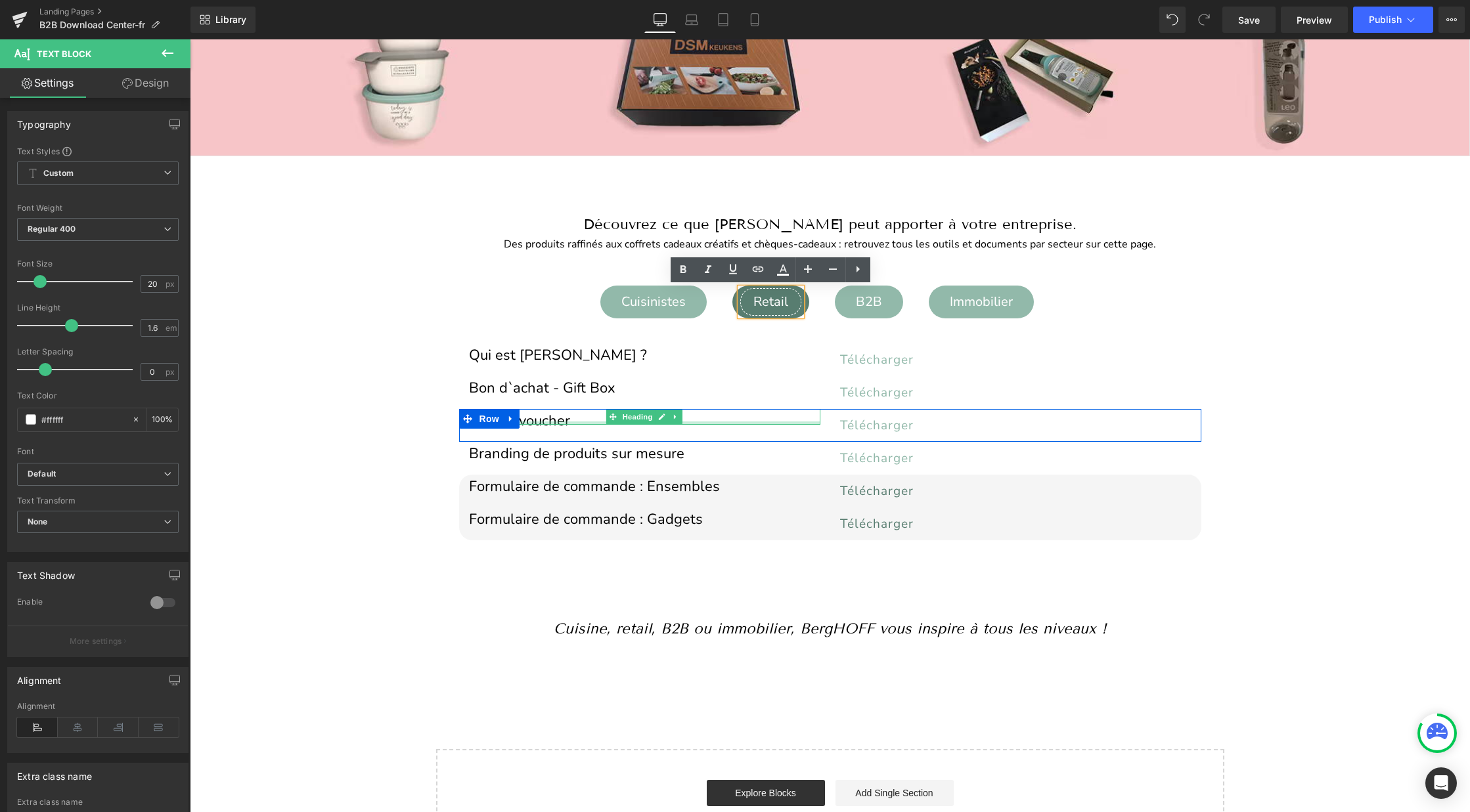
click at [546, 422] on div at bounding box center [645, 423] width 351 height 3
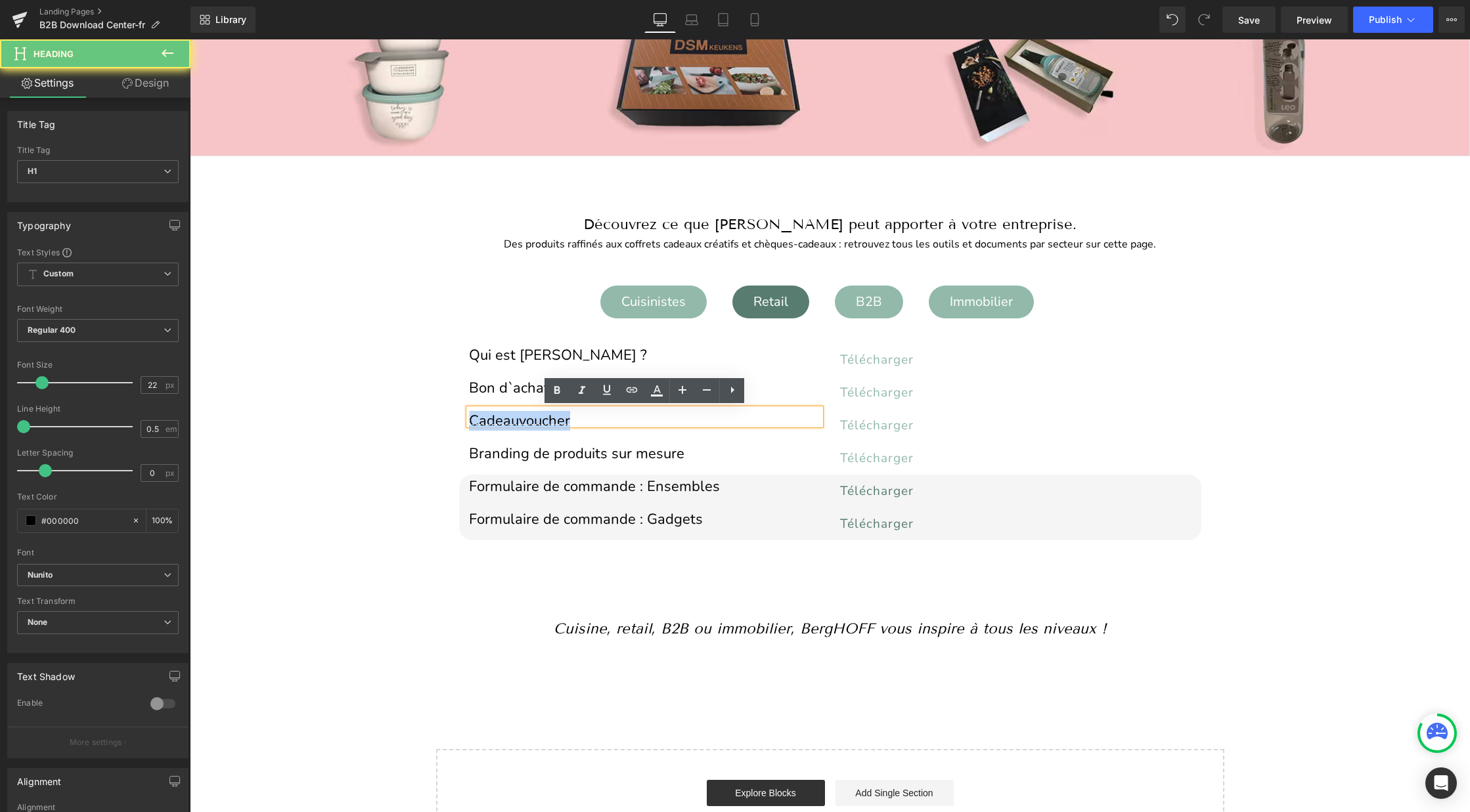
click at [546, 421] on h1 "Cadeauvoucher" at bounding box center [645, 421] width 351 height 7
paste div
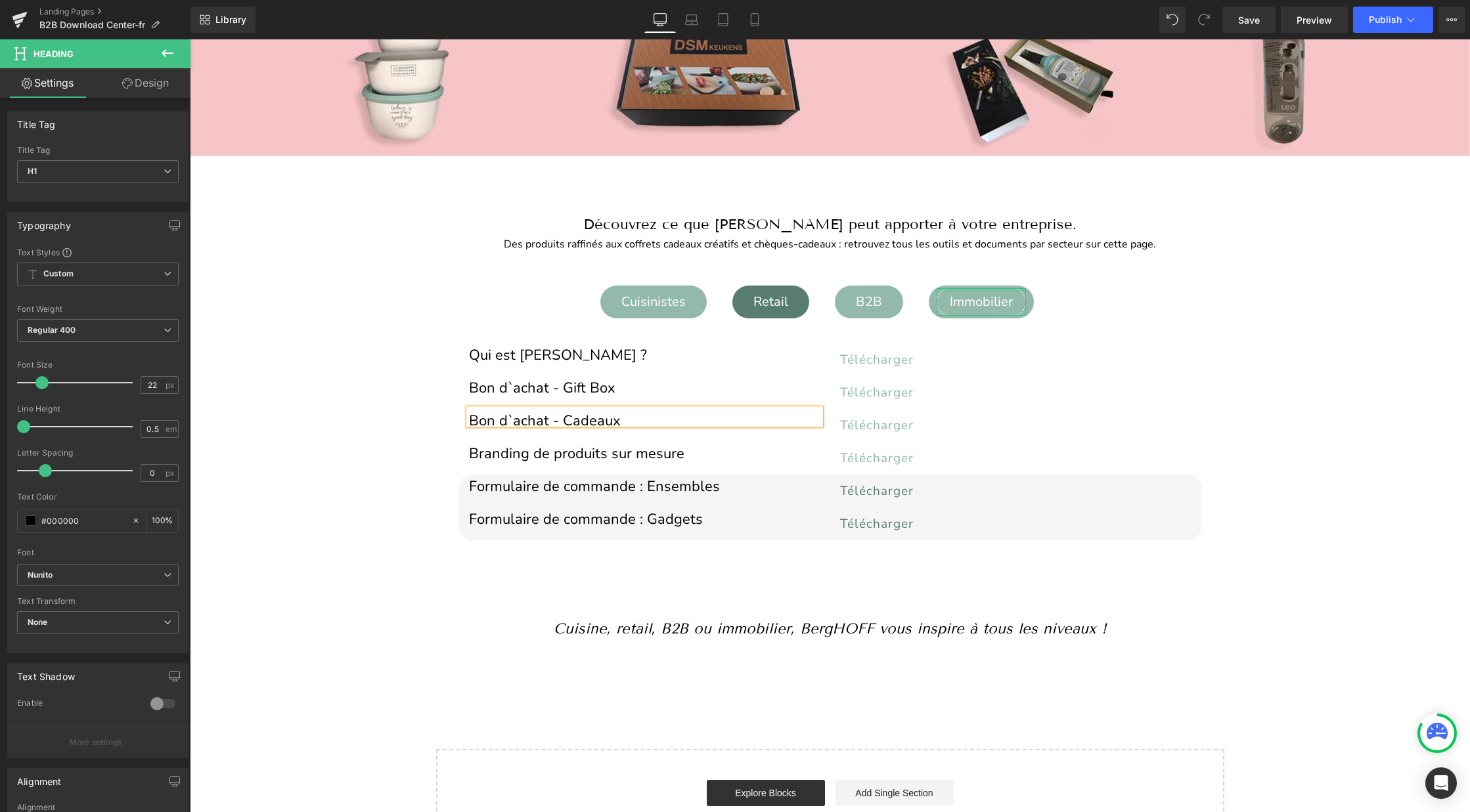
click at [985, 291] on div "Immobilier" at bounding box center [981, 302] width 90 height 28
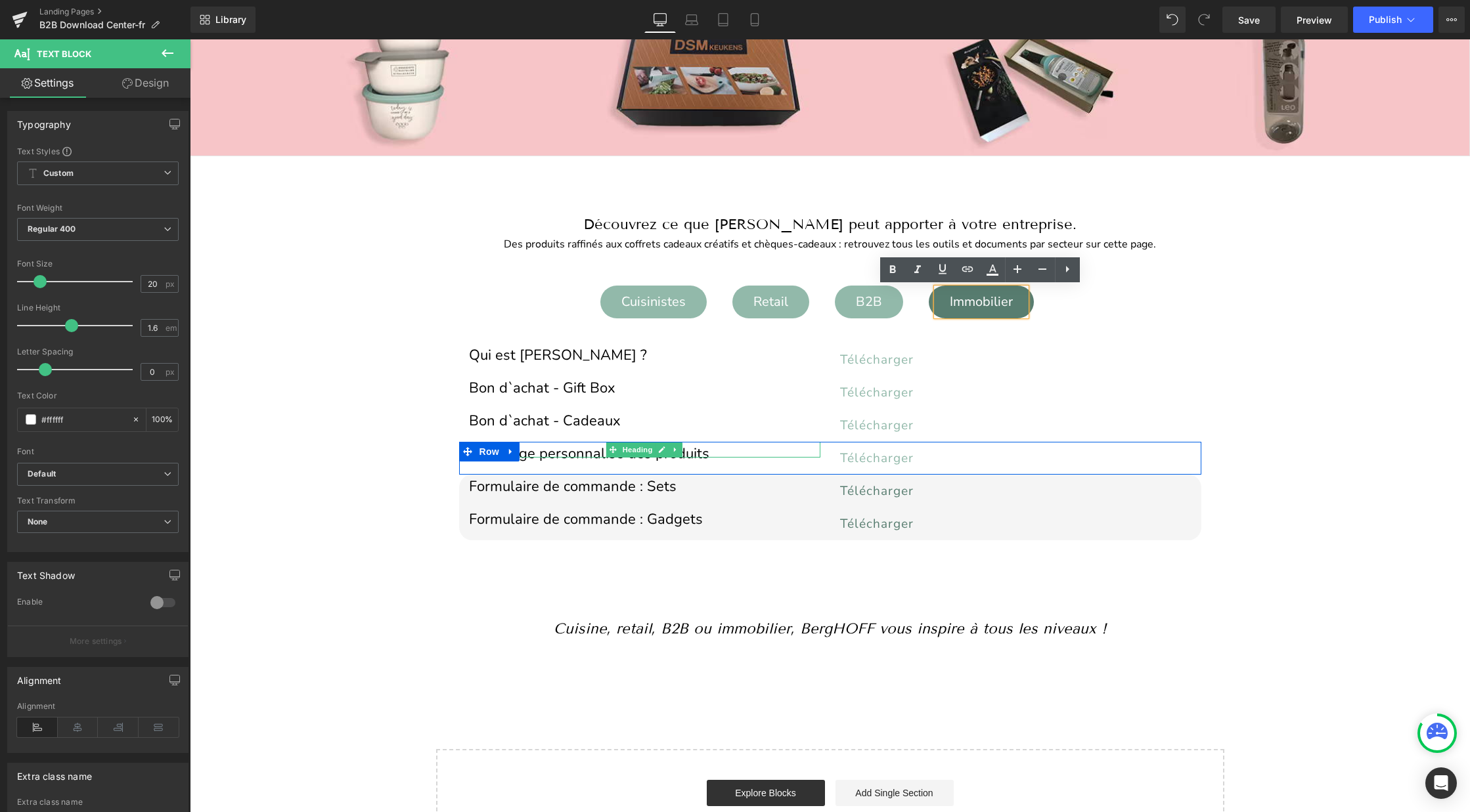
click at [578, 450] on h1 "Marquage personnalisé des produits" at bounding box center [645, 453] width 351 height 7
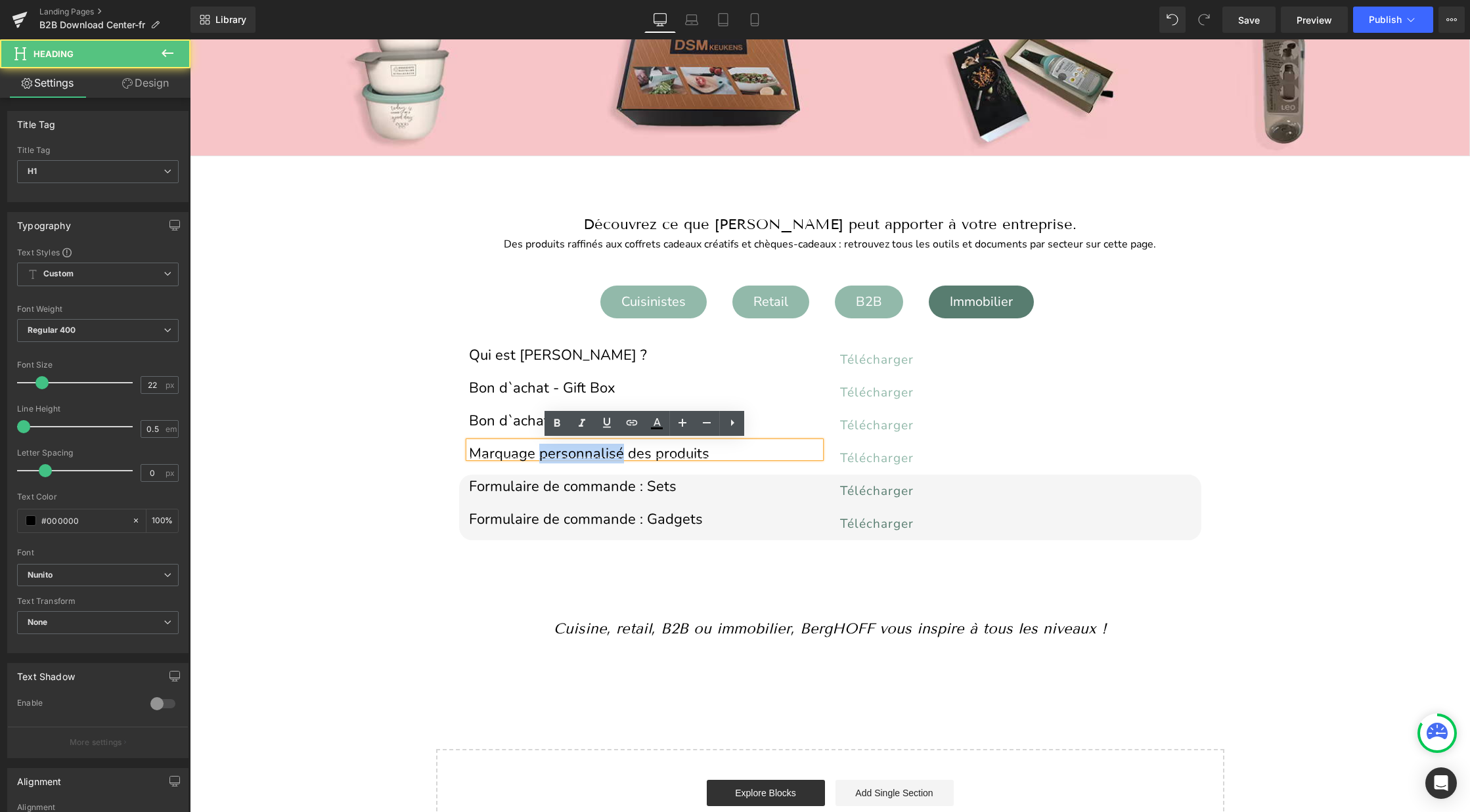
click at [578, 450] on h1 "Marquage personnalisé des produits" at bounding box center [645, 453] width 351 height 7
copy h1 "Marquage personnalisé des produits"
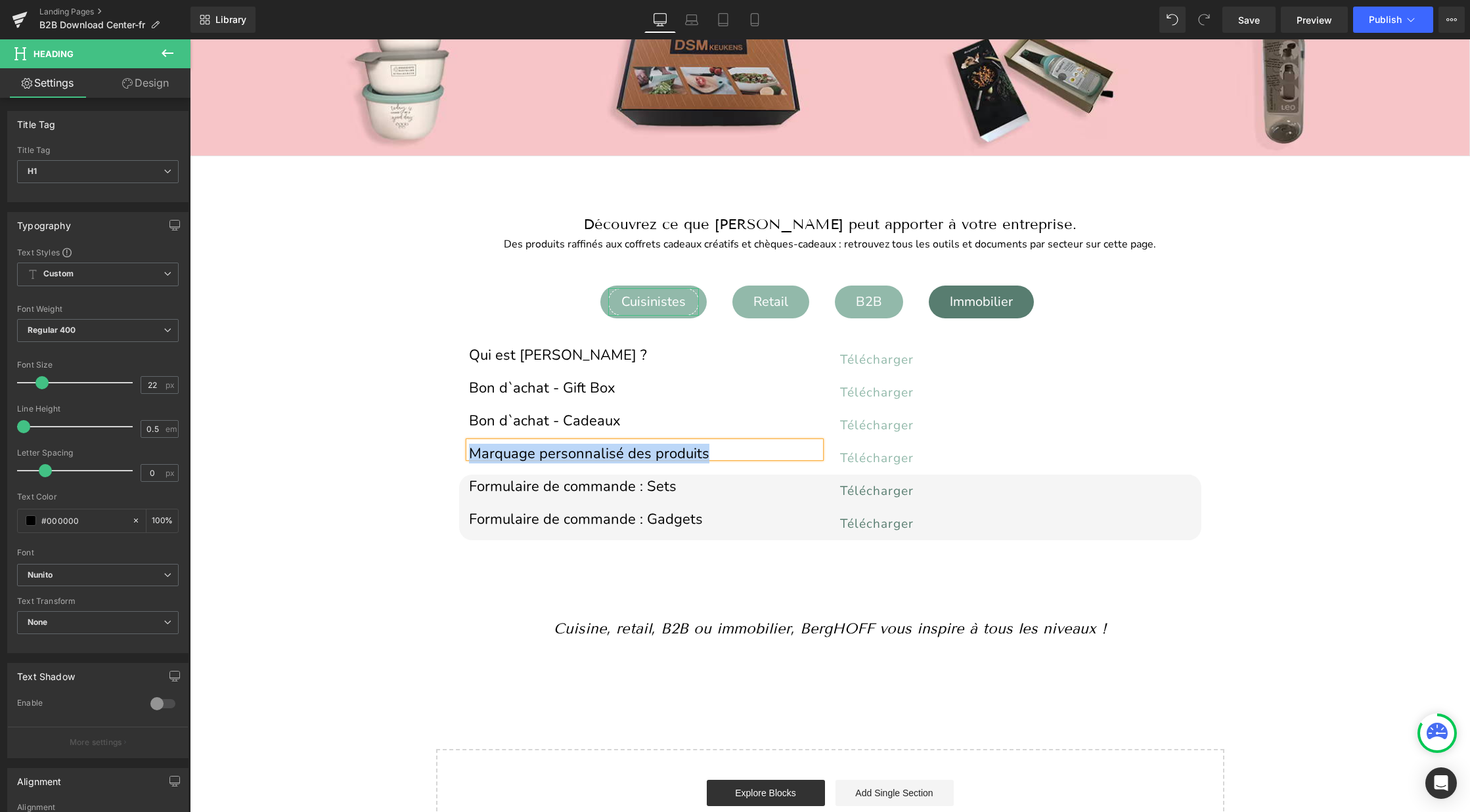
click at [654, 307] on div "Cuisinistes" at bounding box center [654, 302] width 91 height 28
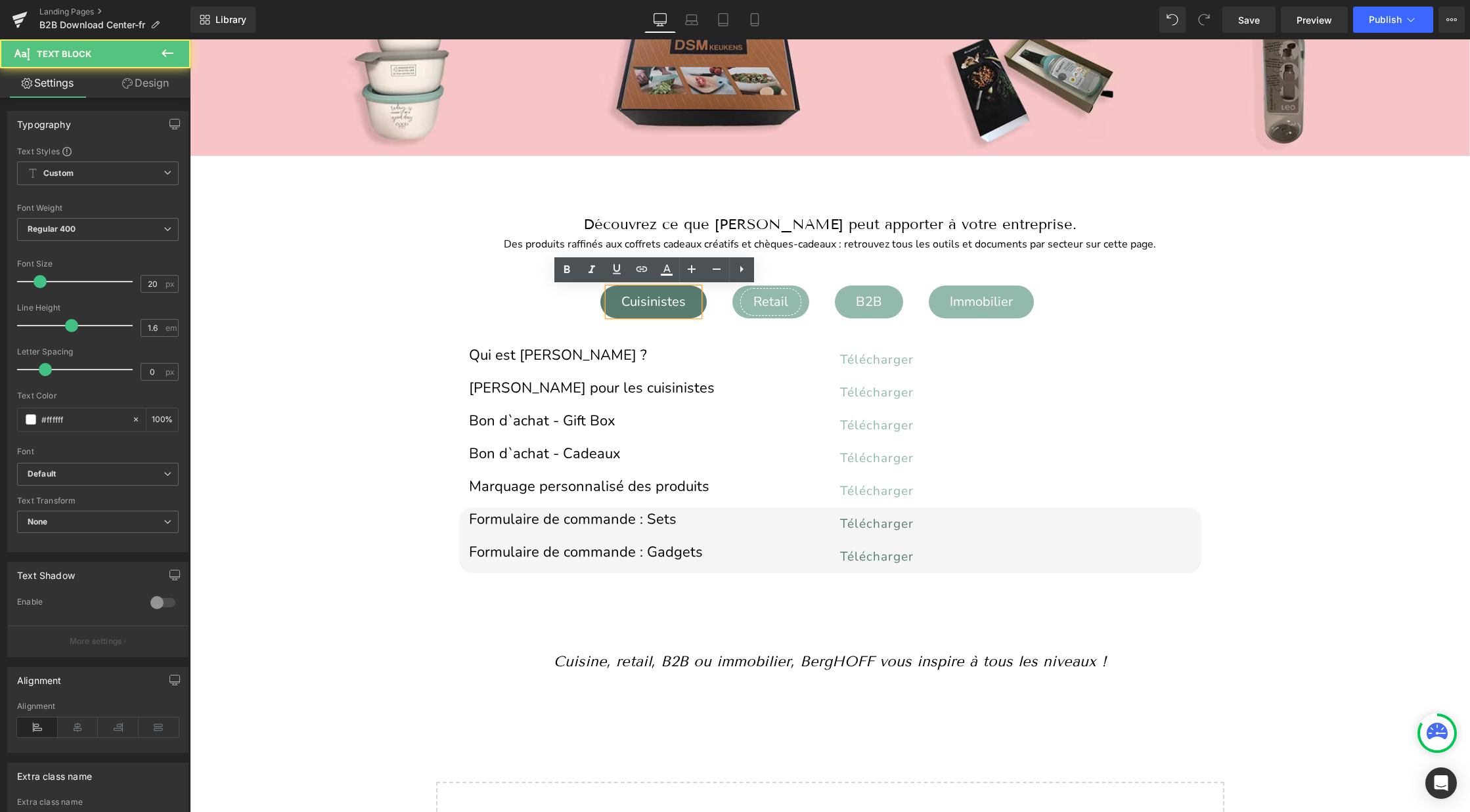
click at [754, 301] on div "Retail" at bounding box center [771, 302] width 61 height 28
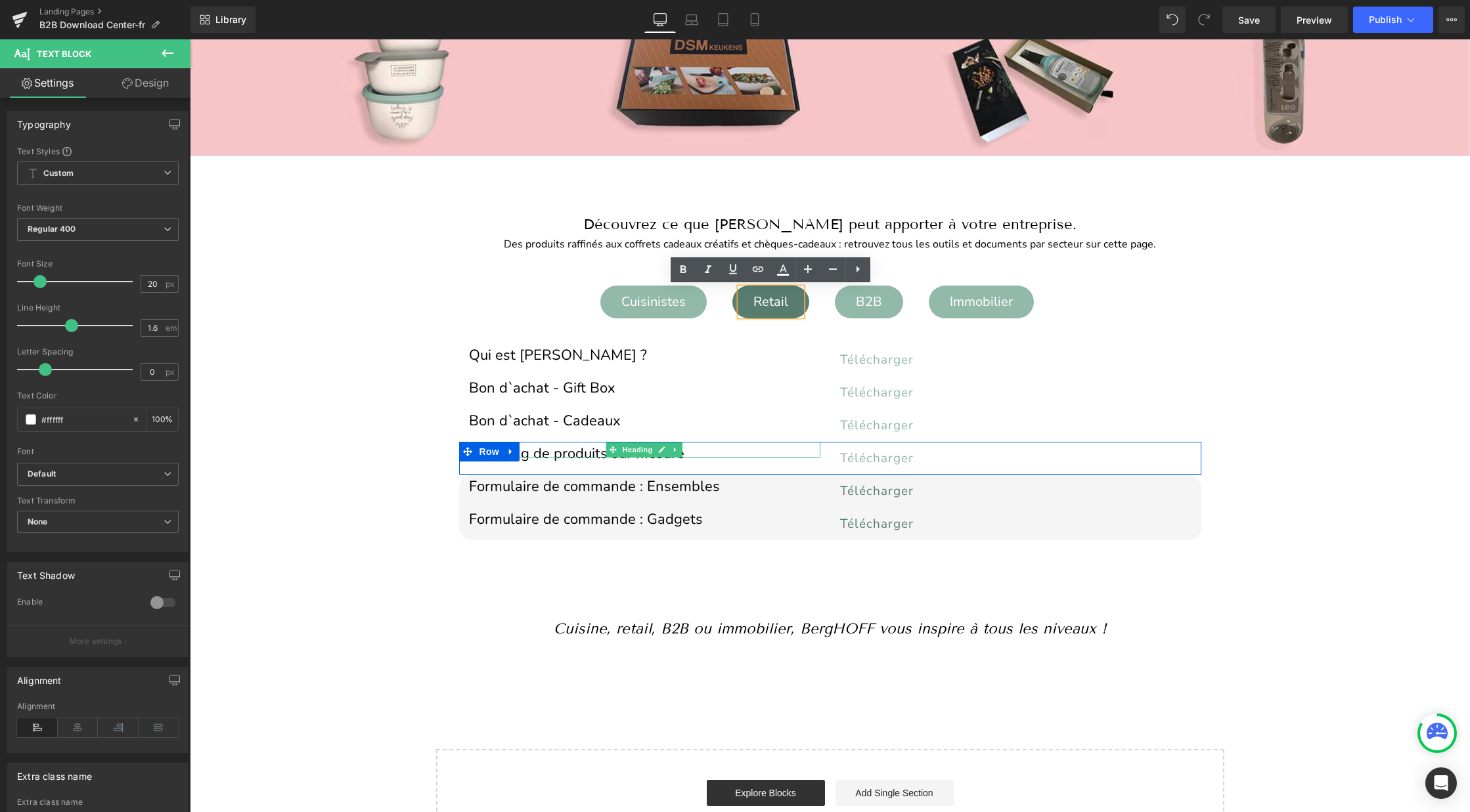
click at [565, 450] on h1 "Branding de produits sur mesure" at bounding box center [645, 453] width 351 height 7
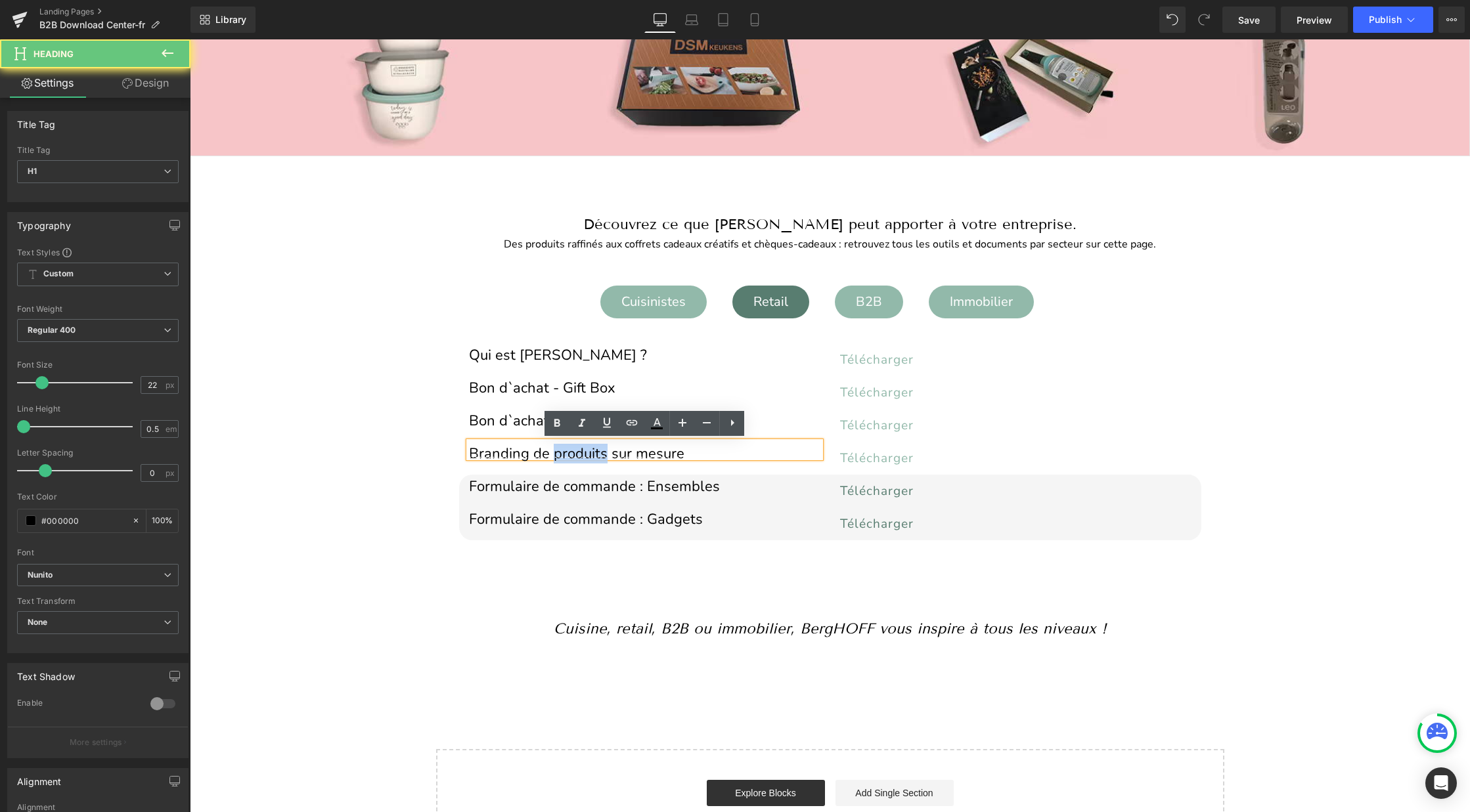
click at [565, 450] on h1 "Branding de produits sur mesure" at bounding box center [645, 453] width 351 height 7
paste div
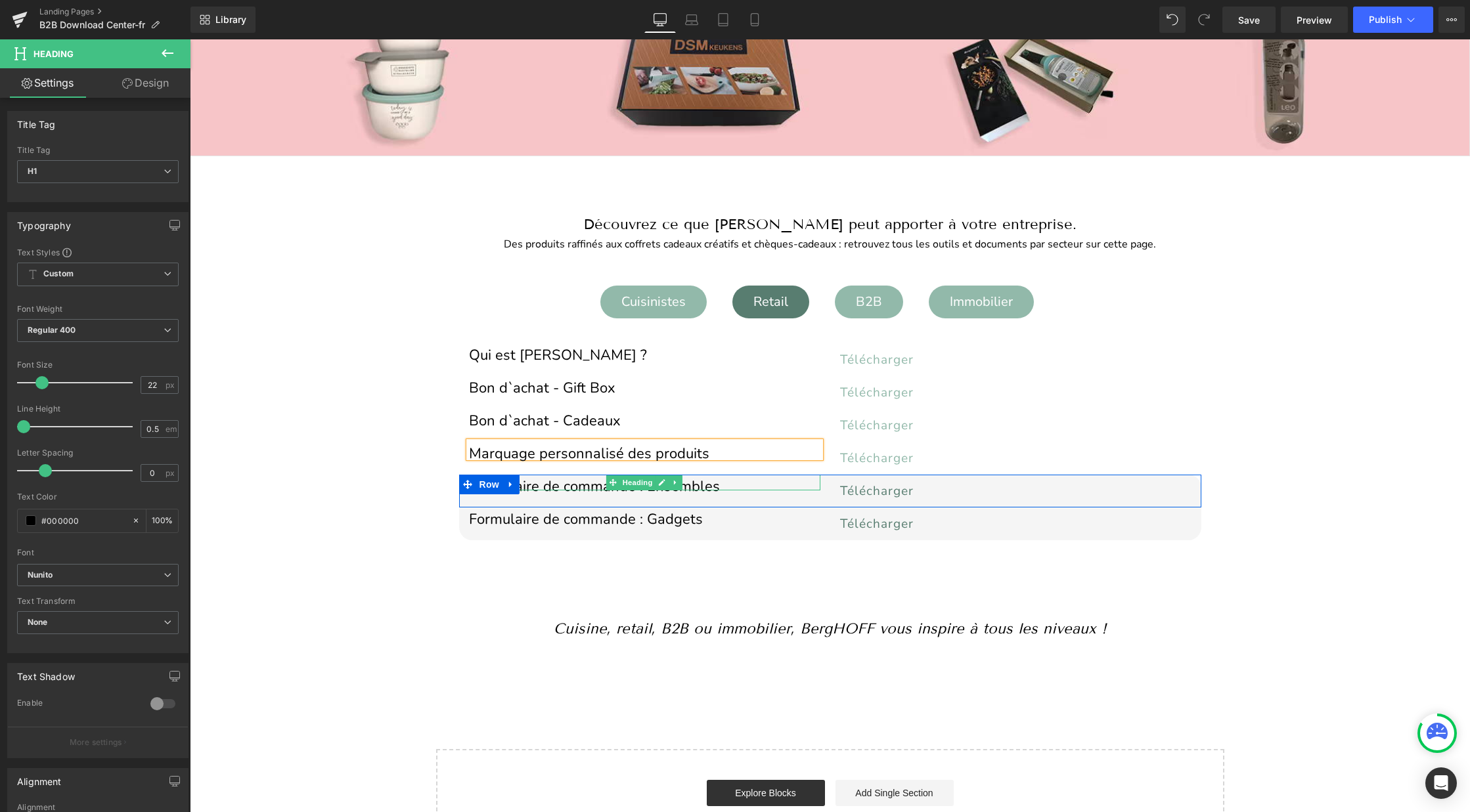
click at [713, 485] on h1 "Formulaire de commande : Ensembles" at bounding box center [645, 487] width 351 height 7
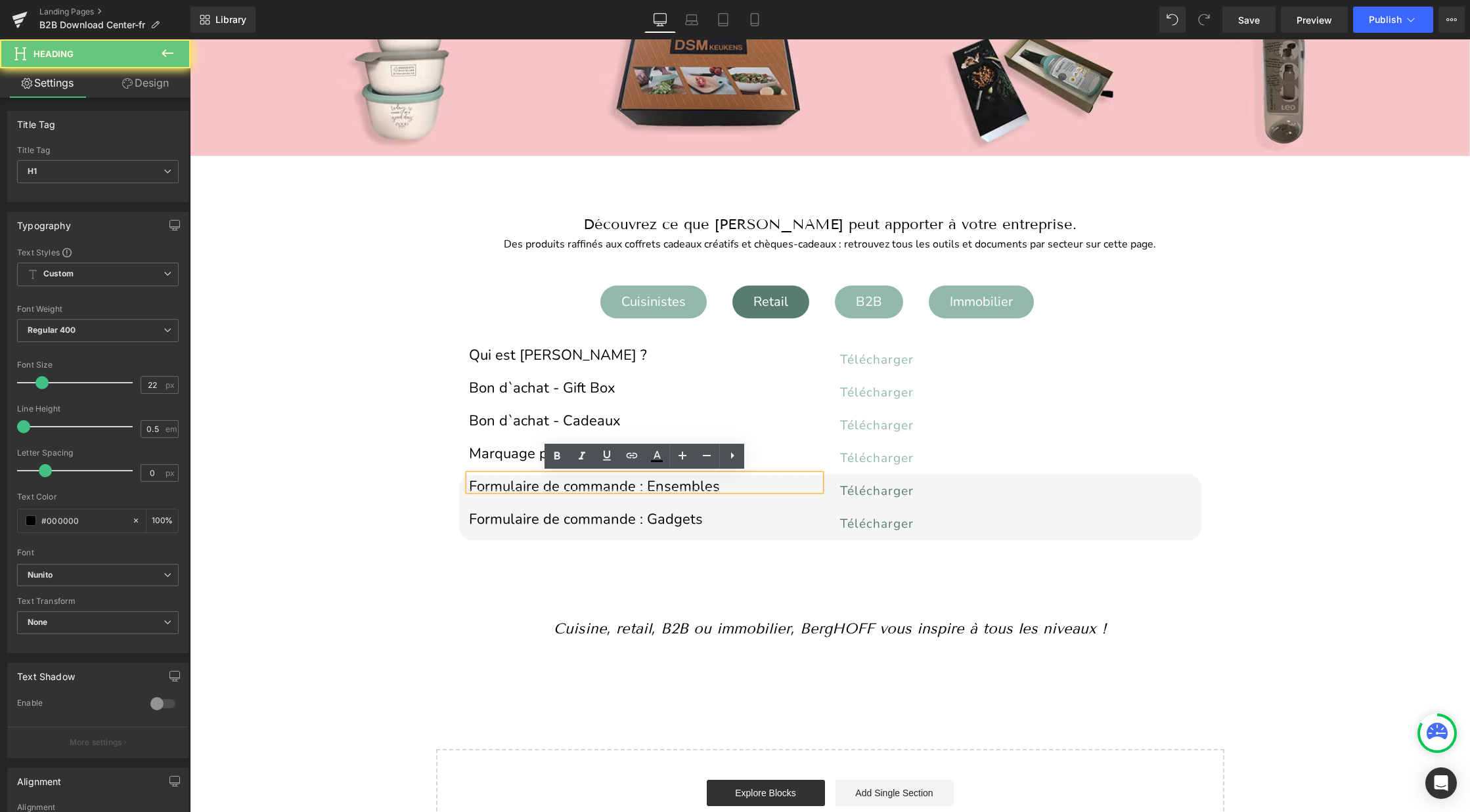
click at [713, 485] on h1 "Formulaire de commande : Ensembles" at bounding box center [645, 487] width 351 height 7
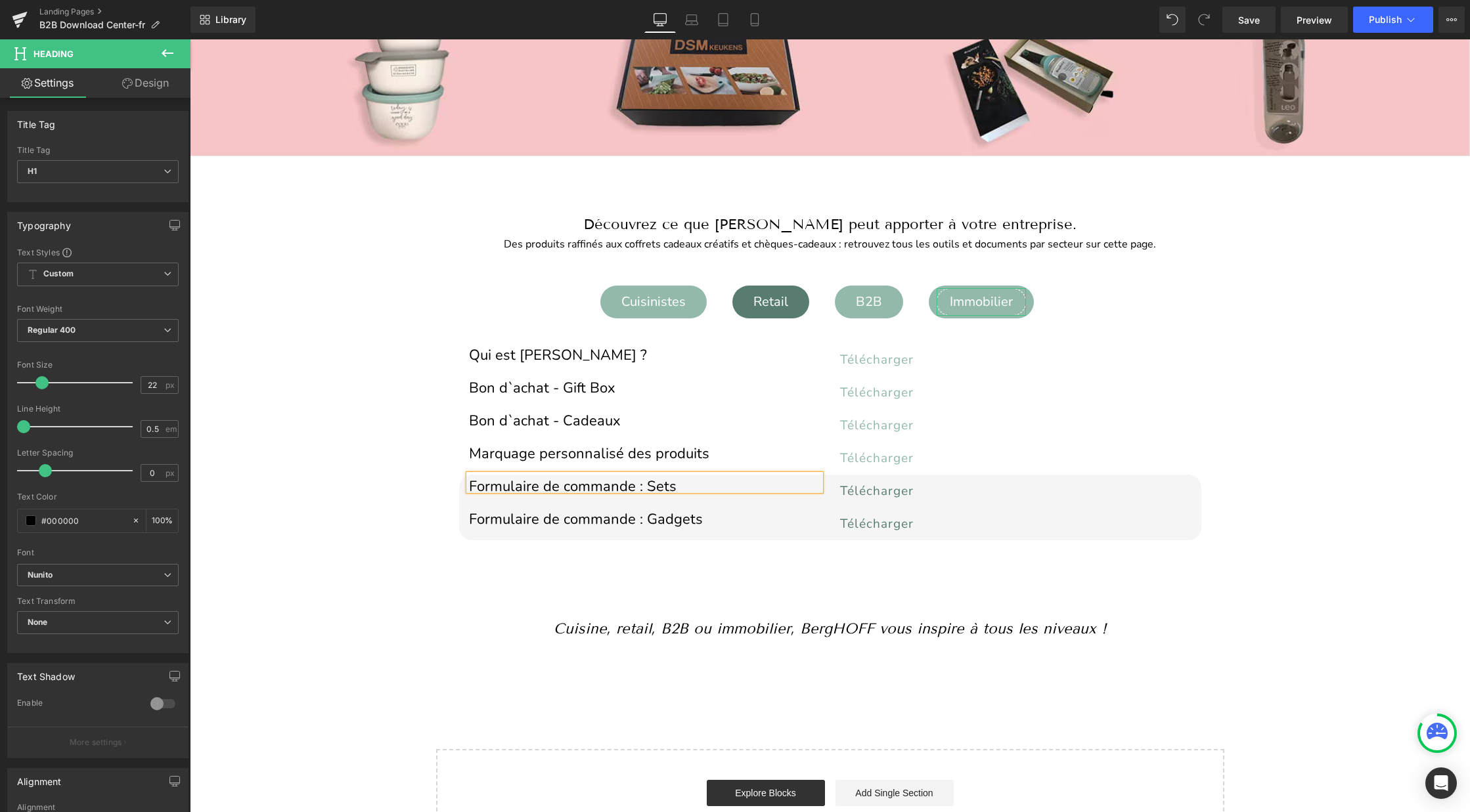
click at [969, 301] on div "Immobilier" at bounding box center [981, 302] width 90 height 28
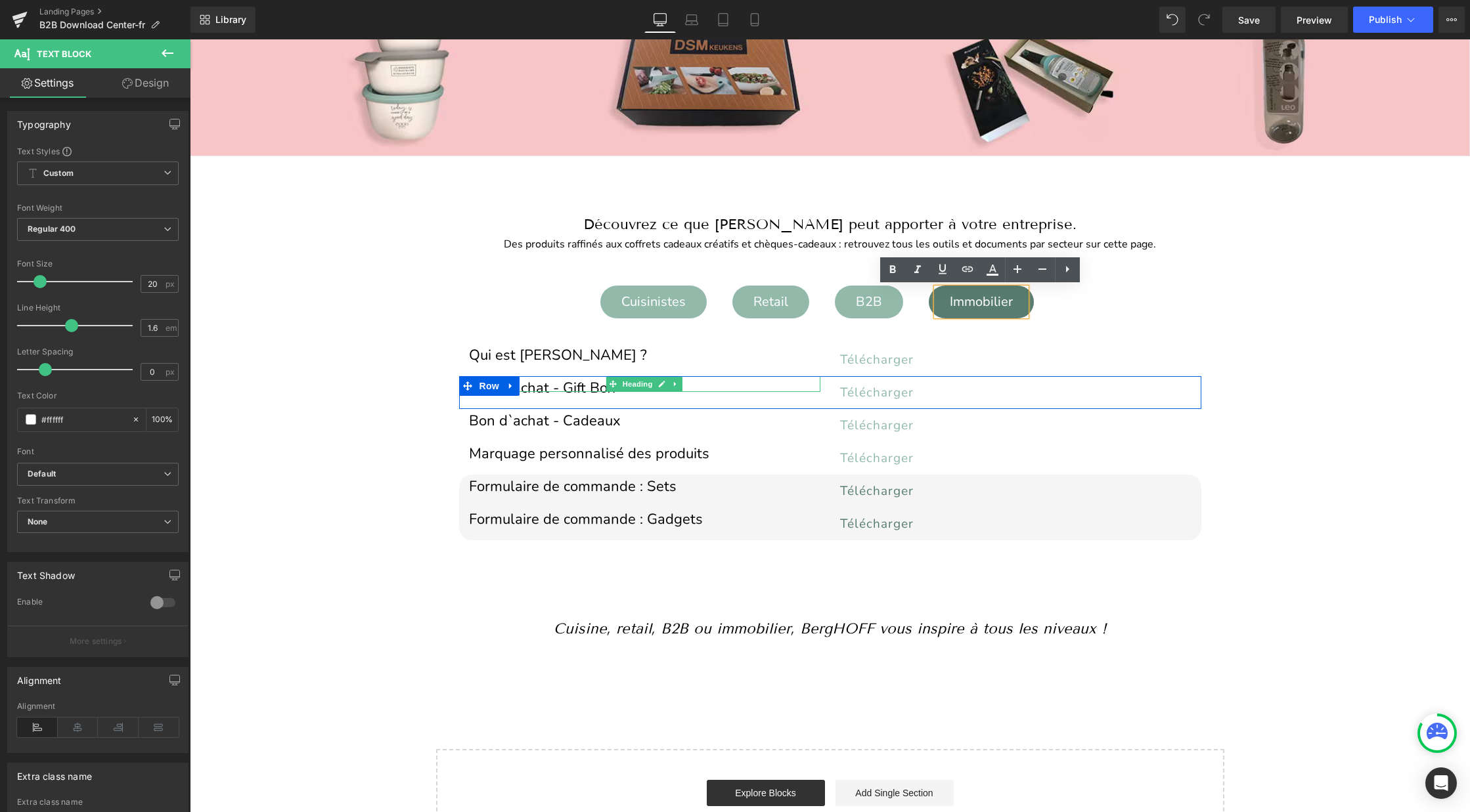
click at [593, 386] on h1 "Bon d`achat - Gift Box" at bounding box center [645, 388] width 351 height 7
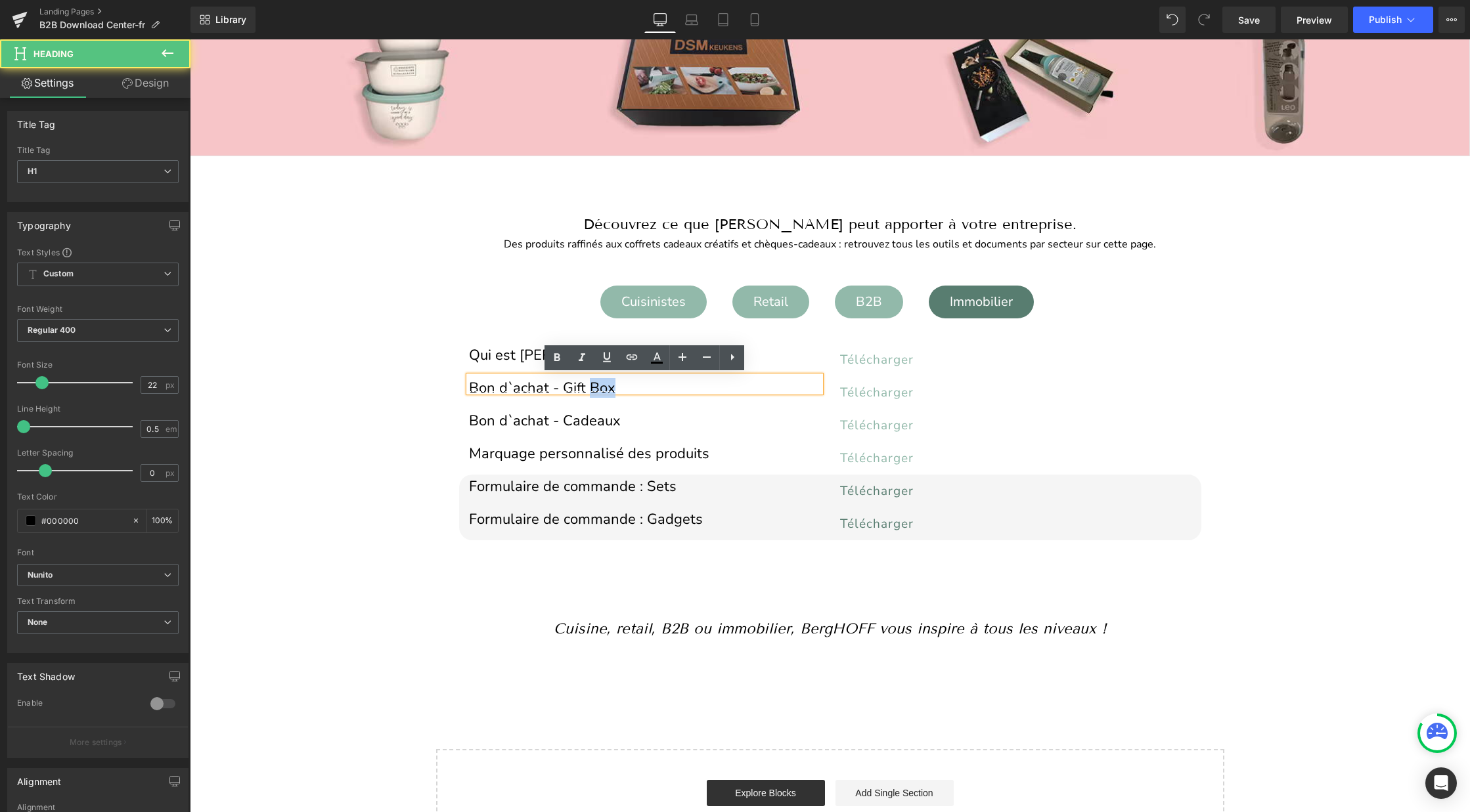
click at [593, 386] on h1 "Bon d`achat - Gift Box" at bounding box center [645, 388] width 351 height 7
copy h1 "Bon d`achat - Gift Box"
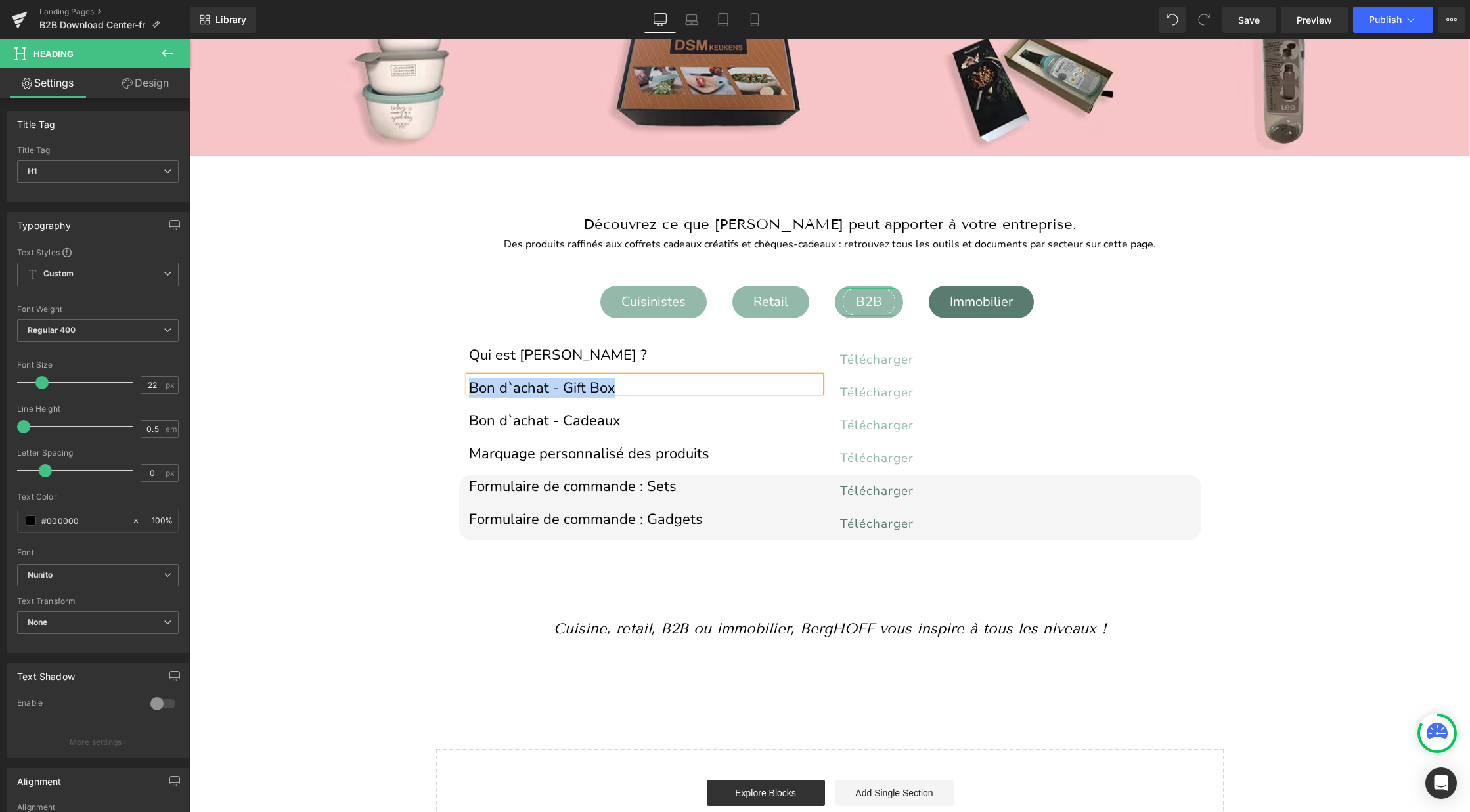
click at [872, 301] on div "B2B" at bounding box center [869, 302] width 52 height 28
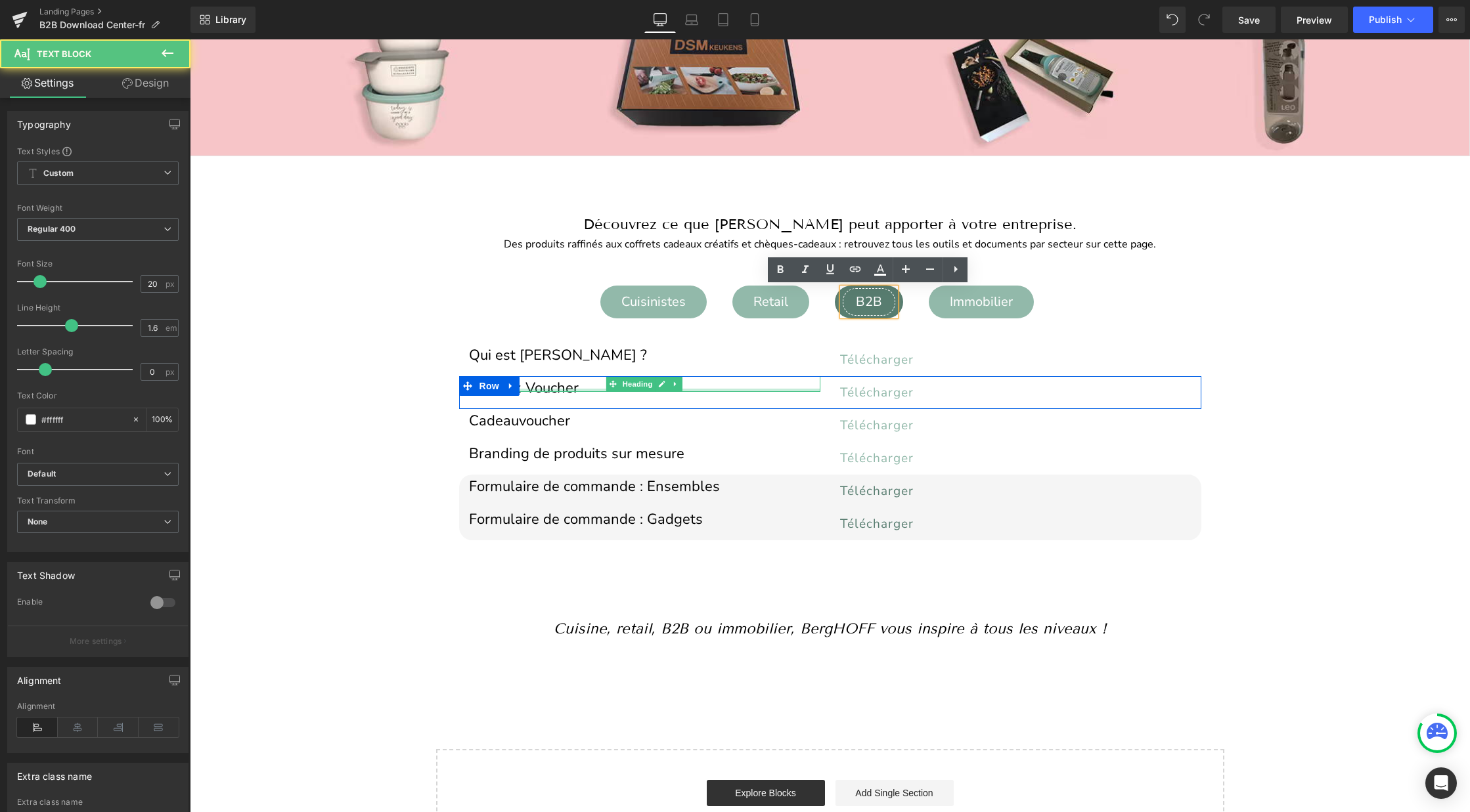
click at [546, 390] on div at bounding box center [645, 390] width 351 height 3
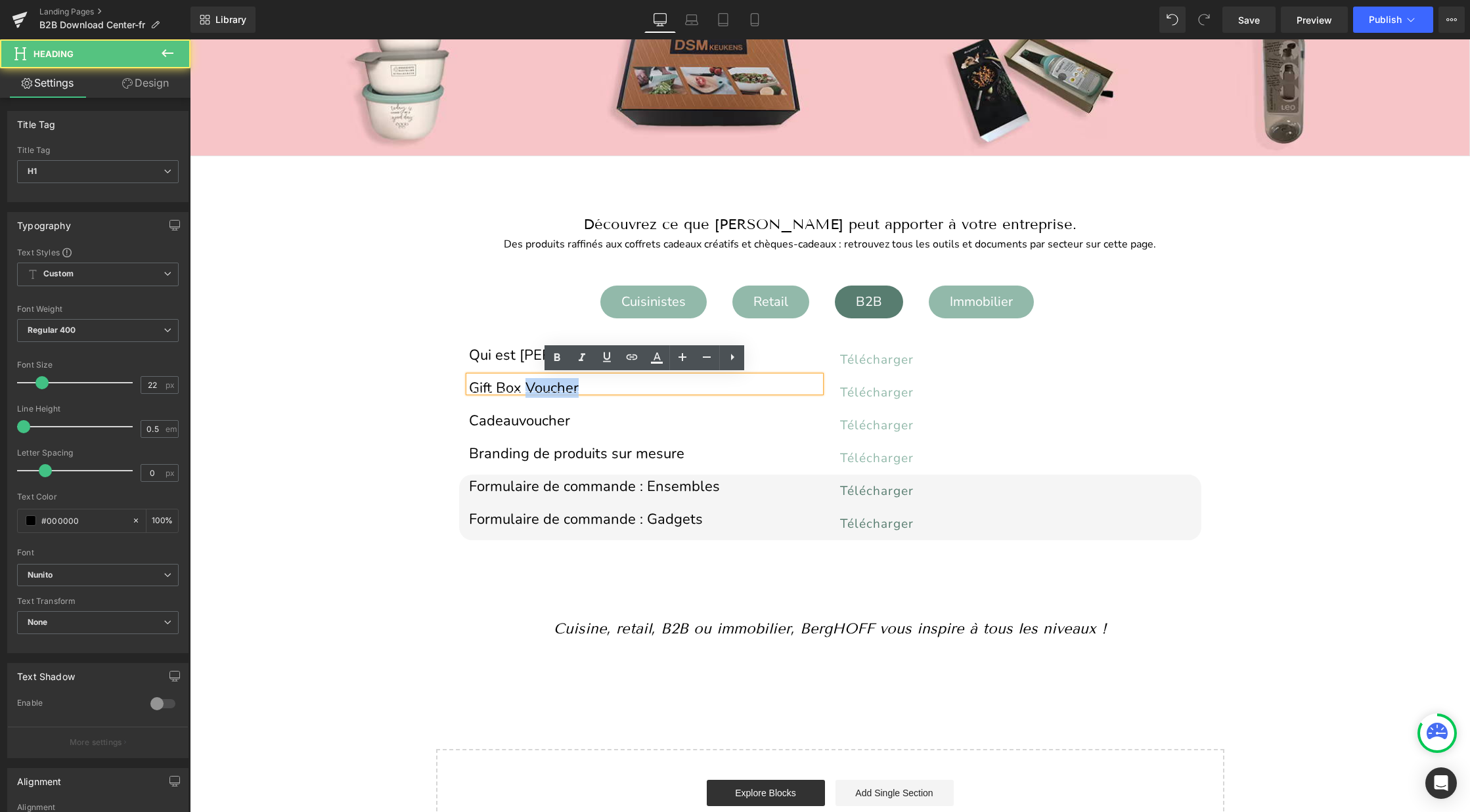
click at [546, 390] on h1 "Gift Box Voucher" at bounding box center [645, 388] width 351 height 7
paste div
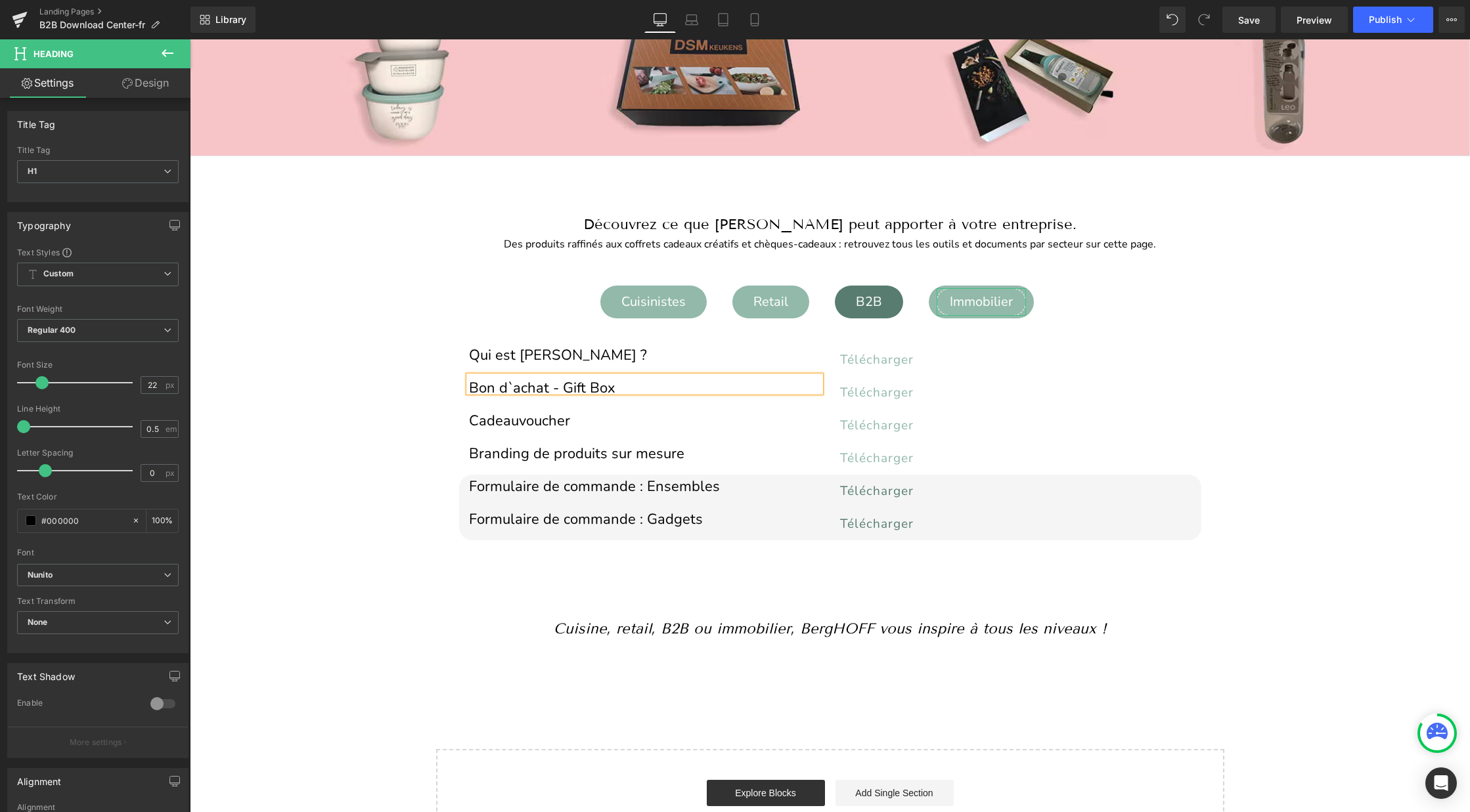
click at [976, 304] on div "Immobilier" at bounding box center [981, 302] width 90 height 28
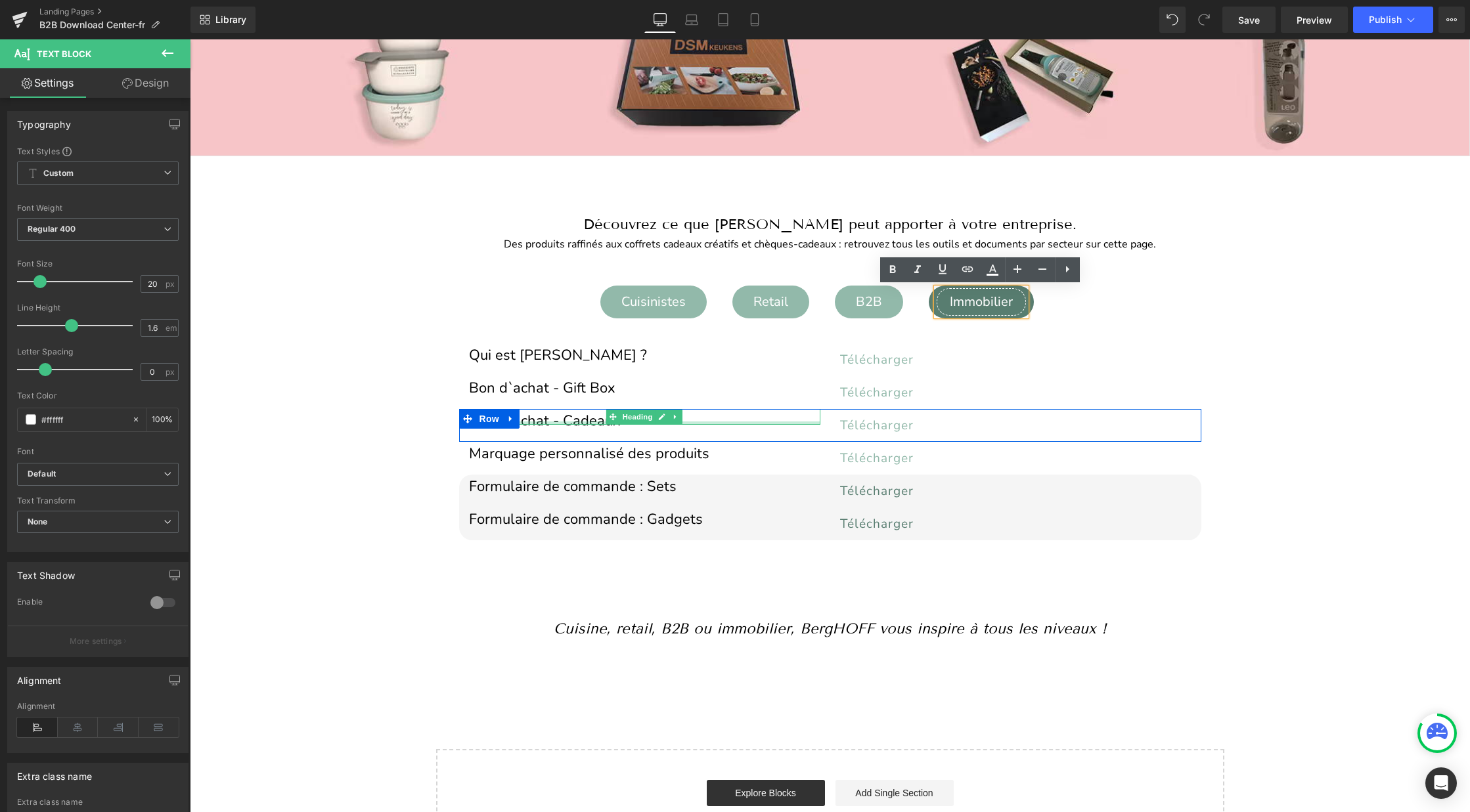
click at [582, 423] on div at bounding box center [645, 423] width 351 height 3
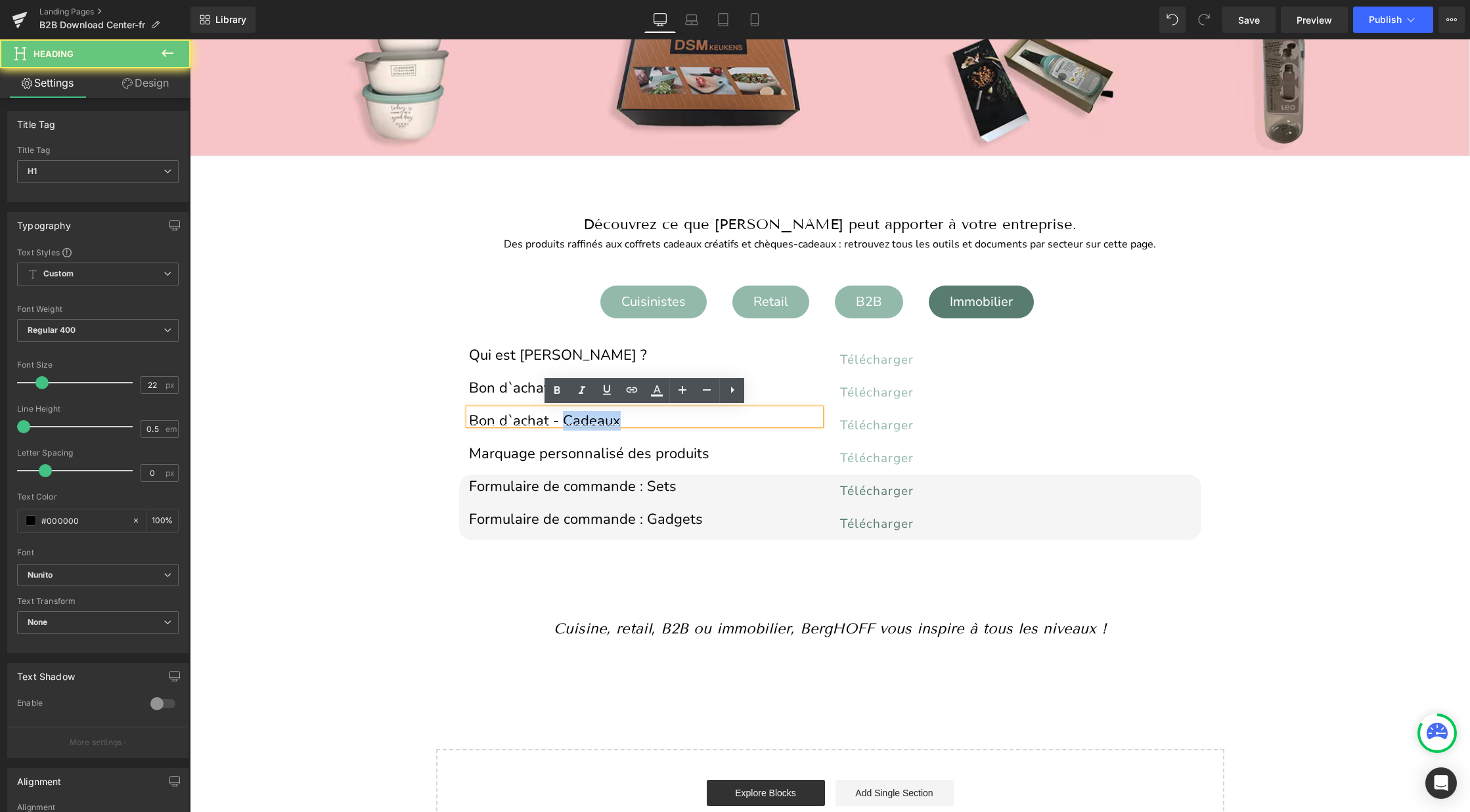
click at [582, 423] on h1 "Bon d`achat - Cadeaux" at bounding box center [645, 421] width 351 height 7
copy h1 "Bon d`achat - Cadeaux"
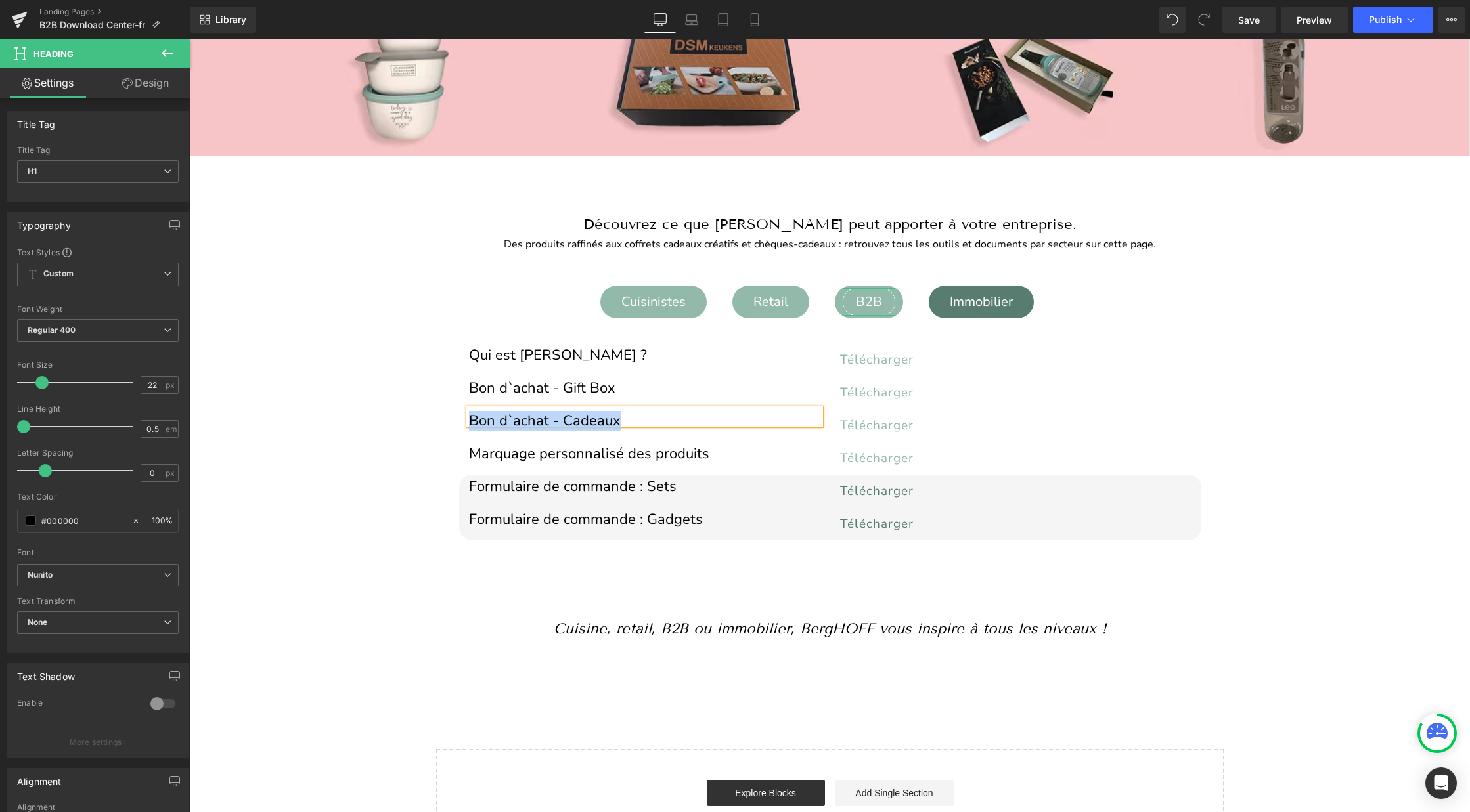
click at [864, 304] on div "B2B" at bounding box center [869, 302] width 52 height 28
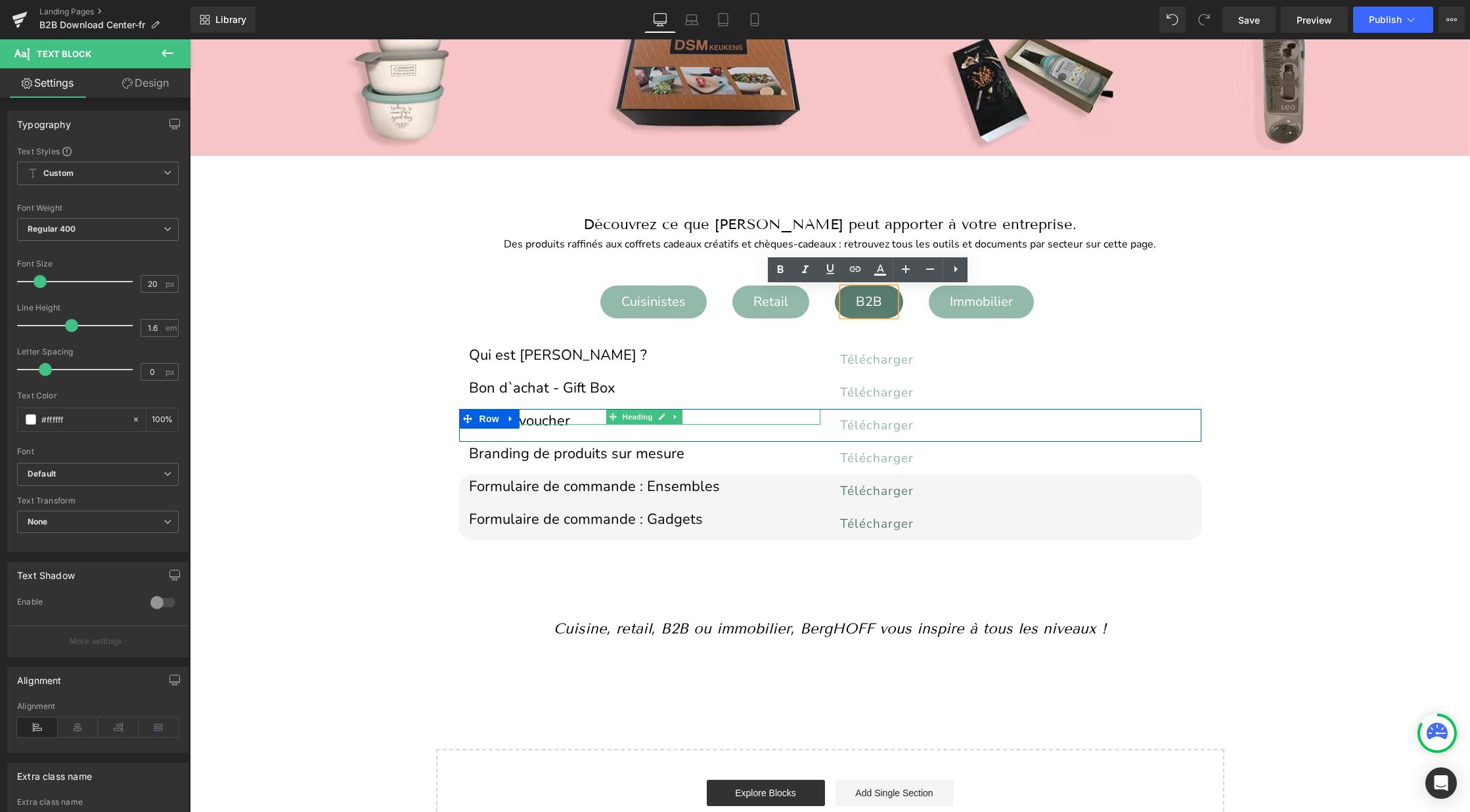
click at [572, 418] on h1 "Cadeauvoucher" at bounding box center [645, 421] width 351 height 7
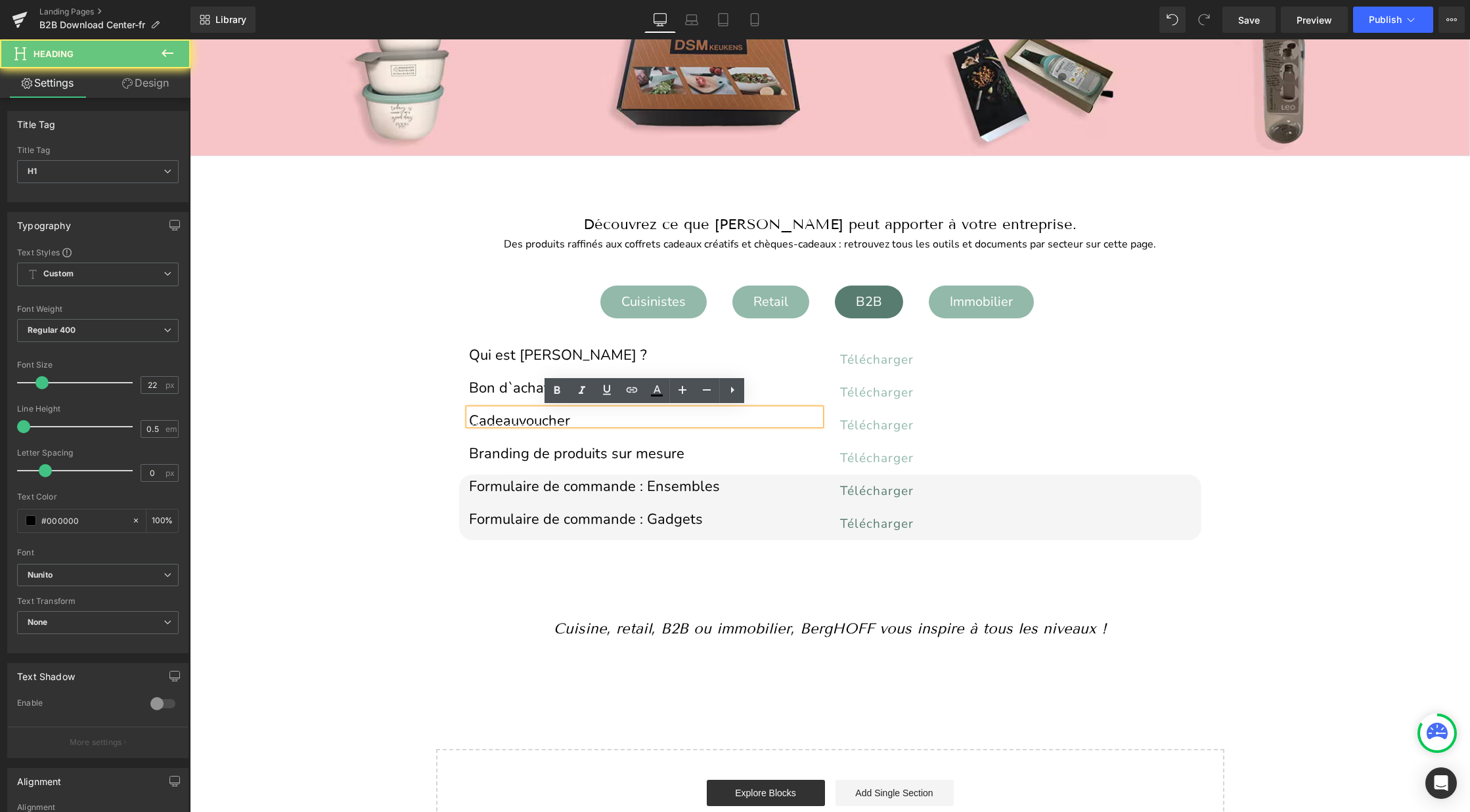
click at [572, 418] on h1 "Cadeauvoucher" at bounding box center [645, 421] width 351 height 7
paste div
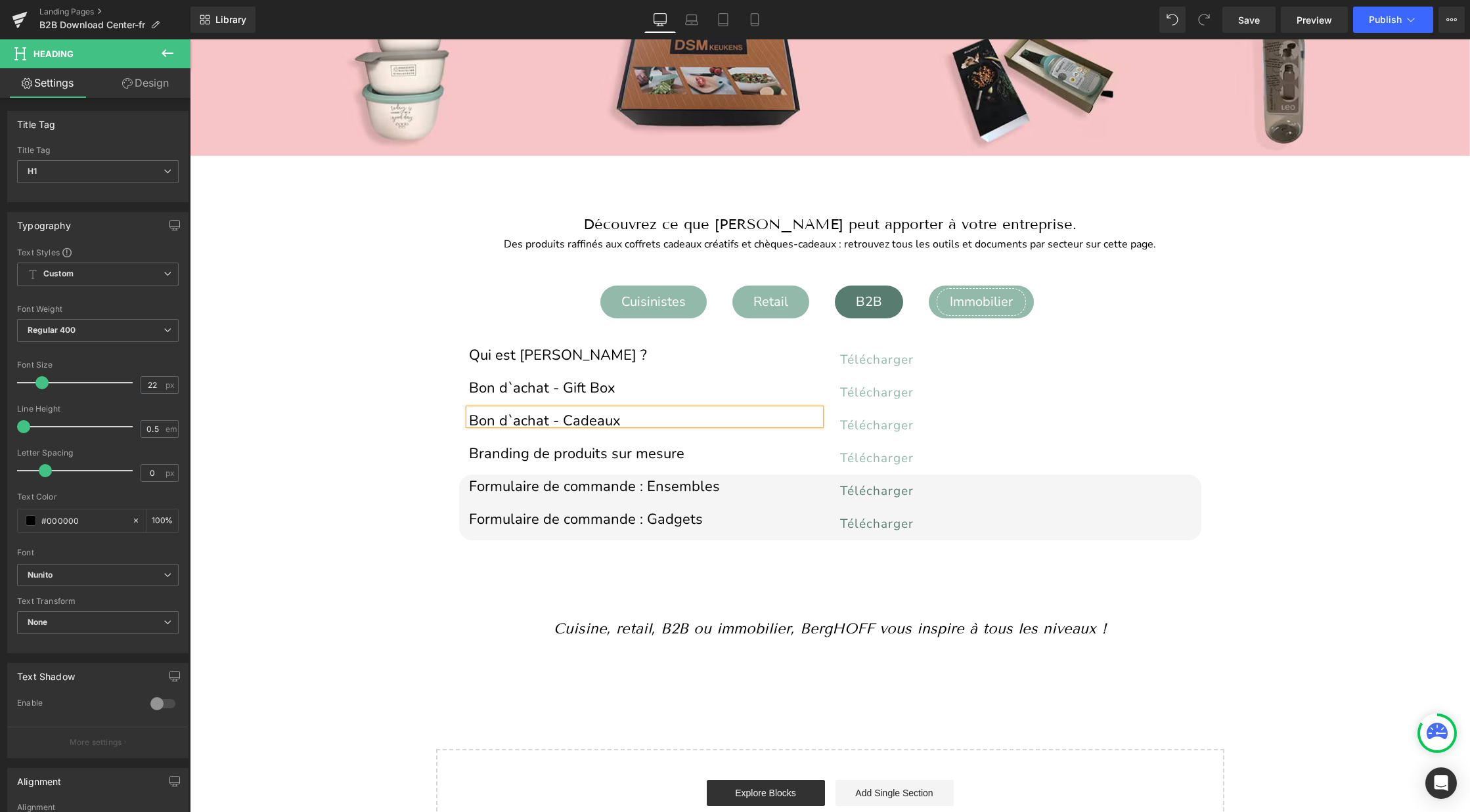
click at [985, 303] on div "Immobilier" at bounding box center [981, 302] width 90 height 28
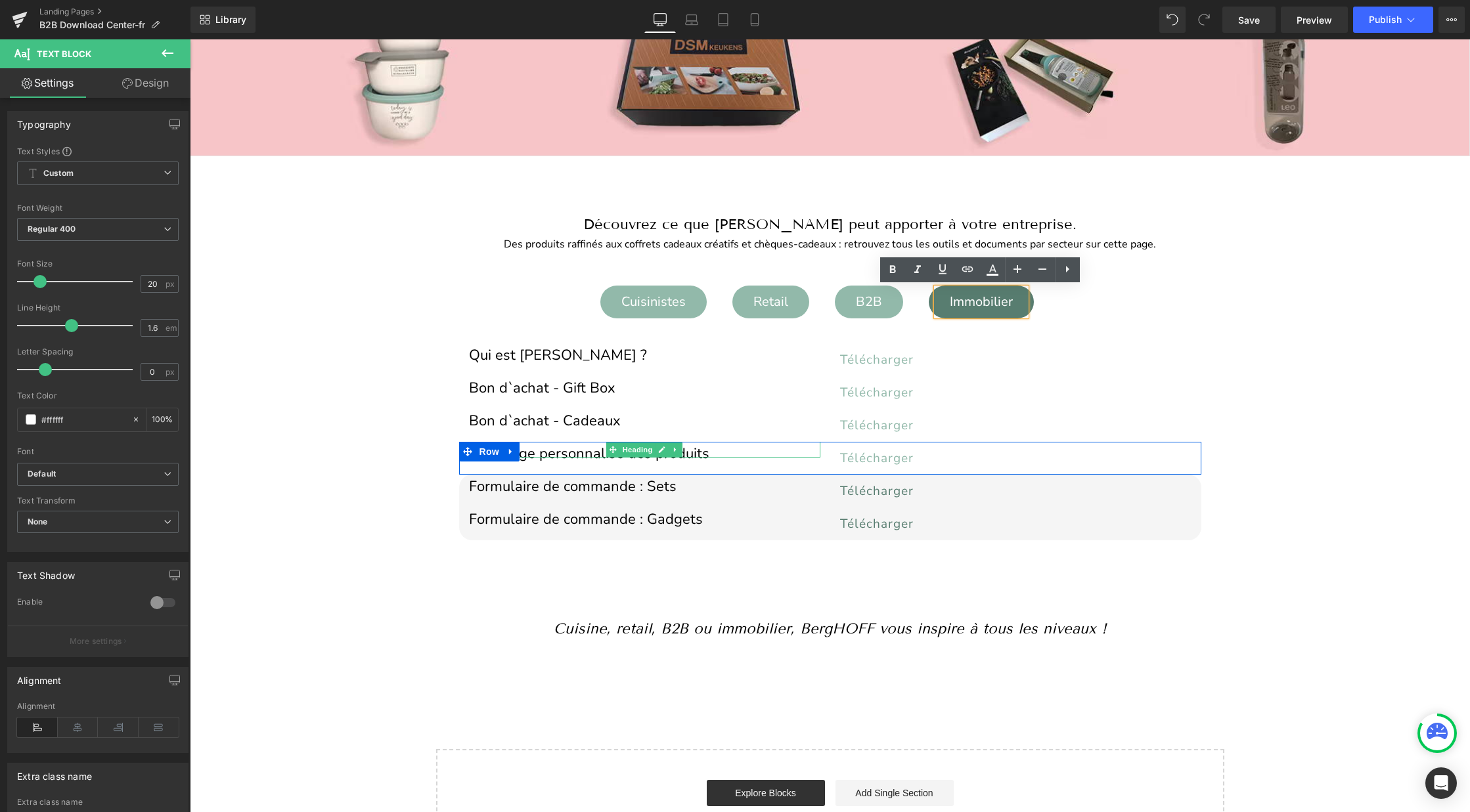
click at [579, 451] on h1 "Marquage personnalisé des produits" at bounding box center [645, 453] width 351 height 7
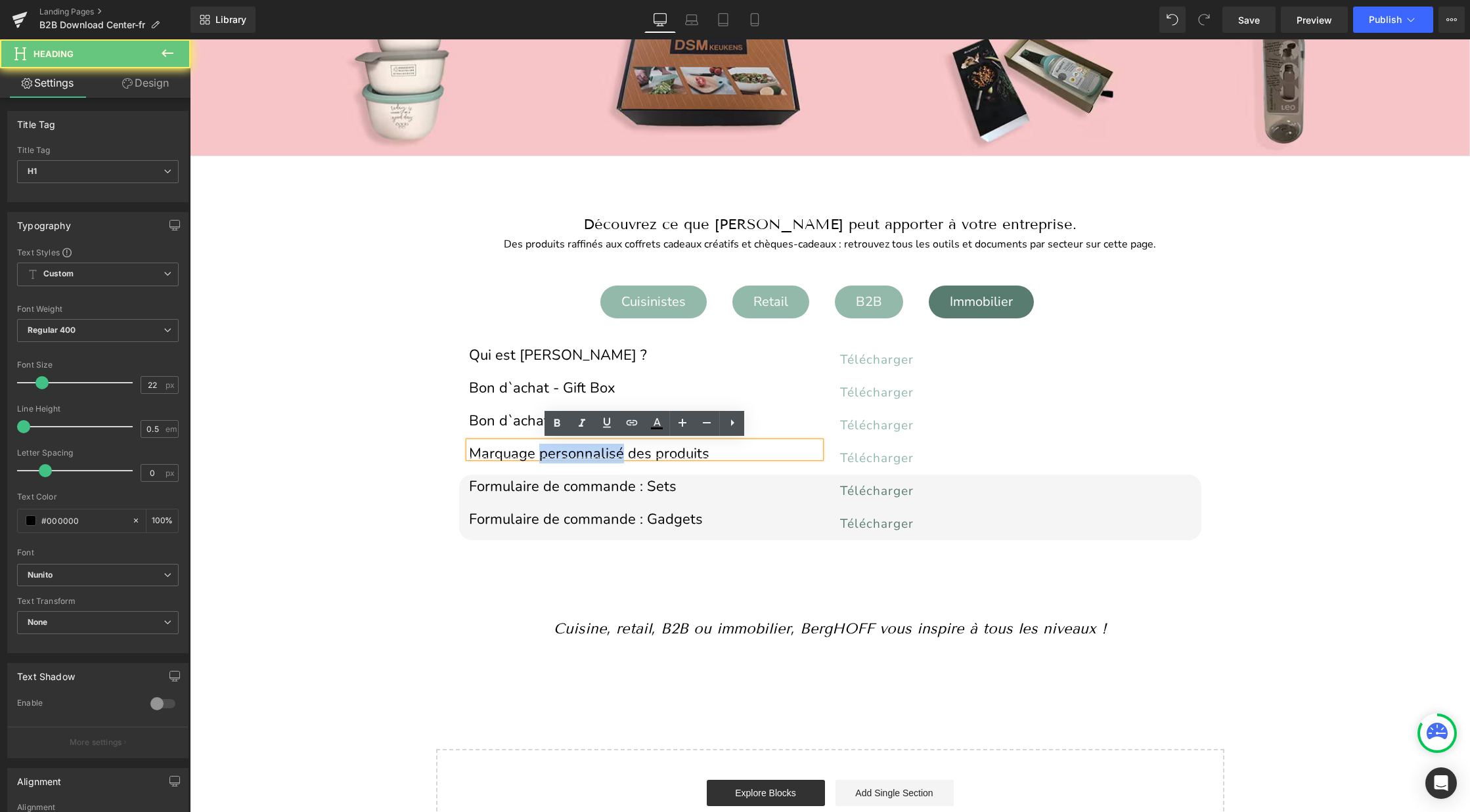
click at [579, 451] on h1 "Marquage personnalisé des produits" at bounding box center [645, 453] width 351 height 7
copy h1 "Marquage personnalisé des produits"
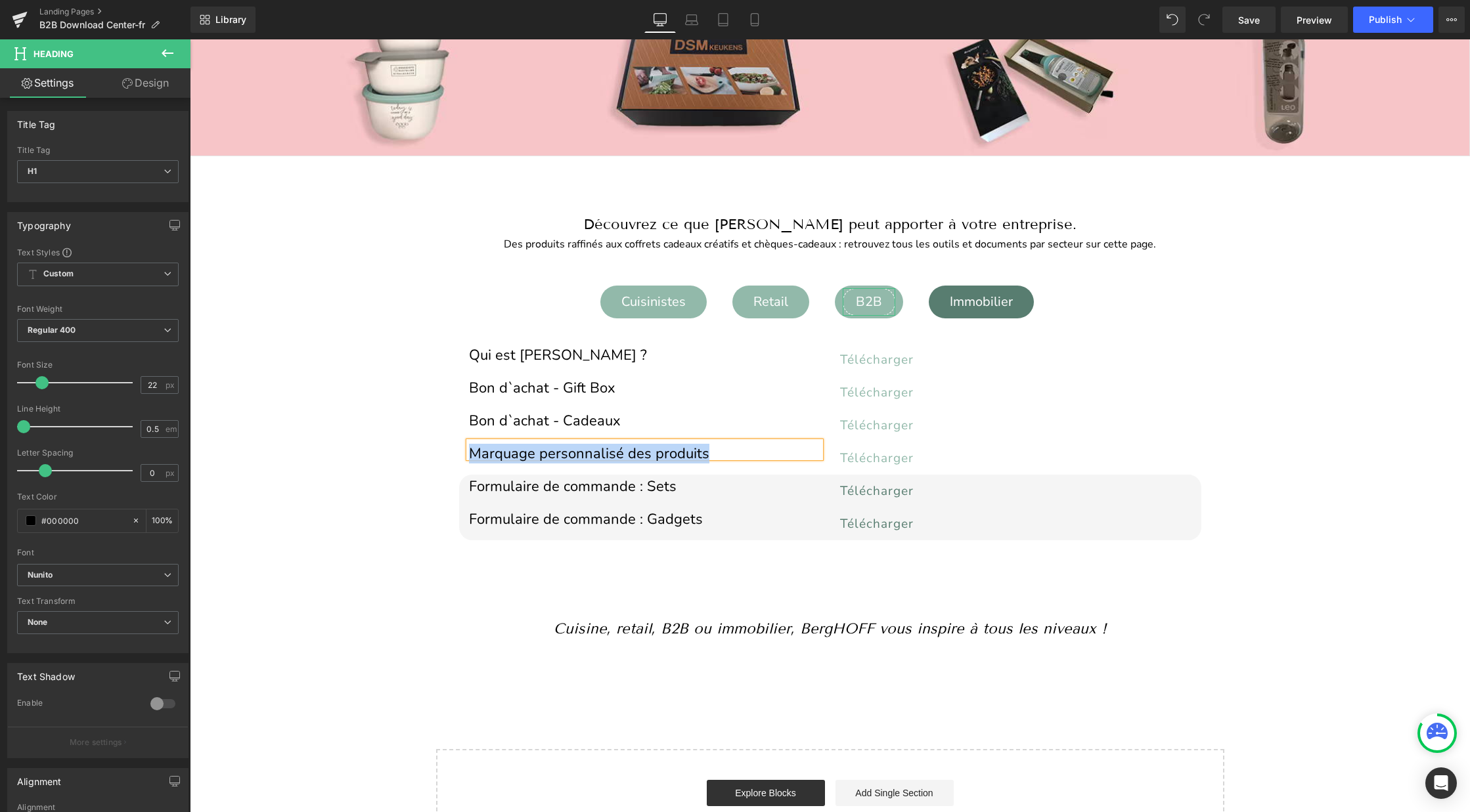
click at [865, 302] on div "B2B" at bounding box center [869, 302] width 52 height 28
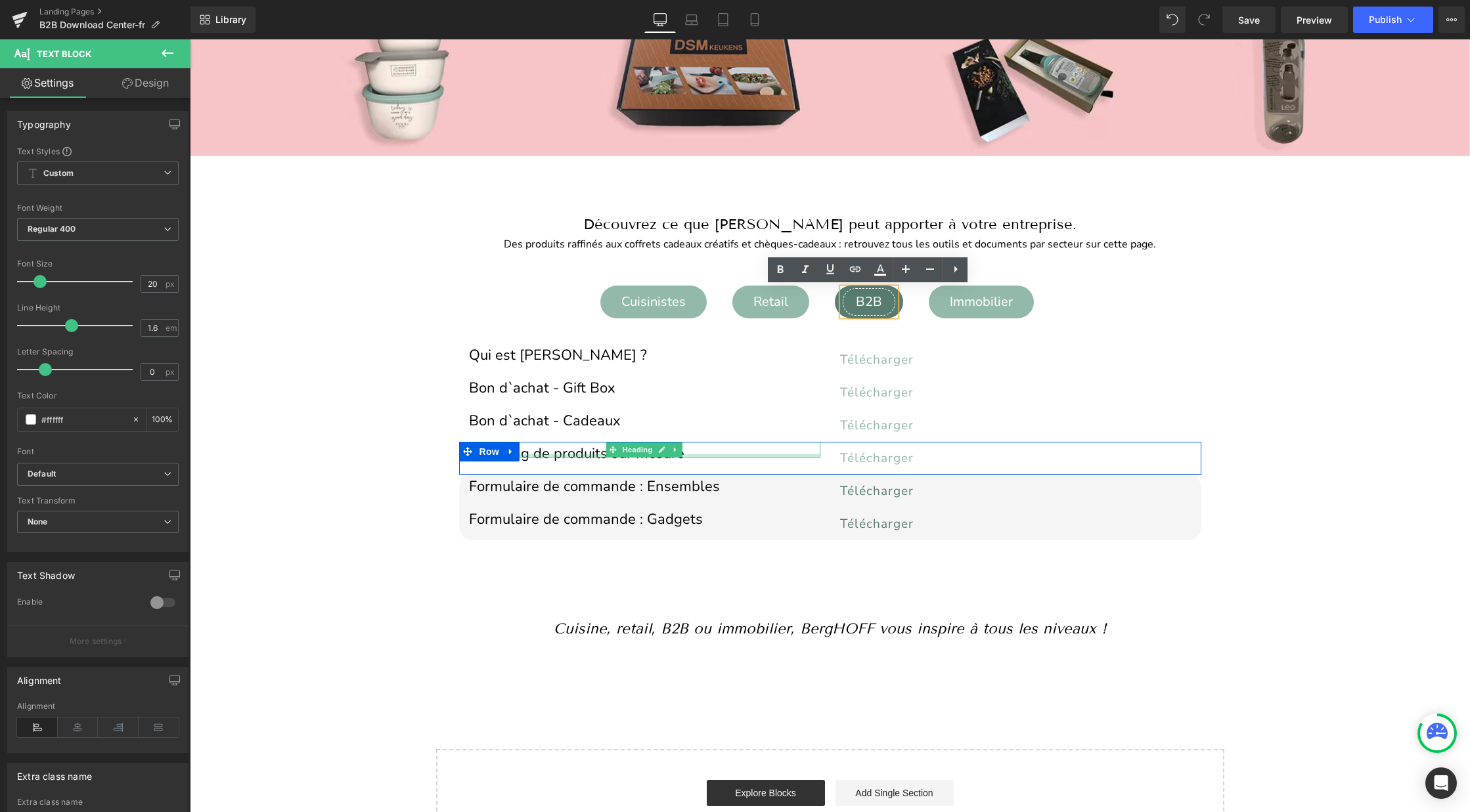
click at [550, 454] on div at bounding box center [645, 455] width 351 height 3
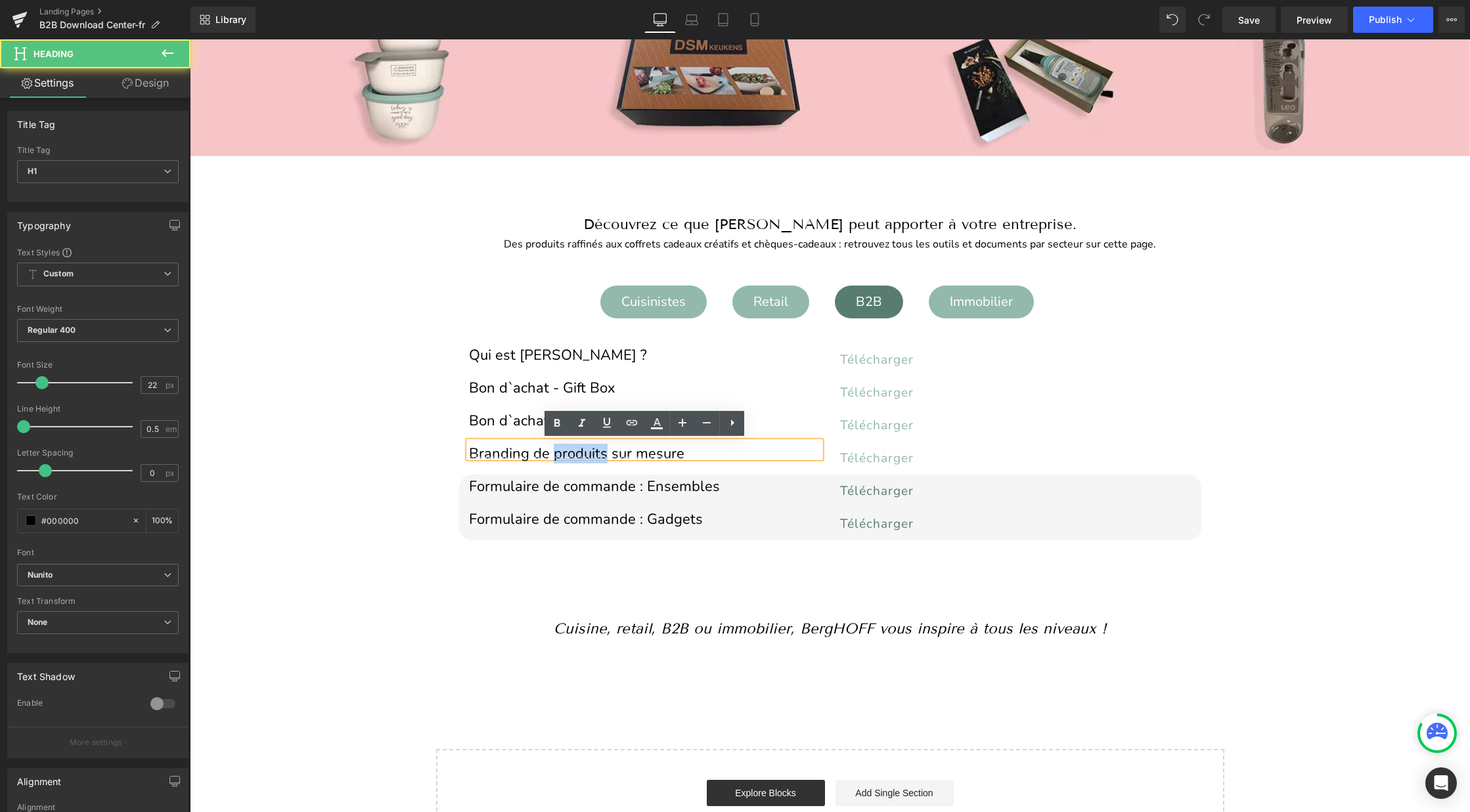
click at [550, 453] on h1 "Branding de produits sur mesure" at bounding box center [645, 453] width 351 height 7
paste div
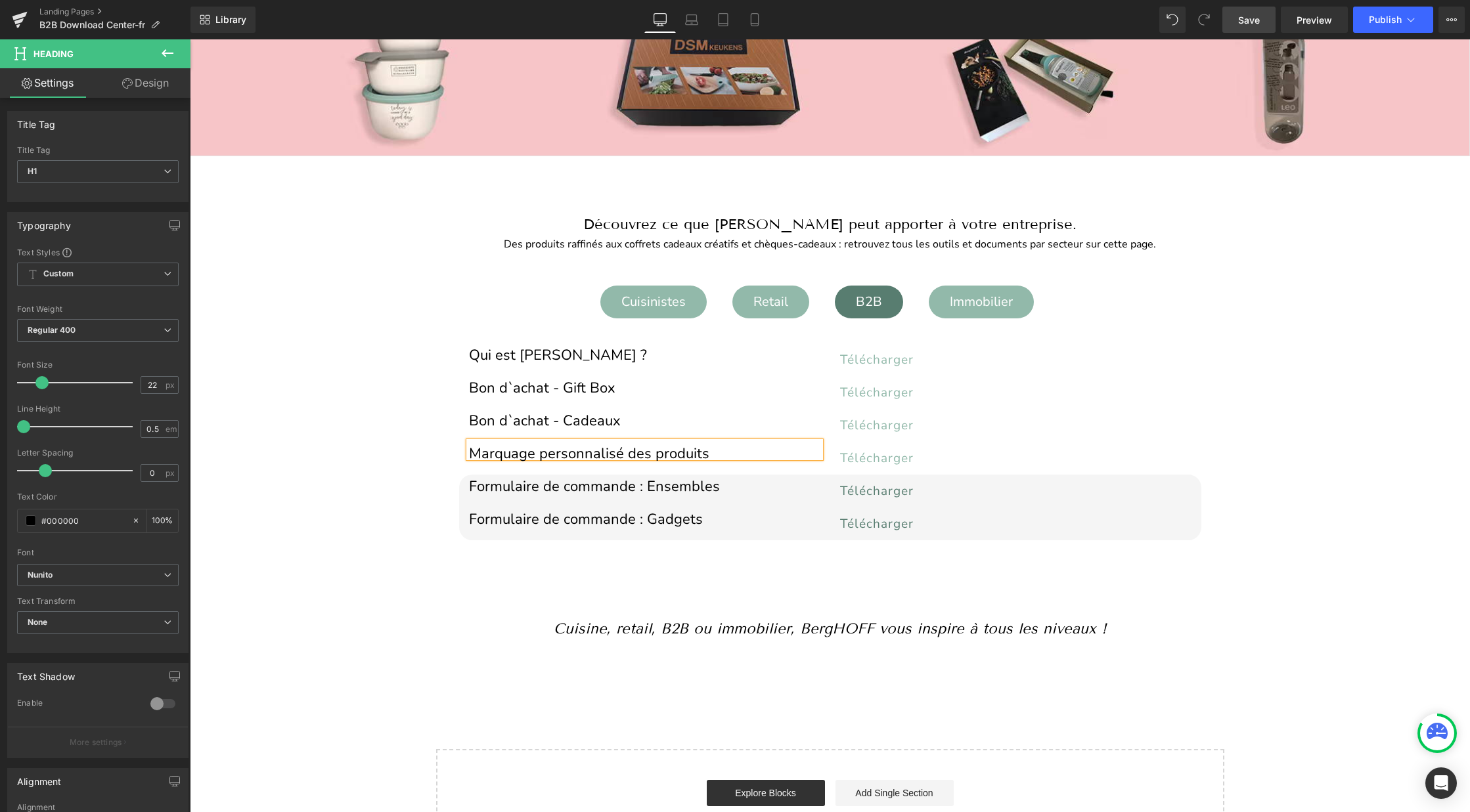
click at [1248, 22] on span "Save" at bounding box center [1249, 20] width 22 height 14
click at [1374, 20] on span "Publish" at bounding box center [1385, 19] width 33 height 10
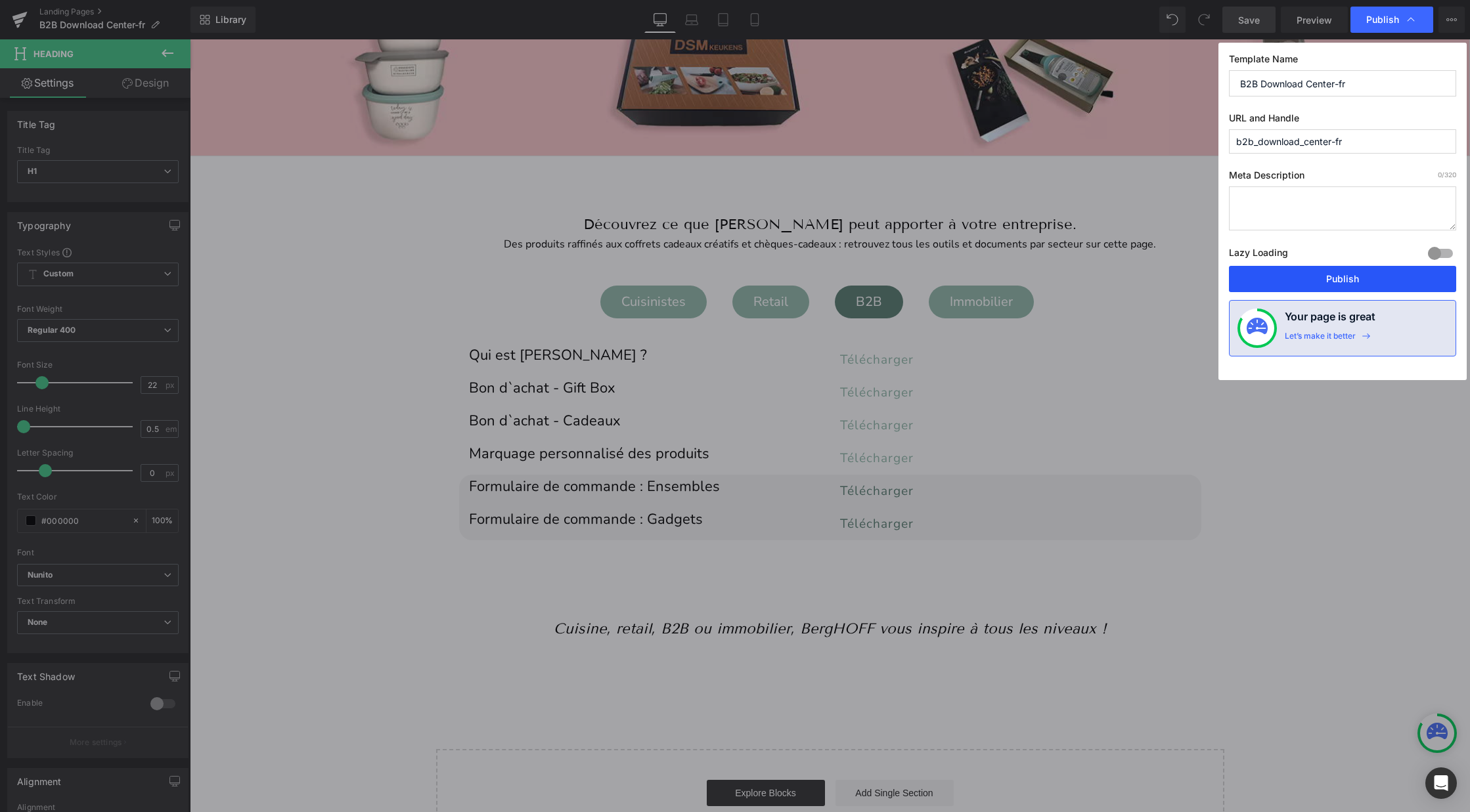
drag, startPoint x: 1301, startPoint y: 281, endPoint x: 1138, endPoint y: 324, distance: 168.6
click at [1301, 281] on button "Publish" at bounding box center [1342, 279] width 227 height 26
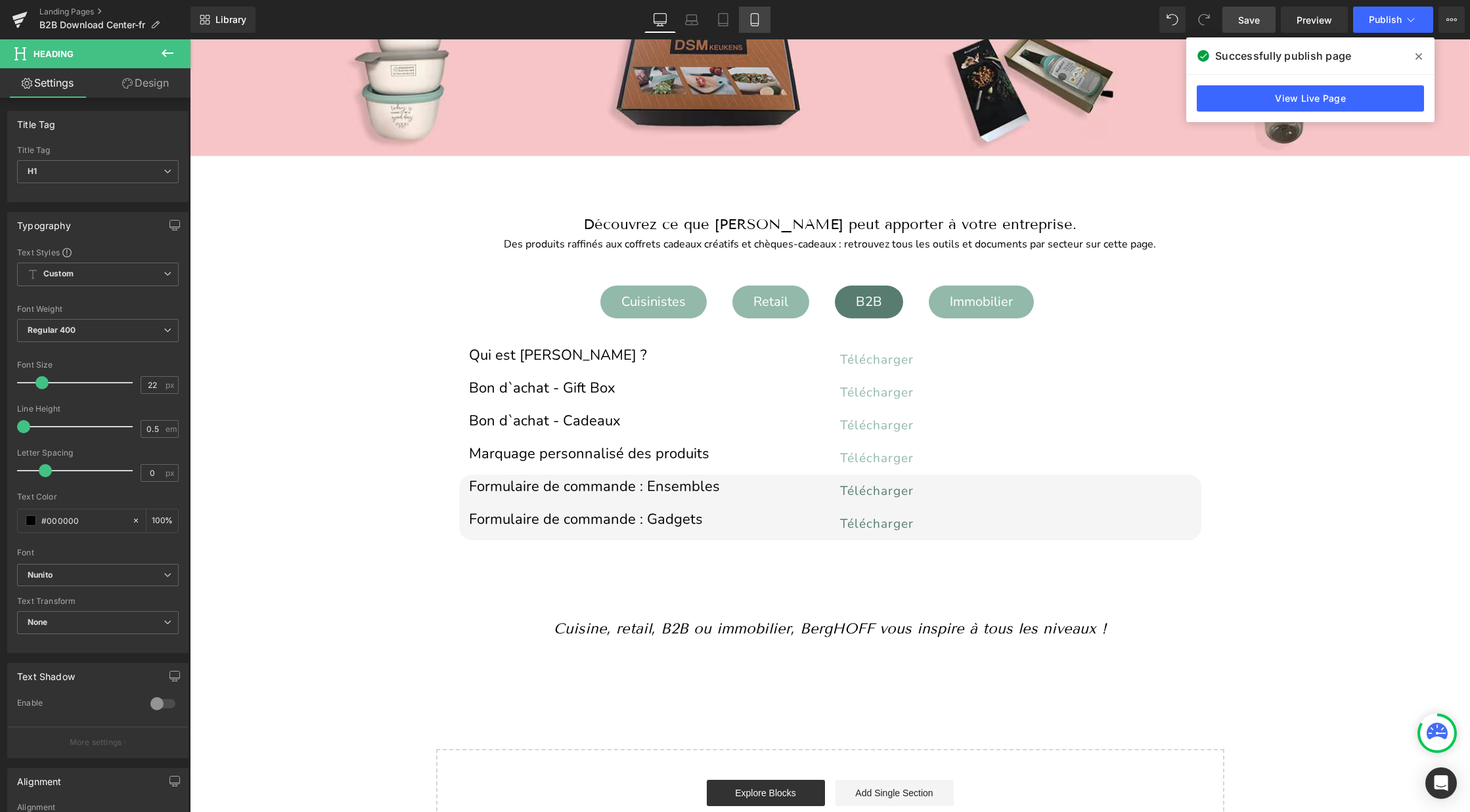
click at [757, 22] on icon at bounding box center [754, 19] width 13 height 13
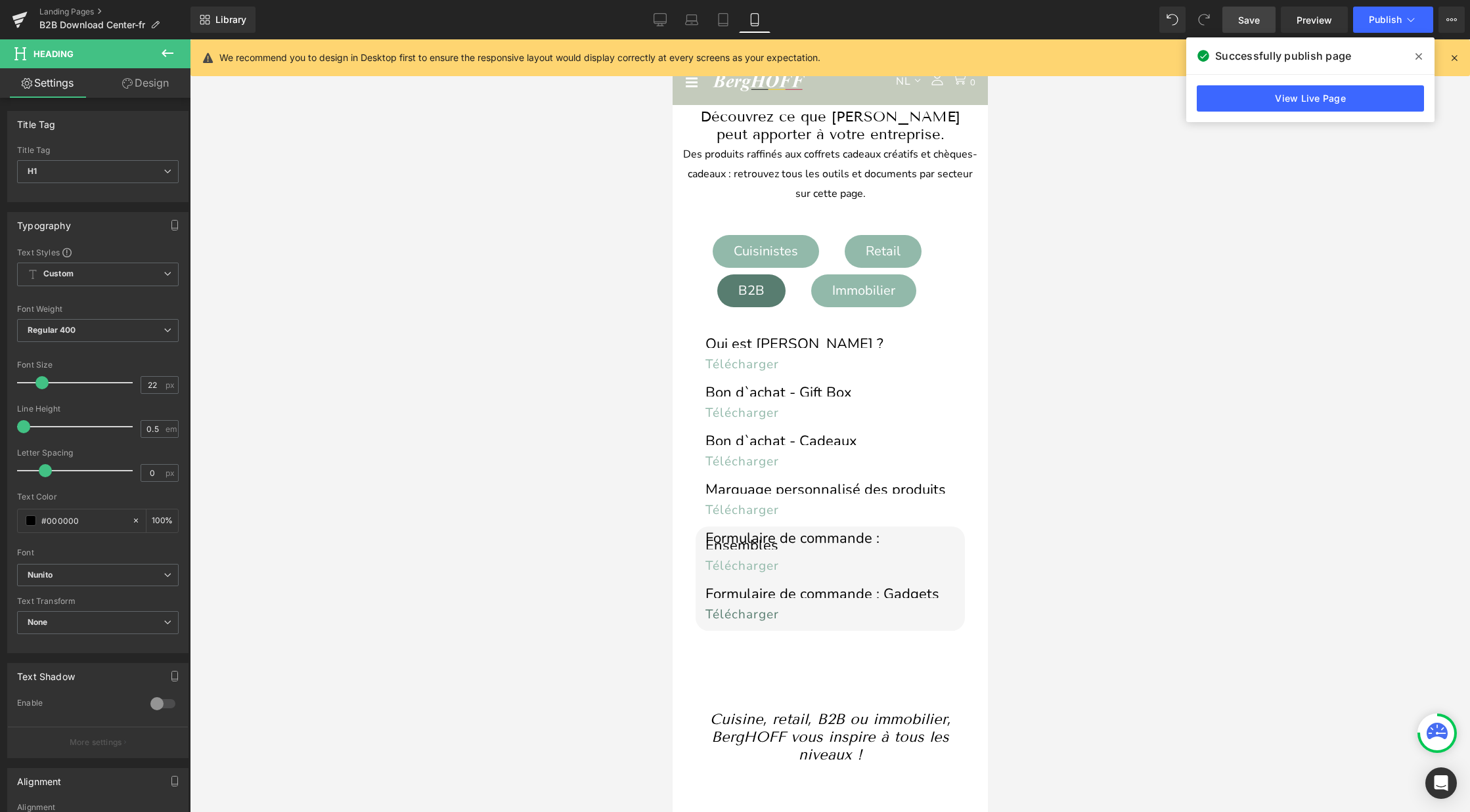
scroll to position [0, 0]
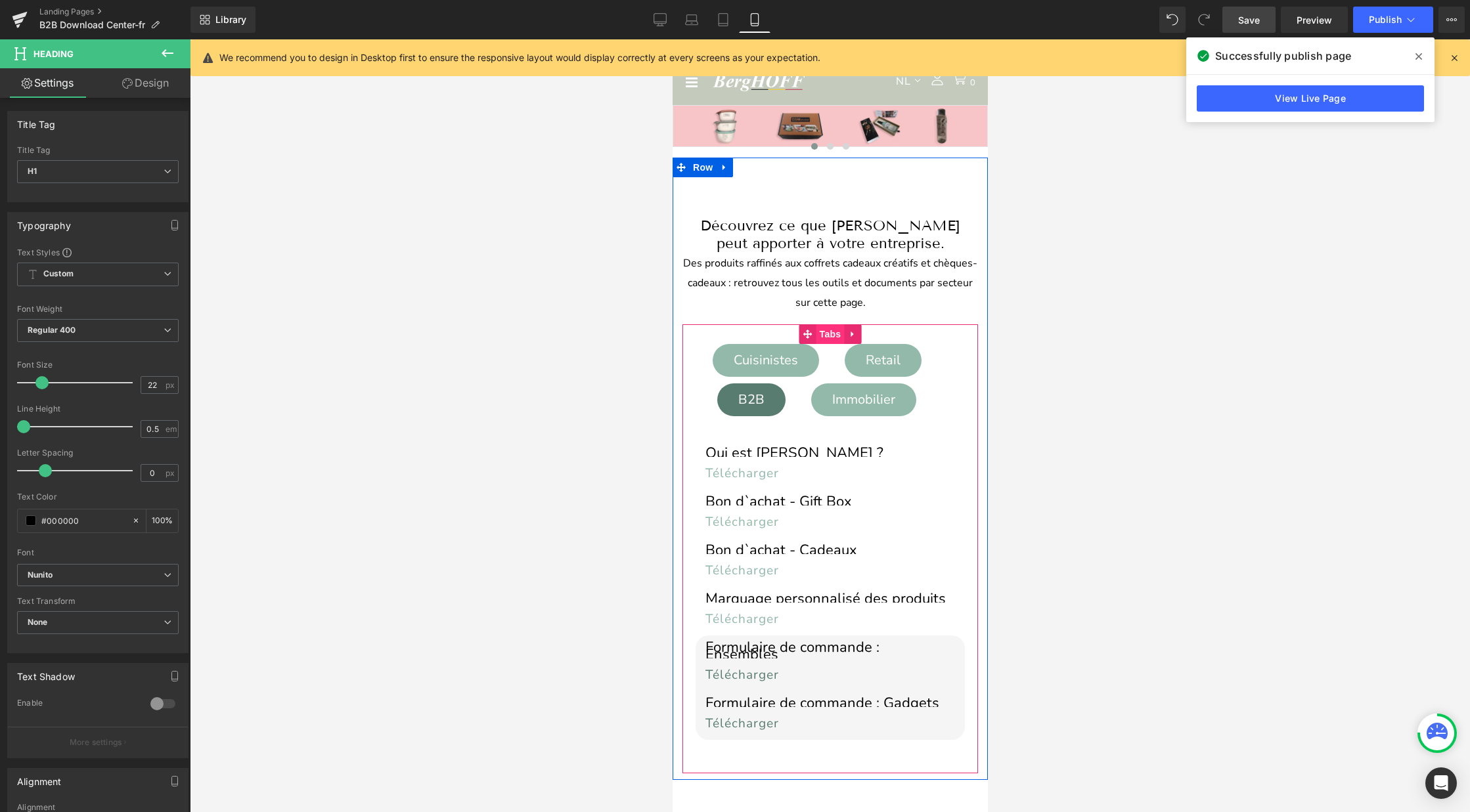
click at [833, 331] on span "Tabs" at bounding box center [830, 333] width 28 height 20
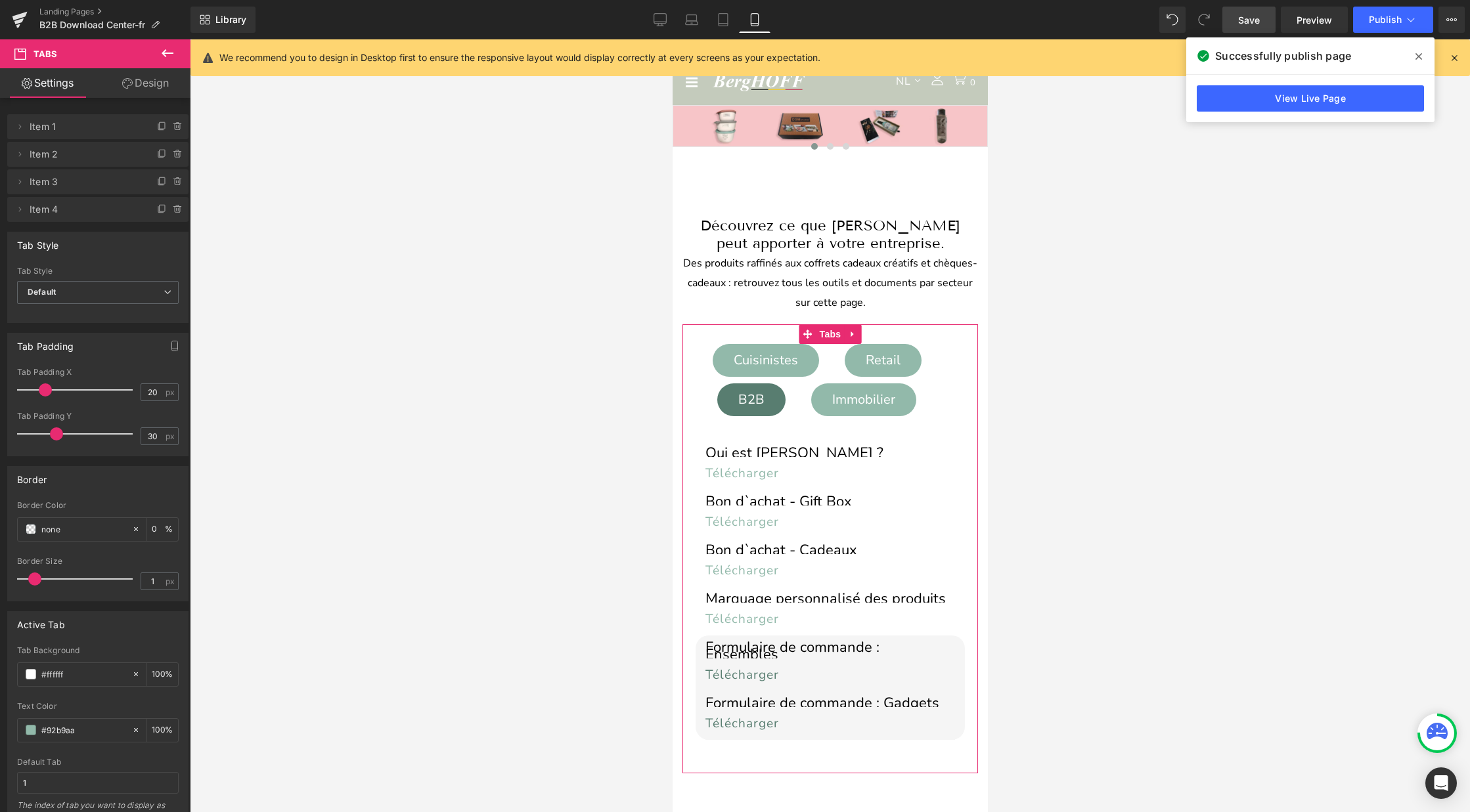
click at [150, 78] on link "Design" at bounding box center [145, 83] width 95 height 30
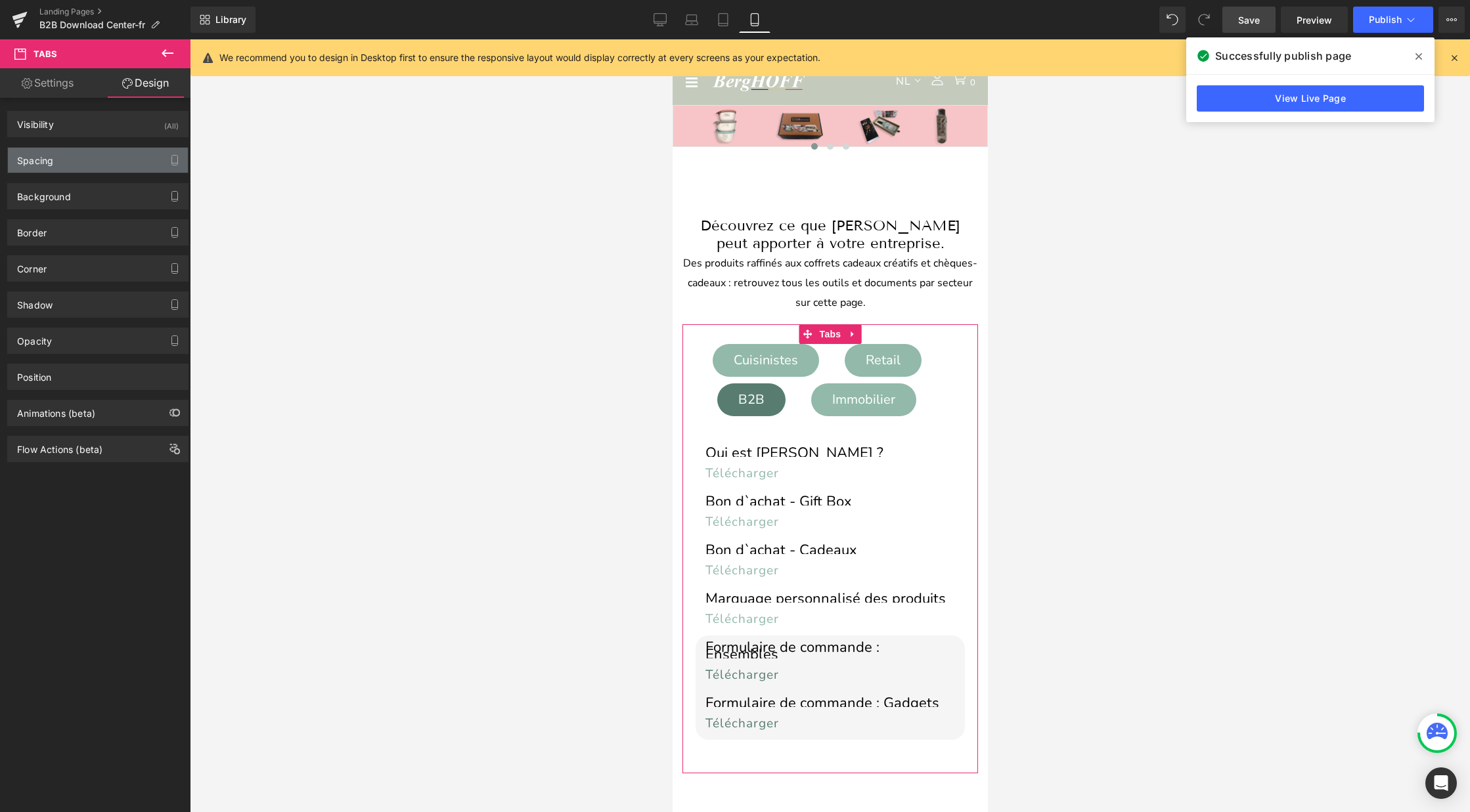
click at [46, 159] on div "Spacing" at bounding box center [35, 157] width 36 height 18
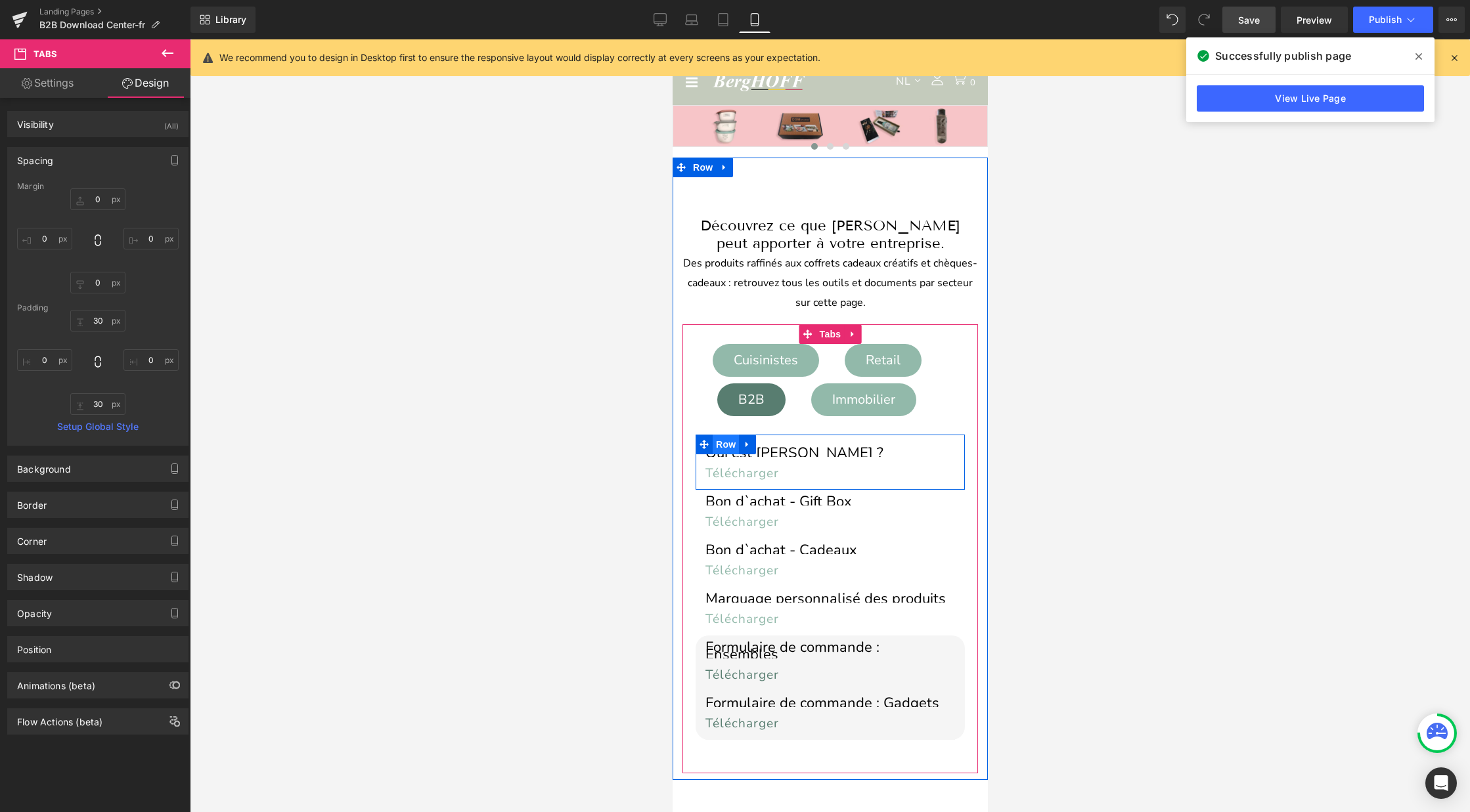
click at [731, 444] on span "Row" at bounding box center [725, 444] width 26 height 20
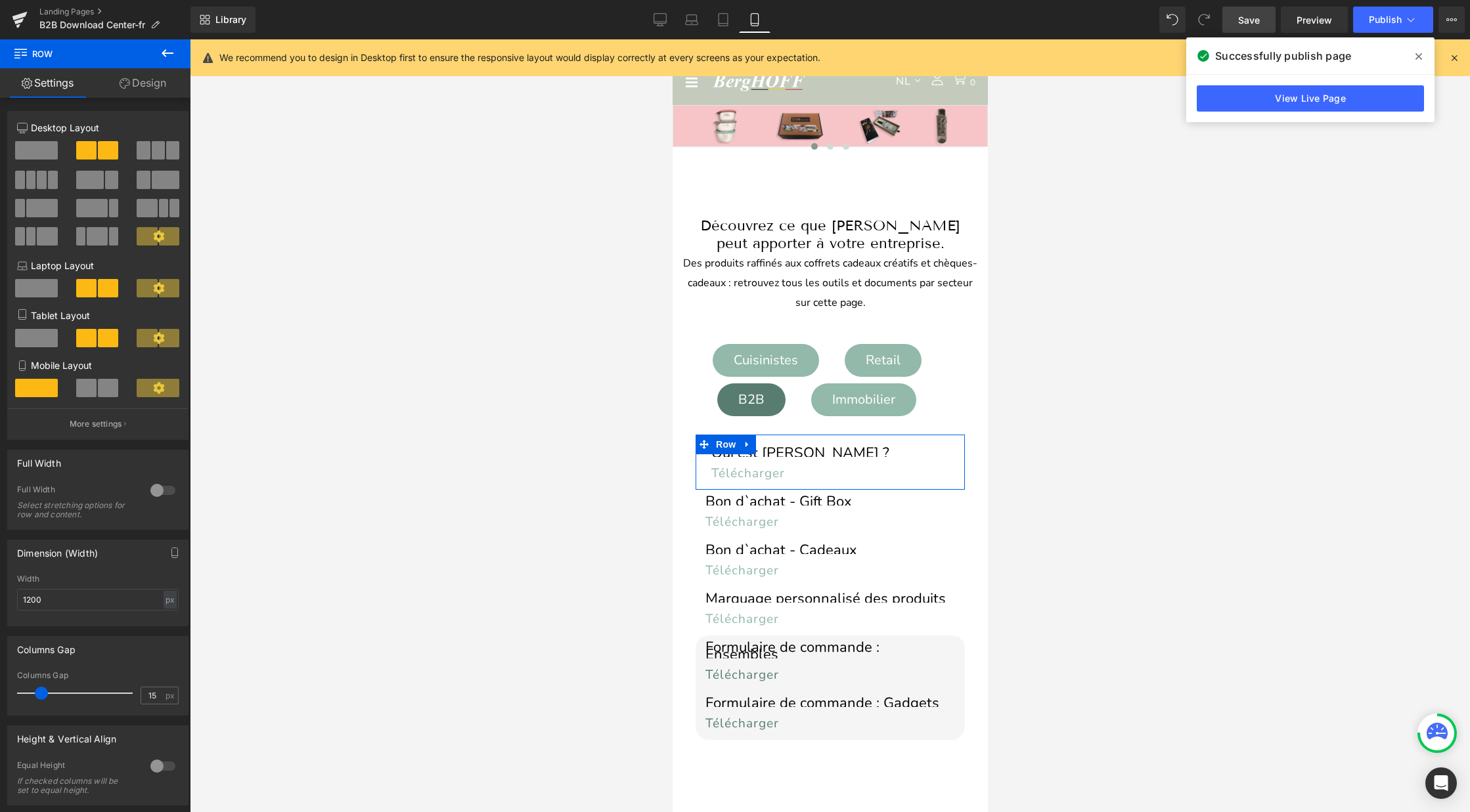
click at [41, 696] on span at bounding box center [41, 693] width 13 height 13
drag, startPoint x: 41, startPoint y: 696, endPoint x: 60, endPoint y: 696, distance: 19.0
click at [49, 696] on span at bounding box center [41, 693] width 13 height 13
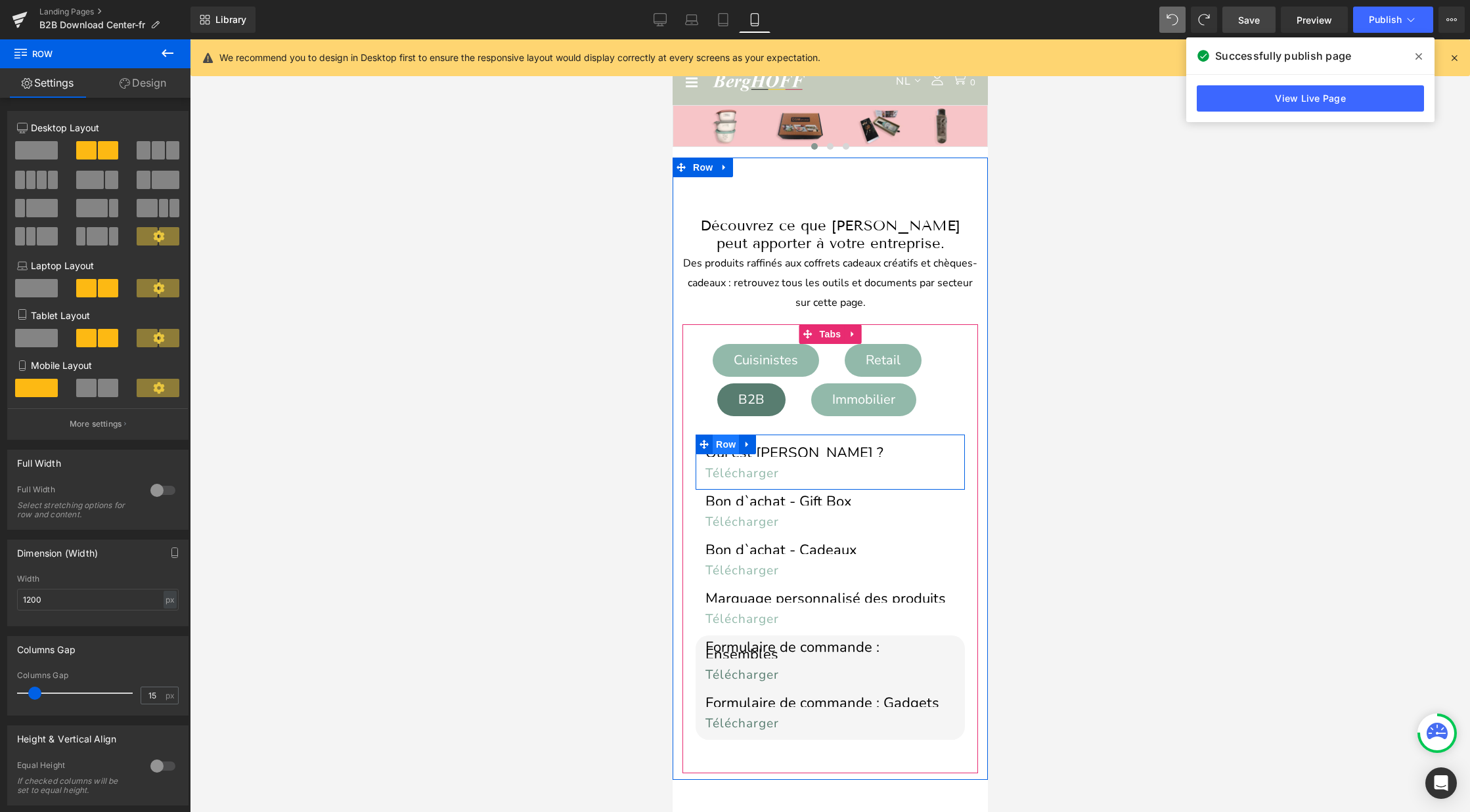
click at [728, 443] on span "Row" at bounding box center [725, 444] width 26 height 20
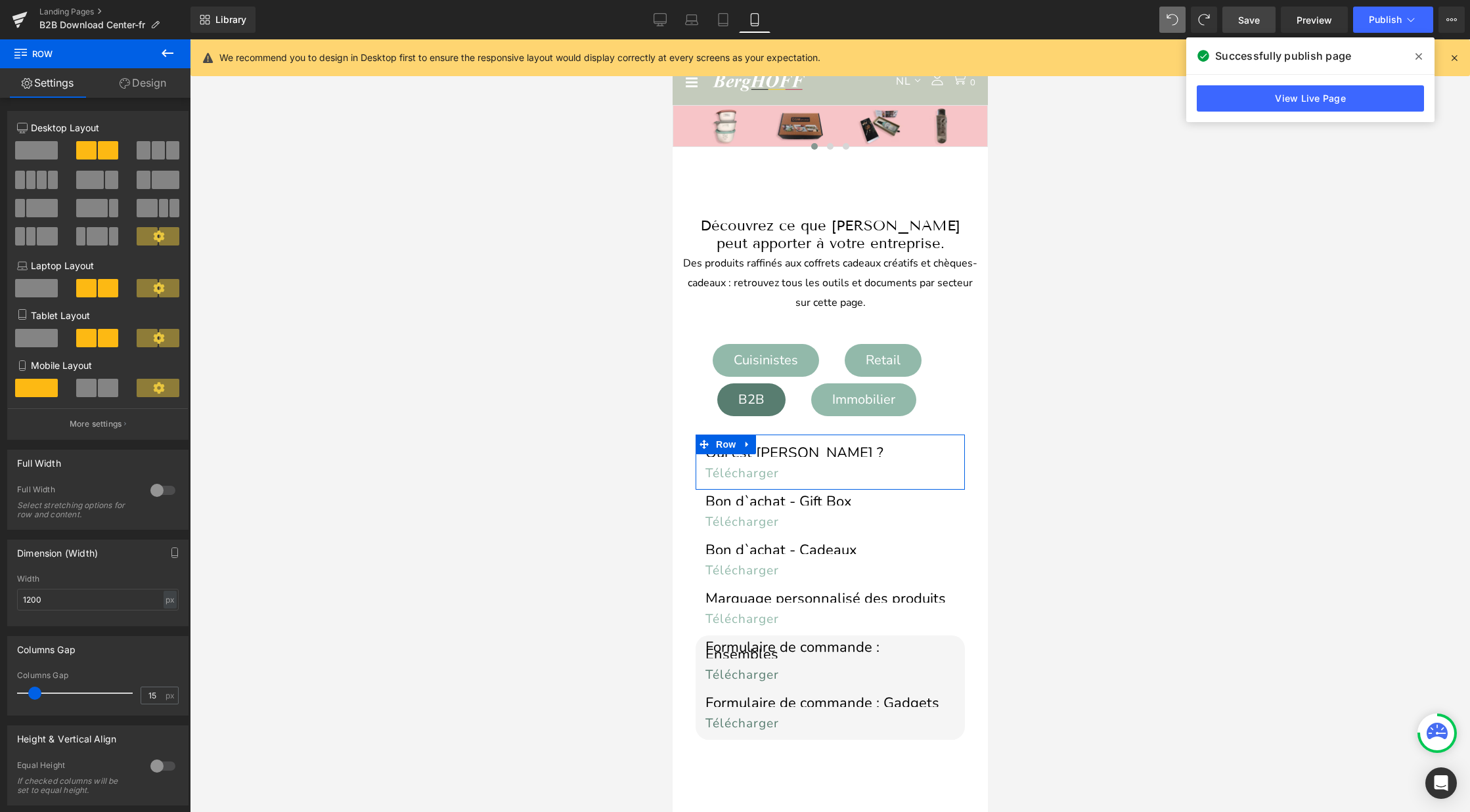
click at [144, 94] on link "Design" at bounding box center [142, 83] width 95 height 30
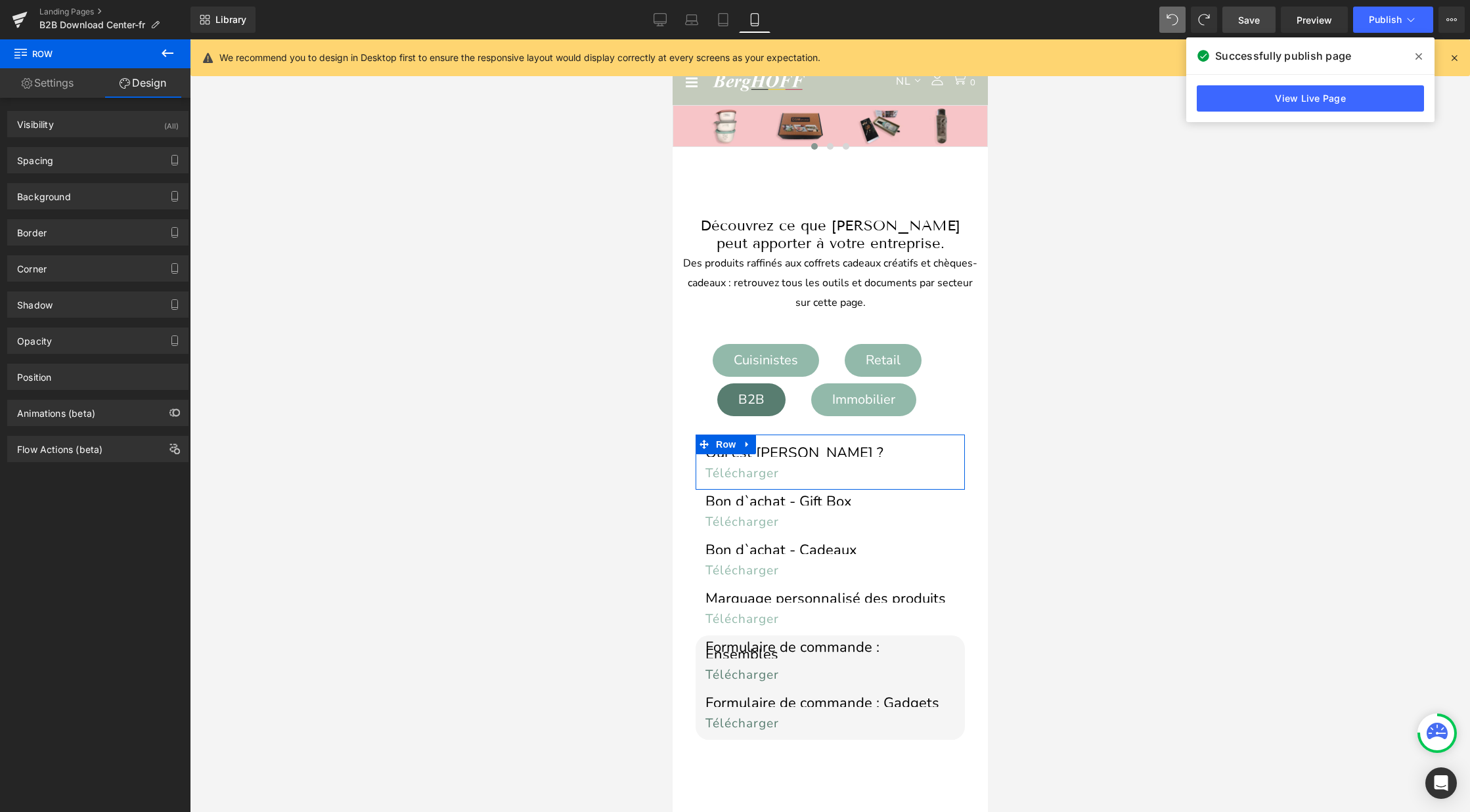
click at [52, 87] on link "Settings" at bounding box center [47, 83] width 95 height 30
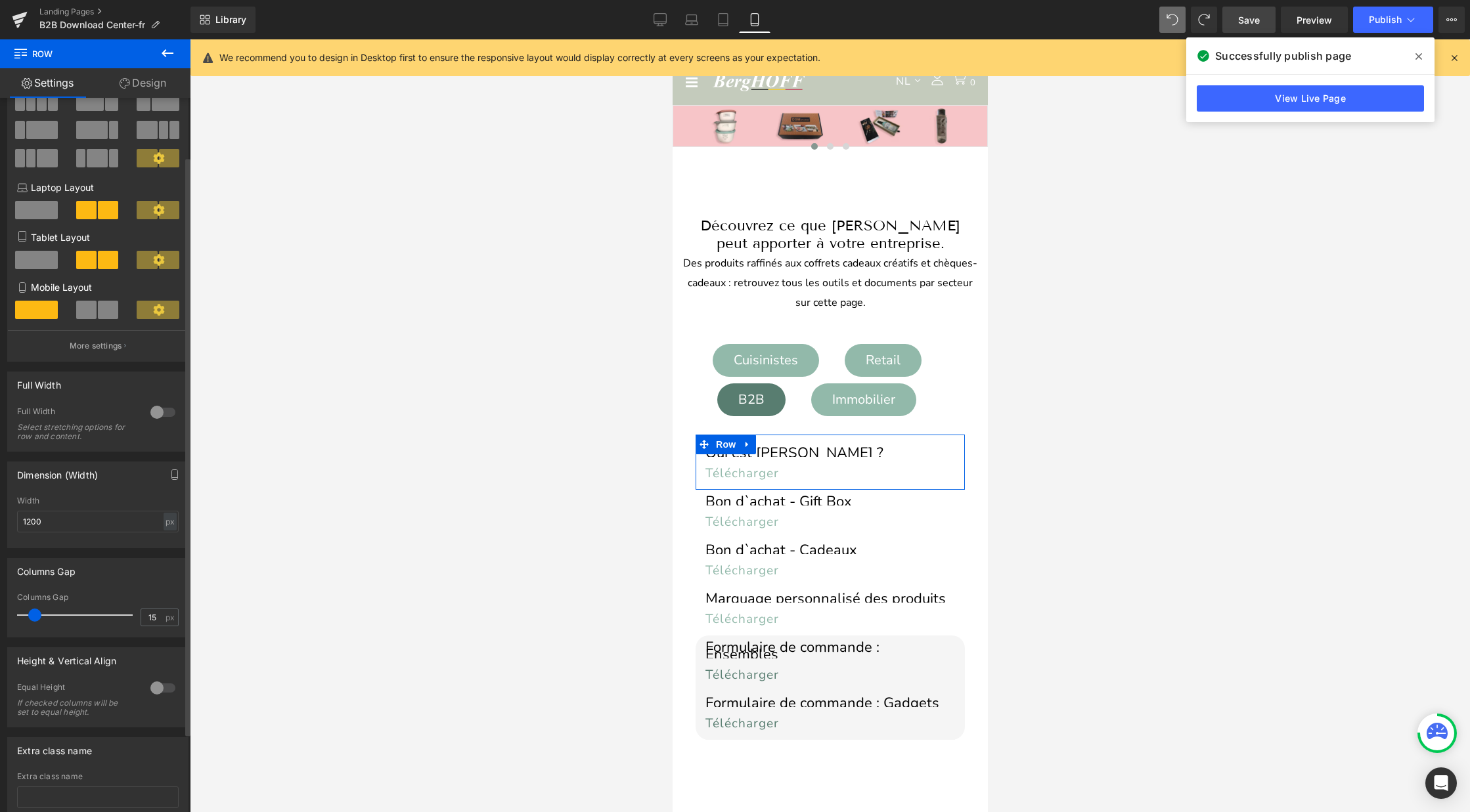
scroll to position [83, 0]
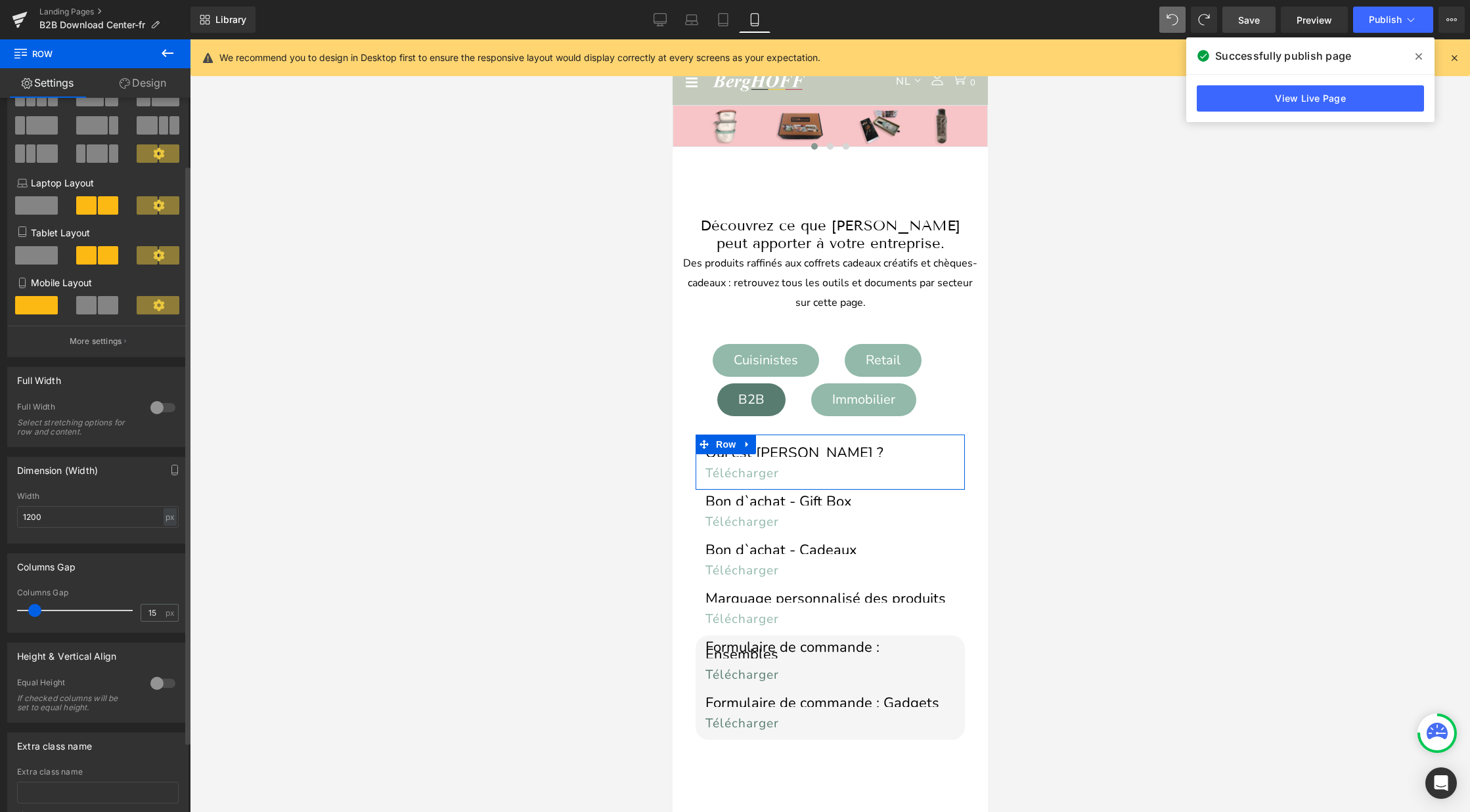
click at [166, 685] on div at bounding box center [163, 683] width 31 height 21
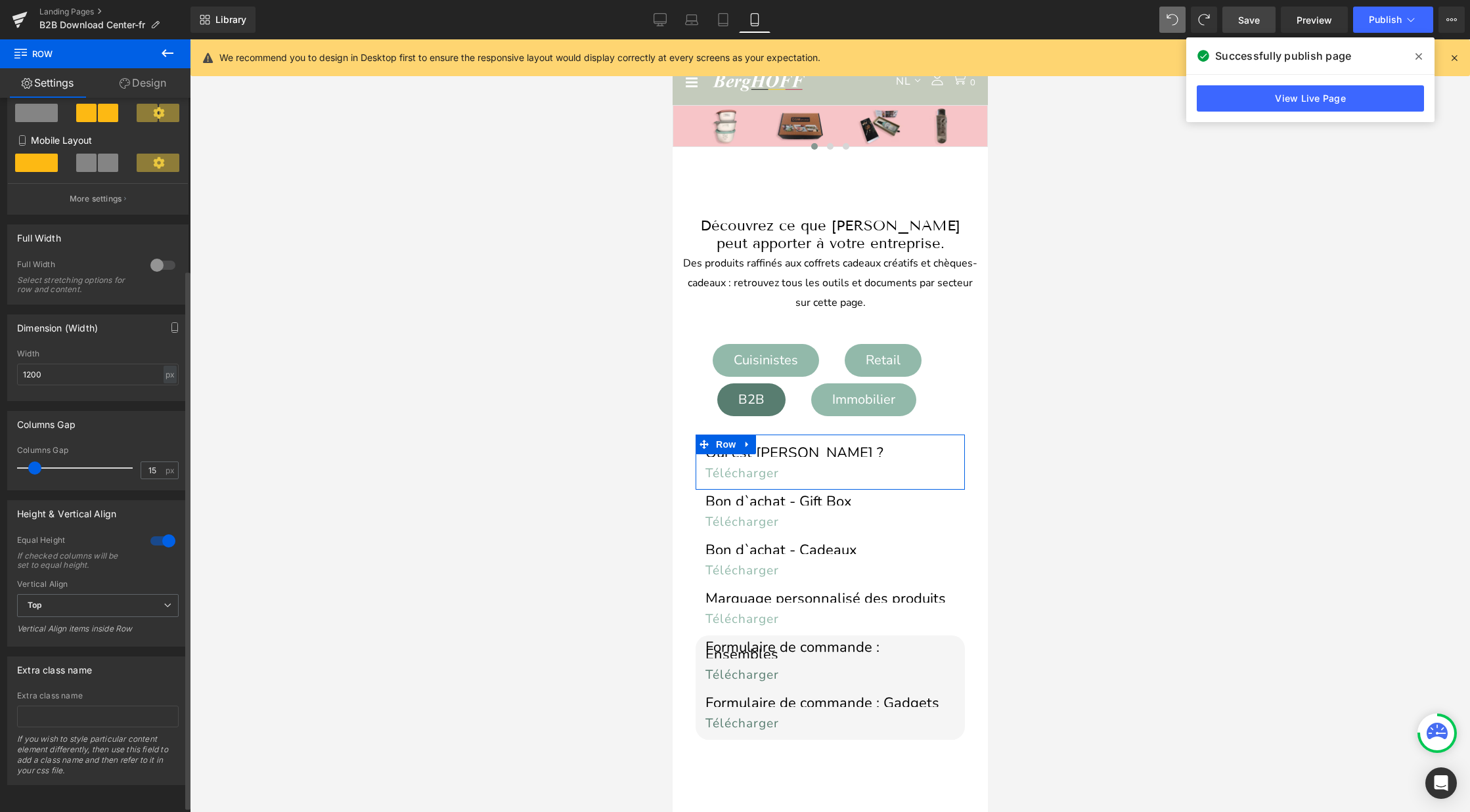
scroll to position [232, 0]
click at [164, 602] on icon at bounding box center [167, 605] width 8 height 8
click at [117, 603] on span "Top" at bounding box center [95, 606] width 157 height 23
click at [464, 517] on div at bounding box center [830, 426] width 1280 height 773
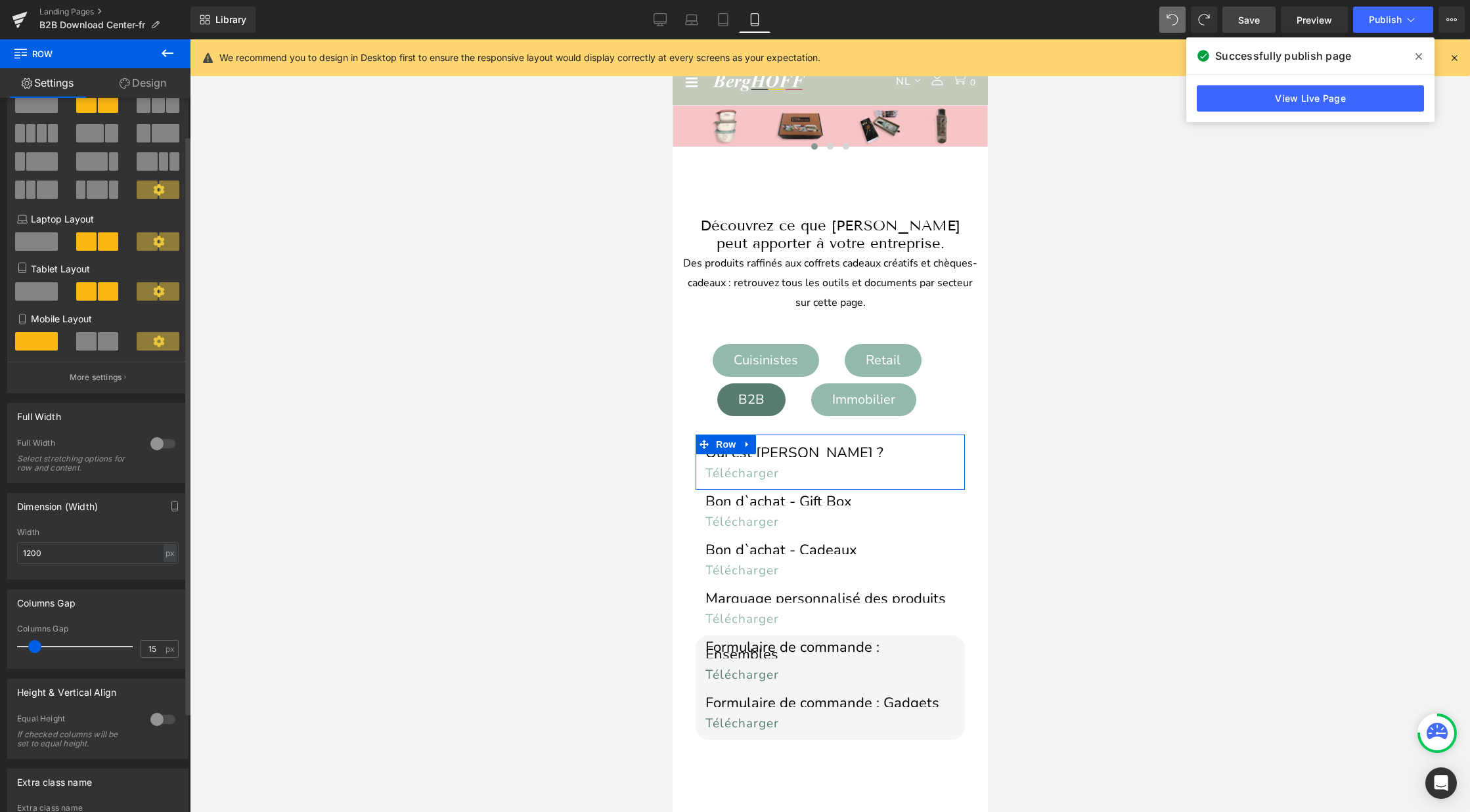
scroll to position [0, 0]
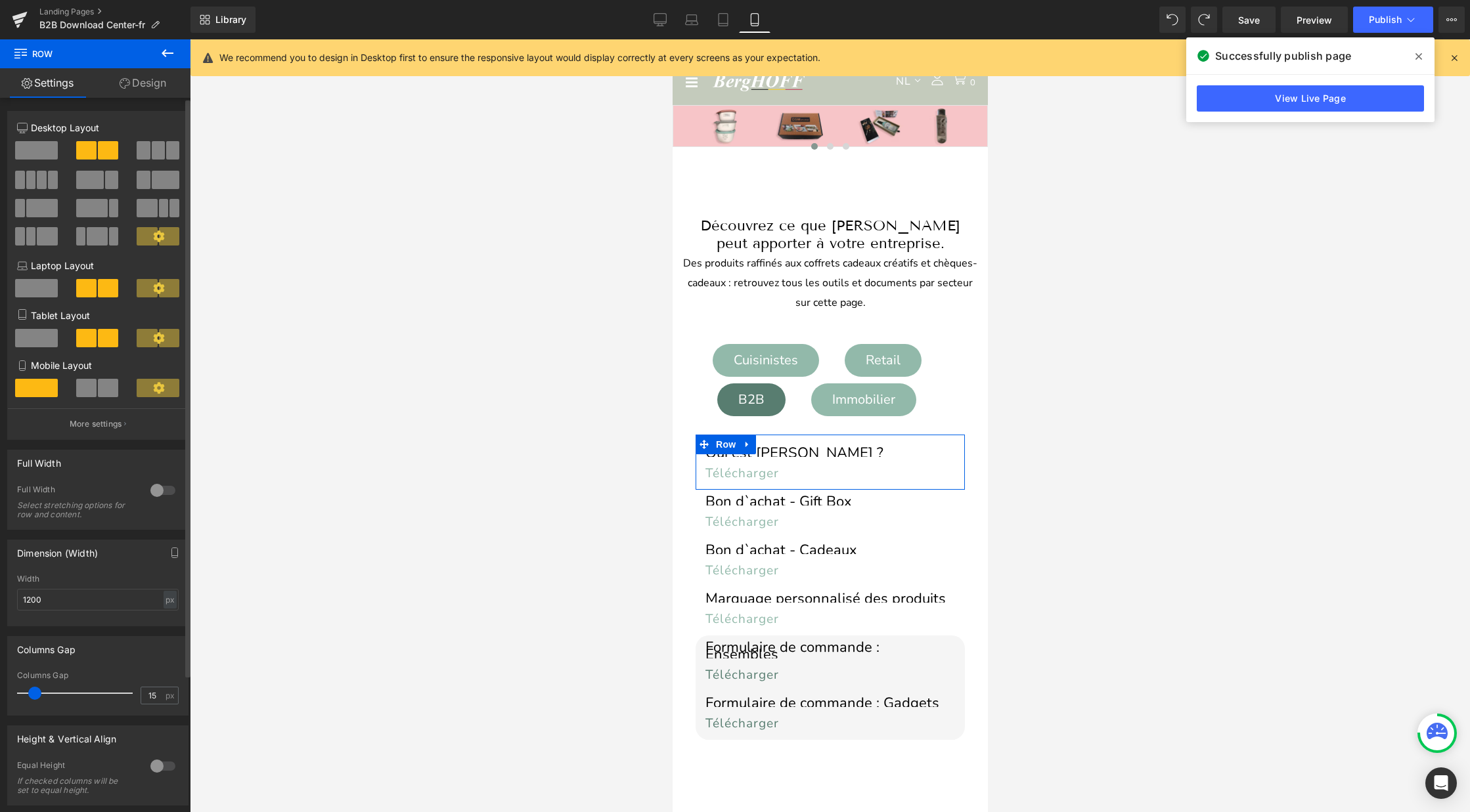
click at [108, 390] on span at bounding box center [108, 388] width 20 height 18
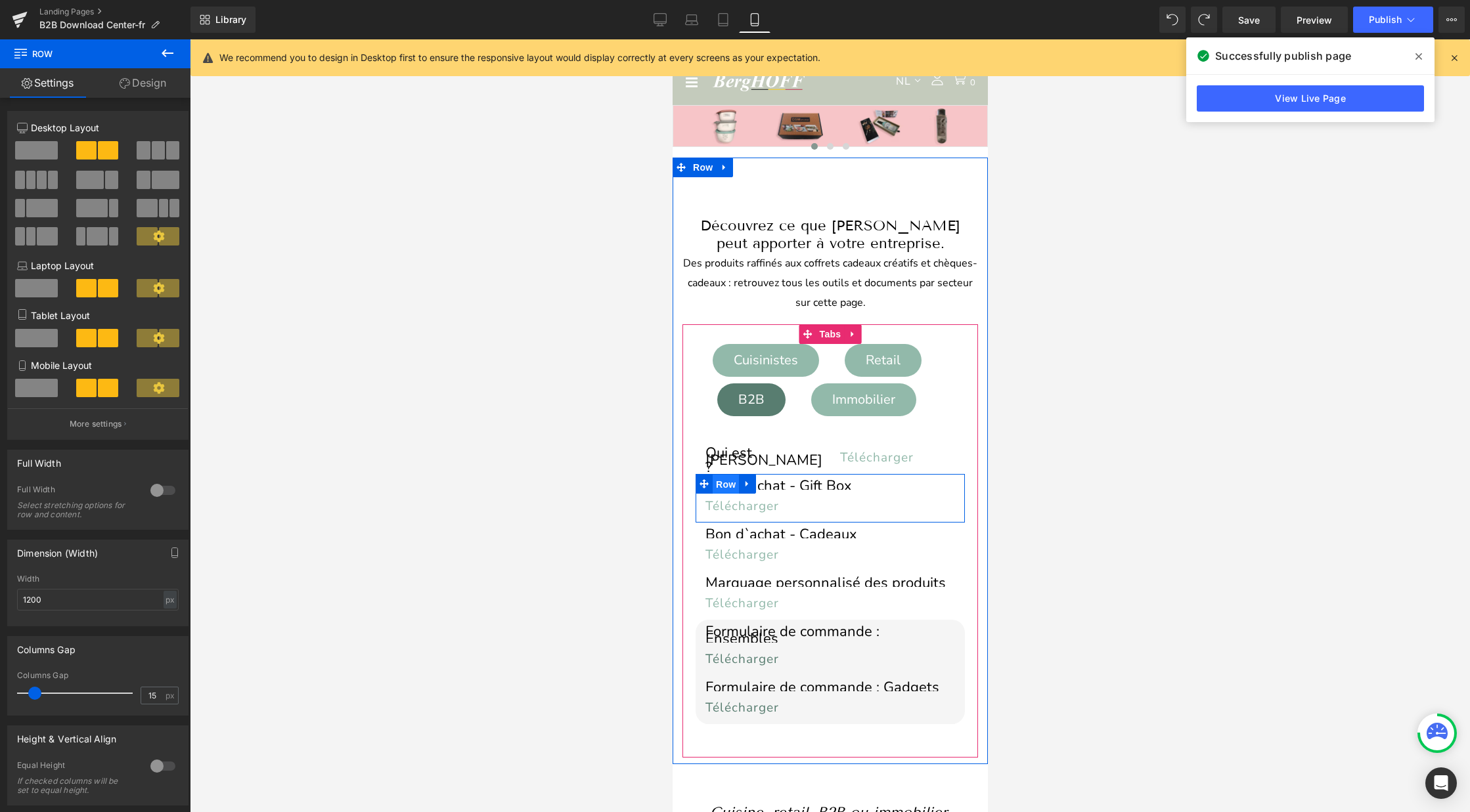
click at [724, 481] on span "Row" at bounding box center [725, 484] width 26 height 20
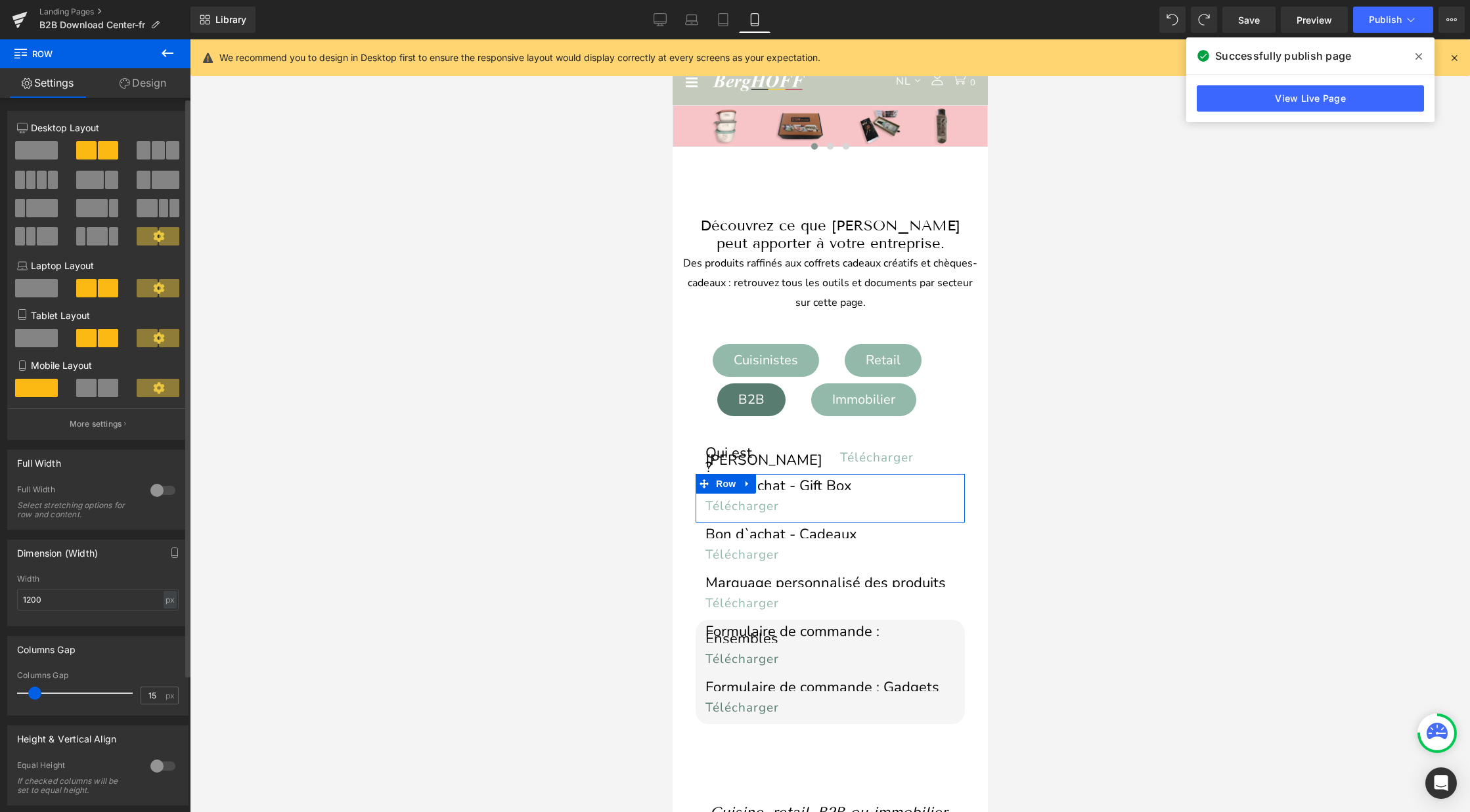
click at [155, 386] on icon at bounding box center [159, 388] width 12 height 12
click at [98, 428] on p "More settings" at bounding box center [96, 424] width 52 height 12
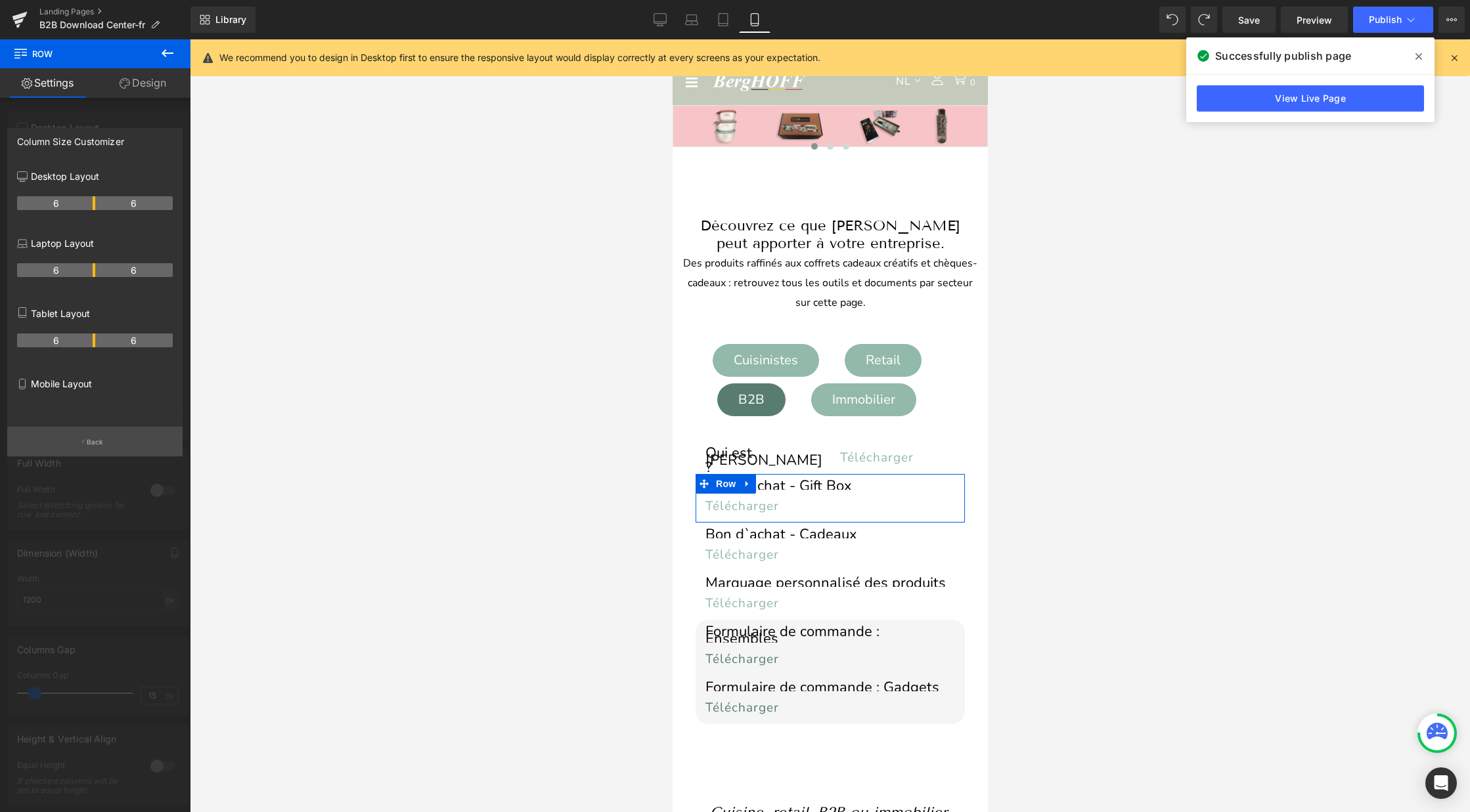
click at [94, 432] on button "Back" at bounding box center [95, 442] width 176 height 30
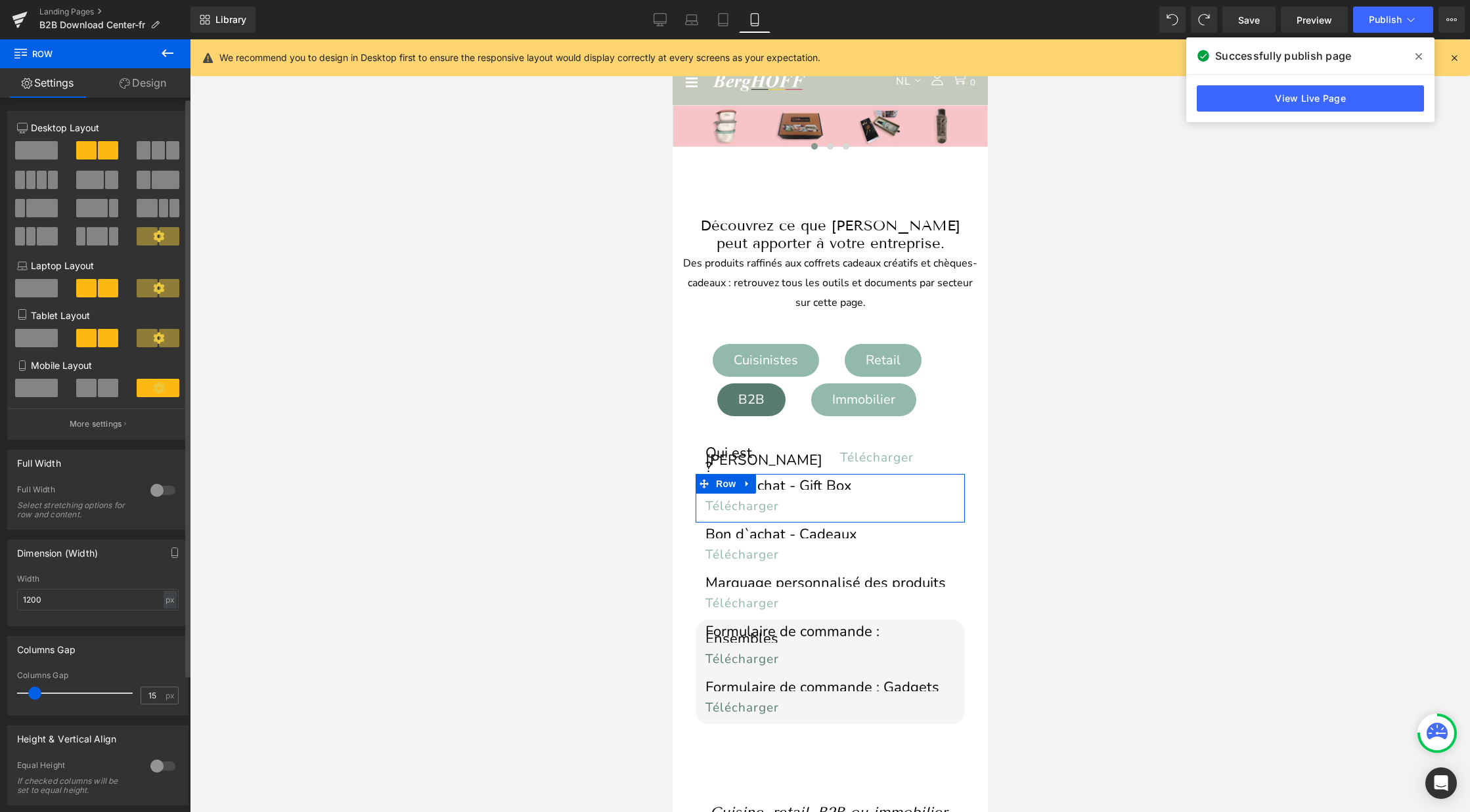
click at [102, 380] on span at bounding box center [108, 388] width 20 height 18
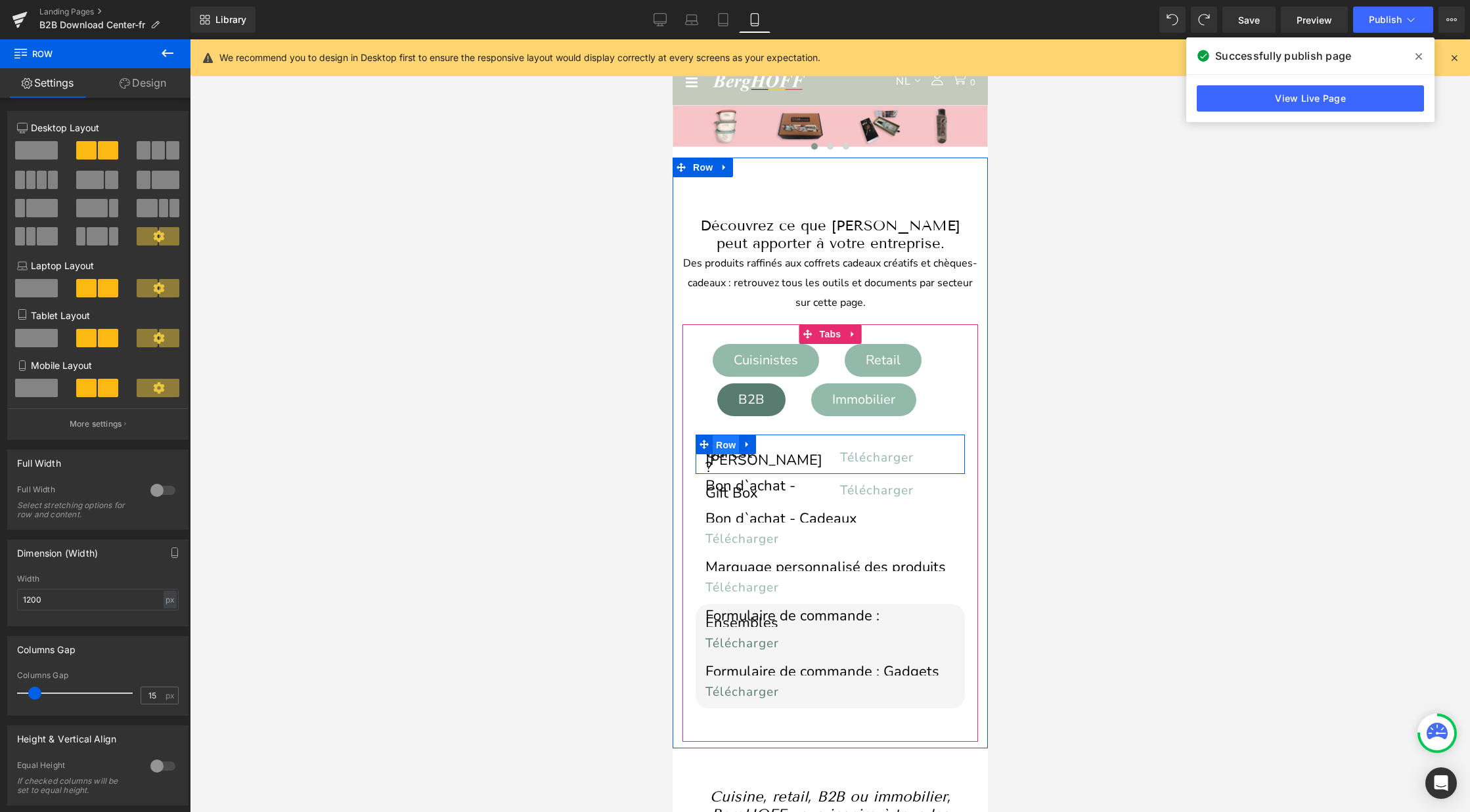
click at [730, 445] on span "Row" at bounding box center [725, 445] width 26 height 20
click at [738, 456] on span "Heading" at bounding box center [755, 456] width 35 height 16
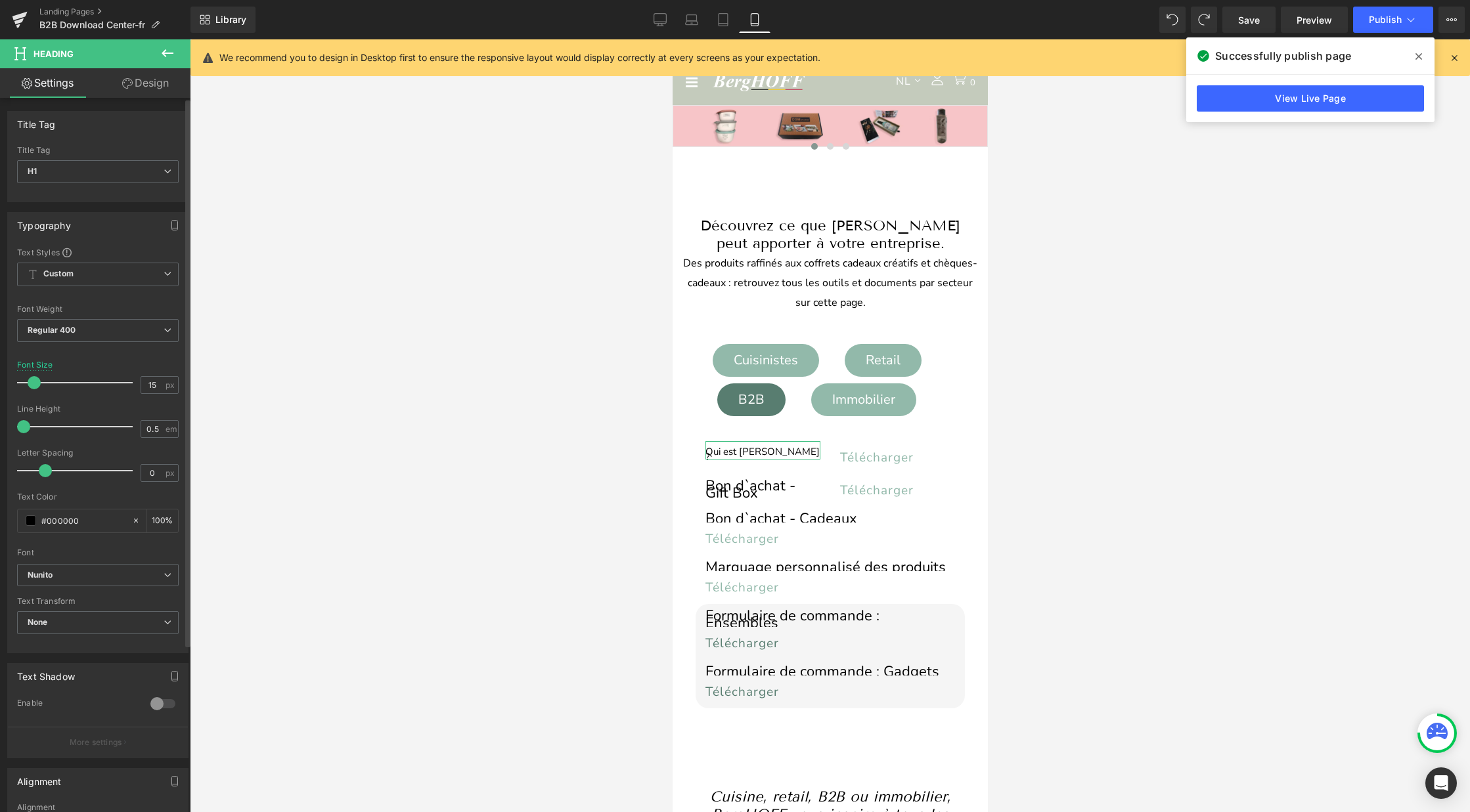
type input "14"
drag, startPoint x: 41, startPoint y: 383, endPoint x: 32, endPoint y: 383, distance: 9.0
click at [32, 383] on span at bounding box center [33, 382] width 13 height 13
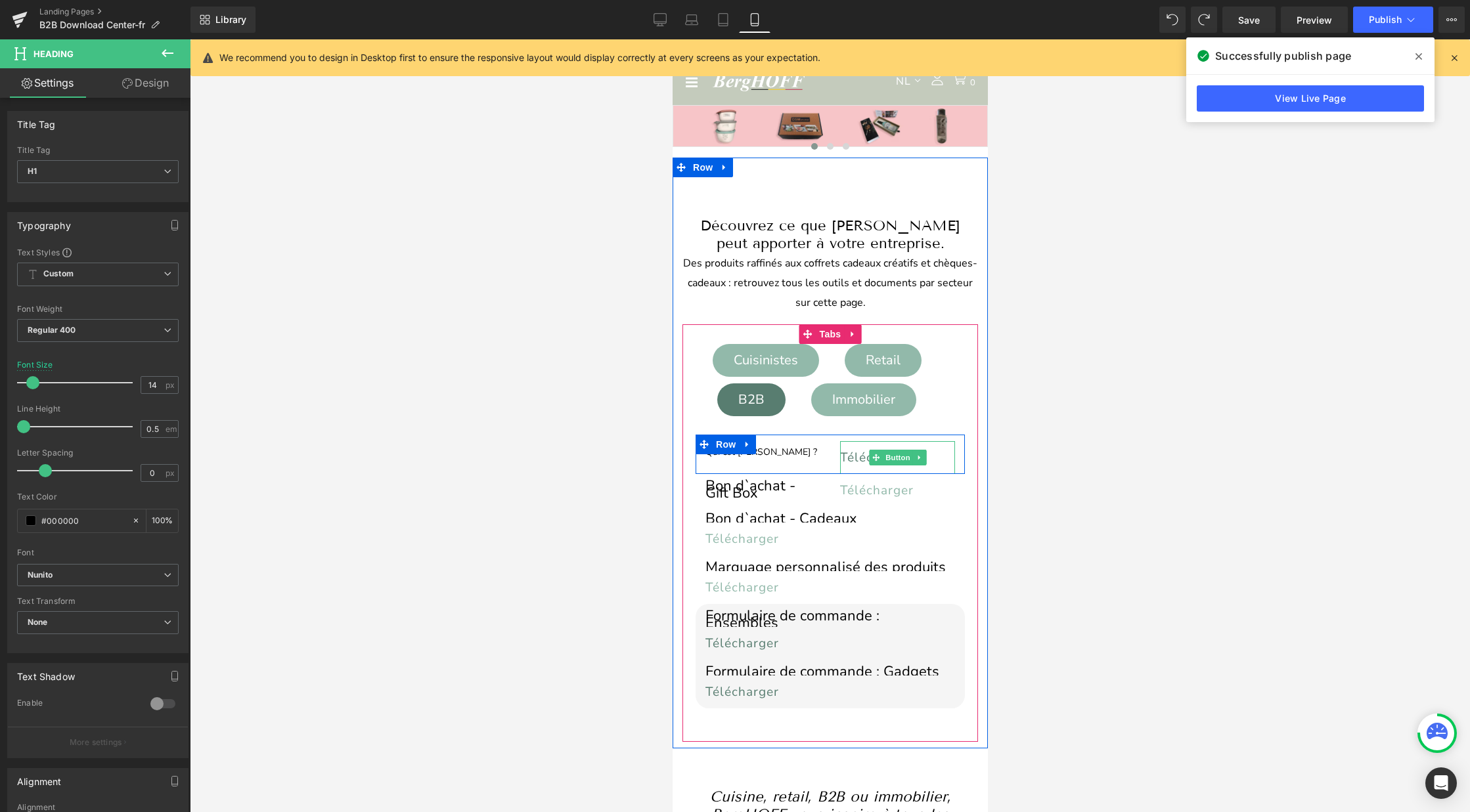
click at [859, 452] on span "Télécharger" at bounding box center [876, 458] width 73 height 17
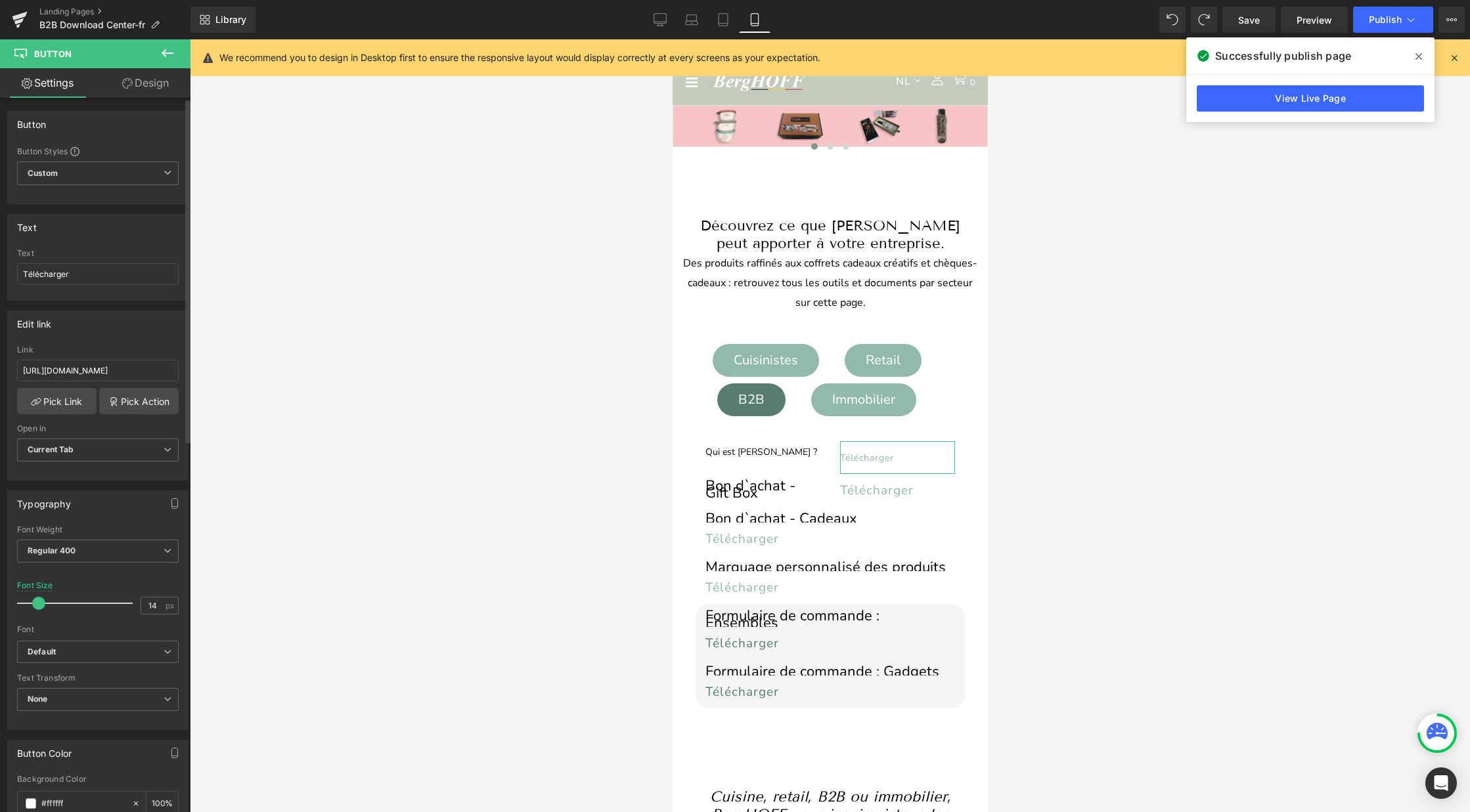
click at [35, 605] on span at bounding box center [38, 603] width 13 height 13
type input "19"
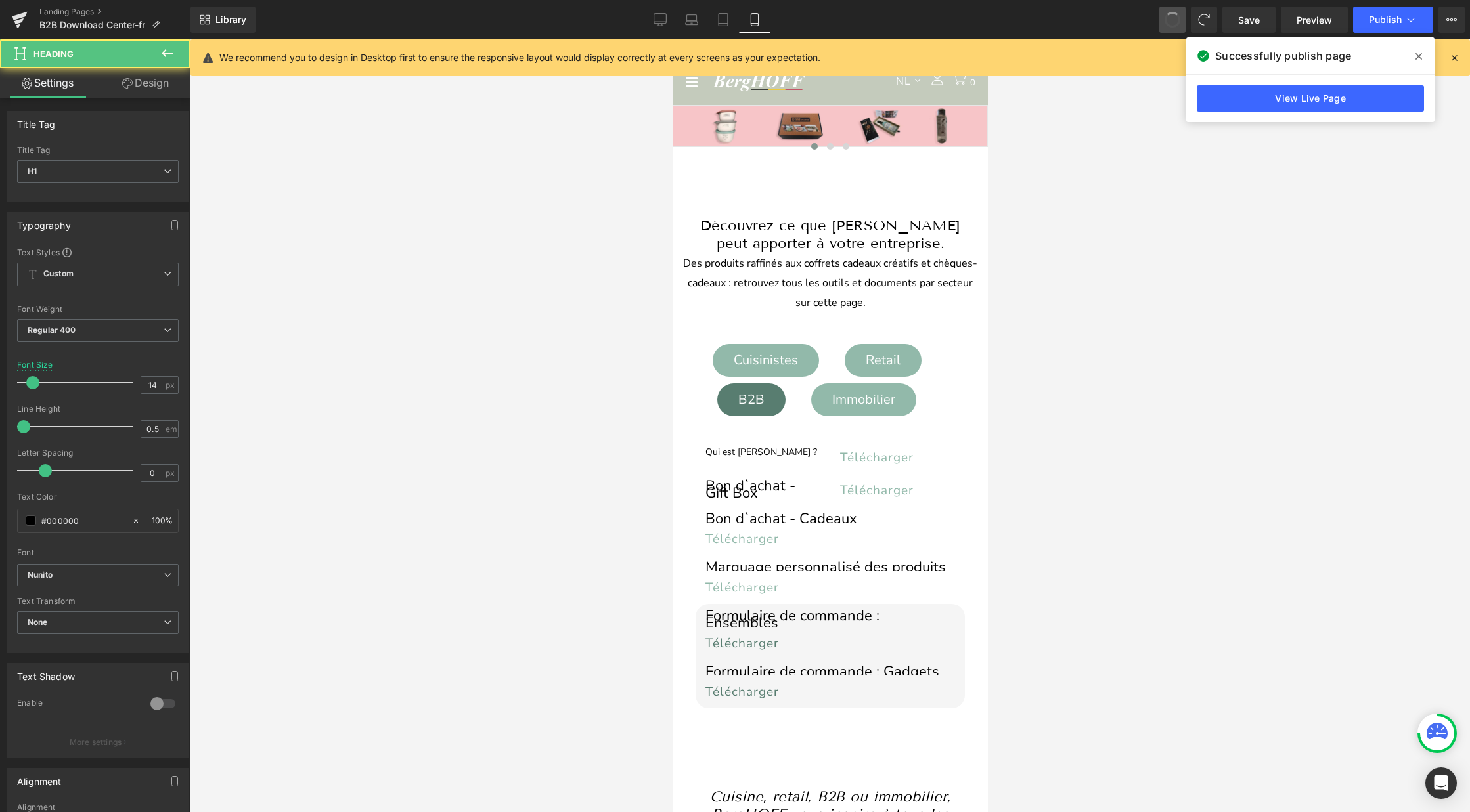
type input "22"
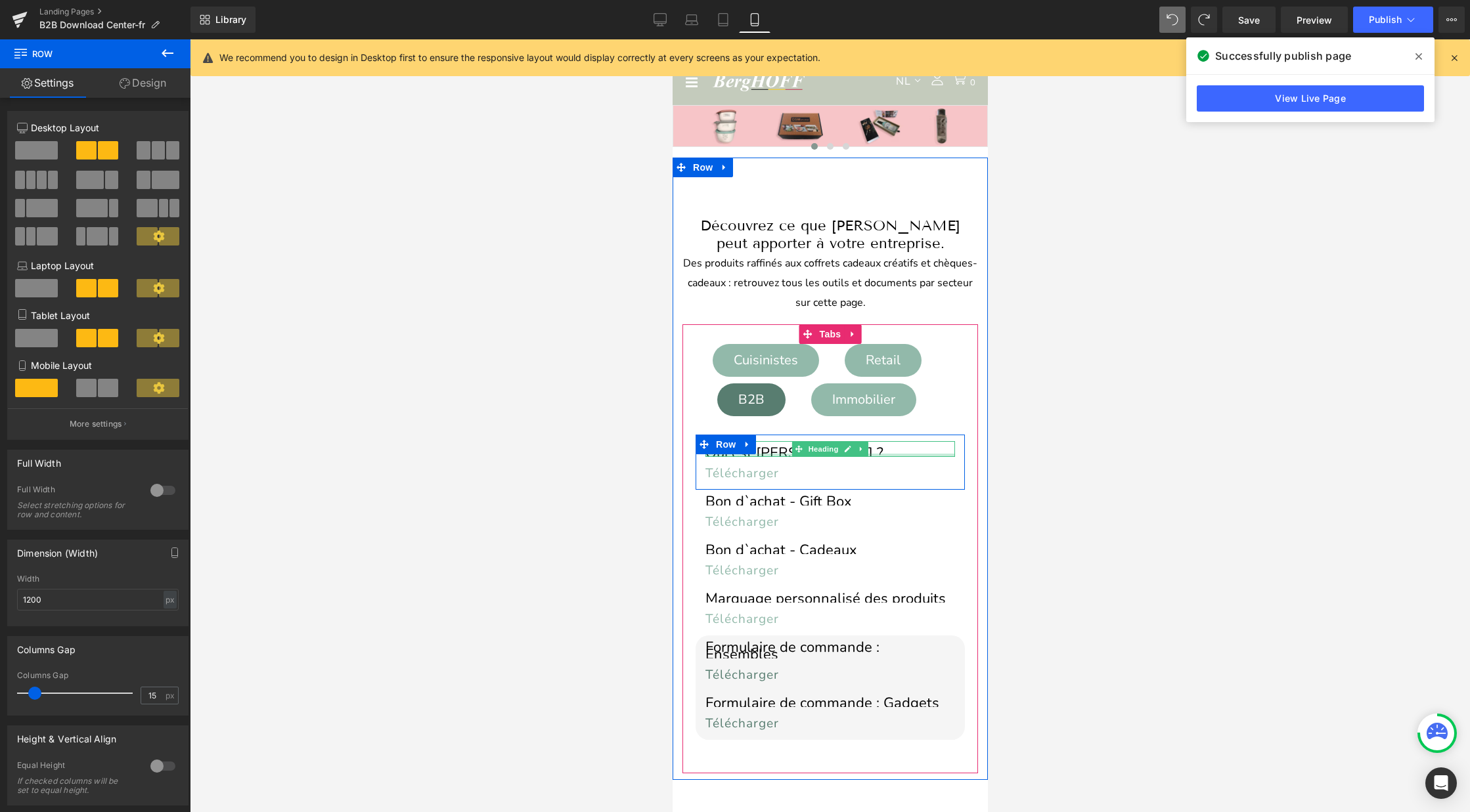
click at [780, 453] on div at bounding box center [829, 455] width 250 height 3
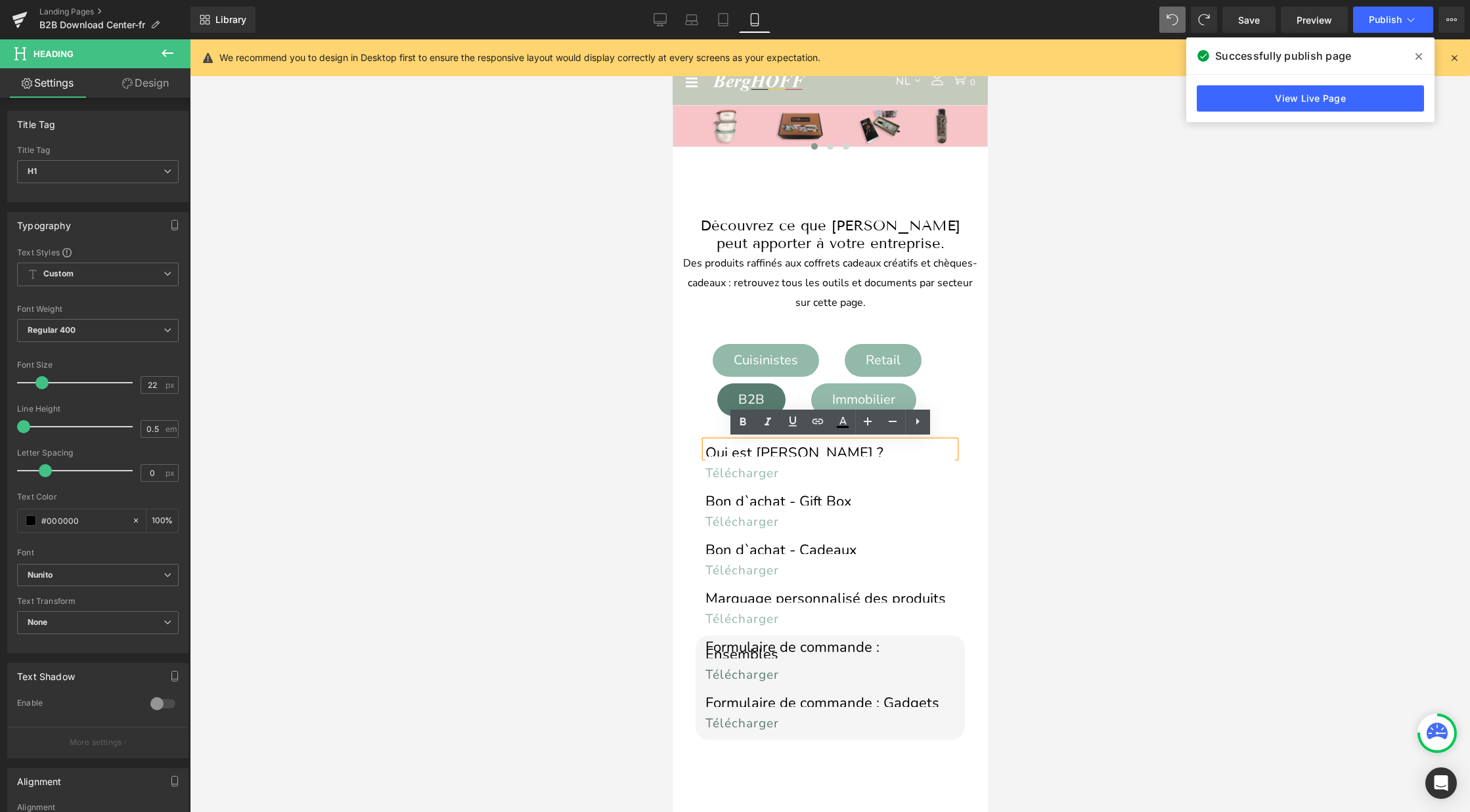
click at [840, 449] on h1 "Qui est [PERSON_NAME] ?" at bounding box center [829, 453] width 250 height 7
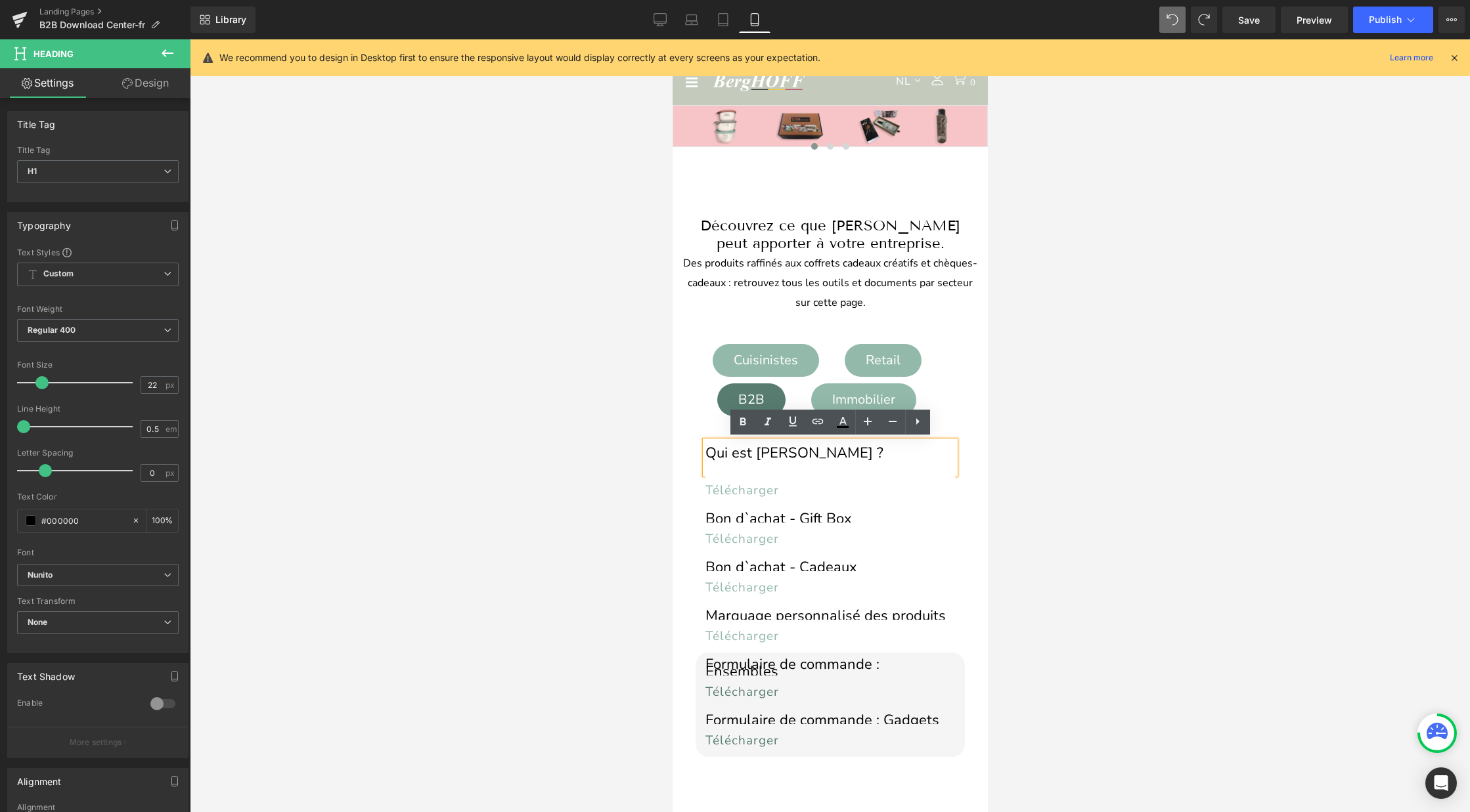
click at [1088, 449] on div at bounding box center [830, 426] width 1280 height 773
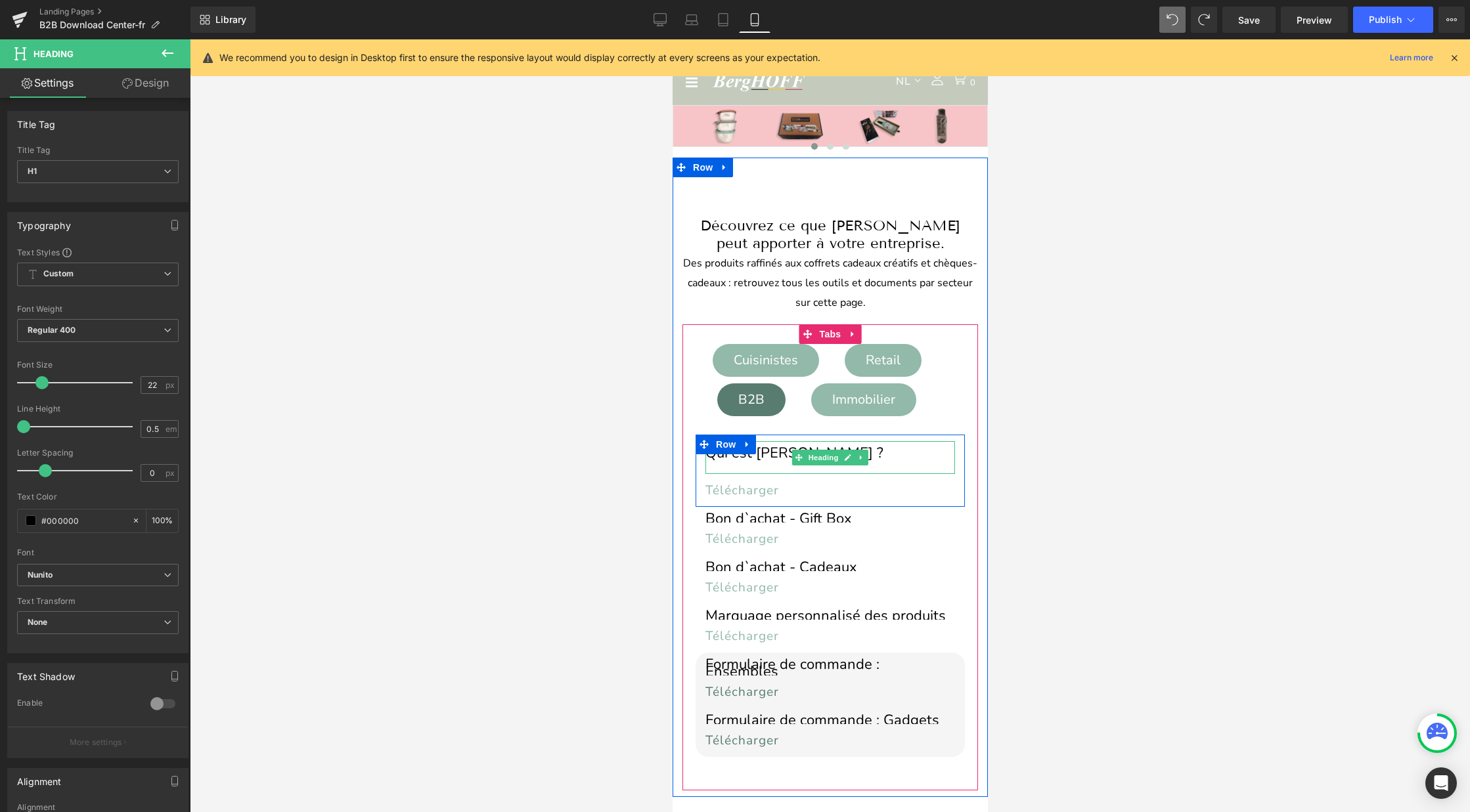
click at [794, 468] on div at bounding box center [829, 465] width 250 height 17
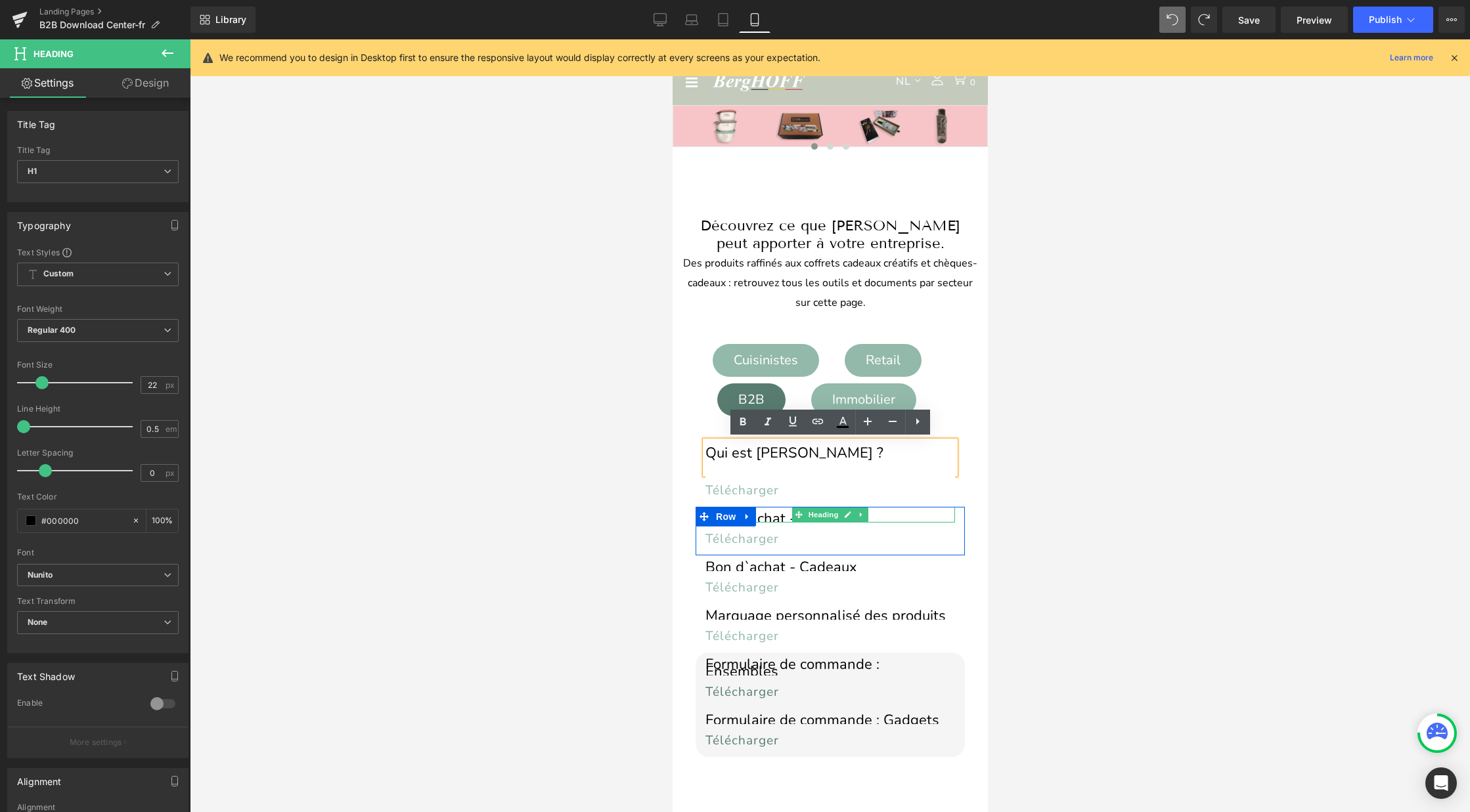
click at [870, 515] on h1 "Bon d`achat - Gift Box" at bounding box center [829, 519] width 250 height 7
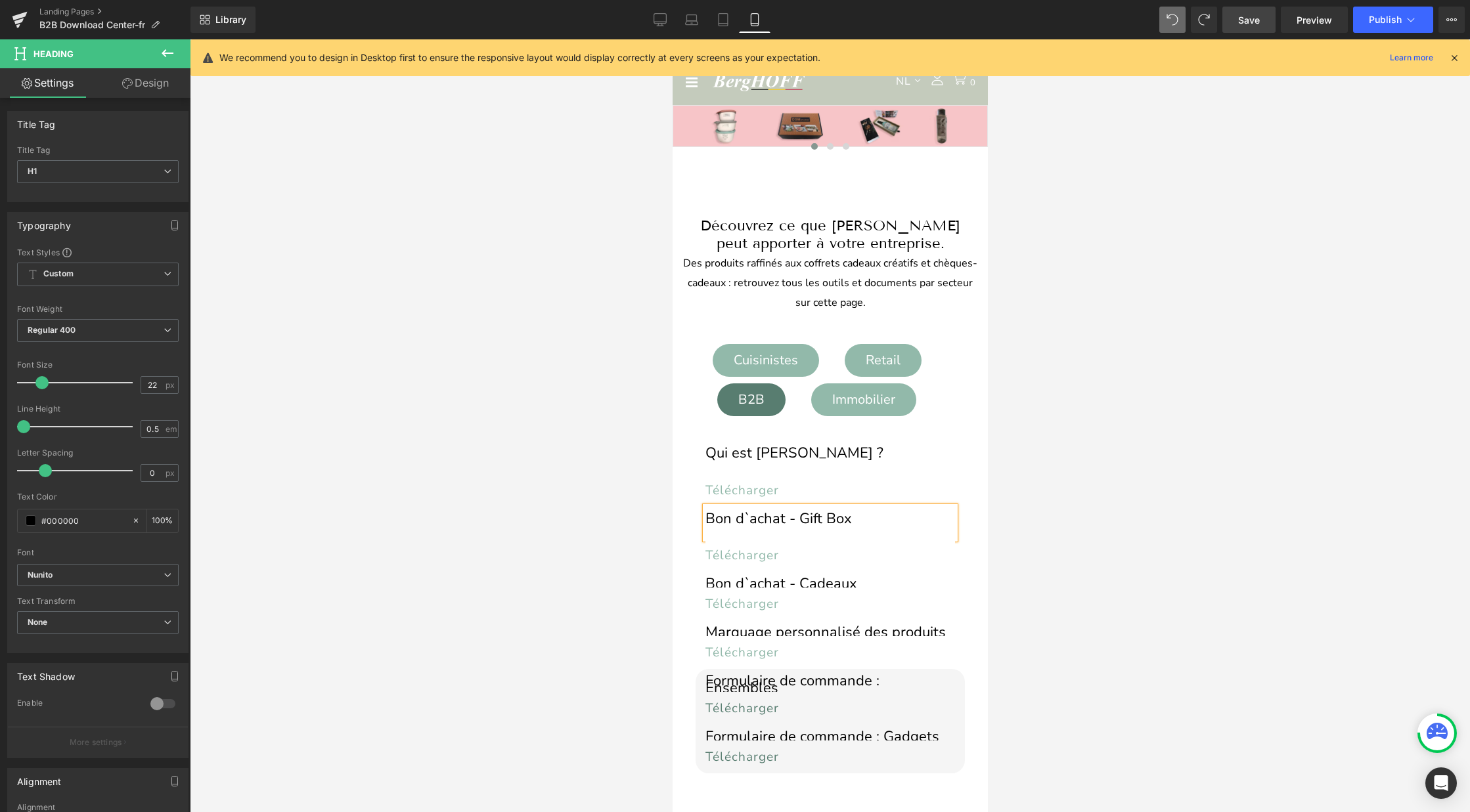
click at [1247, 24] on span "Save" at bounding box center [1249, 20] width 22 height 14
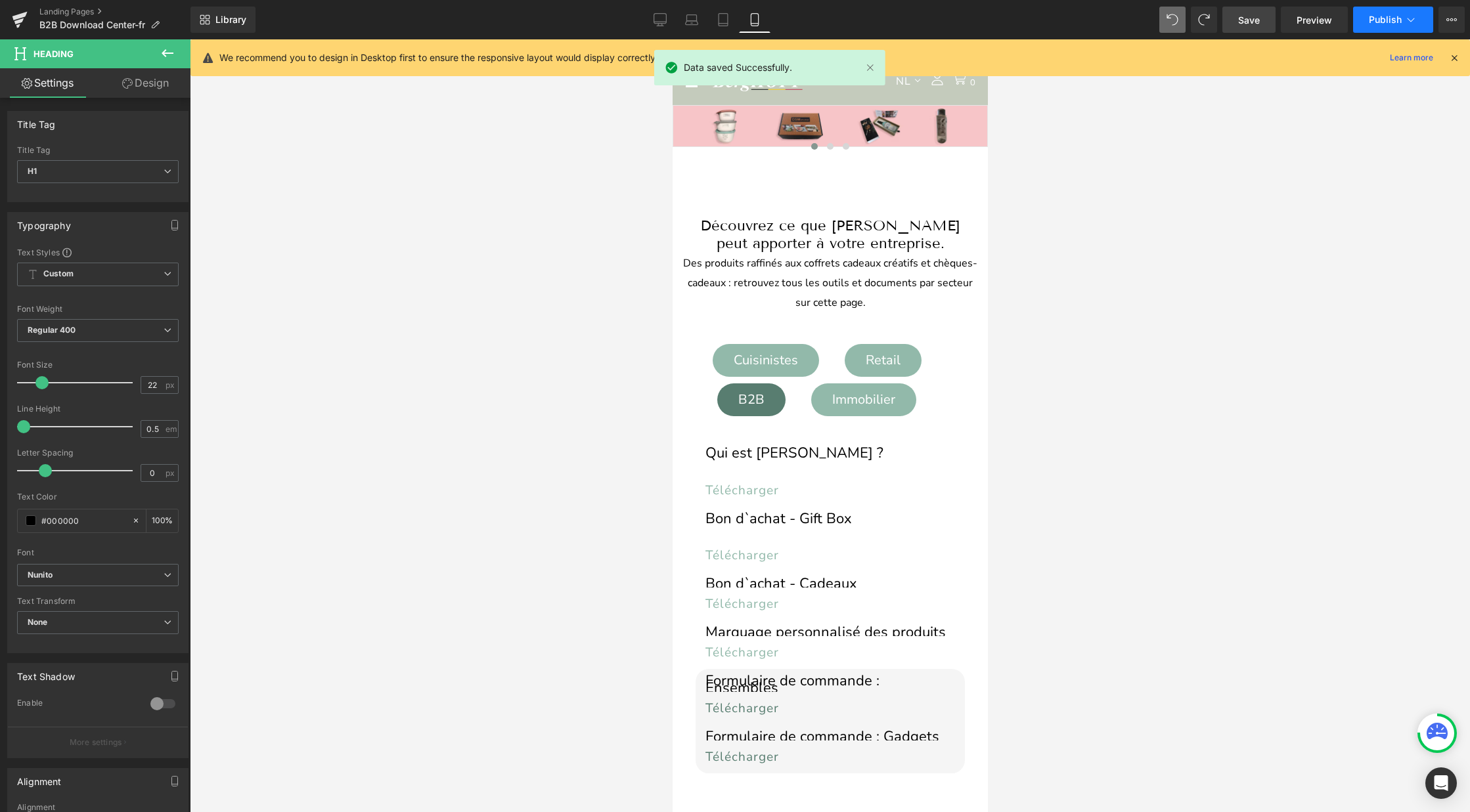
click at [1374, 20] on span "Publish" at bounding box center [1385, 19] width 33 height 10
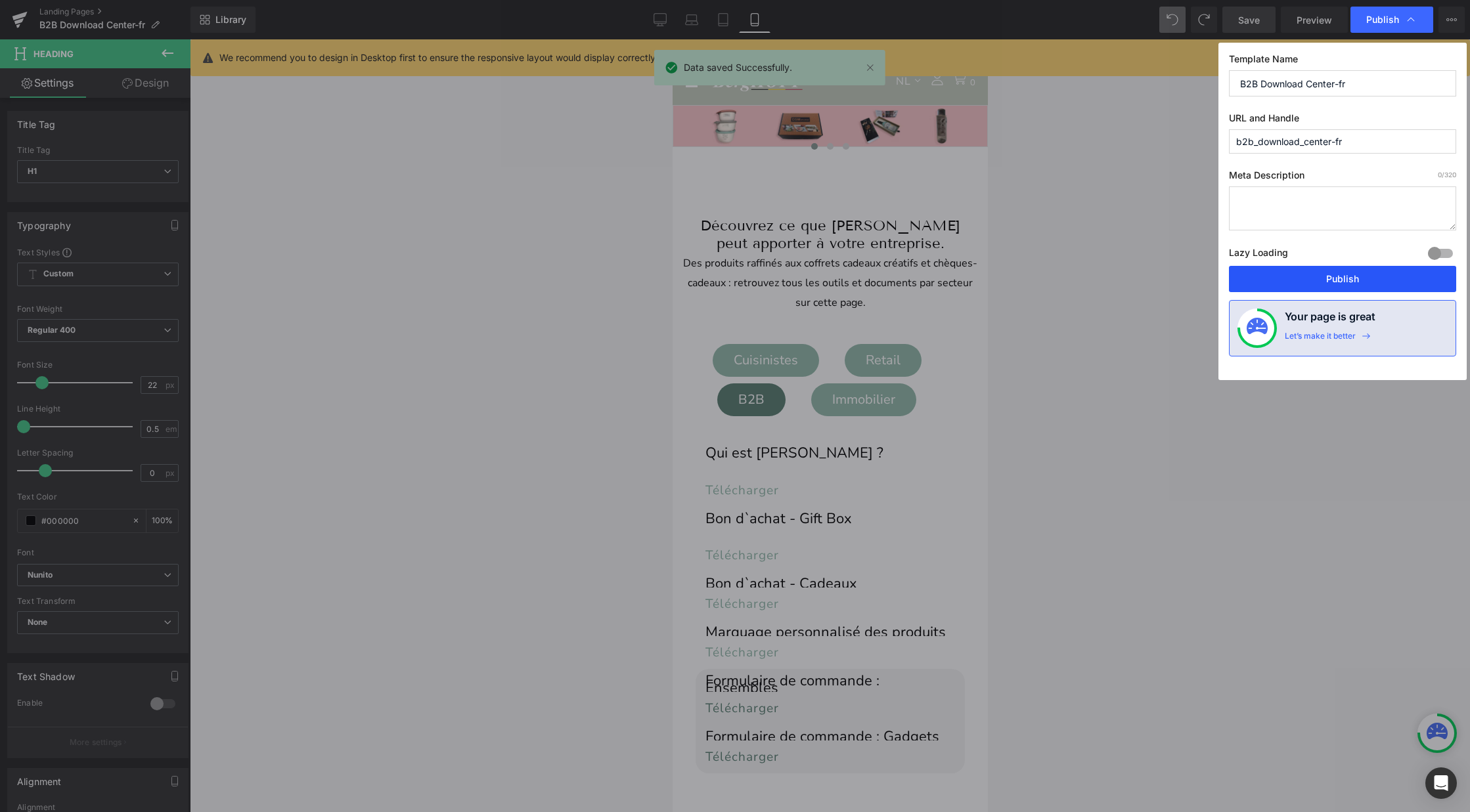
click at [1294, 275] on button "Publish" at bounding box center [1342, 279] width 227 height 26
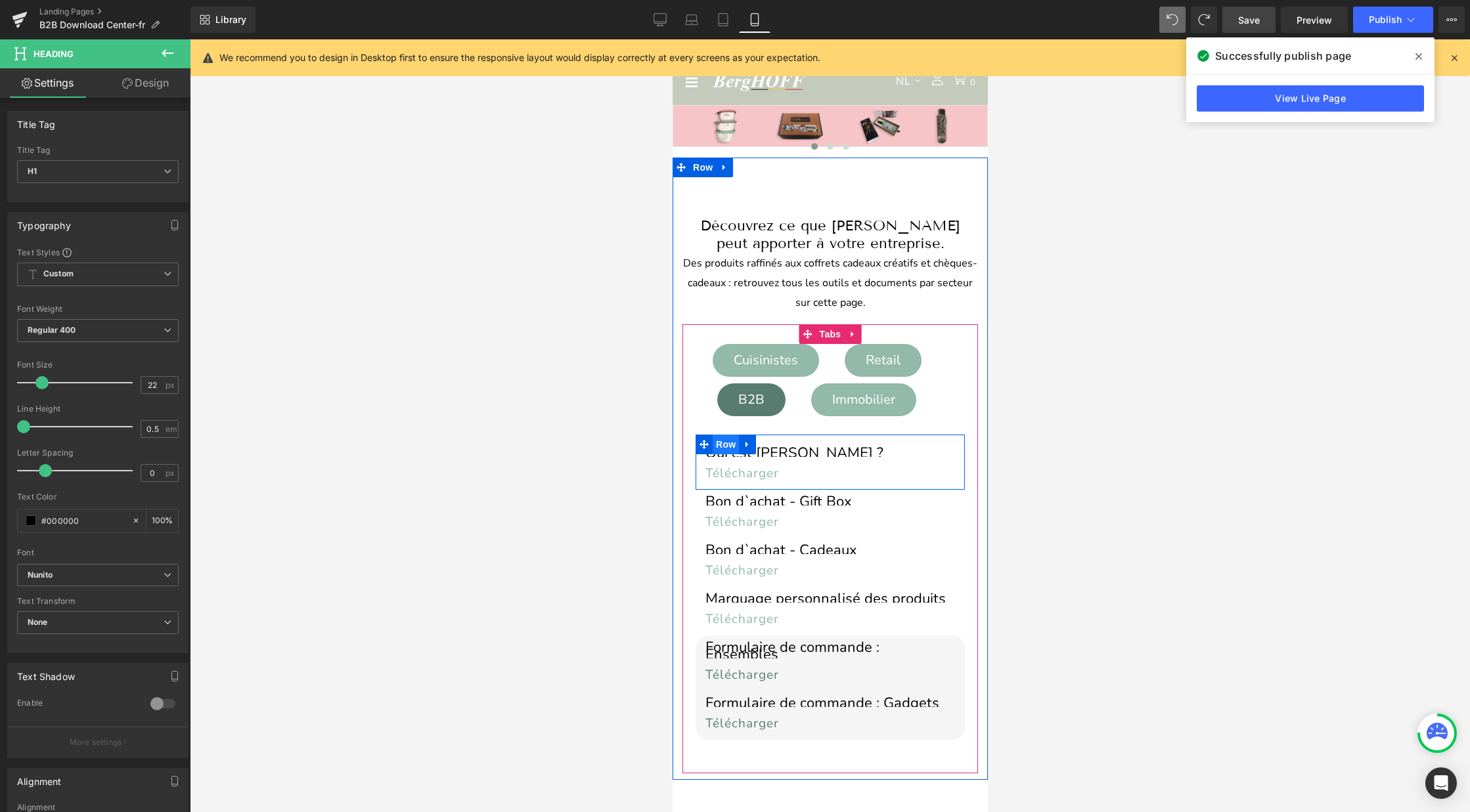
click at [720, 441] on span "Row" at bounding box center [725, 444] width 26 height 20
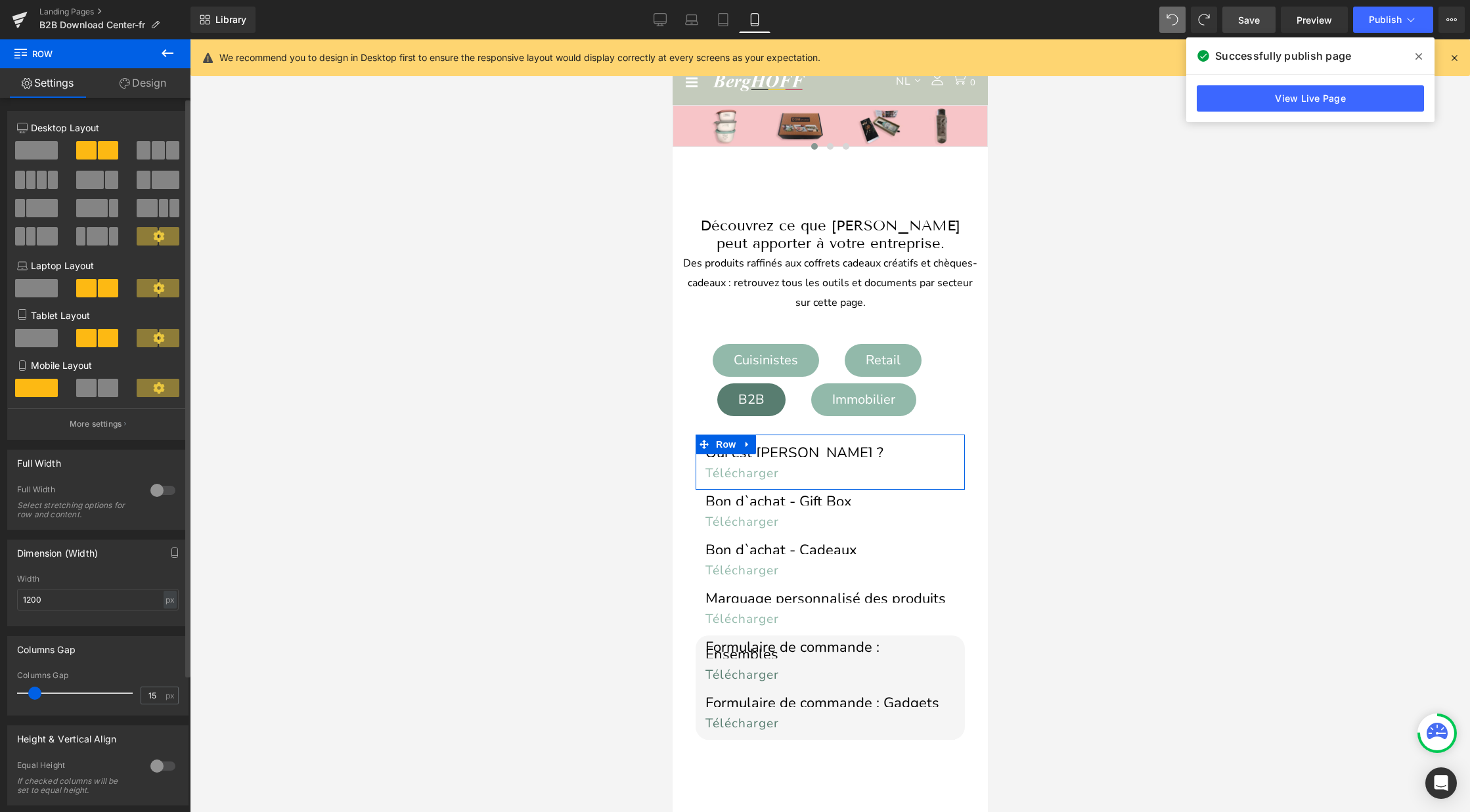
click at [100, 388] on span at bounding box center [108, 388] width 20 height 18
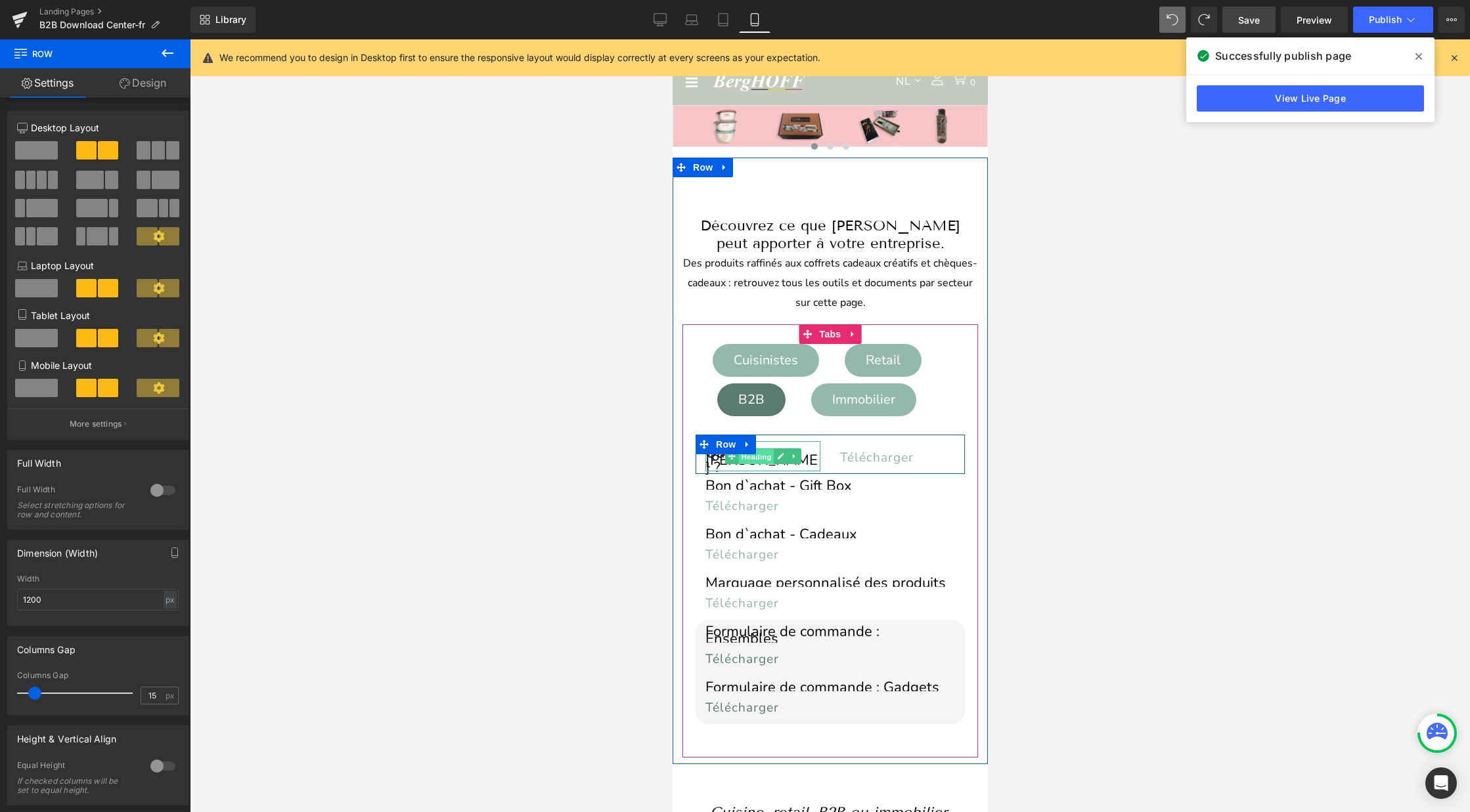
click at [763, 449] on span "Heading" at bounding box center [755, 457] width 35 height 16
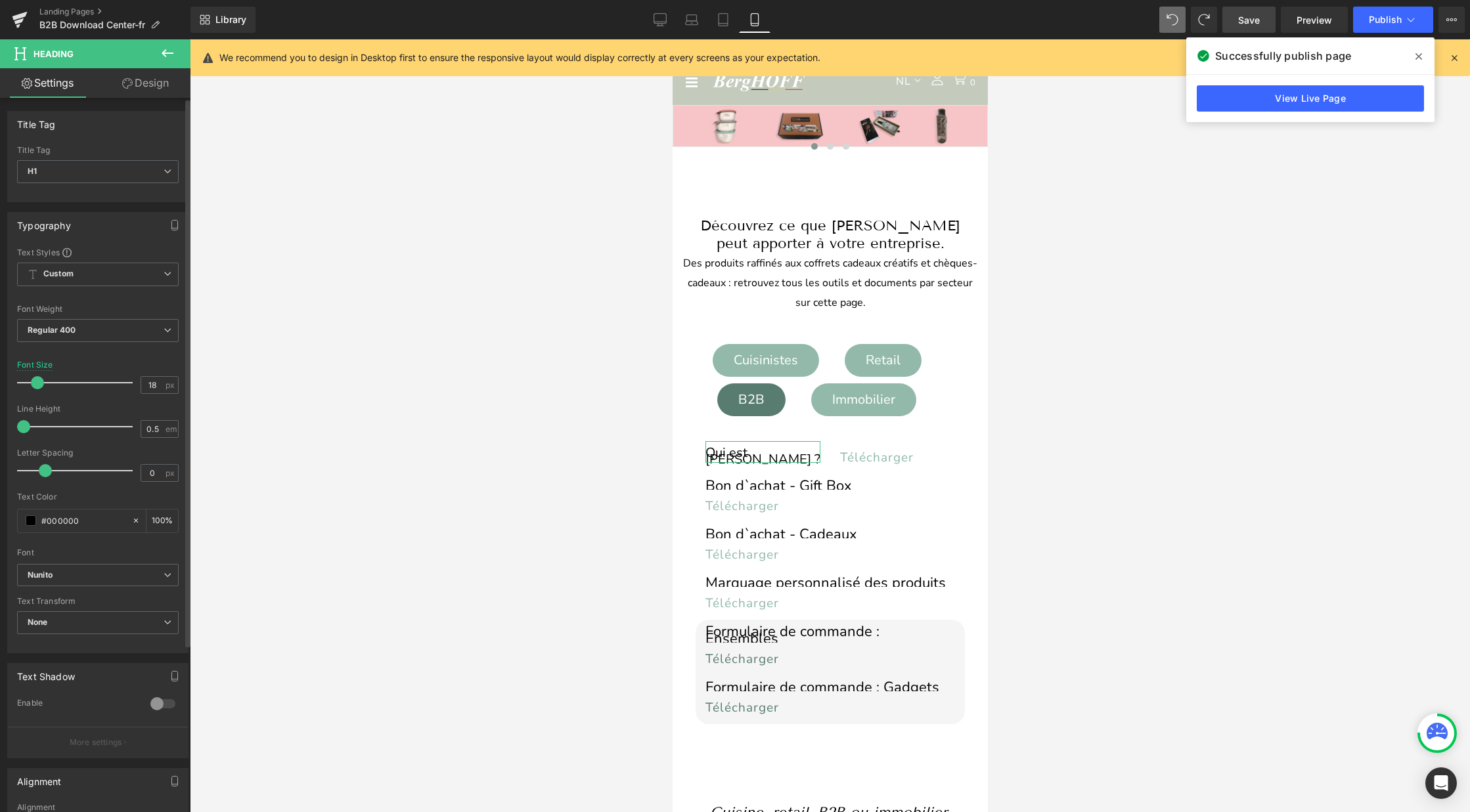
type input "17"
click at [38, 381] on span at bounding box center [36, 382] width 13 height 13
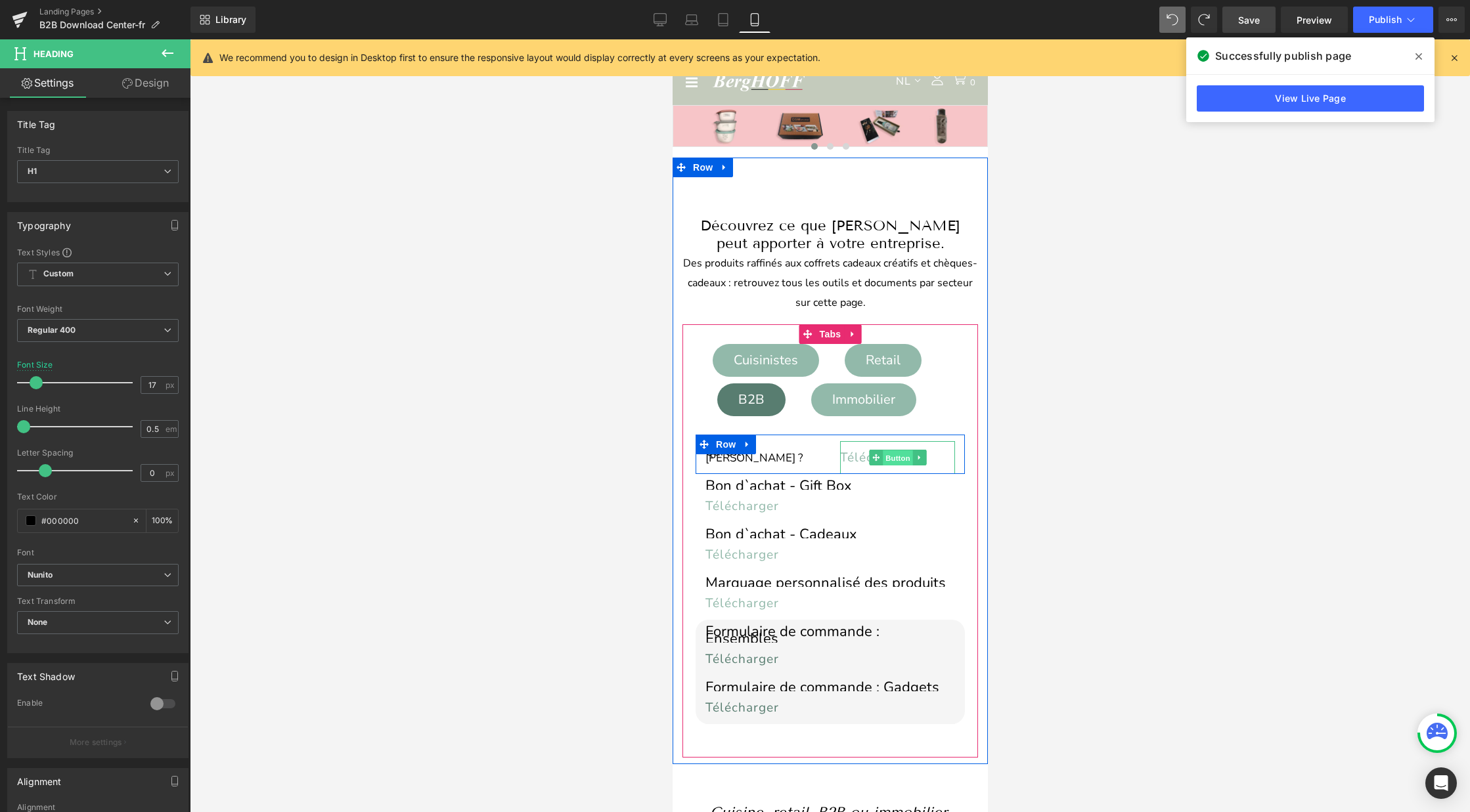
click at [892, 456] on span "Button" at bounding box center [897, 458] width 31 height 16
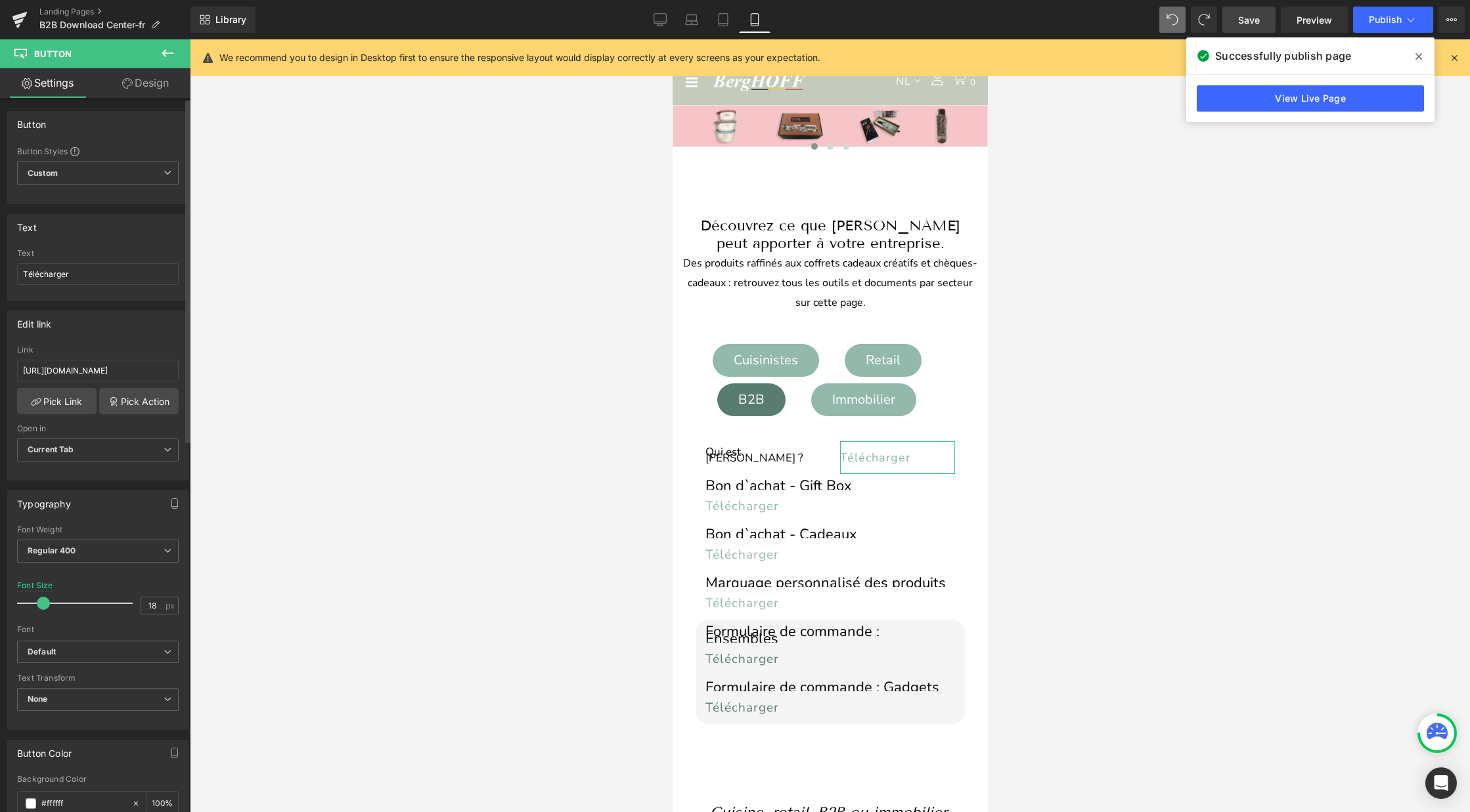
click at [38, 607] on span at bounding box center [43, 603] width 13 height 13
type input "19"
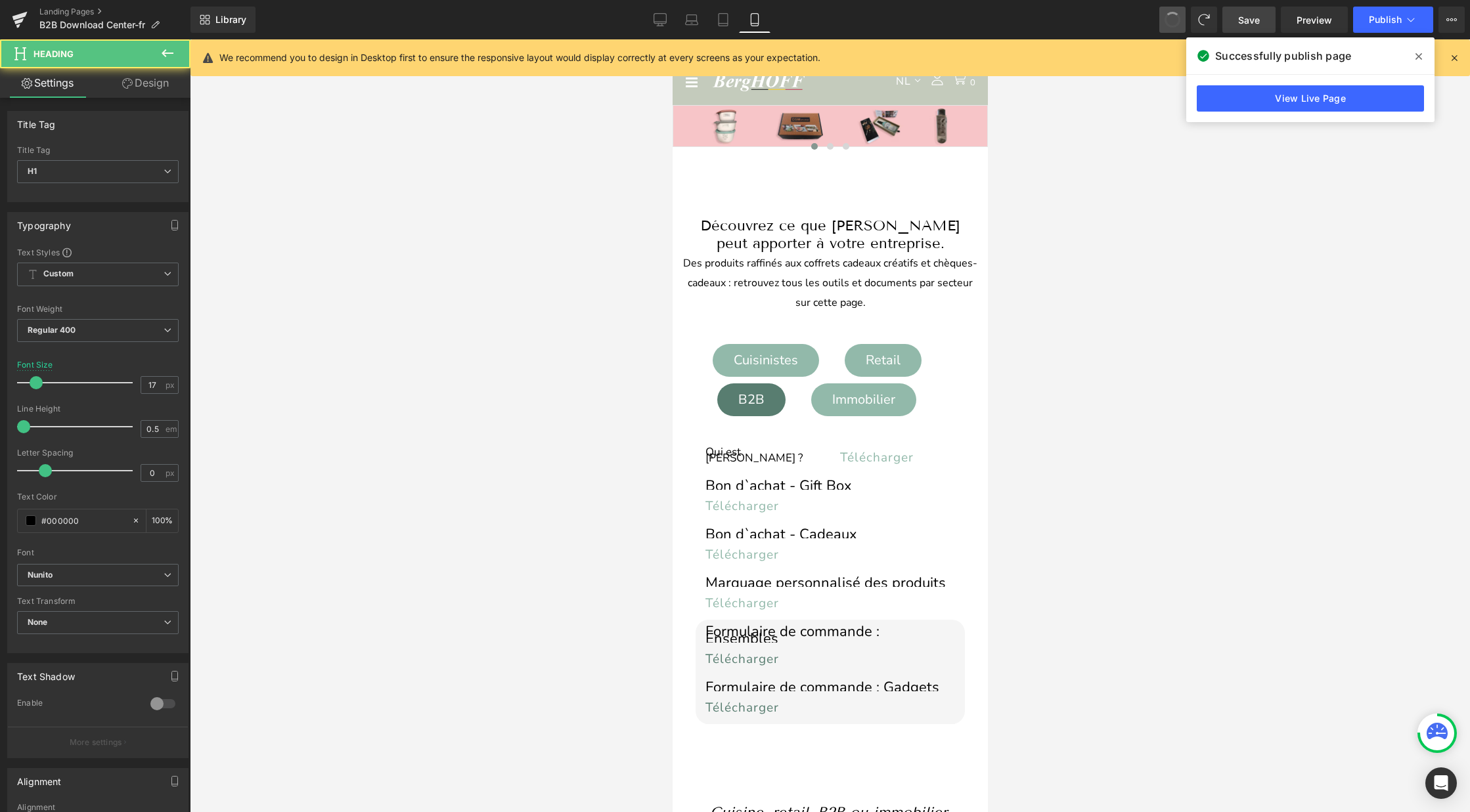
type input "22"
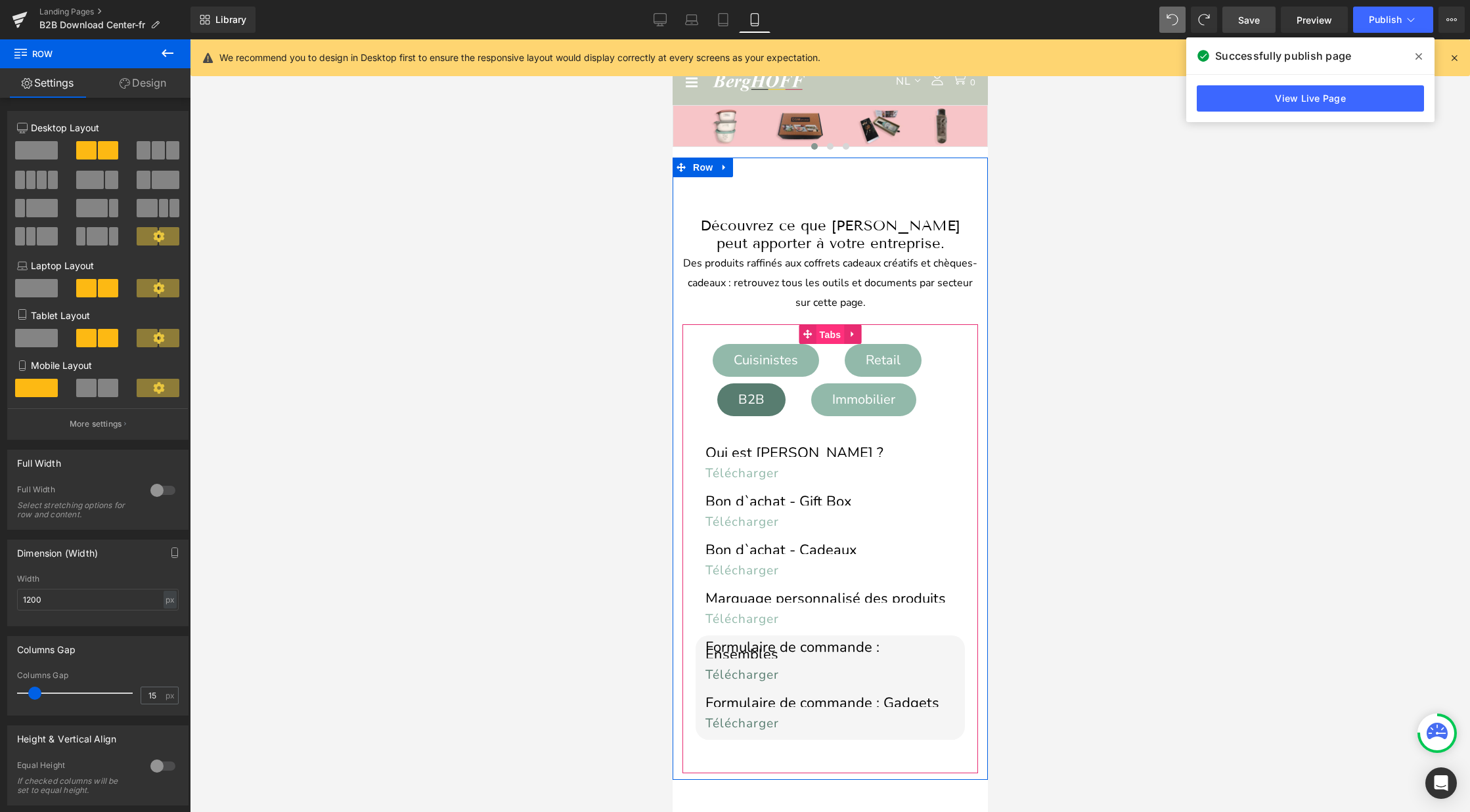
click at [827, 332] on span "Tabs" at bounding box center [830, 334] width 28 height 20
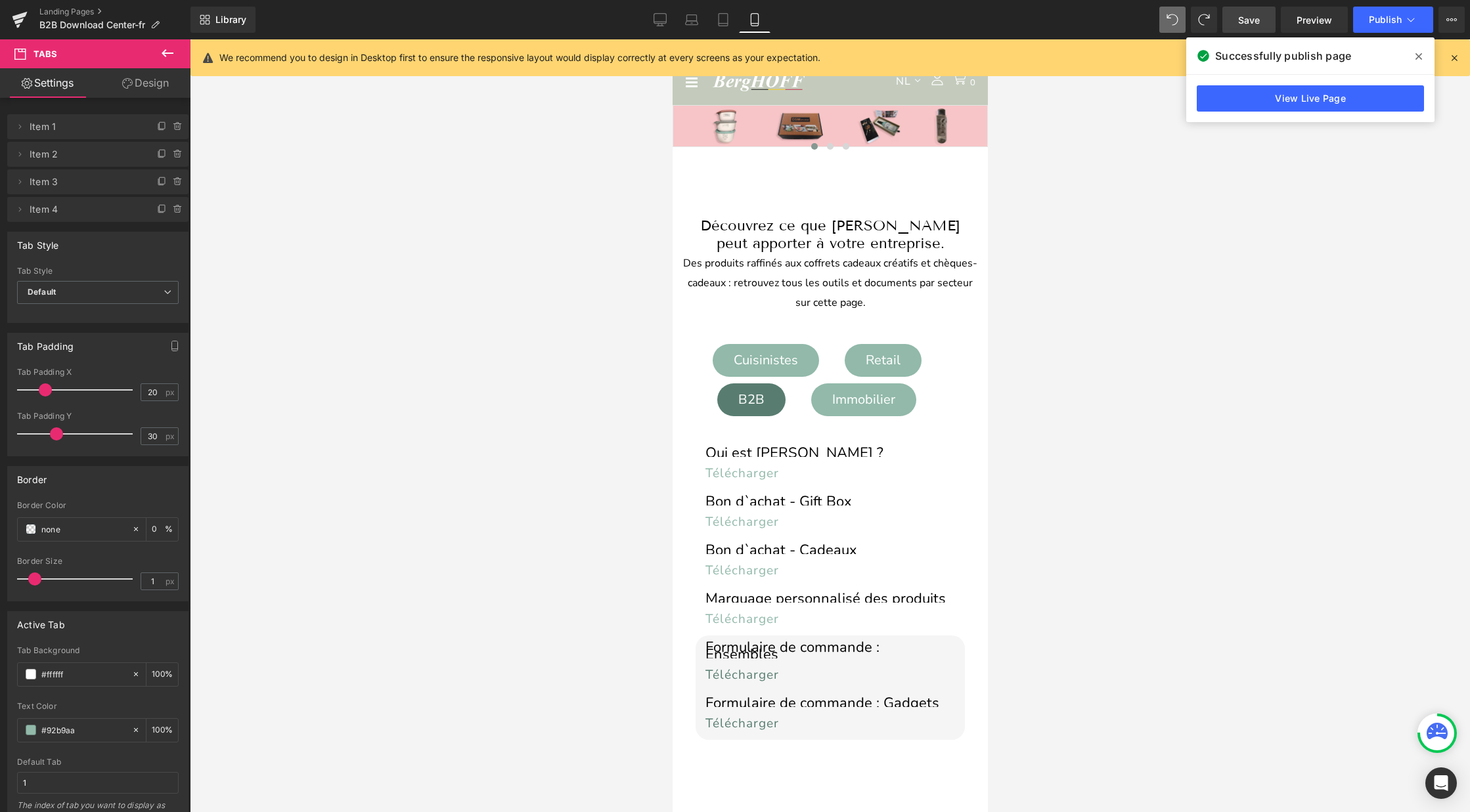
click at [1261, 12] on link "Save" at bounding box center [1249, 20] width 53 height 26
click at [1221, 240] on div at bounding box center [830, 426] width 1280 height 773
click at [660, 23] on icon at bounding box center [660, 18] width 12 height 10
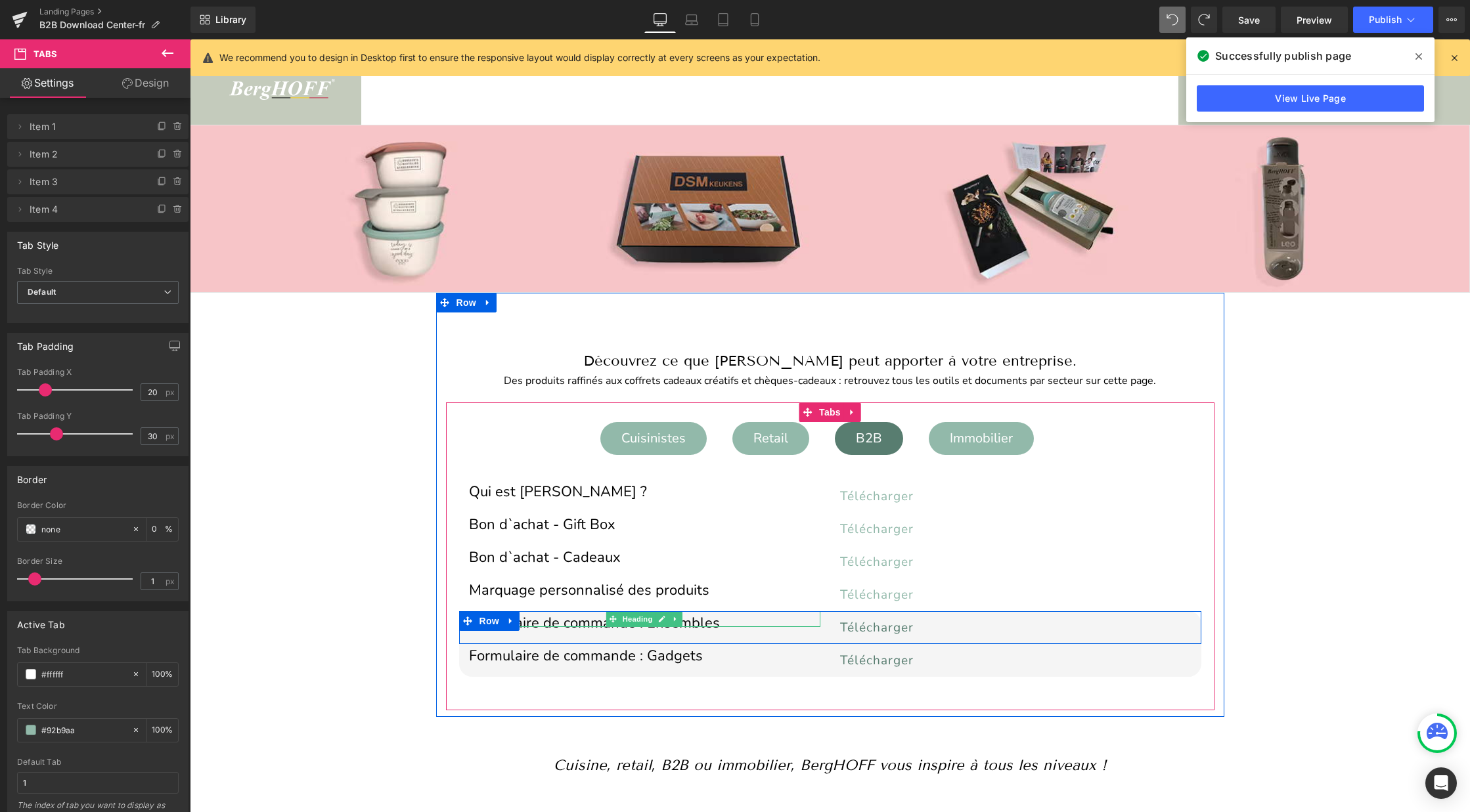
click at [699, 620] on h1 "Formulaire de commande : Ensembles" at bounding box center [645, 623] width 351 height 7
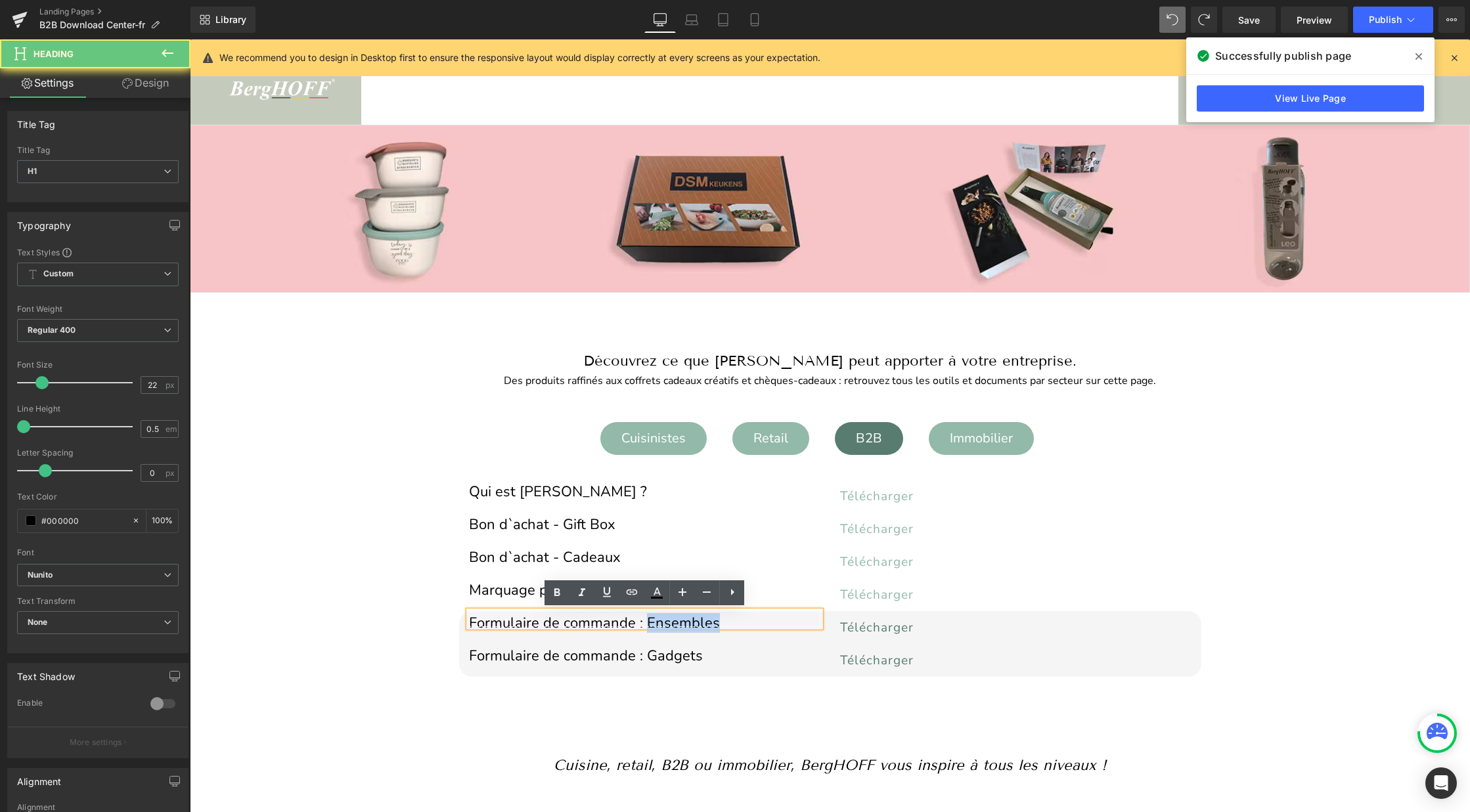
click at [699, 620] on h1 "Formulaire de commande : Ensembles" at bounding box center [645, 623] width 351 height 7
drag, startPoint x: 717, startPoint y: 624, endPoint x: 648, endPoint y: 620, distance: 69.1
click at [648, 620] on h1 "Formulaire de commande : Ensembles" at bounding box center [645, 623] width 351 height 7
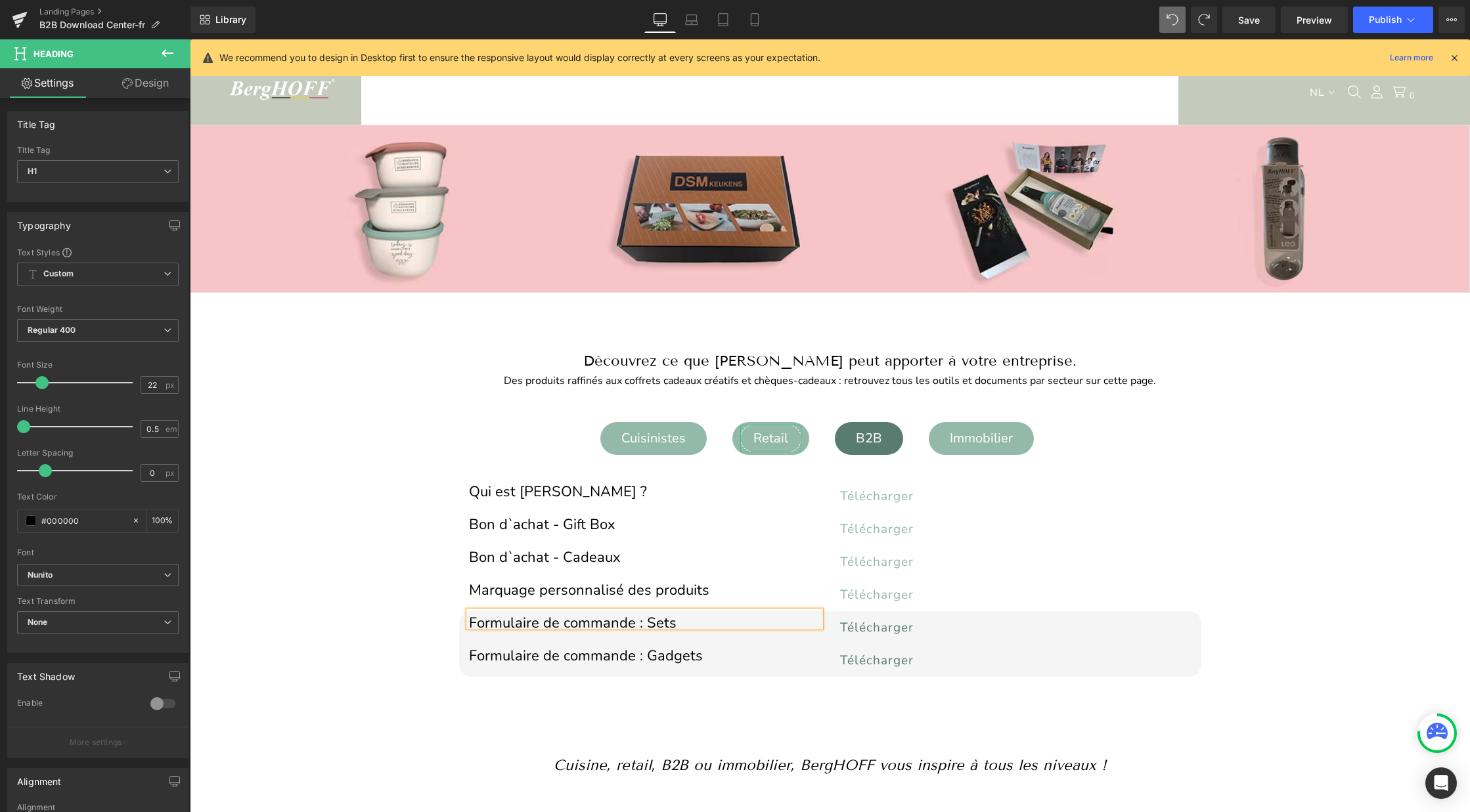
click at [770, 434] on div "Retail" at bounding box center [771, 439] width 61 height 28
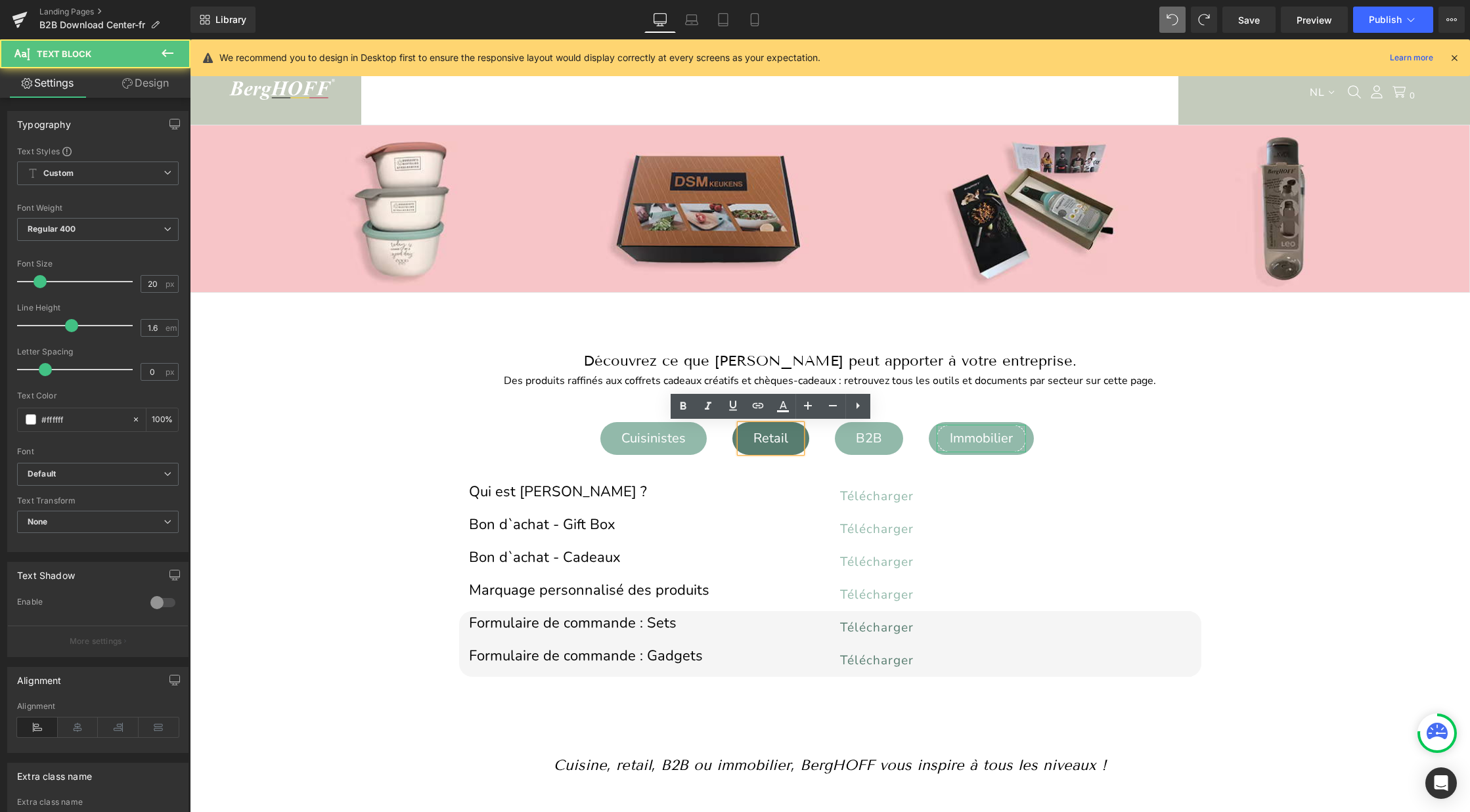
click at [954, 432] on div "Immobilier" at bounding box center [981, 439] width 90 height 28
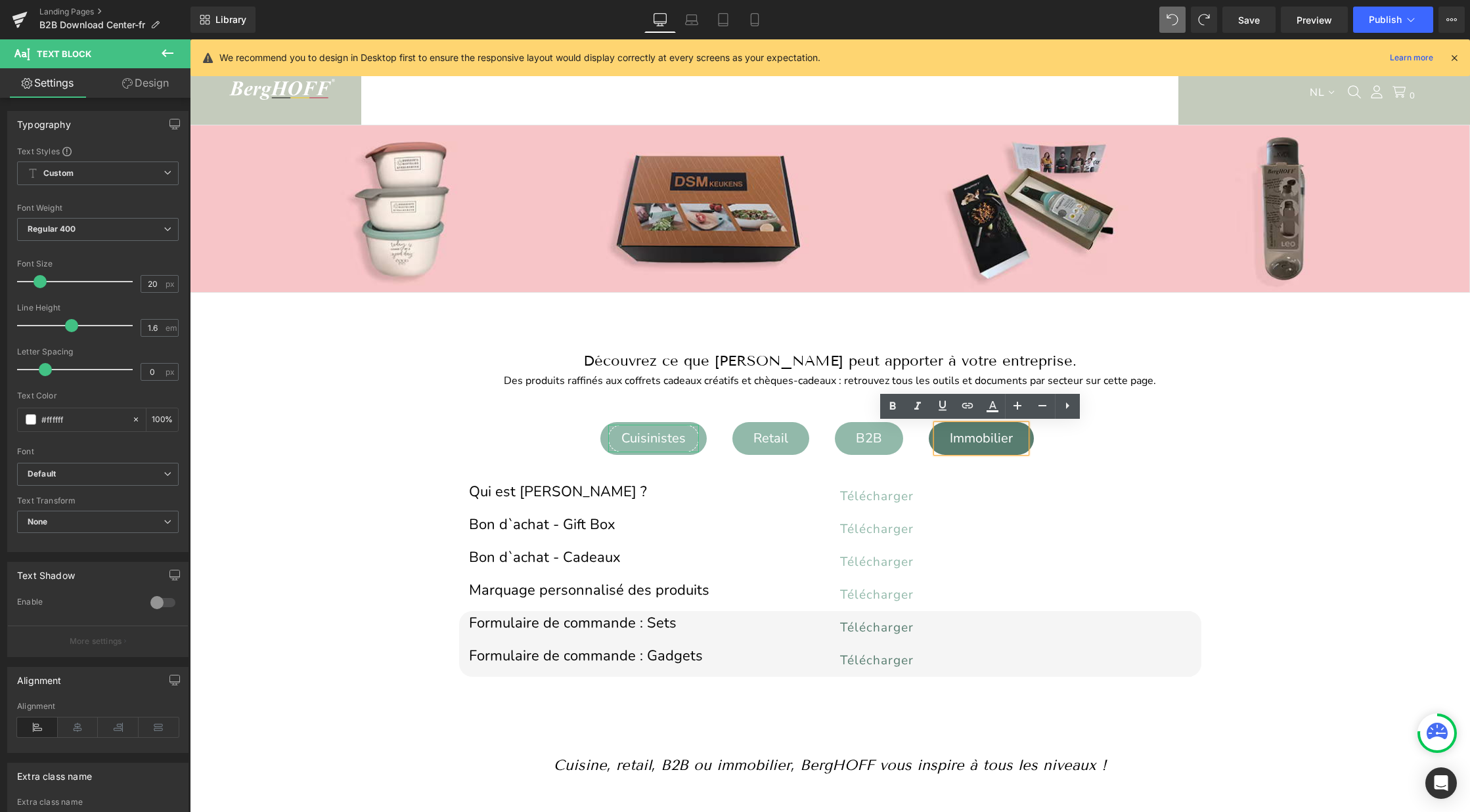
click at [636, 440] on div "Cuisinistes" at bounding box center [654, 439] width 91 height 28
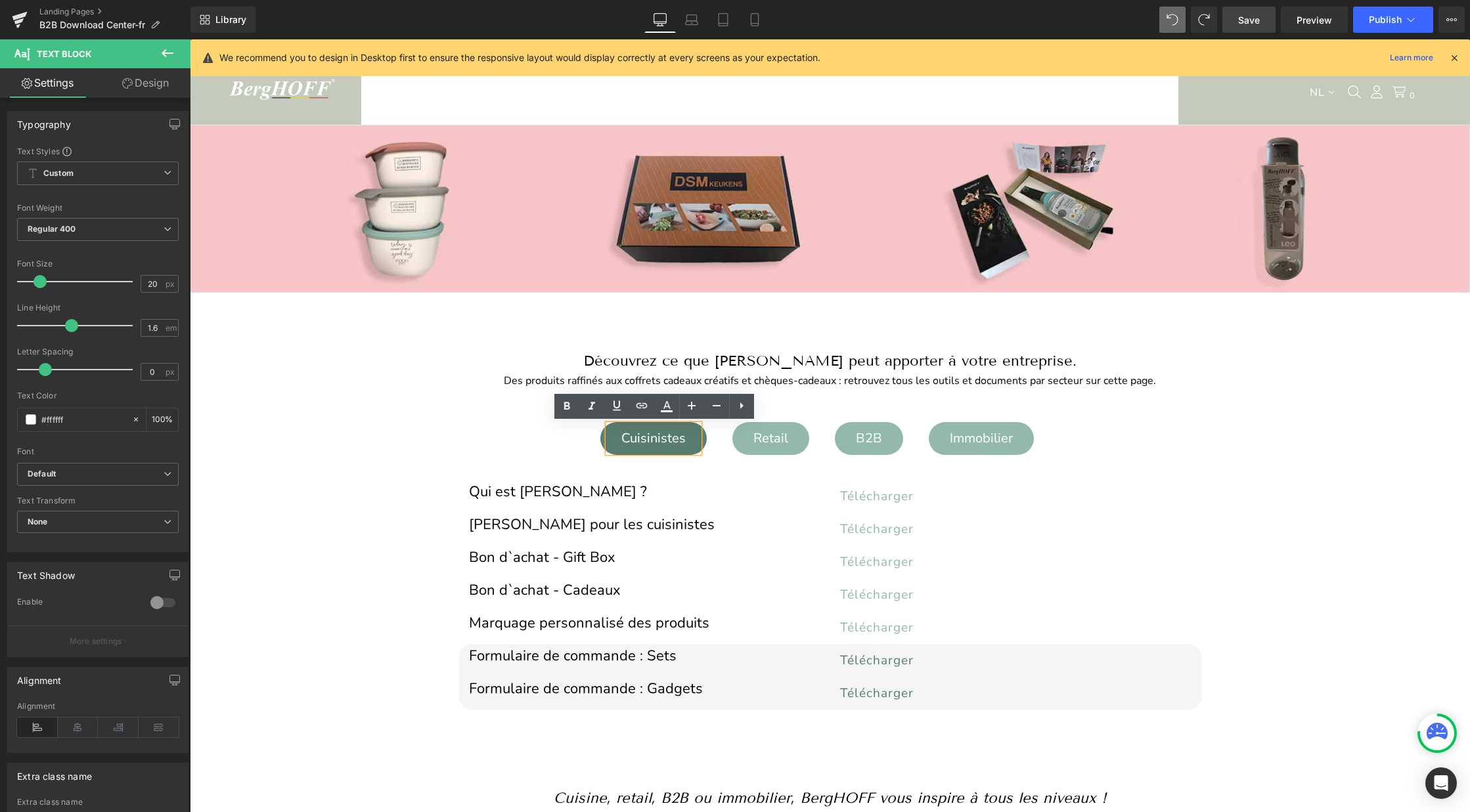
click at [1233, 20] on link "Save" at bounding box center [1249, 20] width 53 height 26
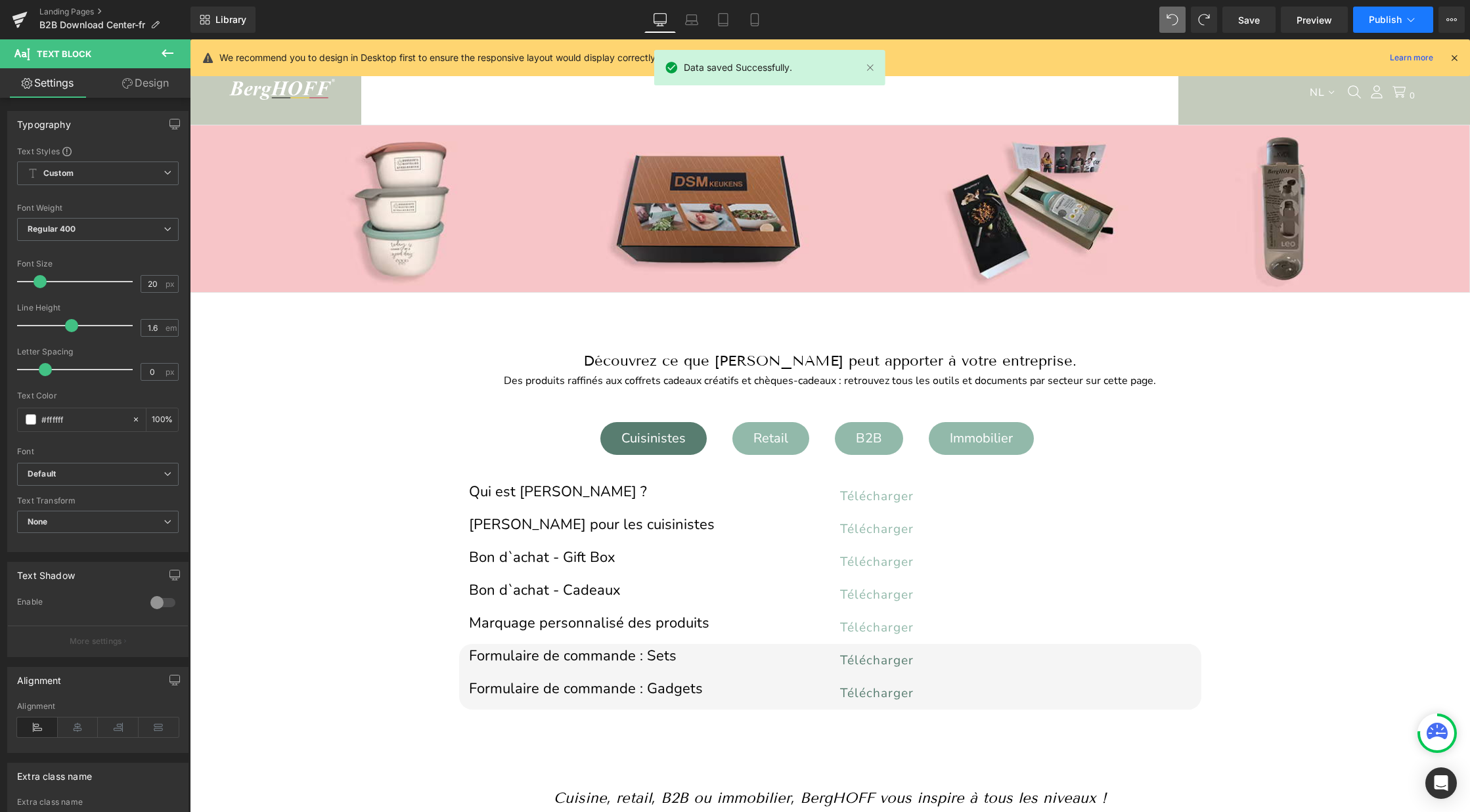
click at [1383, 16] on span "Publish" at bounding box center [1385, 19] width 33 height 10
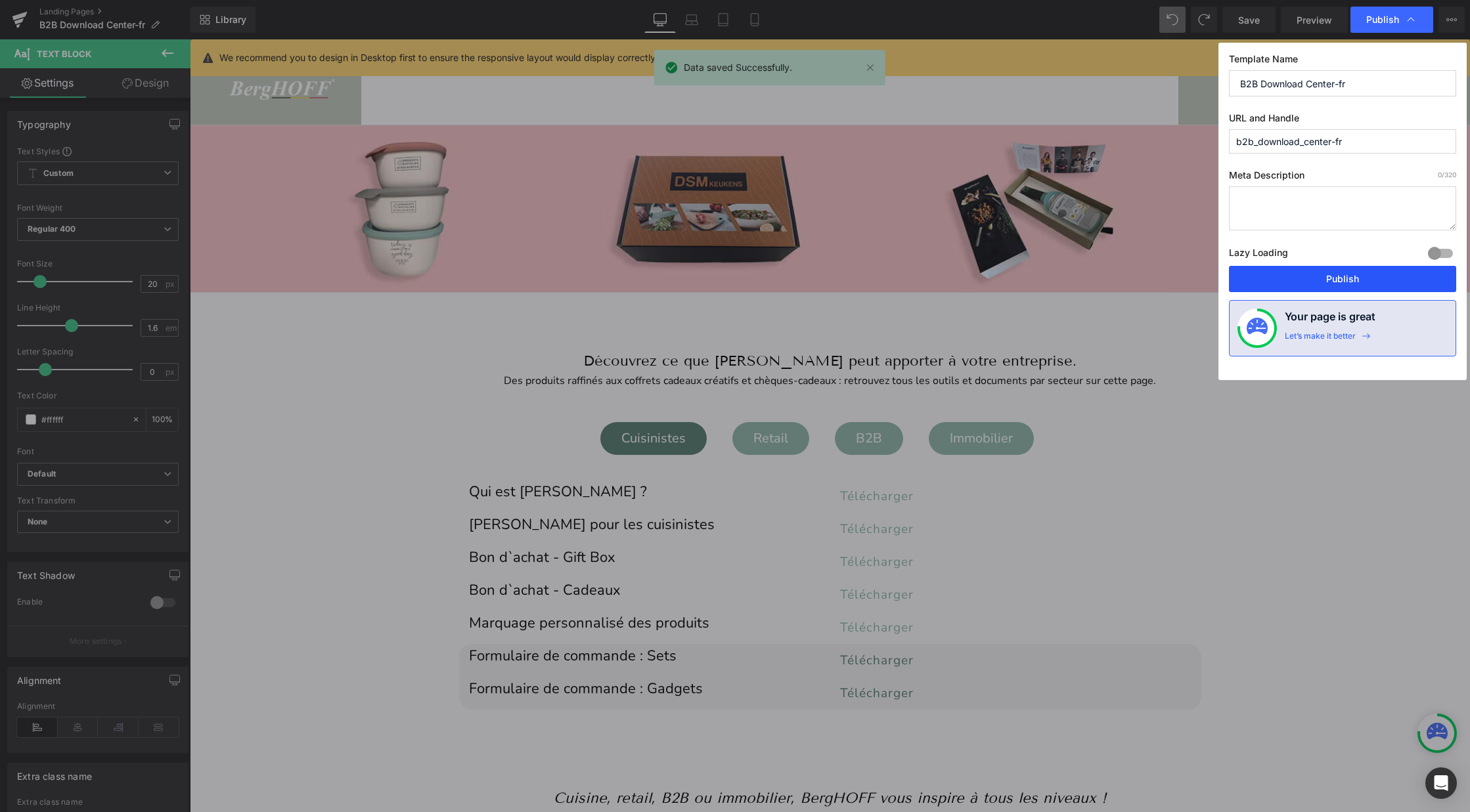
click at [1317, 282] on button "Publish" at bounding box center [1342, 279] width 227 height 26
